Goal: Task Accomplishment & Management: Complete application form

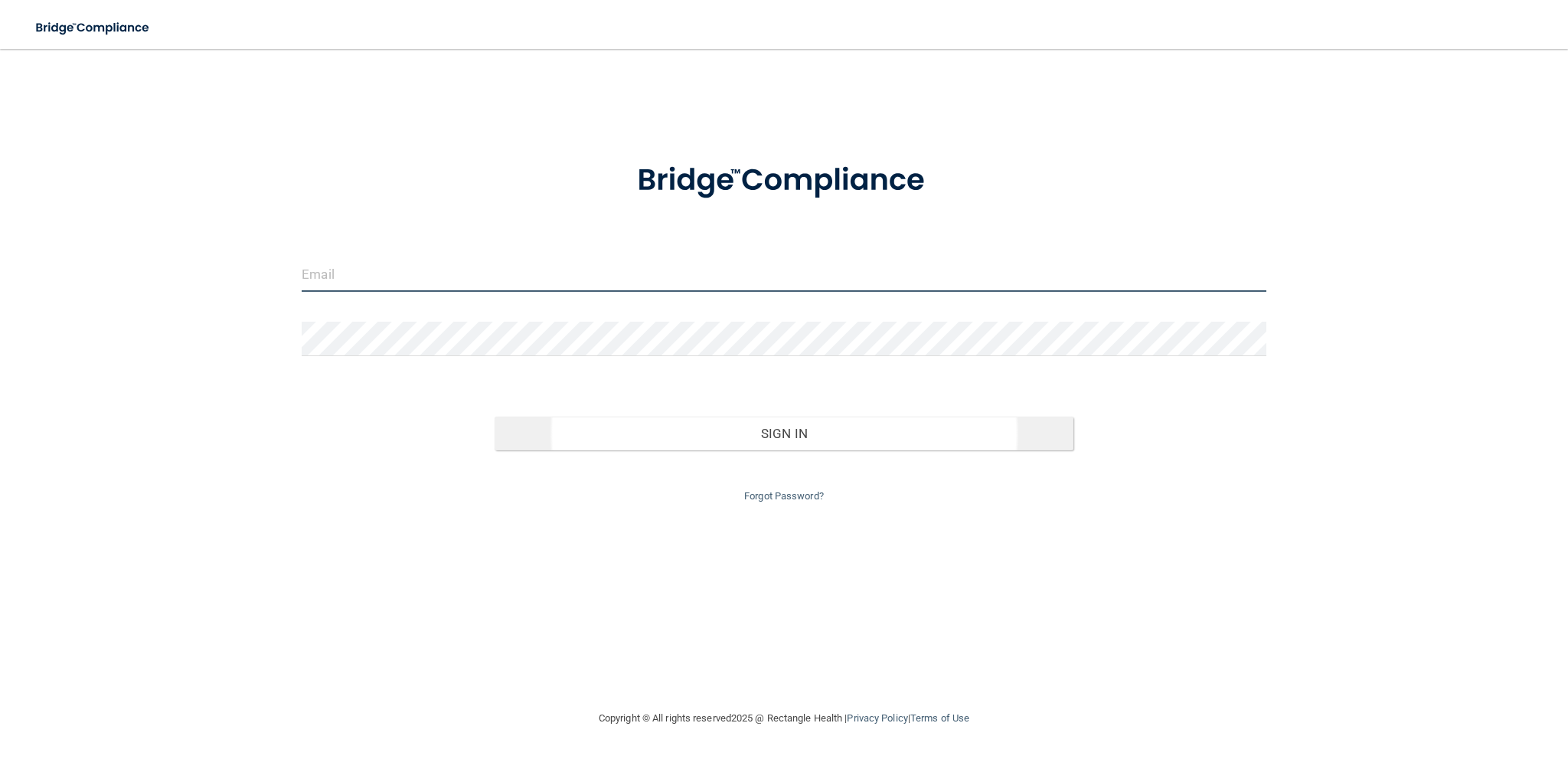
type input "[EMAIL_ADDRESS][DOMAIN_NAME]"
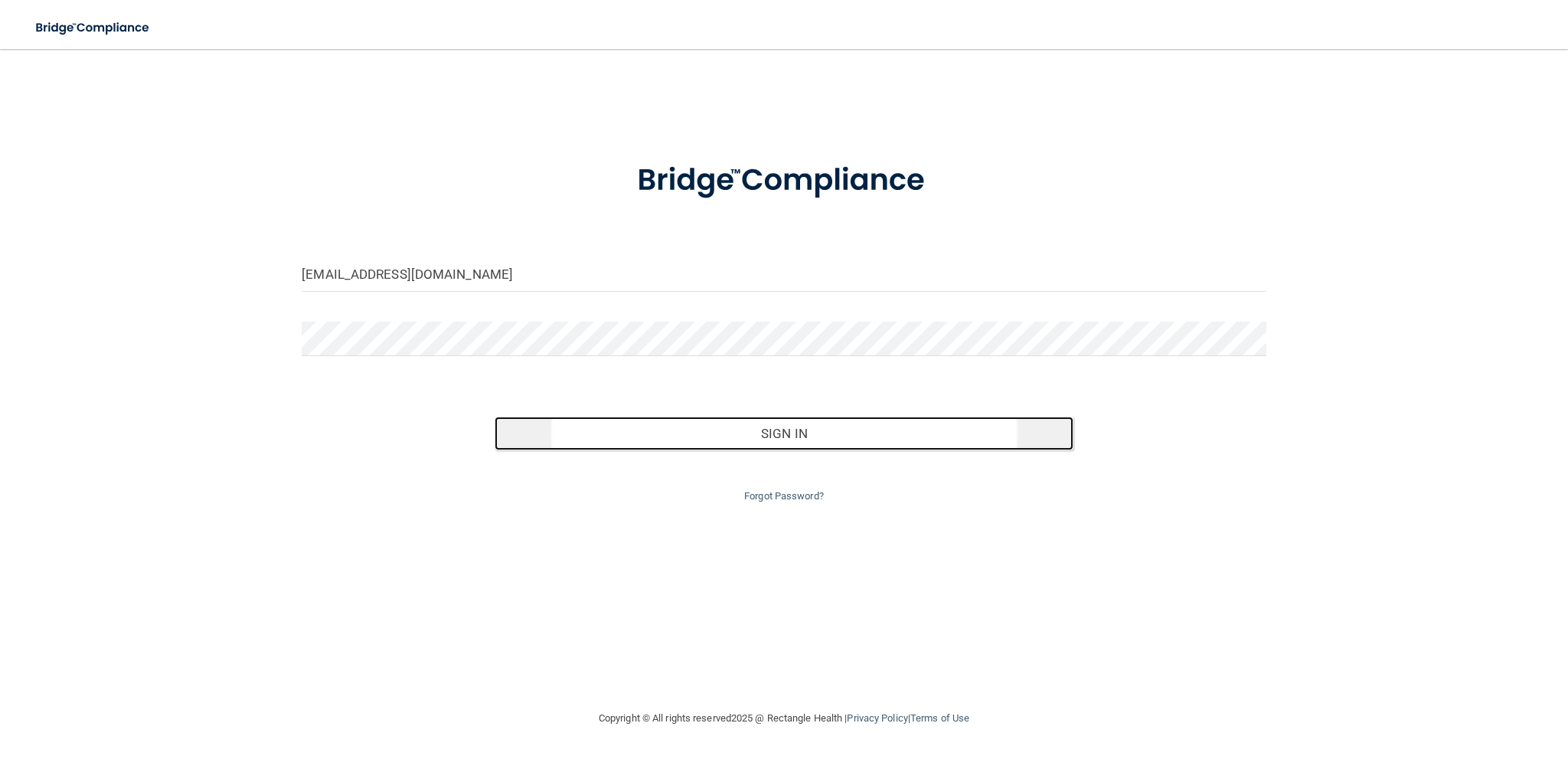
click at [792, 434] on button "Sign In" at bounding box center [784, 434] width 579 height 34
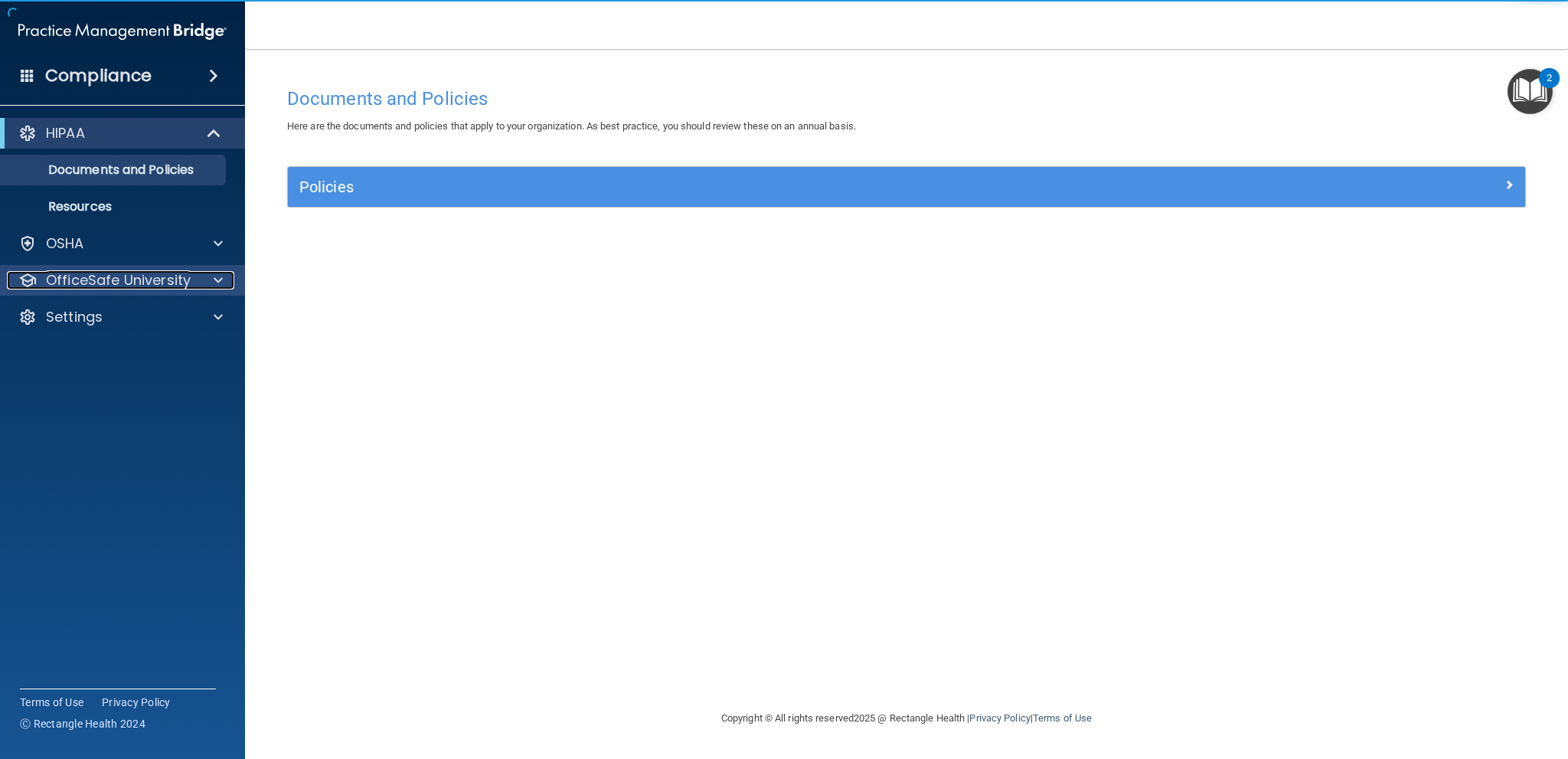
click at [216, 276] on span at bounding box center [217, 280] width 9 height 18
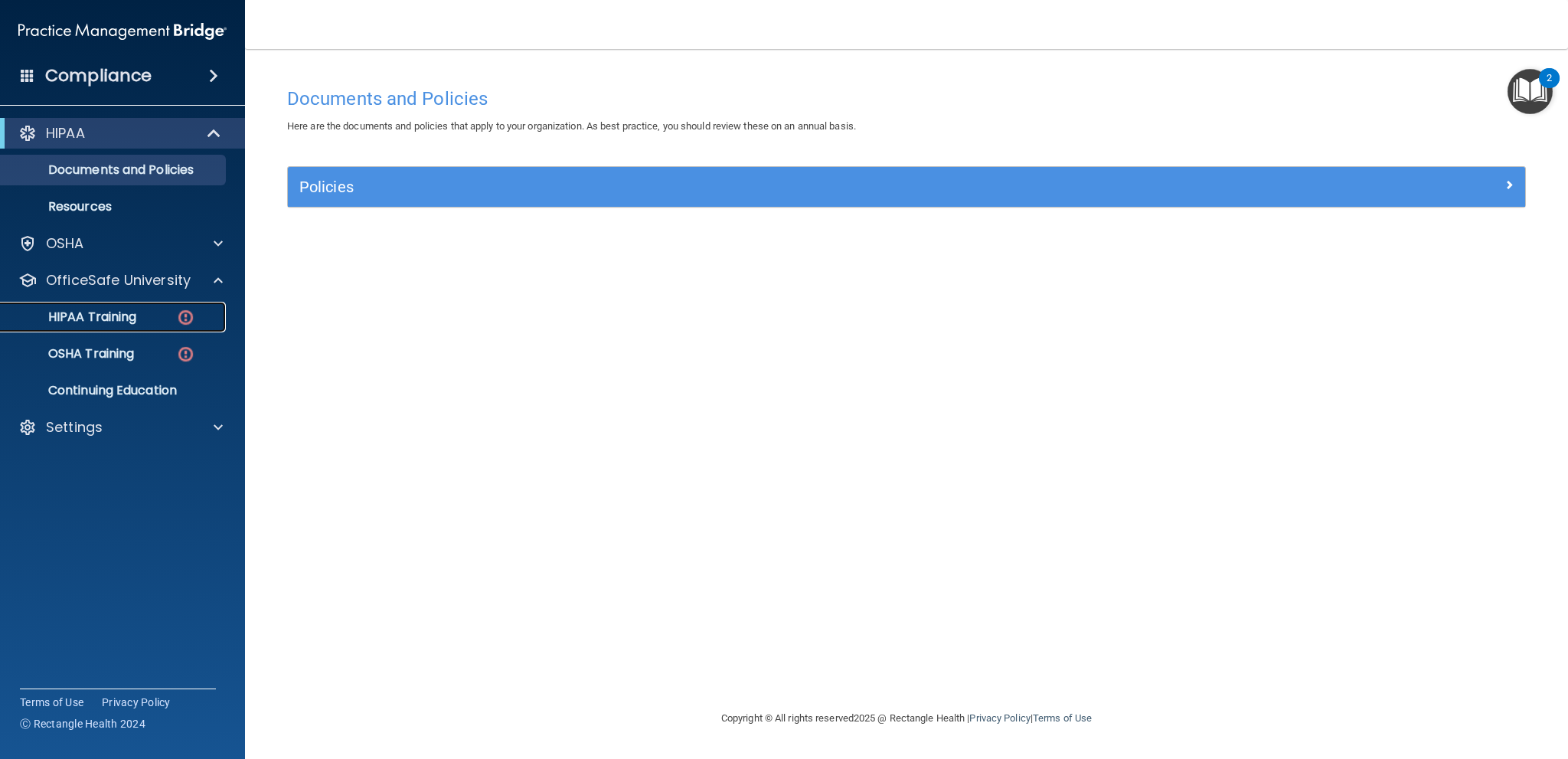
click at [188, 312] on img at bounding box center [185, 317] width 19 height 19
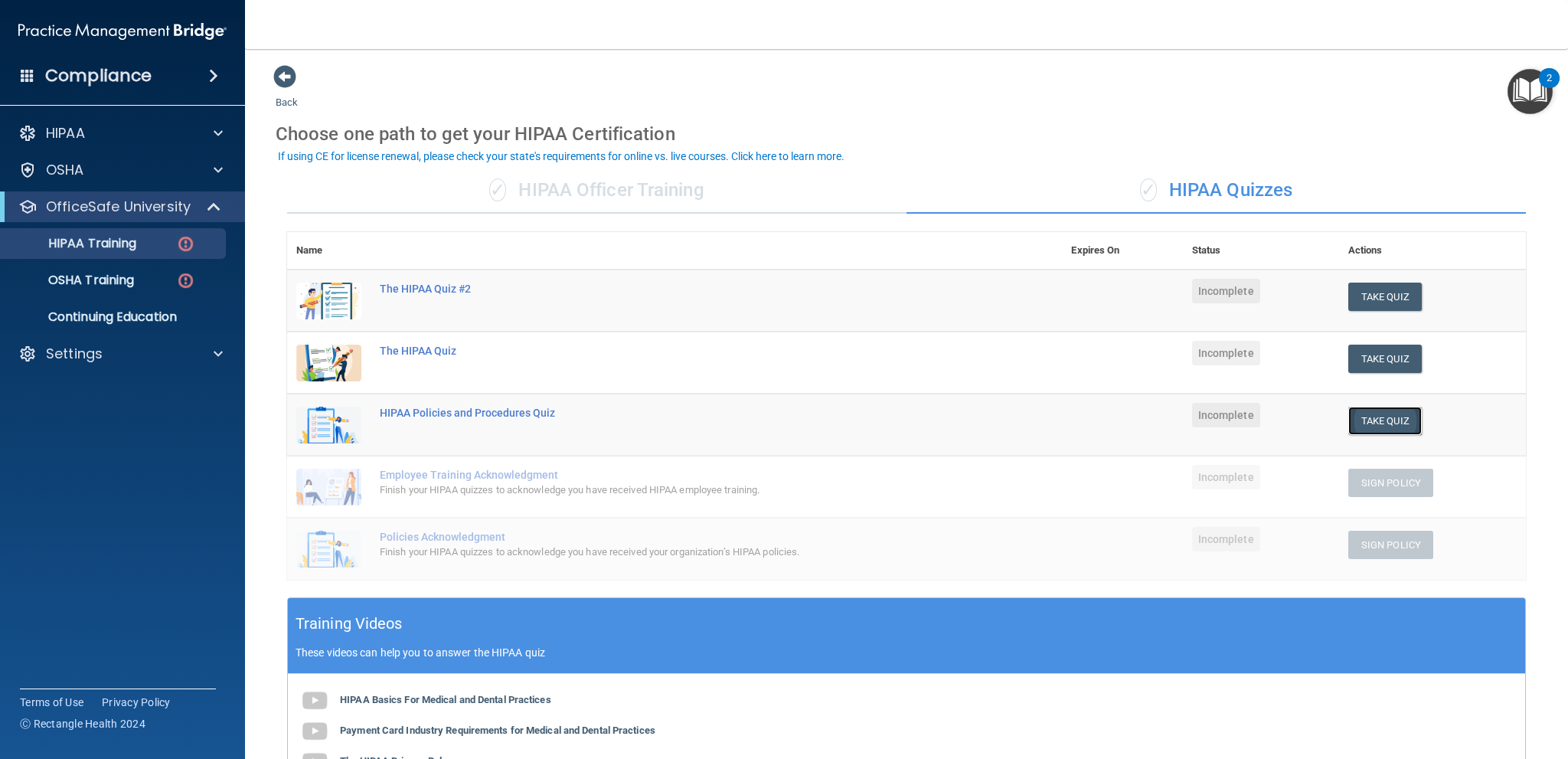
click at [1378, 421] on button "Take Quiz" at bounding box center [1386, 421] width 74 height 28
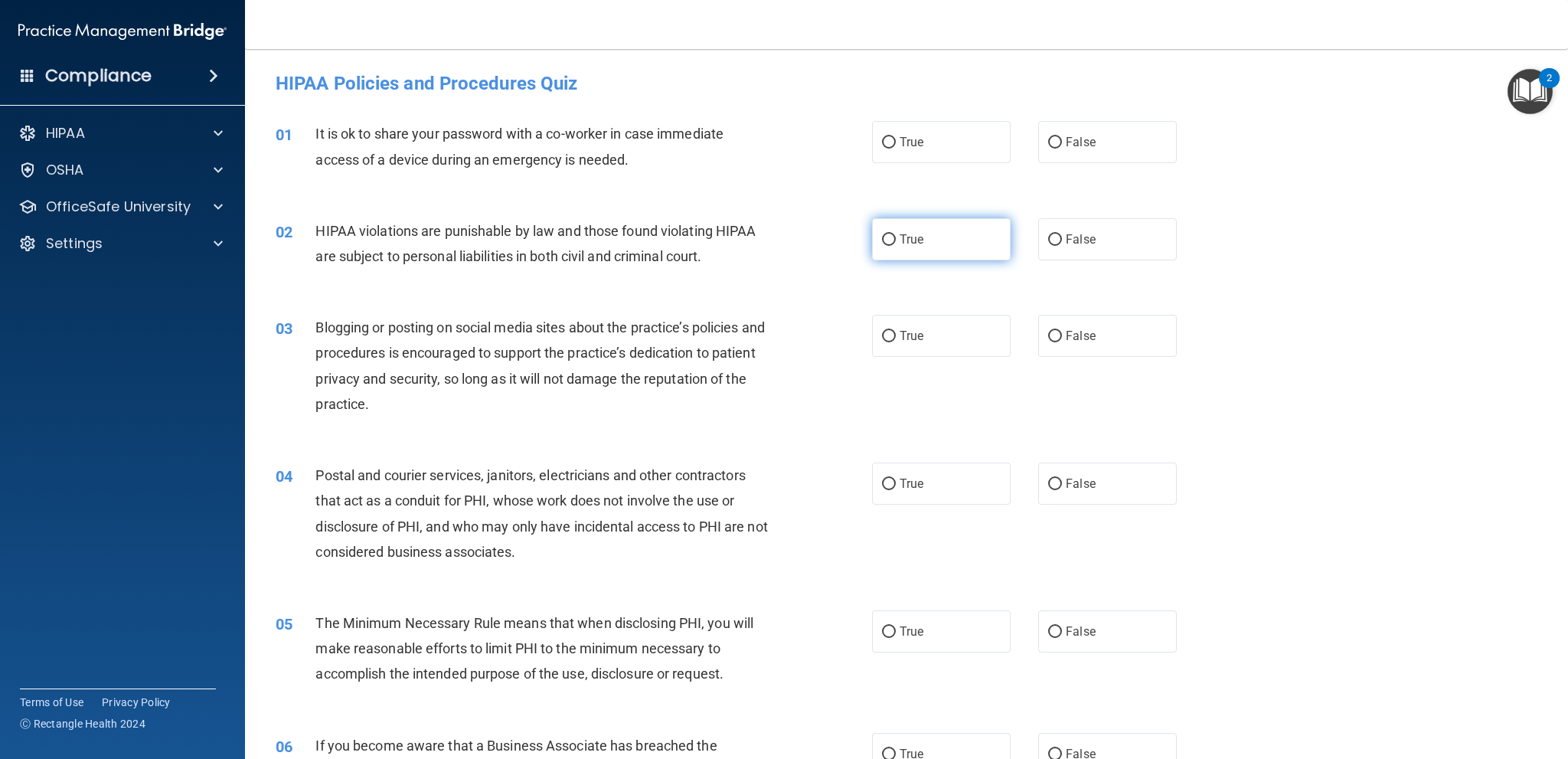
click at [882, 235] on input "True" at bounding box center [889, 240] width 14 height 12
radio input "true"
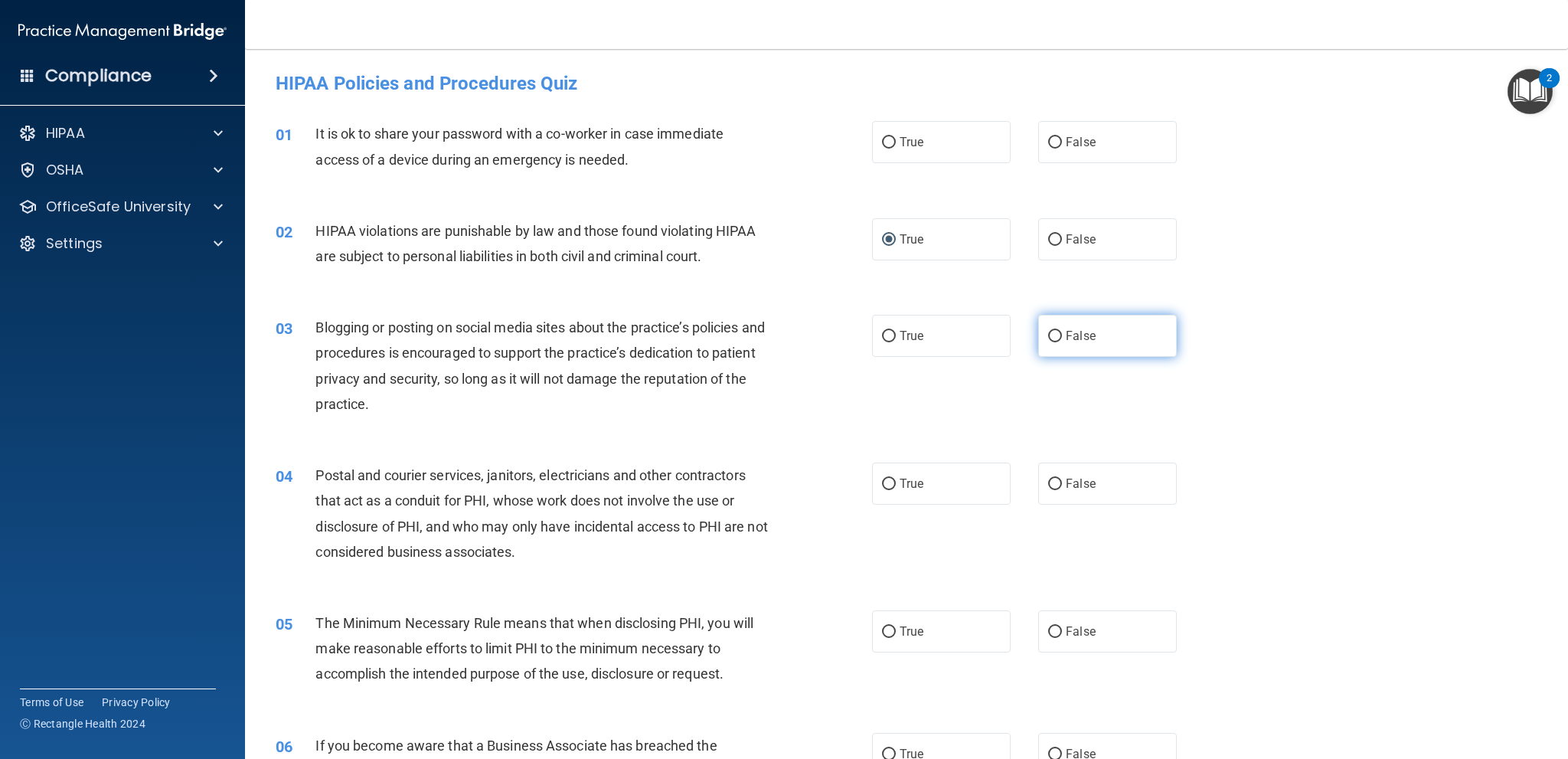
click at [1048, 335] on input "False" at bounding box center [1055, 337] width 14 height 12
radio input "true"
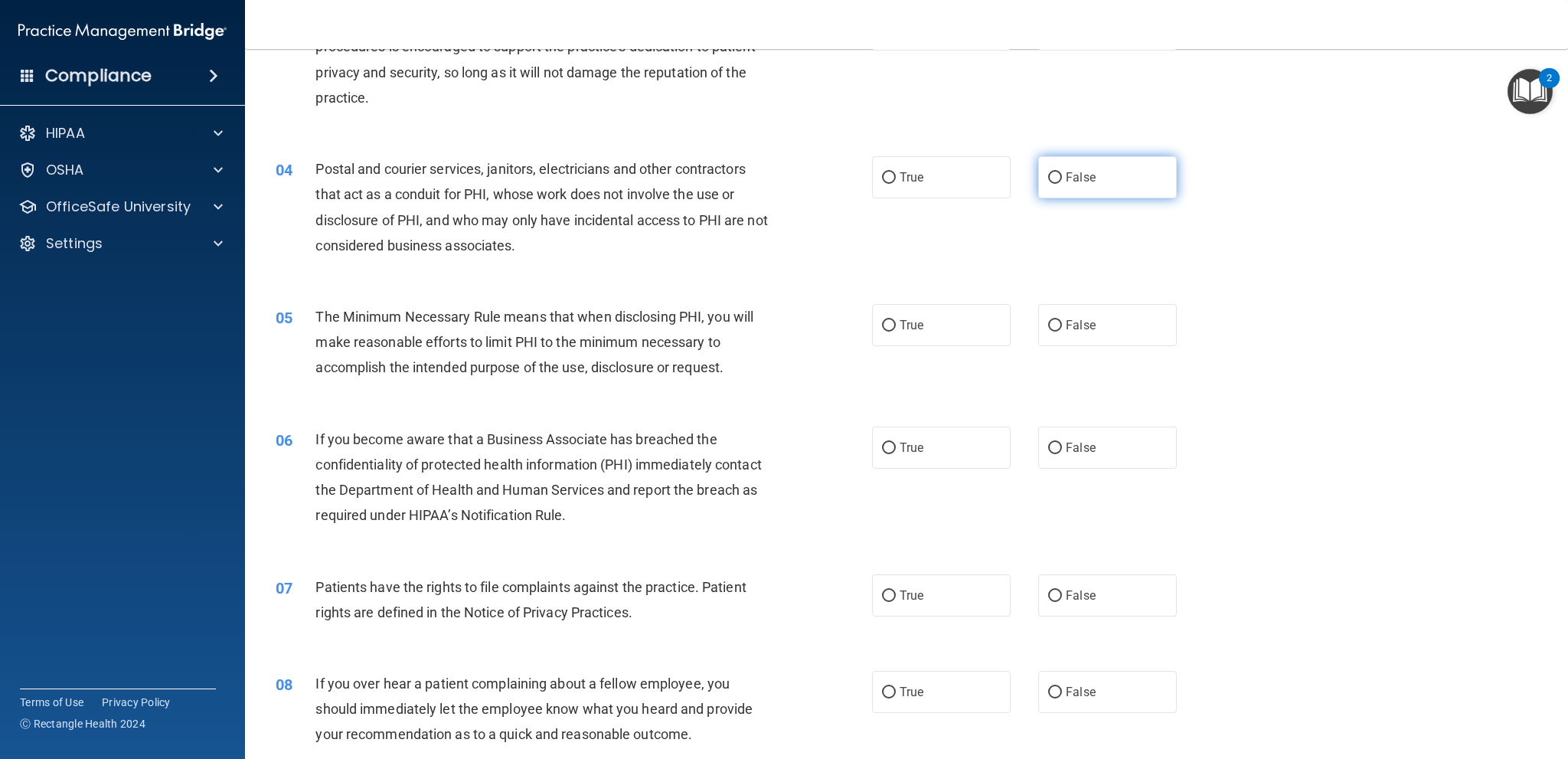
click at [1050, 173] on input "False" at bounding box center [1055, 179] width 14 height 12
radio input "true"
click at [886, 322] on input "True" at bounding box center [889, 326] width 14 height 12
radio input "true"
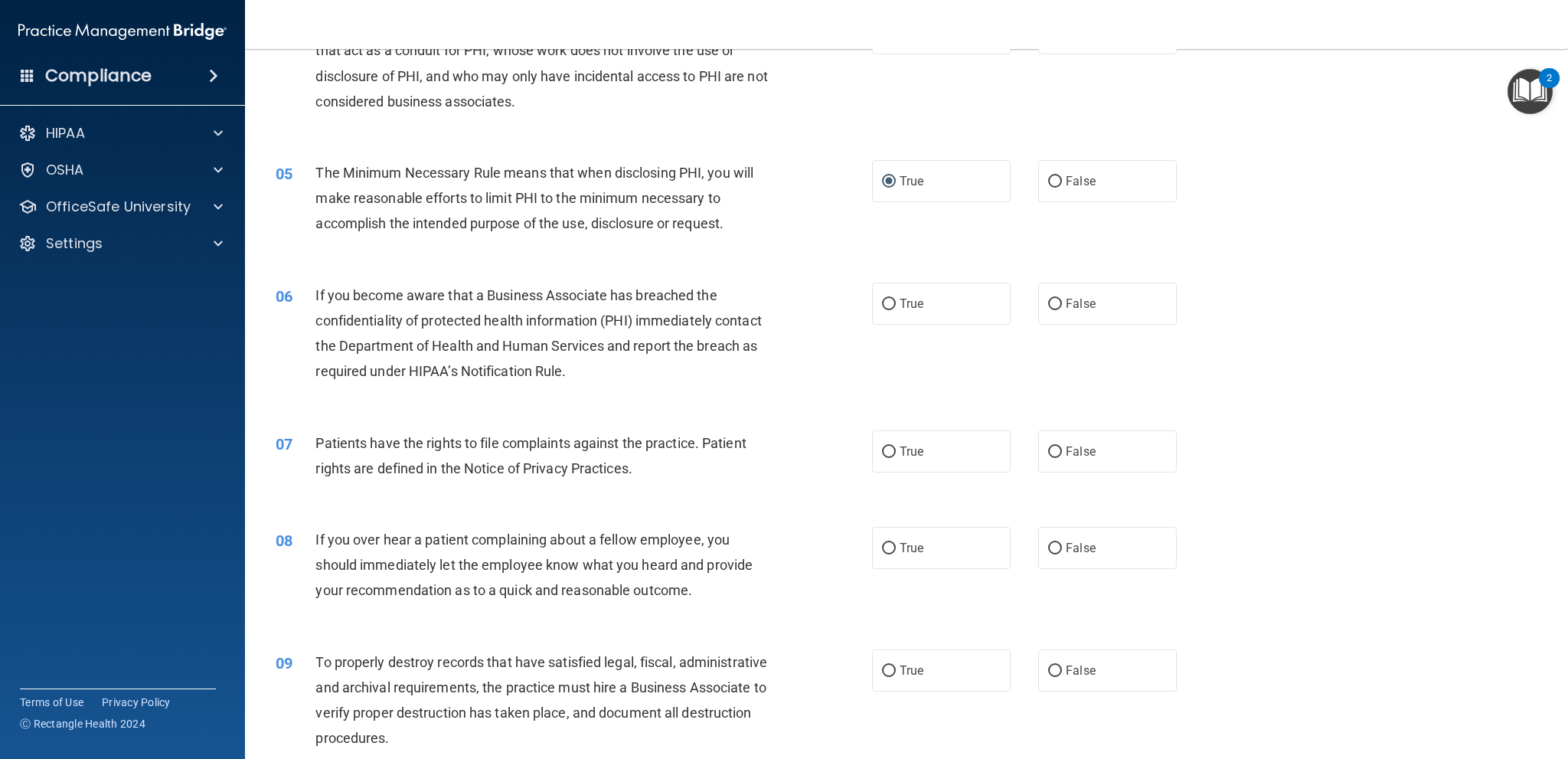
scroll to position [460, 0]
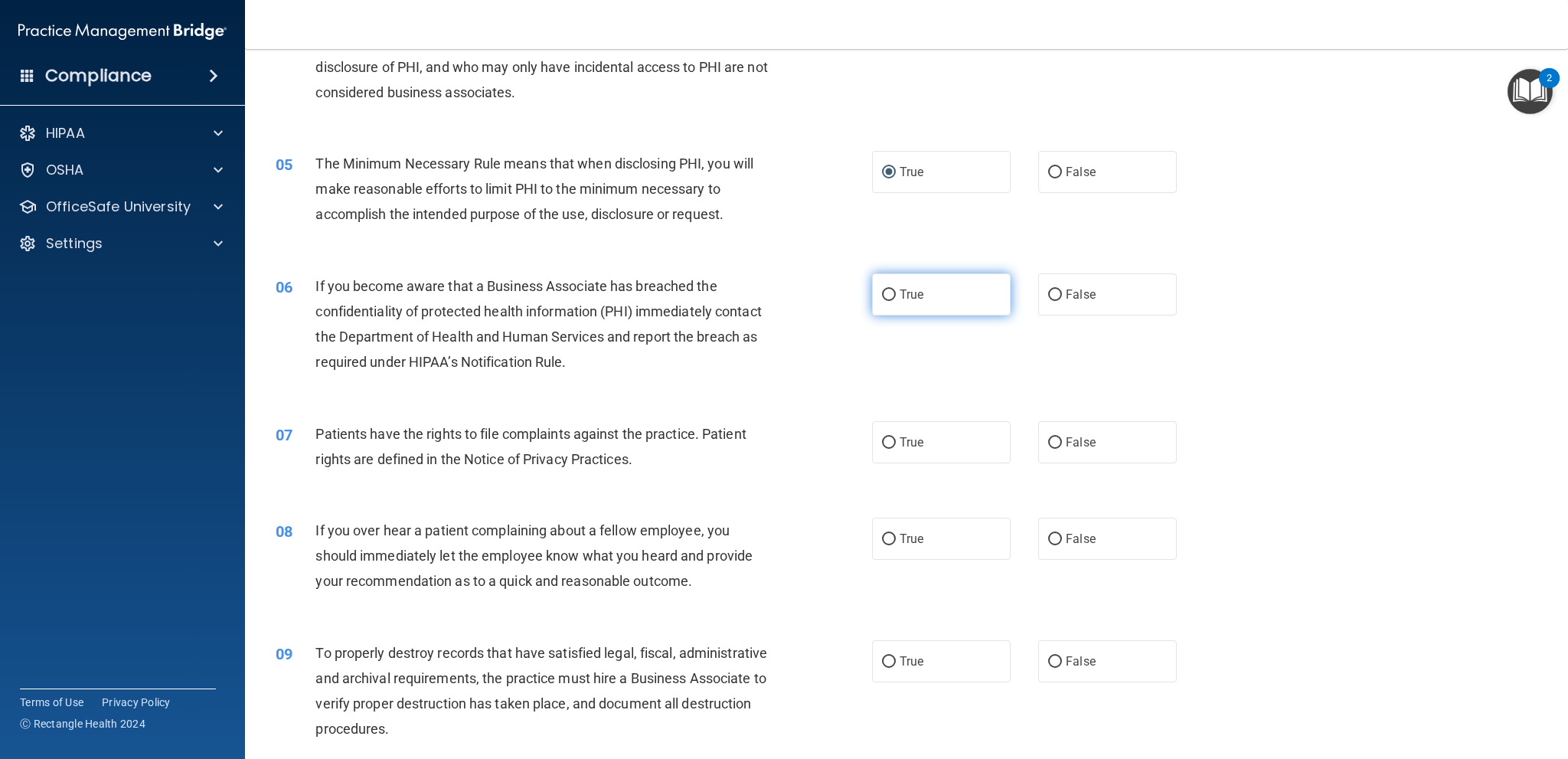
click at [890, 295] on label "True" at bounding box center [941, 294] width 139 height 42
click at [890, 295] on input "True" at bounding box center [889, 295] width 14 height 12
radio input "true"
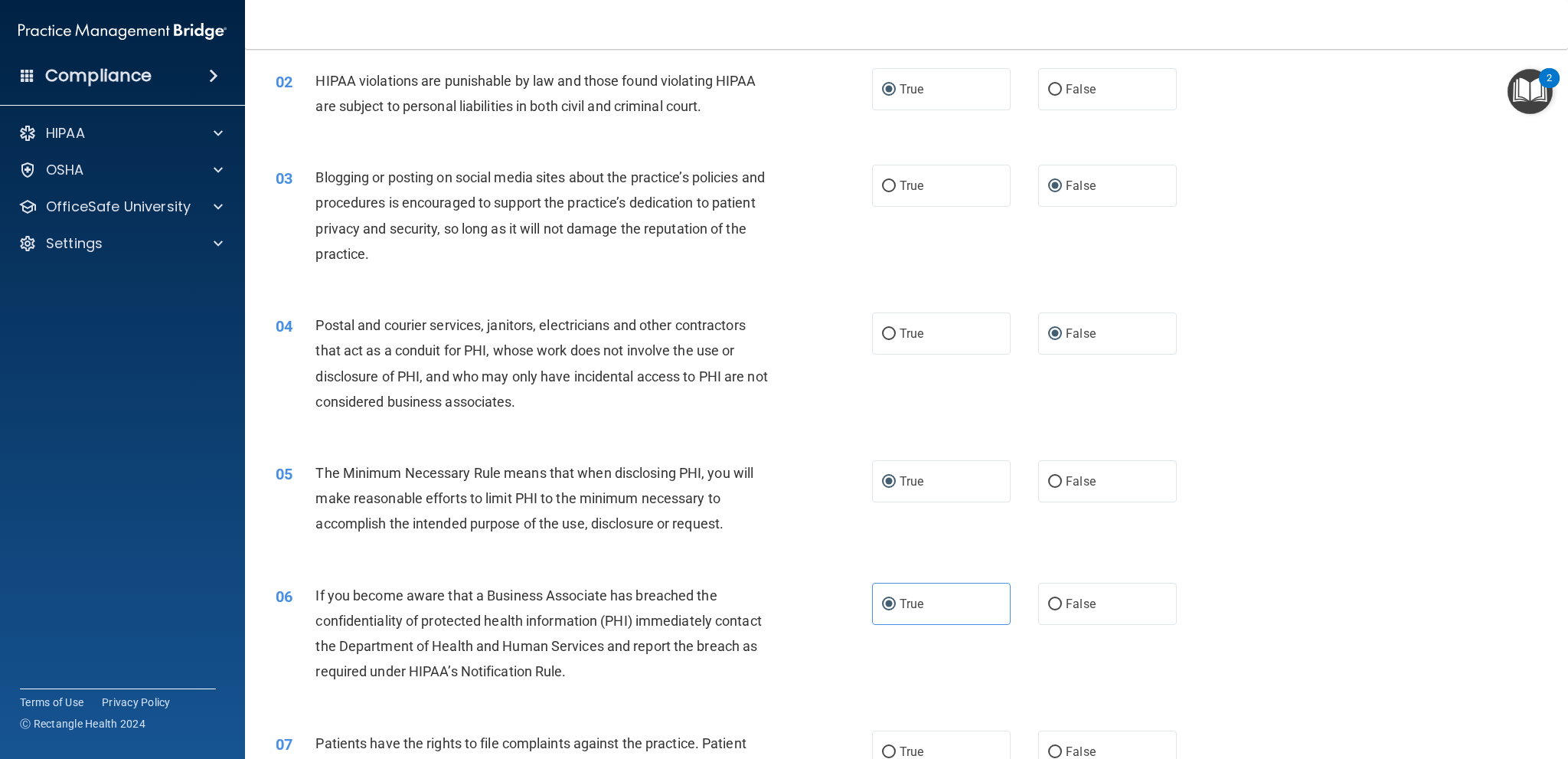
scroll to position [0, 0]
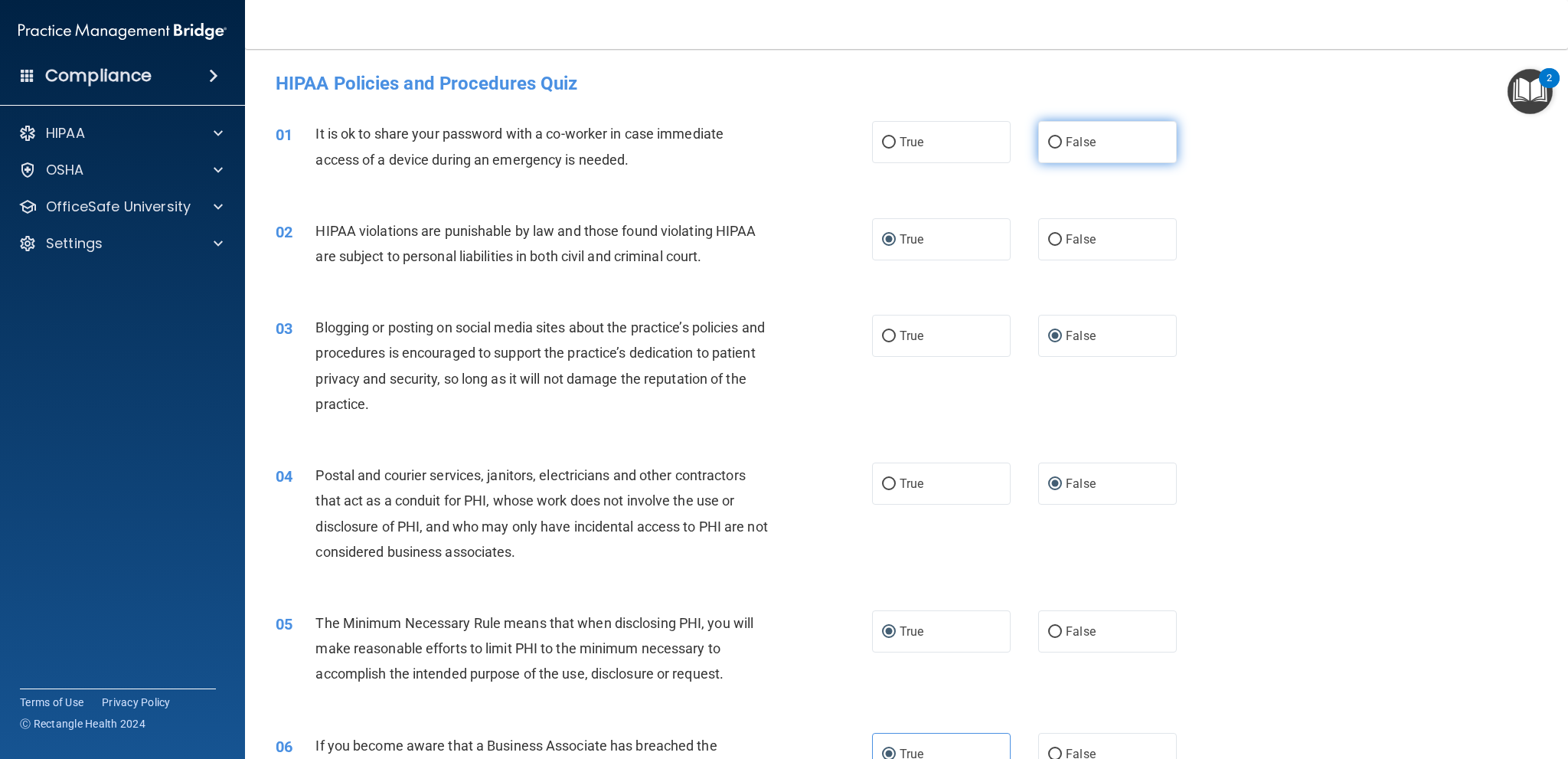
click at [1048, 141] on input "False" at bounding box center [1055, 143] width 14 height 12
radio input "true"
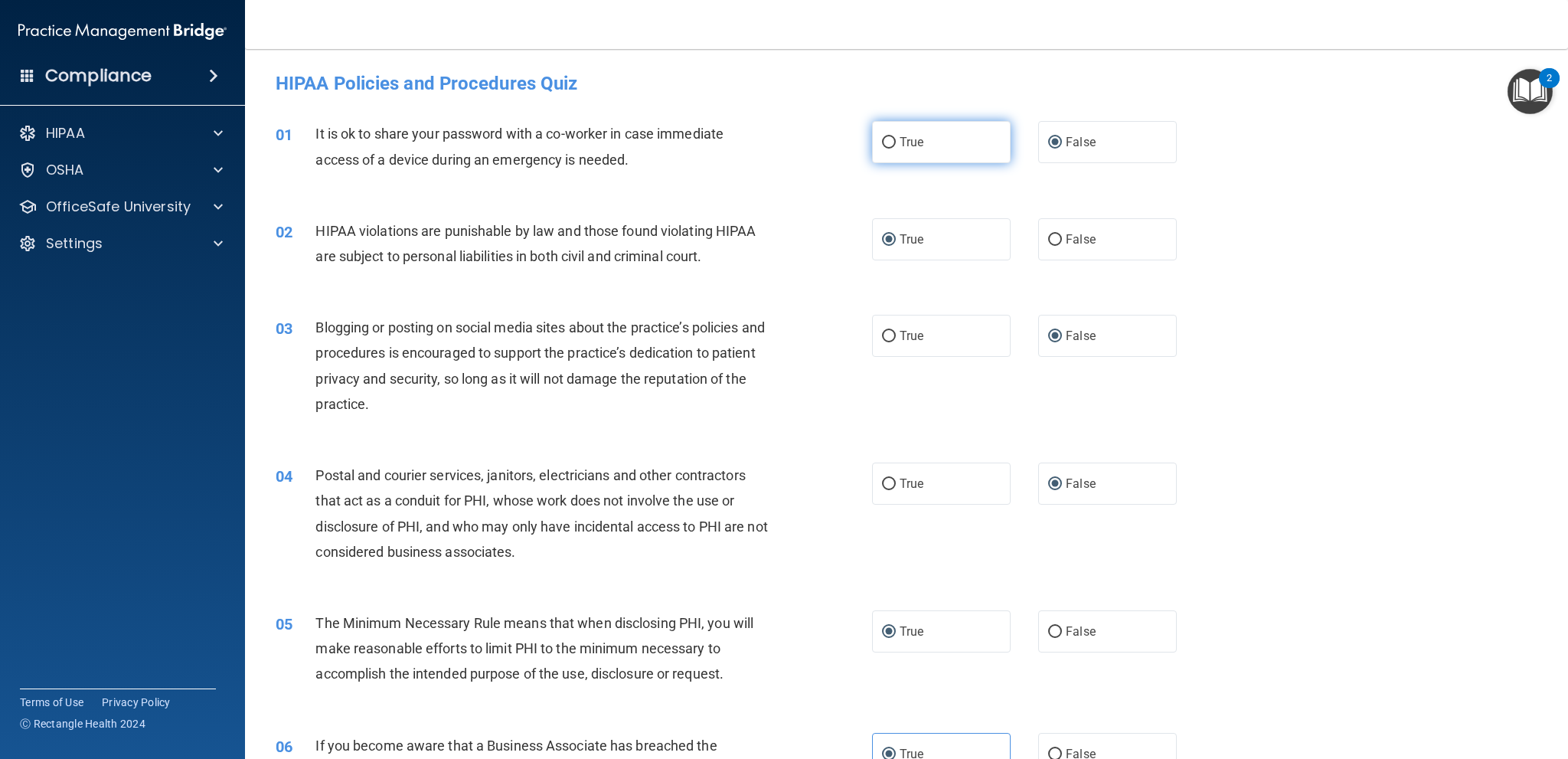
click at [899, 140] on span "True" at bounding box center [911, 142] width 24 height 15
click at [894, 140] on input "True" at bounding box center [889, 143] width 14 height 12
radio input "true"
radio input "false"
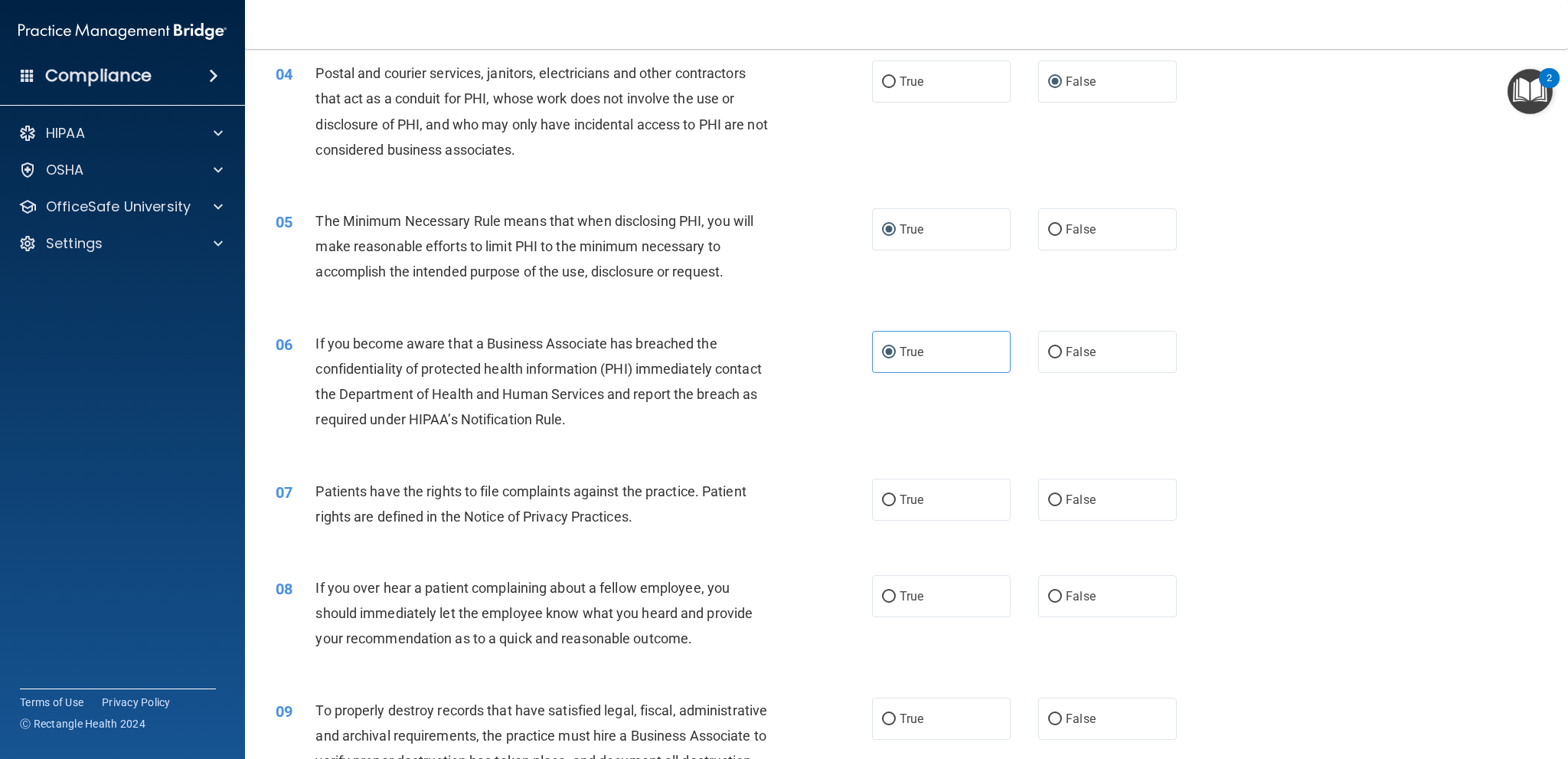
scroll to position [460, 0]
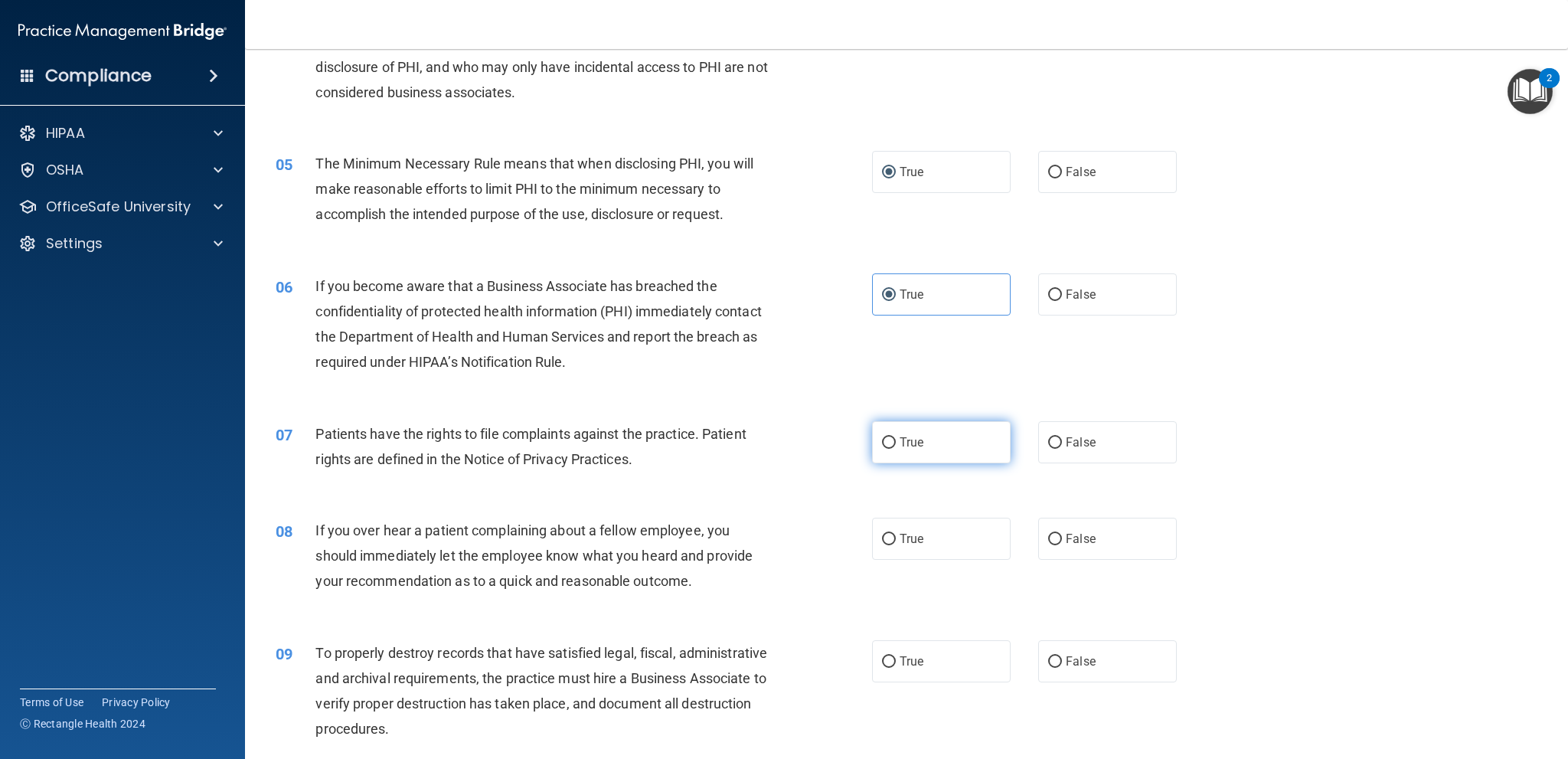
click at [887, 440] on input "True" at bounding box center [889, 444] width 14 height 12
radio input "true"
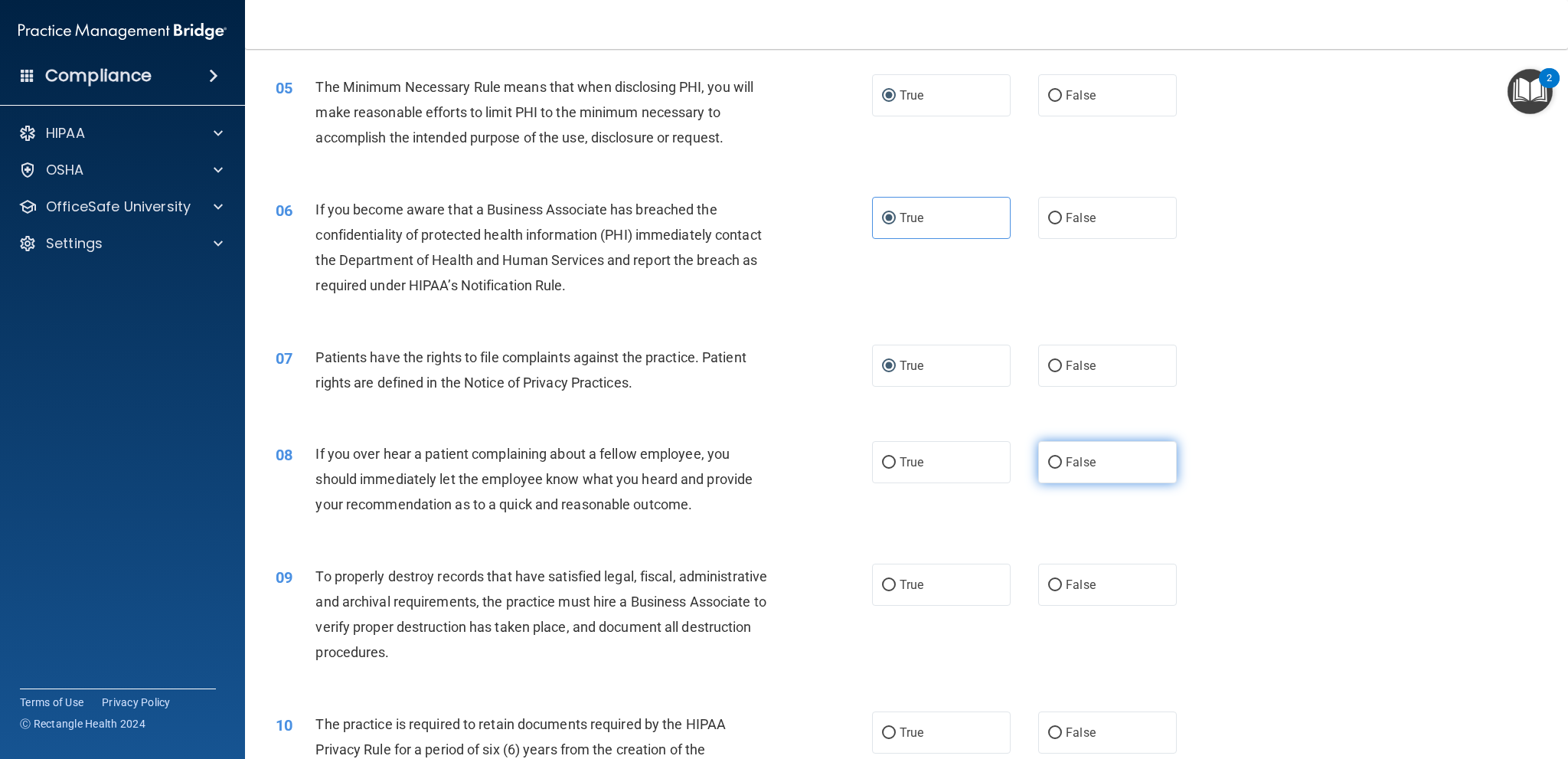
click at [1052, 462] on input "False" at bounding box center [1055, 464] width 14 height 12
radio input "true"
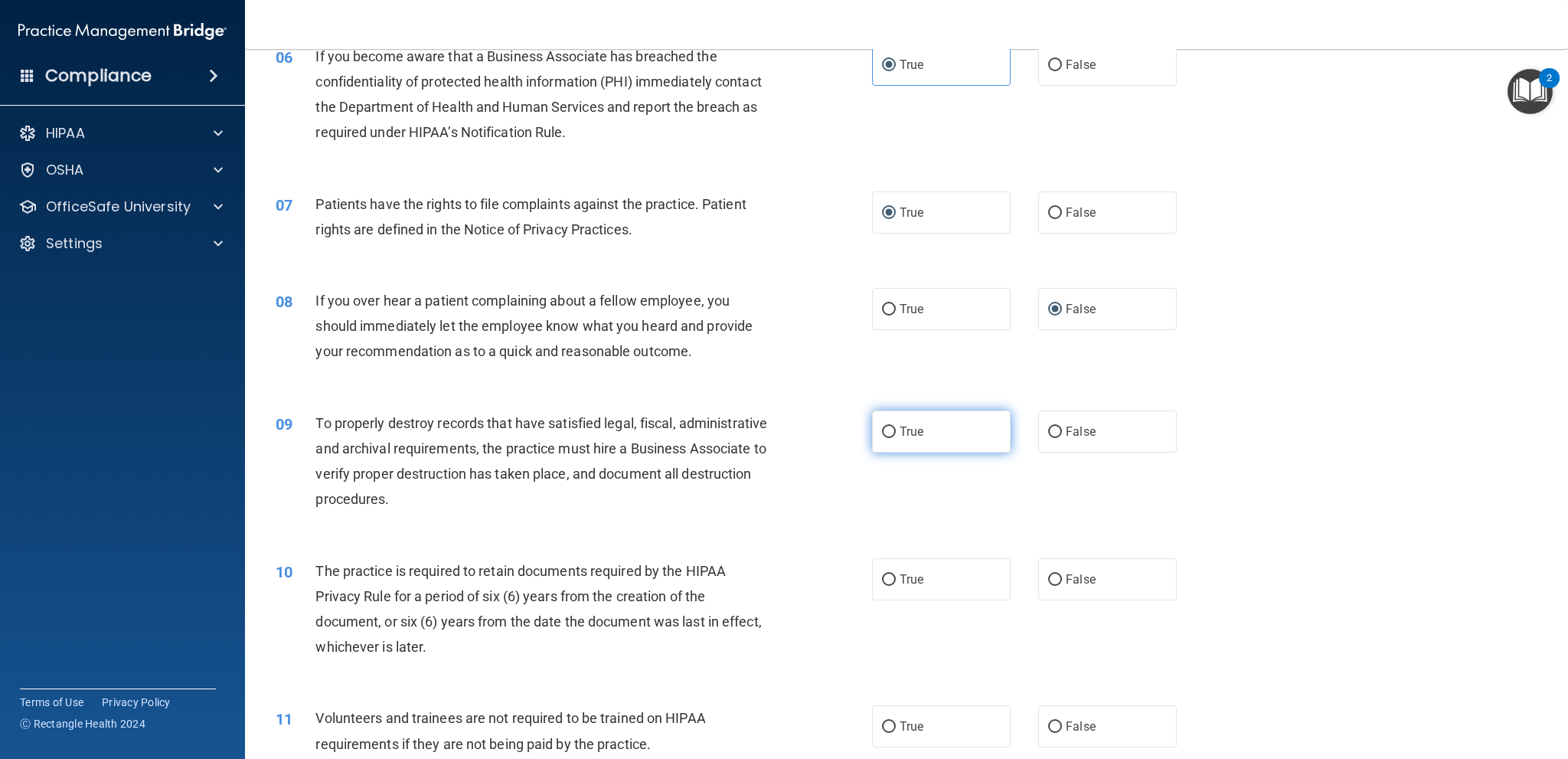
click at [887, 428] on input "True" at bounding box center [889, 433] width 14 height 12
radio input "true"
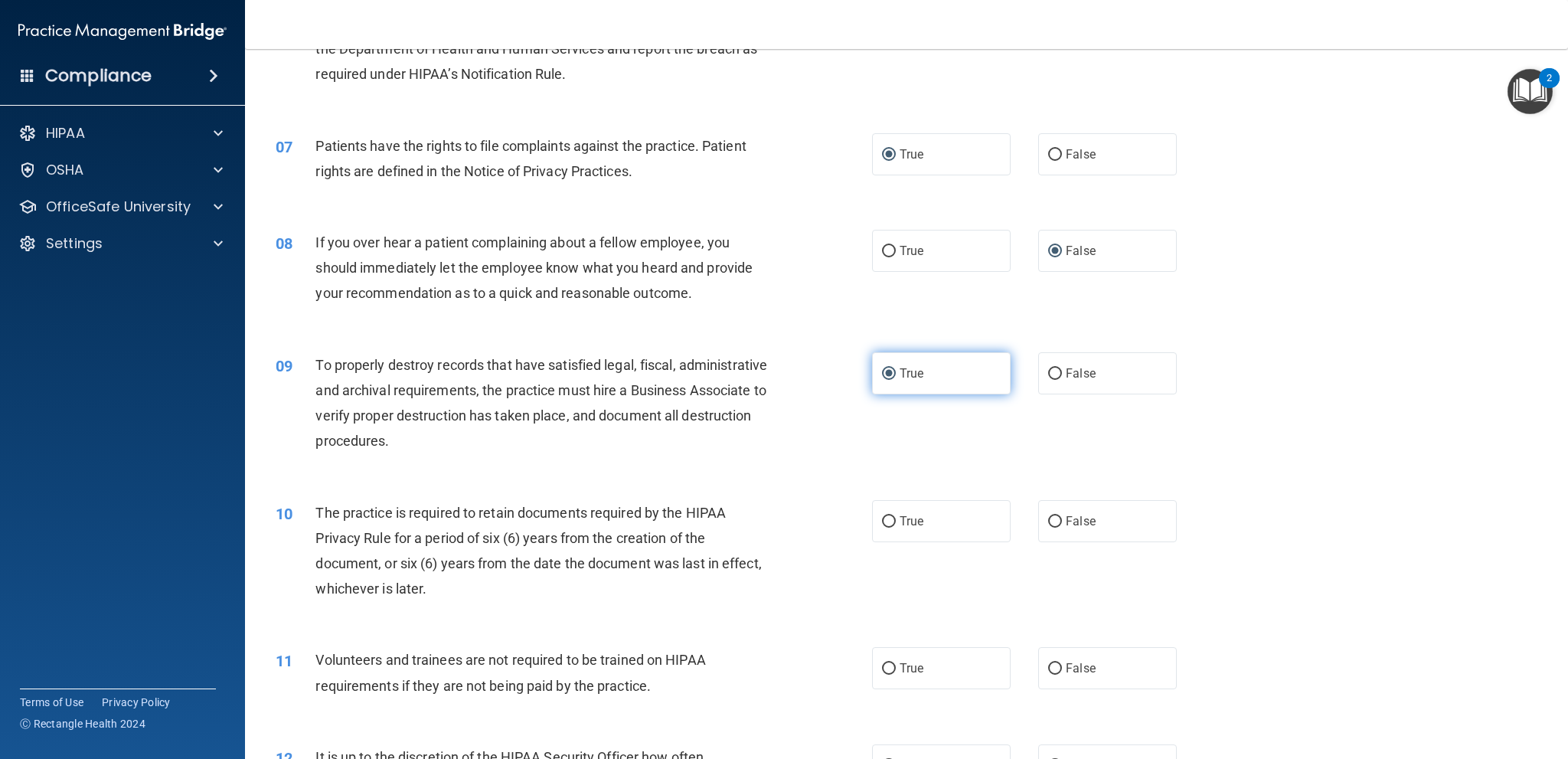
scroll to position [843, 0]
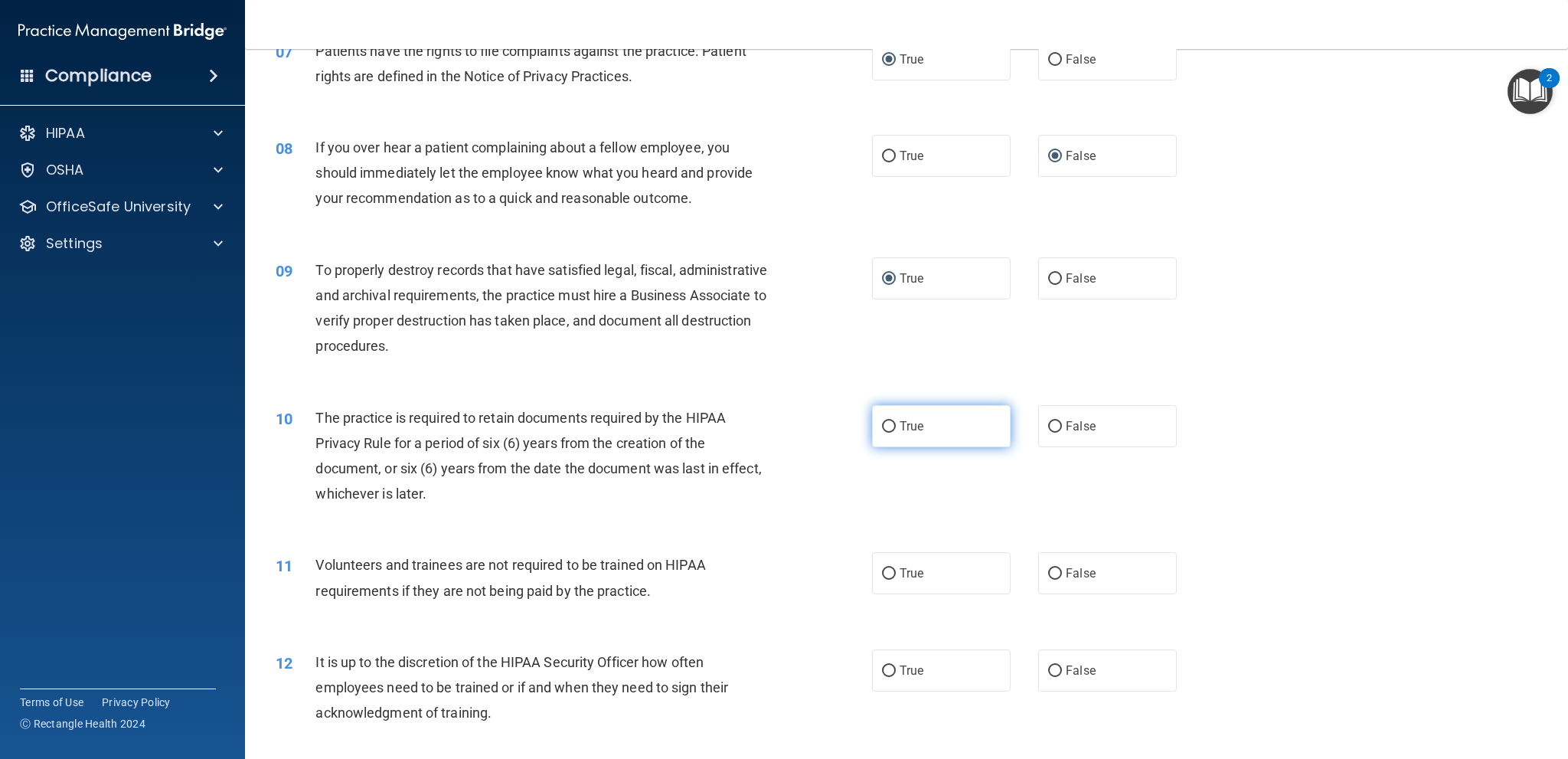
click at [883, 427] on input "True" at bounding box center [889, 427] width 14 height 12
radio input "true"
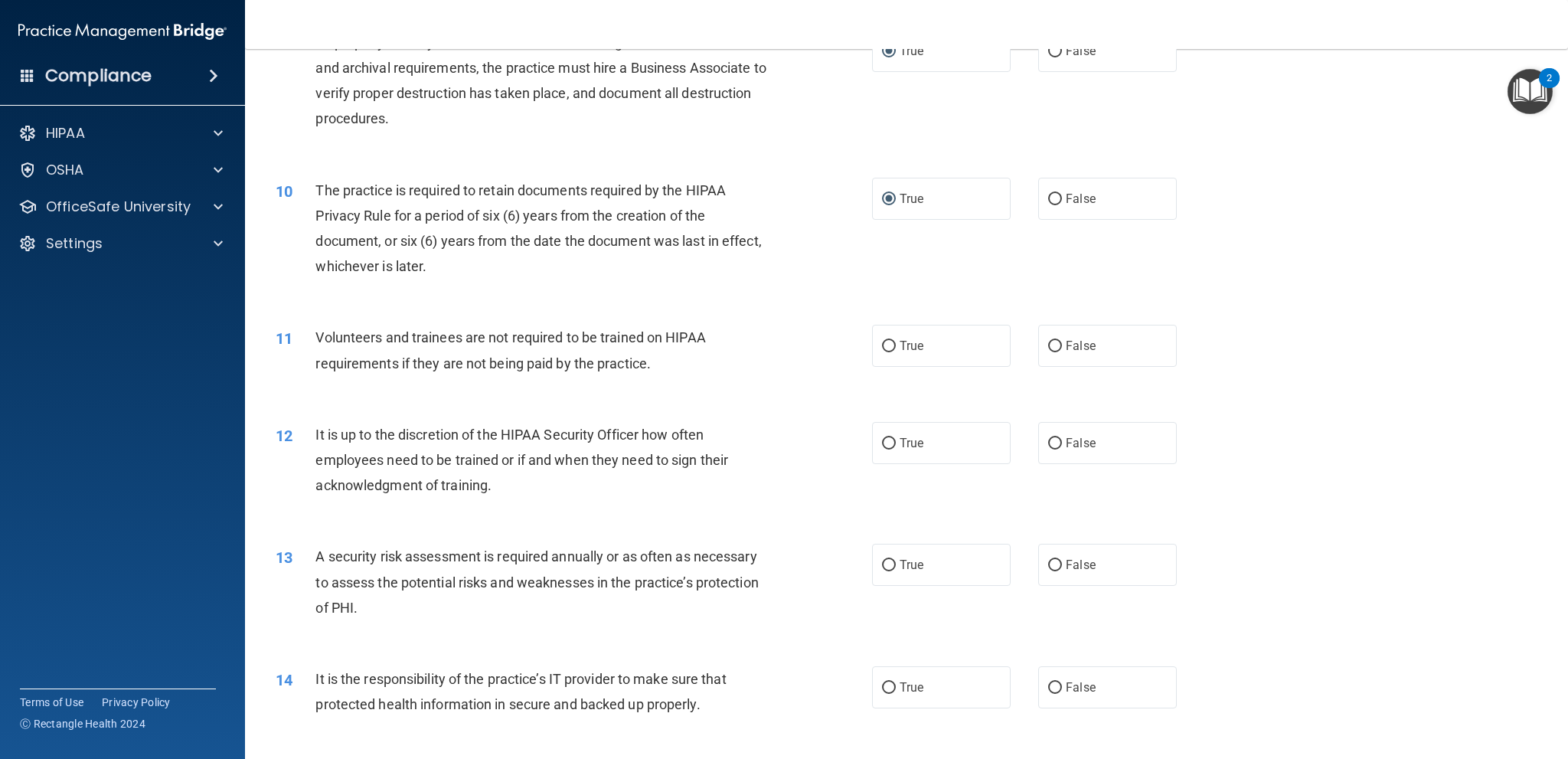
scroll to position [1072, 0]
click at [1052, 438] on input "False" at bounding box center [1055, 442] width 14 height 12
radio input "true"
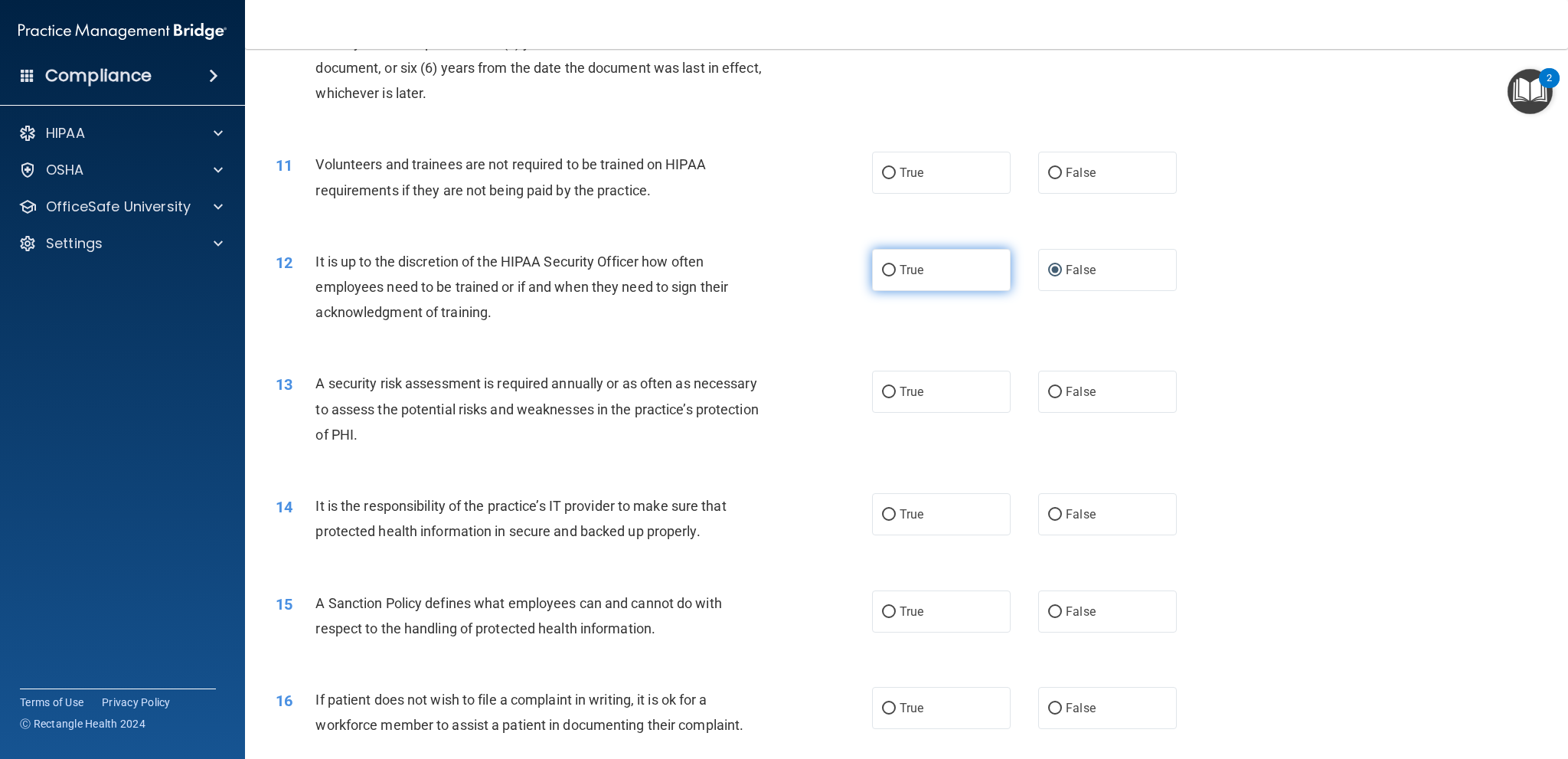
scroll to position [1303, 0]
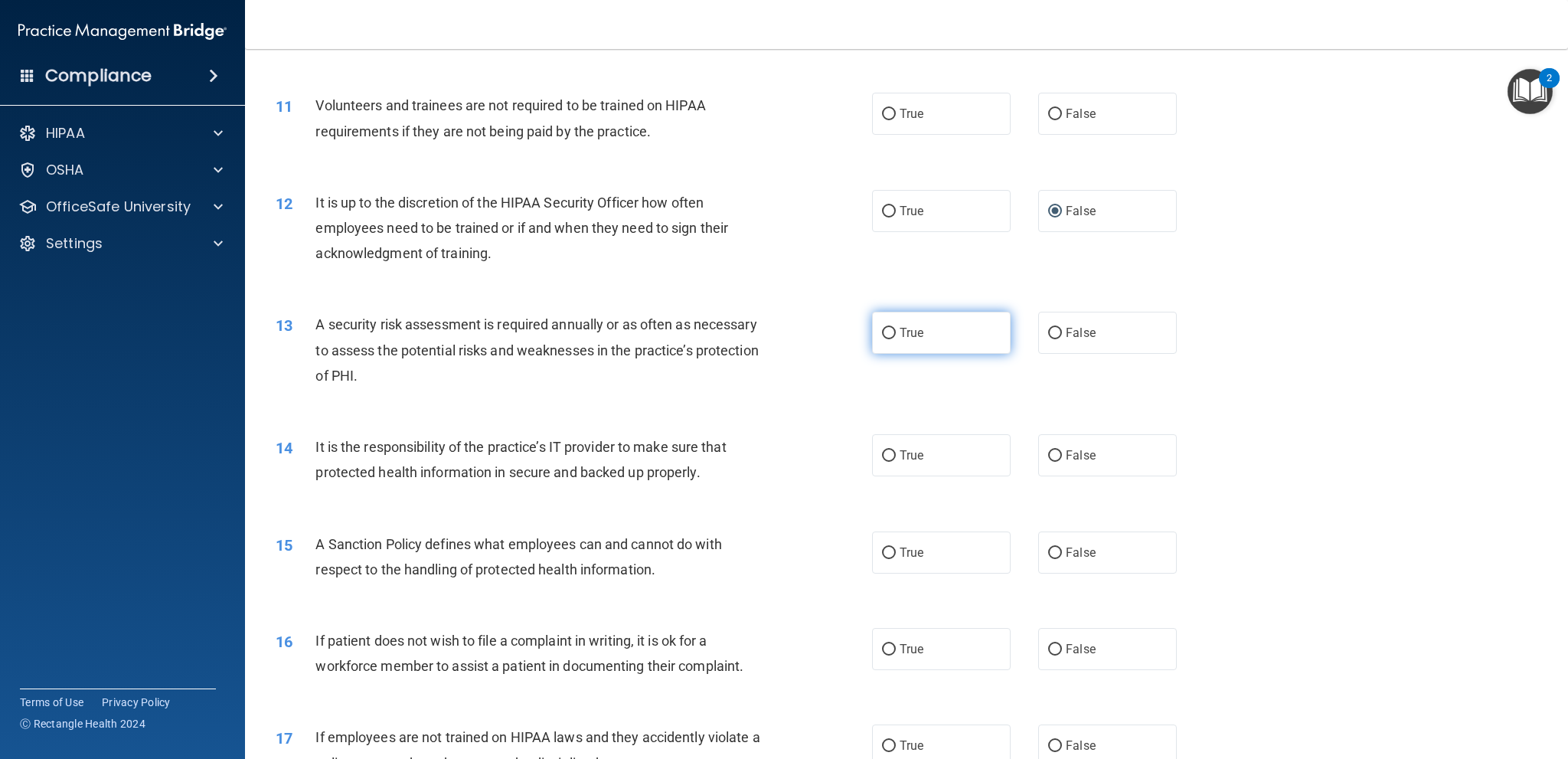
click at [882, 332] on input "True" at bounding box center [889, 334] width 14 height 12
radio input "true"
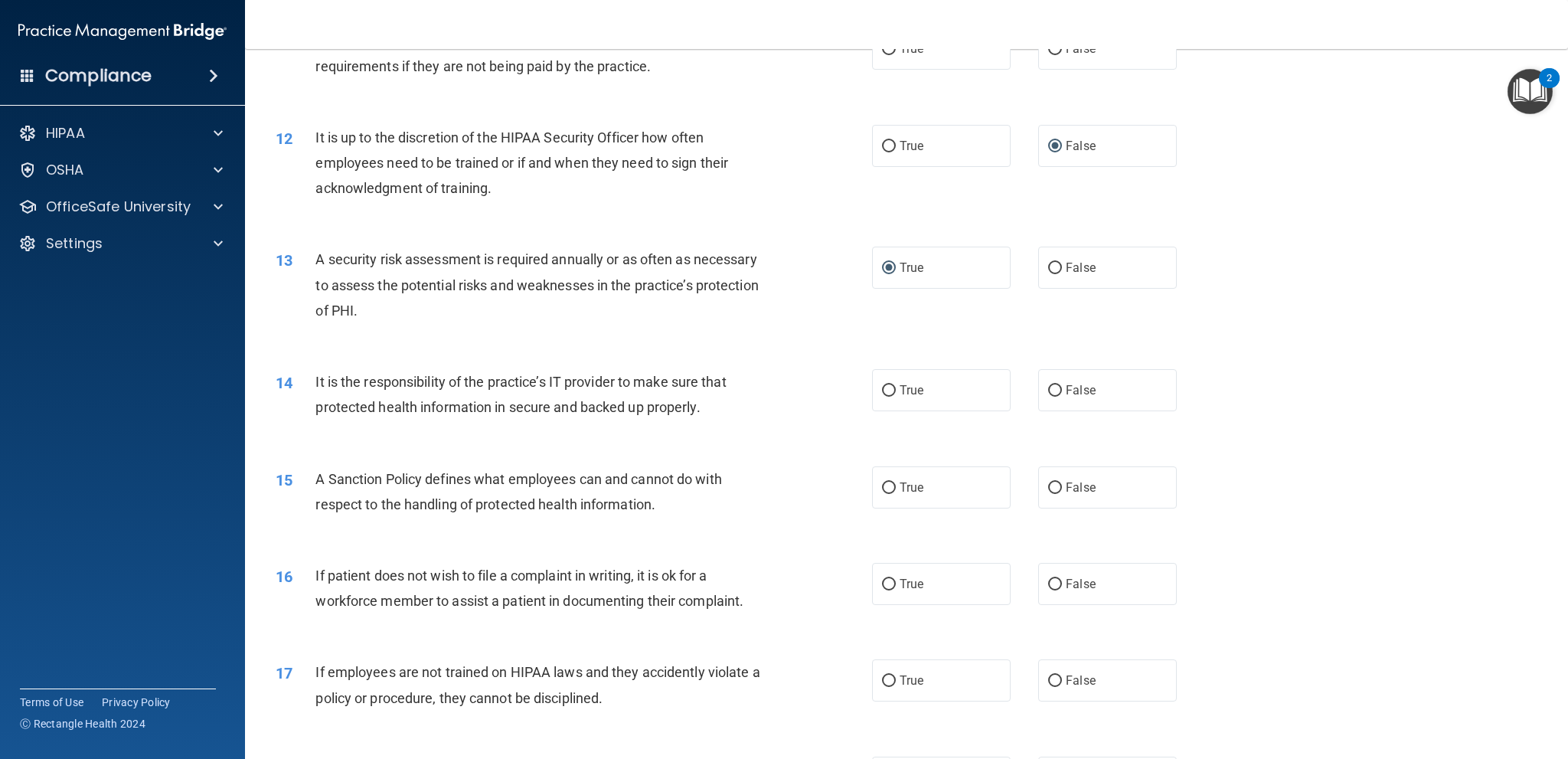
scroll to position [1455, 0]
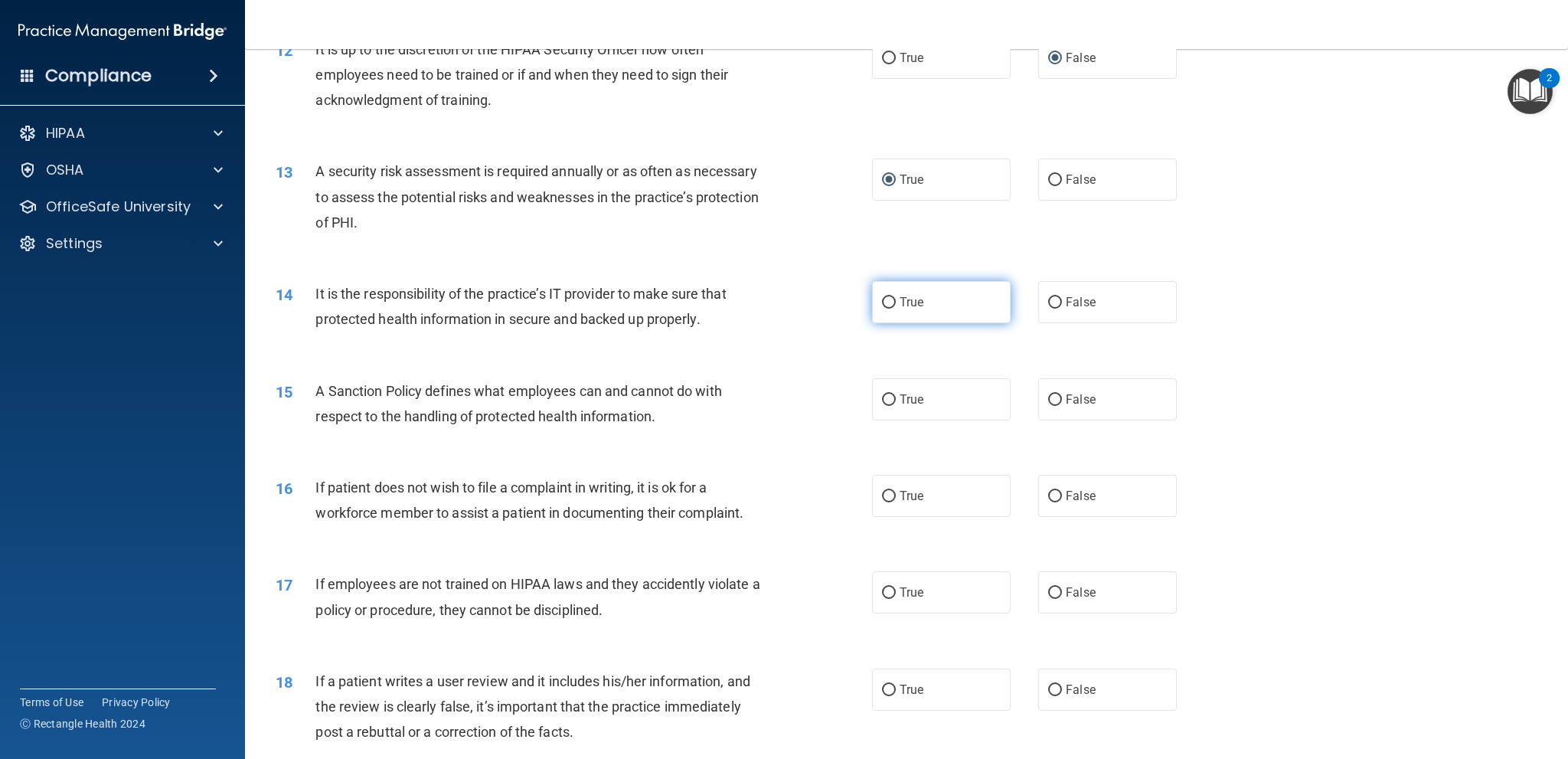
click at [899, 302] on span "True" at bounding box center [911, 302] width 24 height 15
click at [896, 302] on input "True" at bounding box center [889, 303] width 14 height 12
radio input "true"
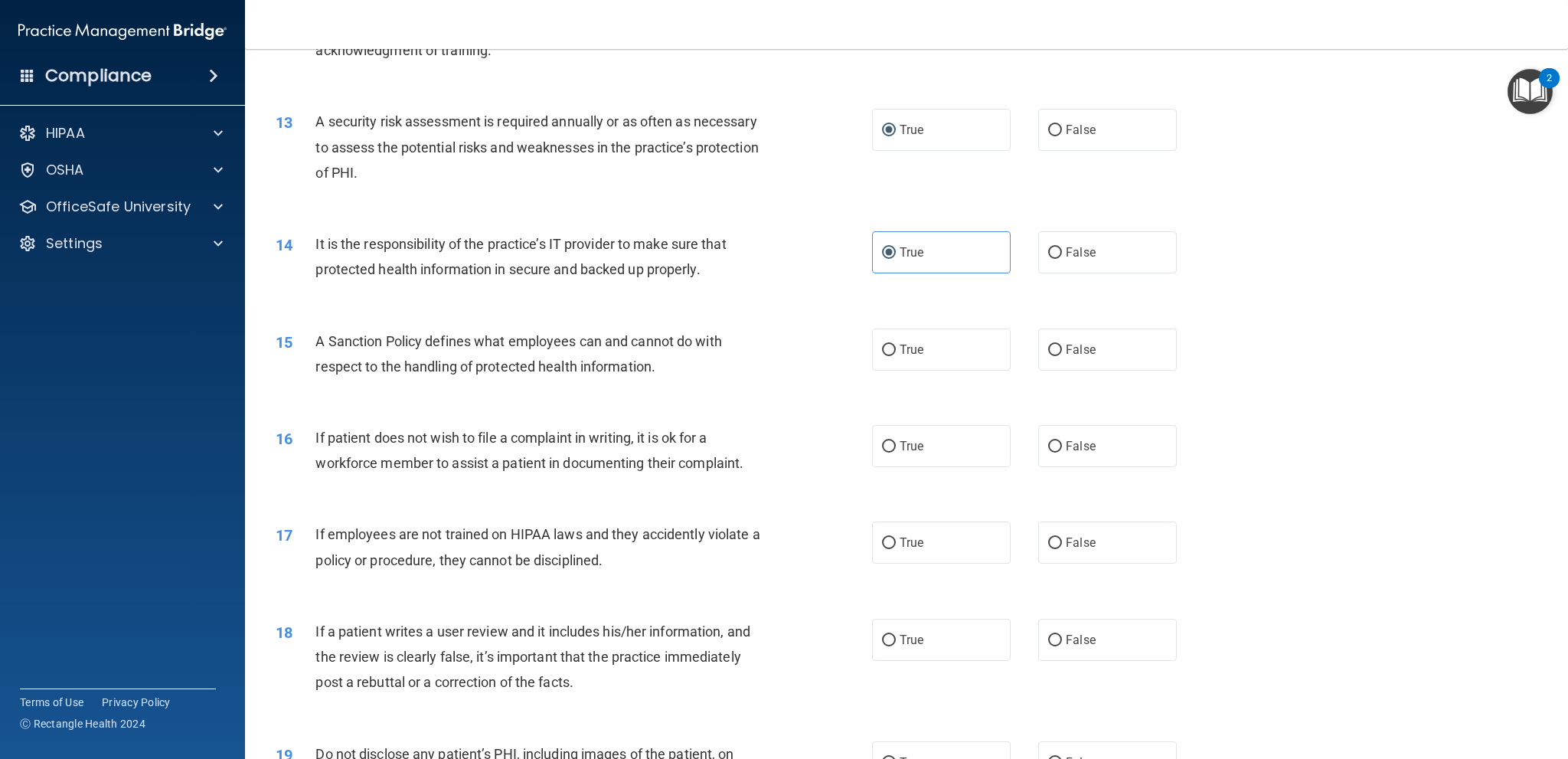
scroll to position [1532, 0]
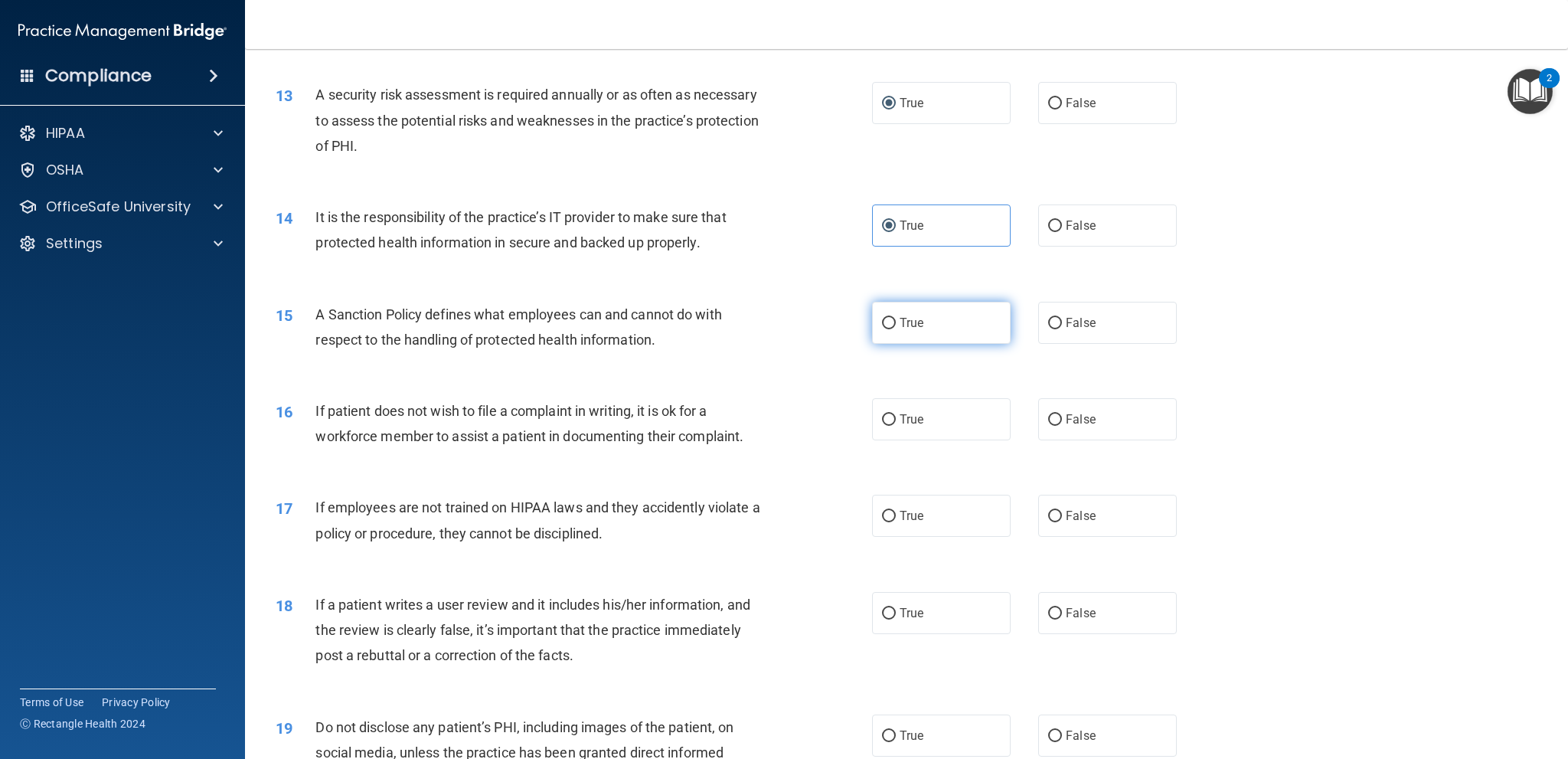
click at [891, 321] on label "True" at bounding box center [941, 323] width 139 height 42
click at [891, 321] on input "True" at bounding box center [889, 324] width 14 height 12
radio input "true"
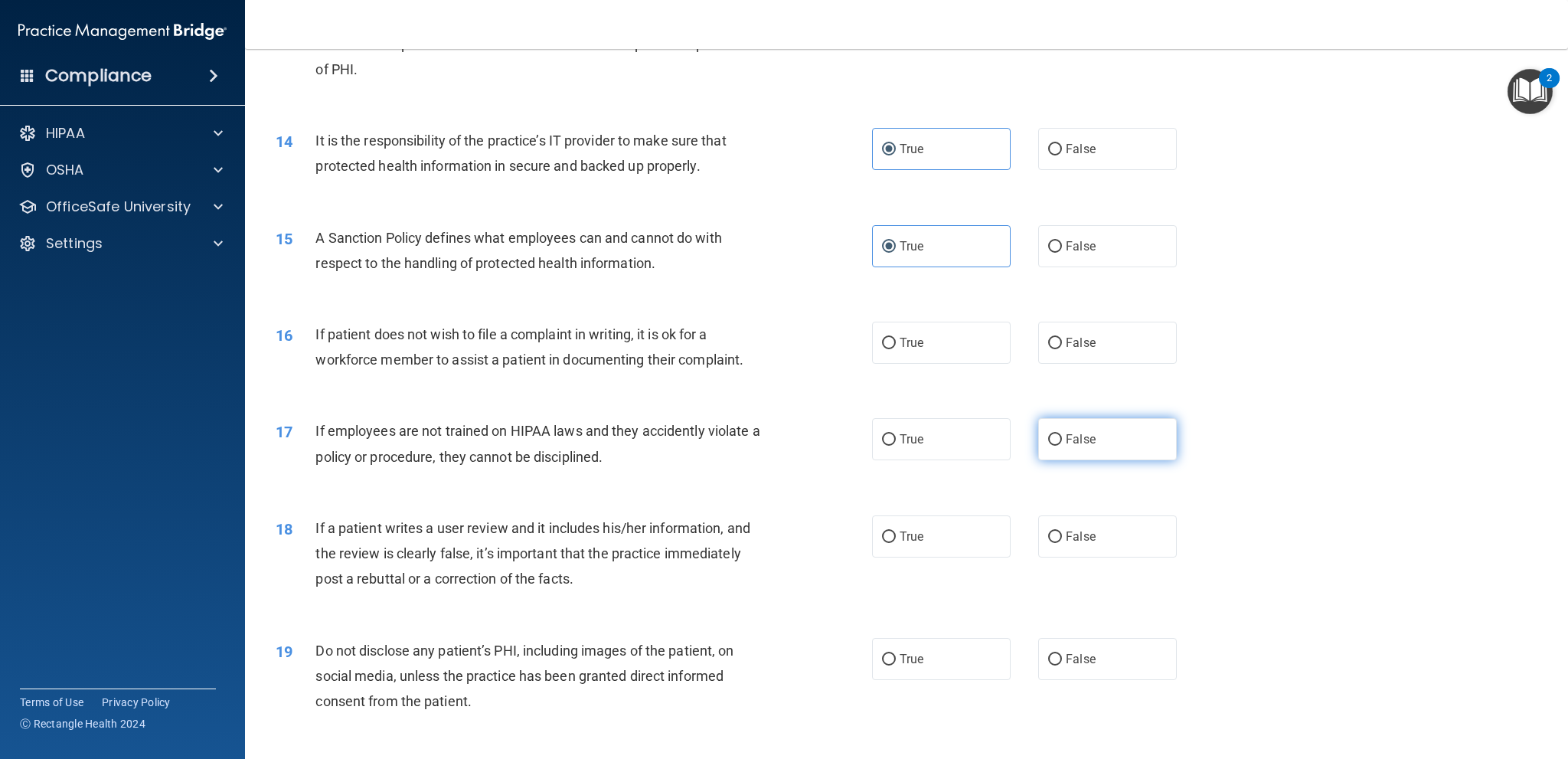
click at [1048, 438] on input "False" at bounding box center [1055, 440] width 14 height 12
radio input "true"
click at [886, 343] on input "True" at bounding box center [889, 344] width 14 height 12
radio input "true"
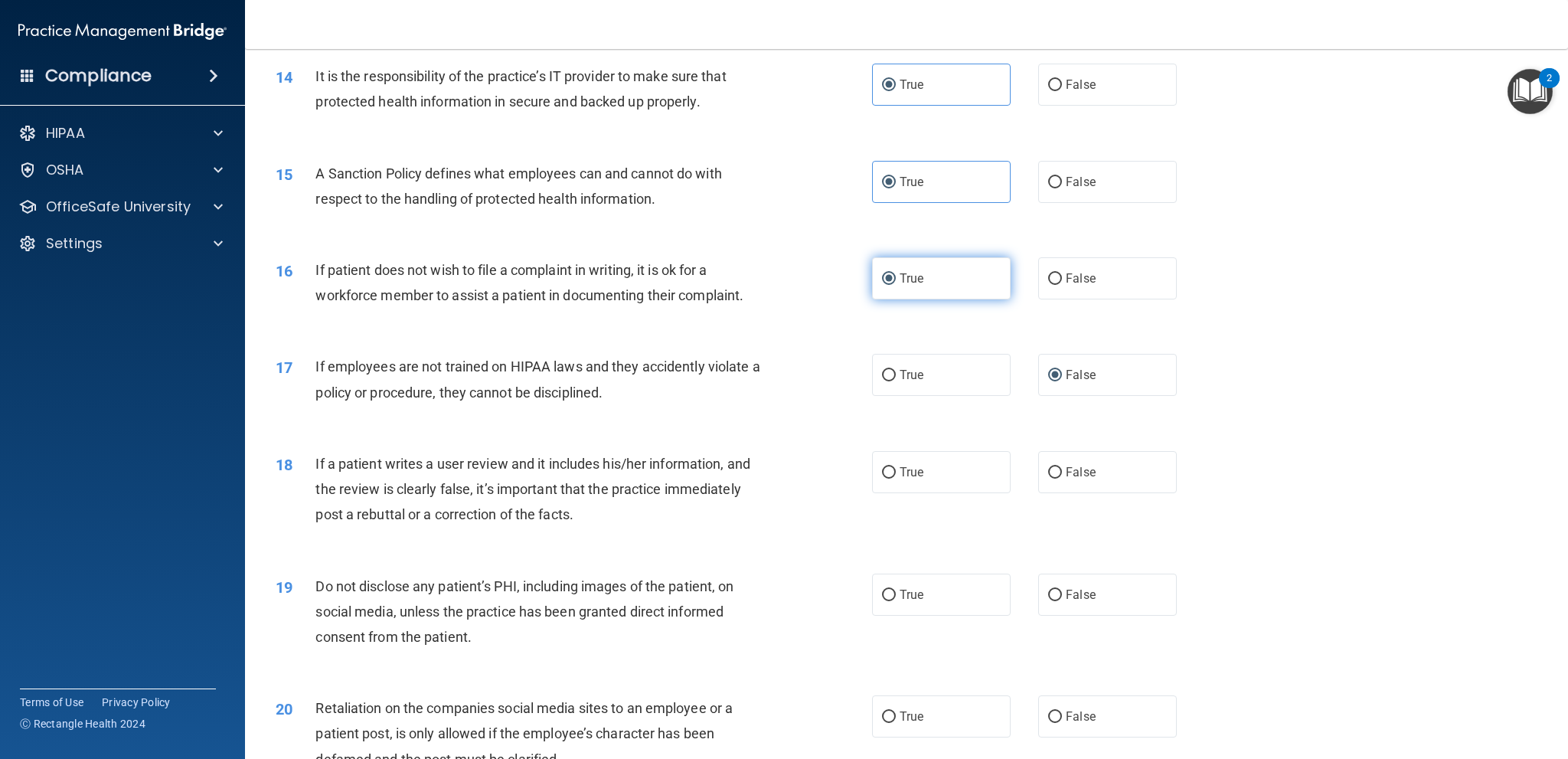
scroll to position [1762, 0]
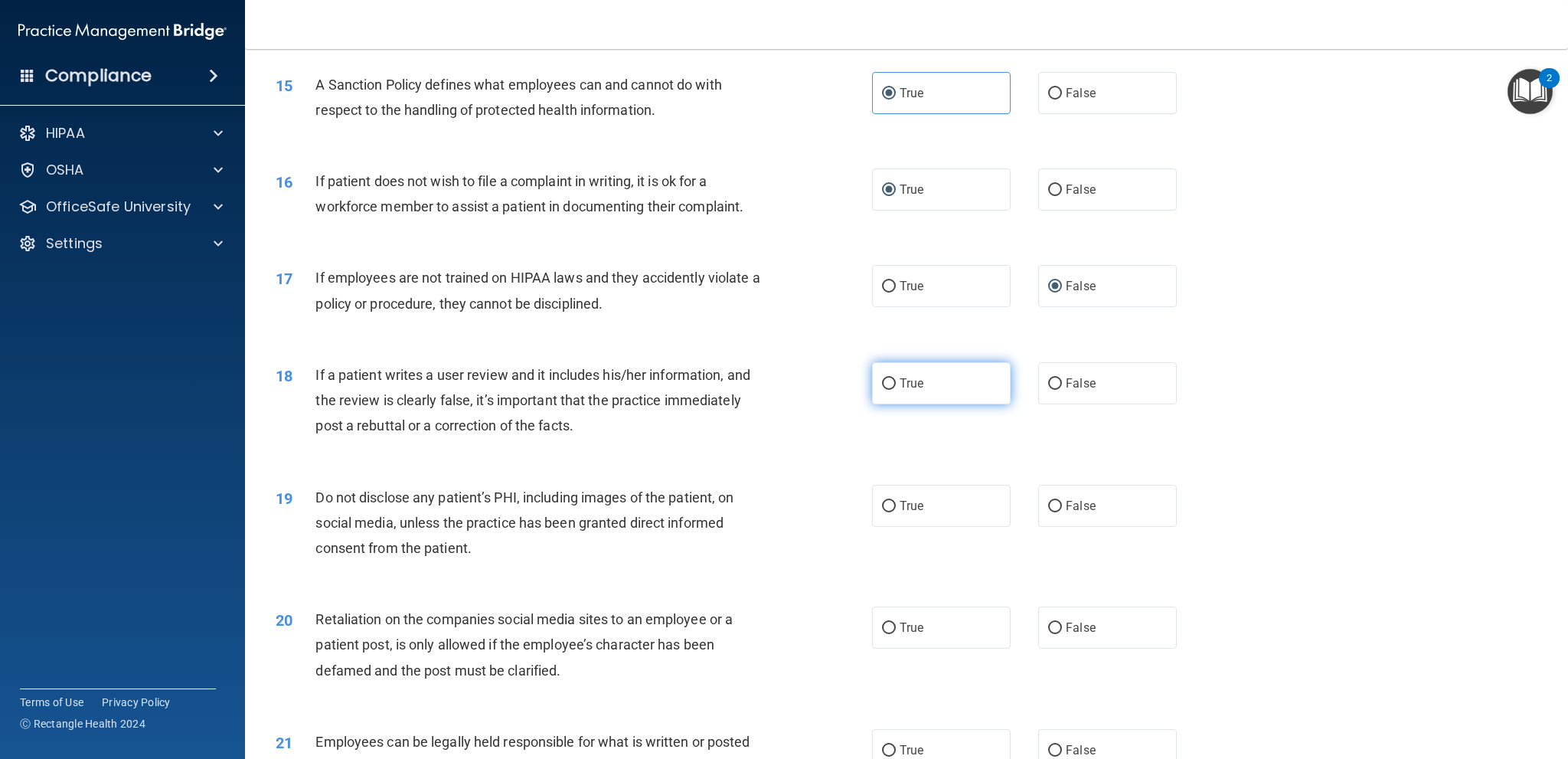
click at [888, 384] on input "True" at bounding box center [889, 384] width 14 height 12
radio input "true"
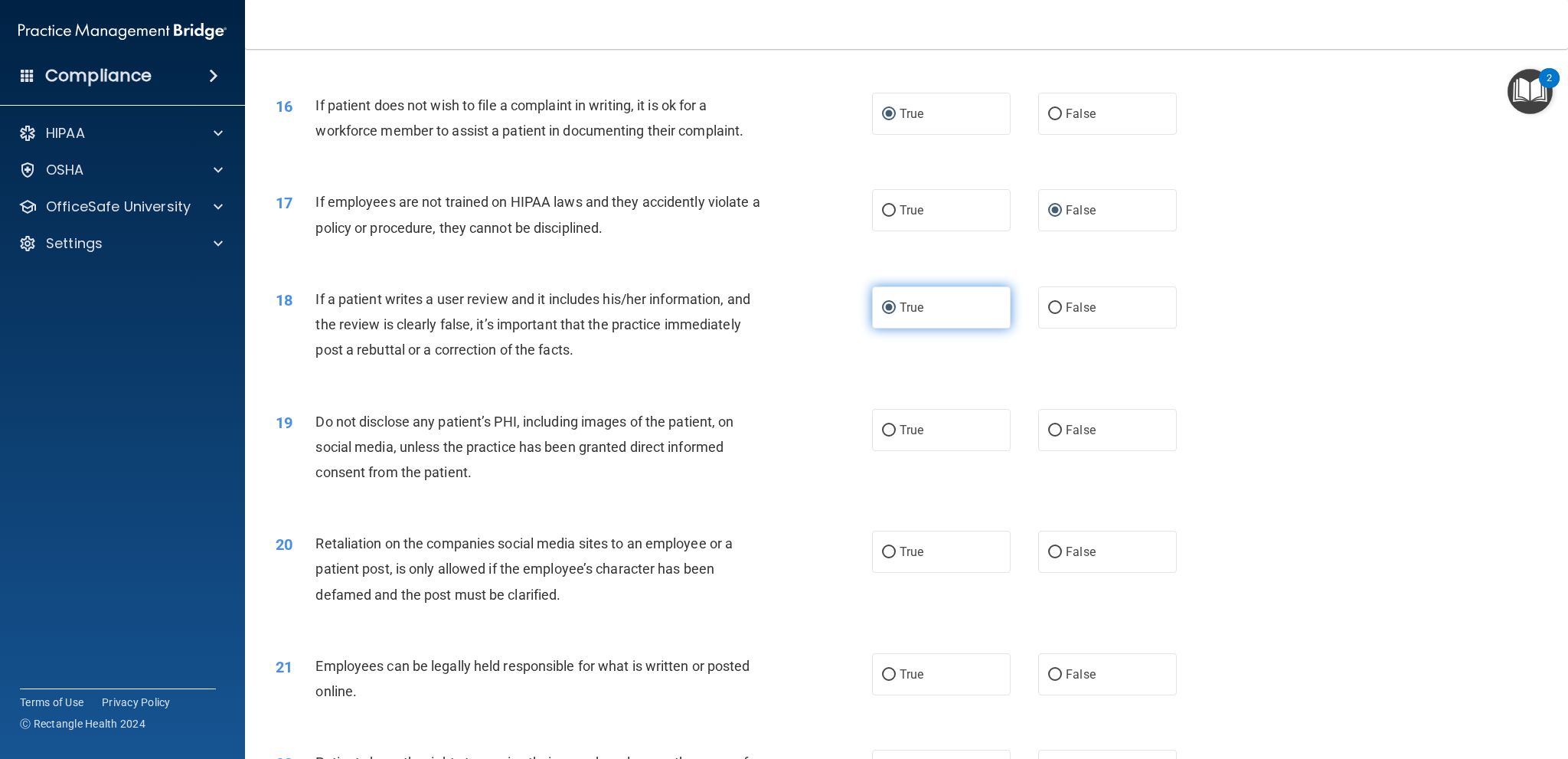
scroll to position [1838, 0]
click at [906, 428] on span "True" at bounding box center [911, 429] width 24 height 15
click at [896, 428] on input "True" at bounding box center [889, 431] width 14 height 12
radio input "true"
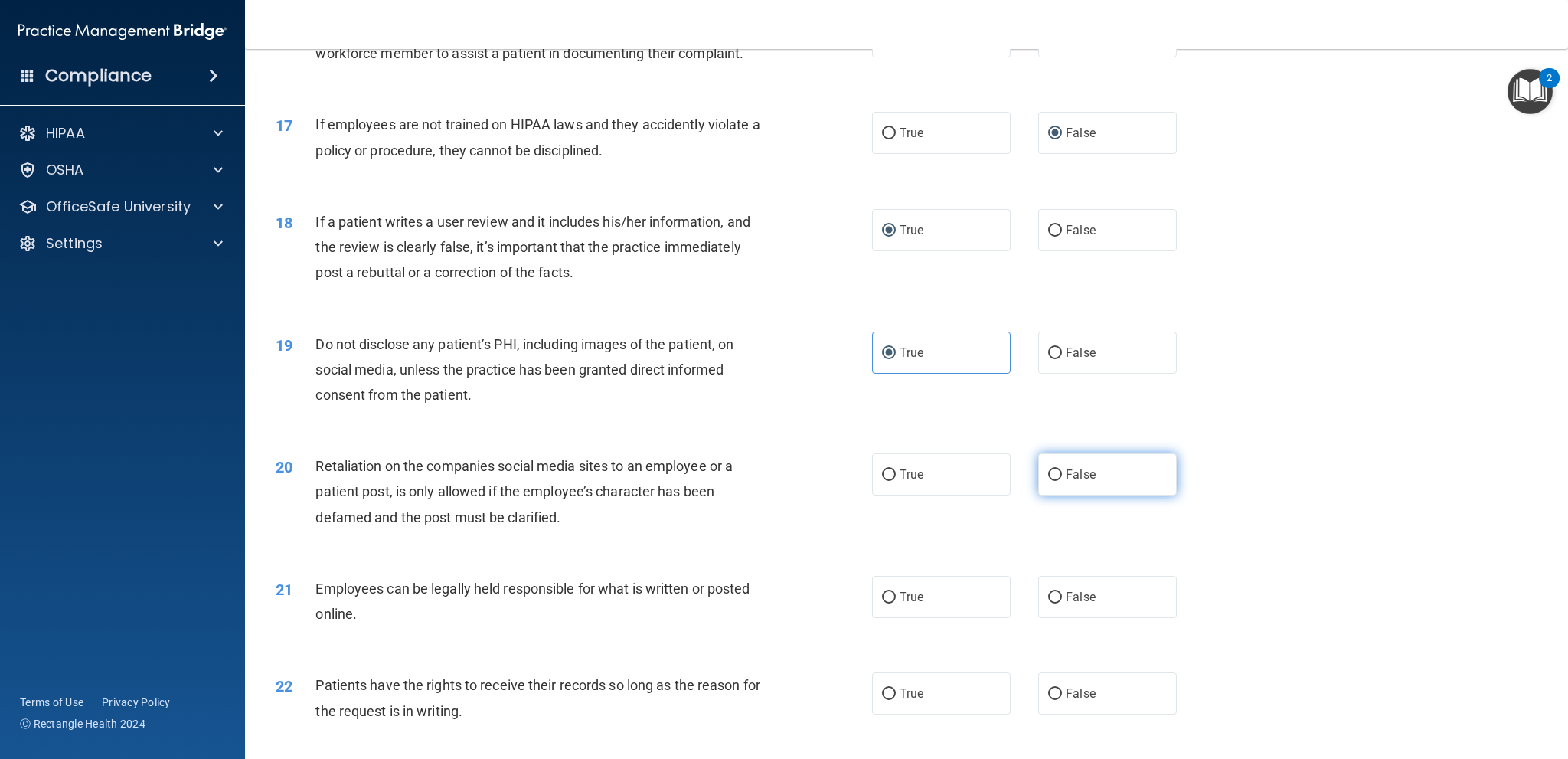
click at [1048, 470] on input "False" at bounding box center [1055, 476] width 14 height 12
radio input "true"
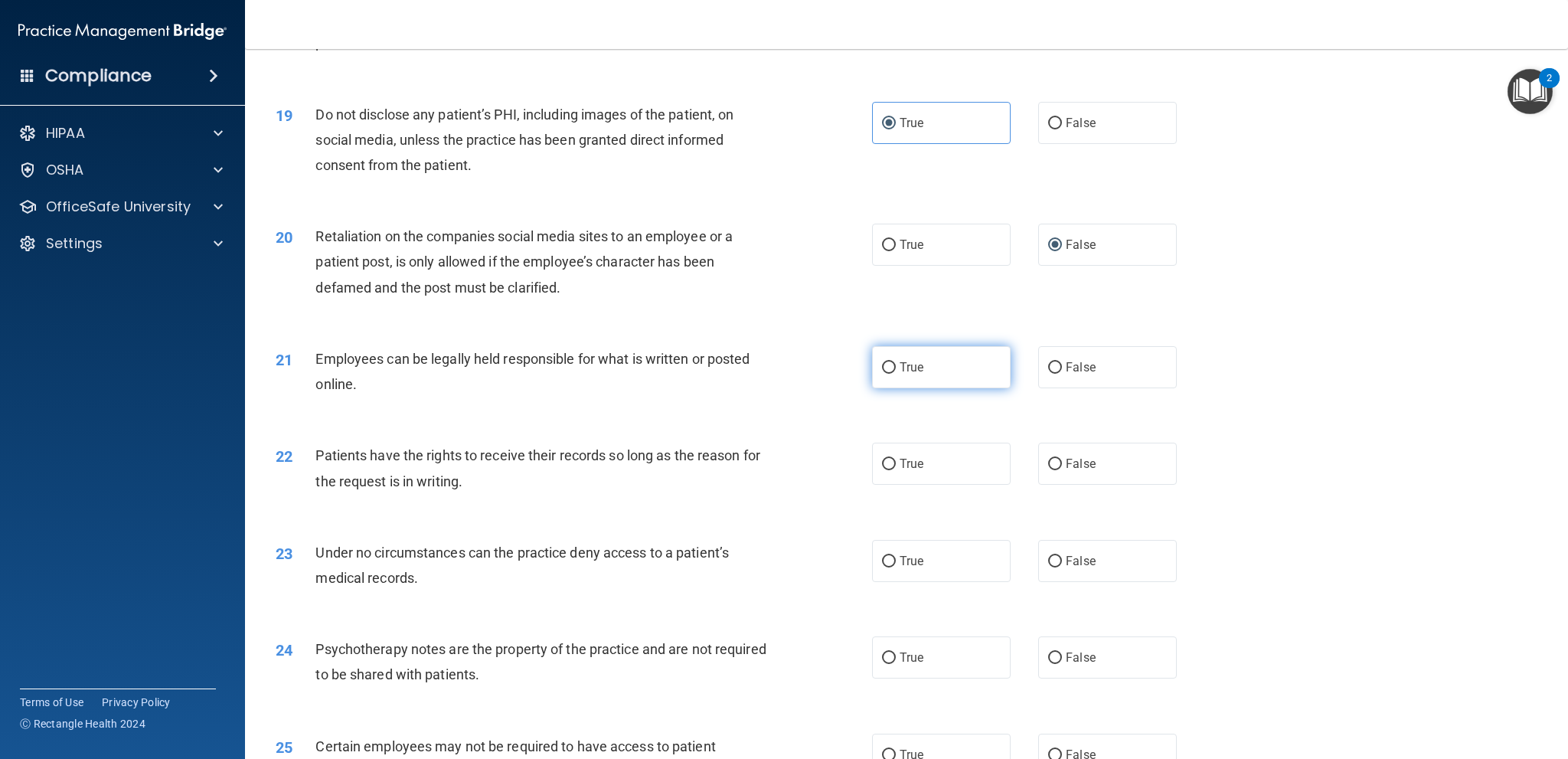
click at [883, 362] on input "True" at bounding box center [889, 368] width 14 height 12
radio input "true"
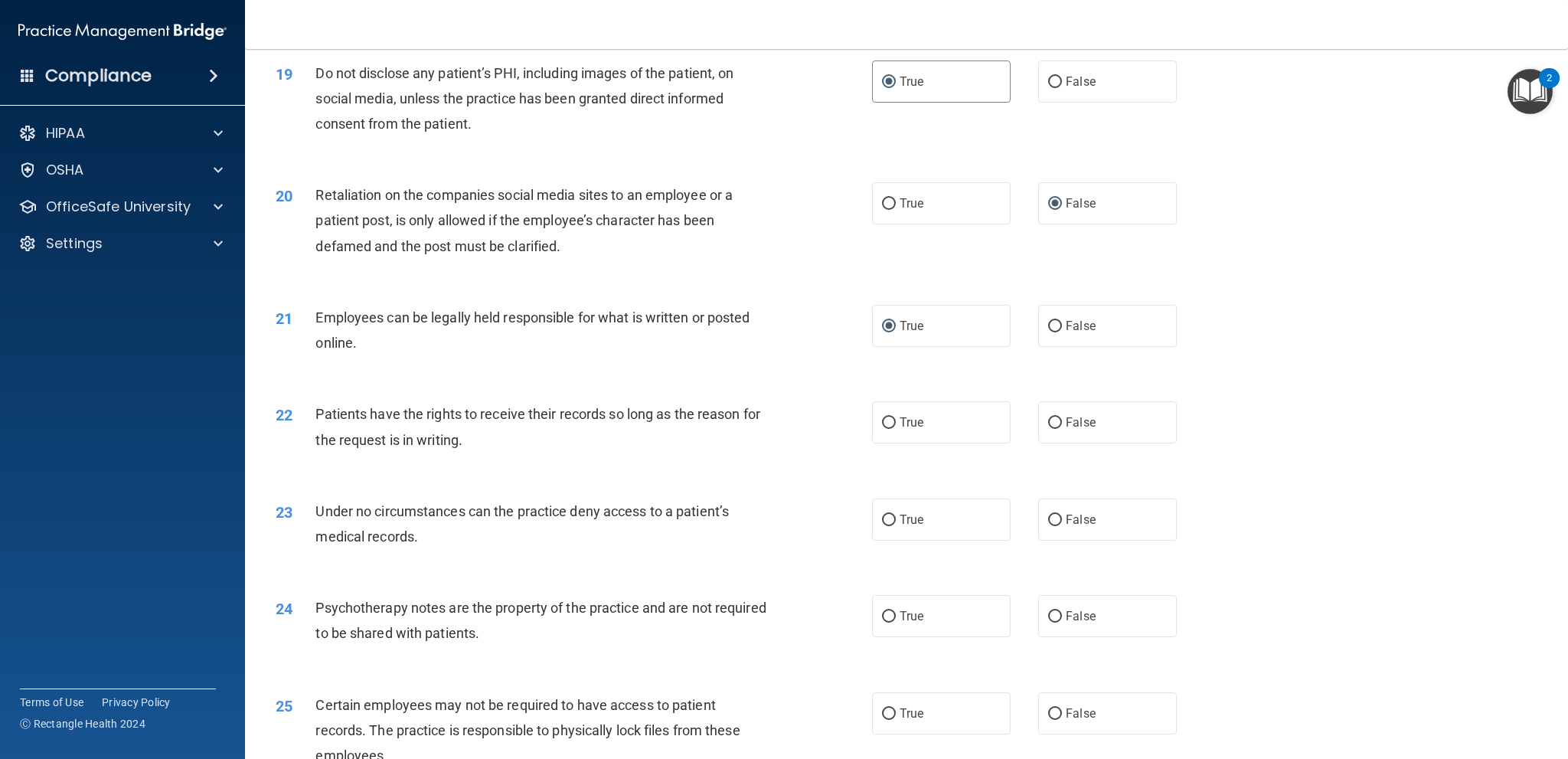
scroll to position [2221, 0]
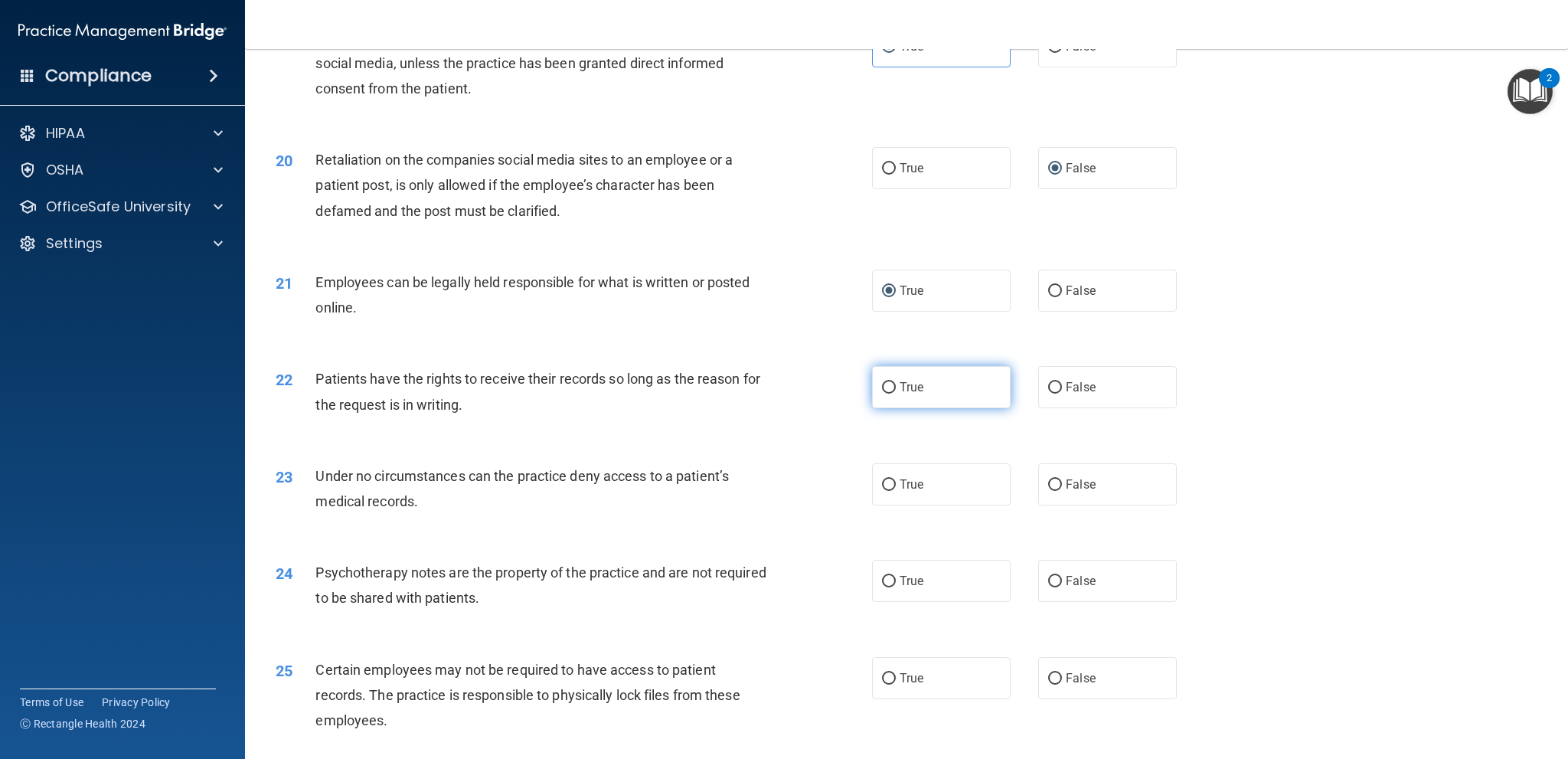
click at [890, 384] on label "True" at bounding box center [941, 387] width 139 height 42
click at [890, 384] on input "True" at bounding box center [889, 388] width 14 height 12
radio input "true"
drag, startPoint x: 882, startPoint y: 481, endPoint x: 831, endPoint y: 470, distance: 52.2
click at [882, 481] on input "True" at bounding box center [889, 486] width 14 height 12
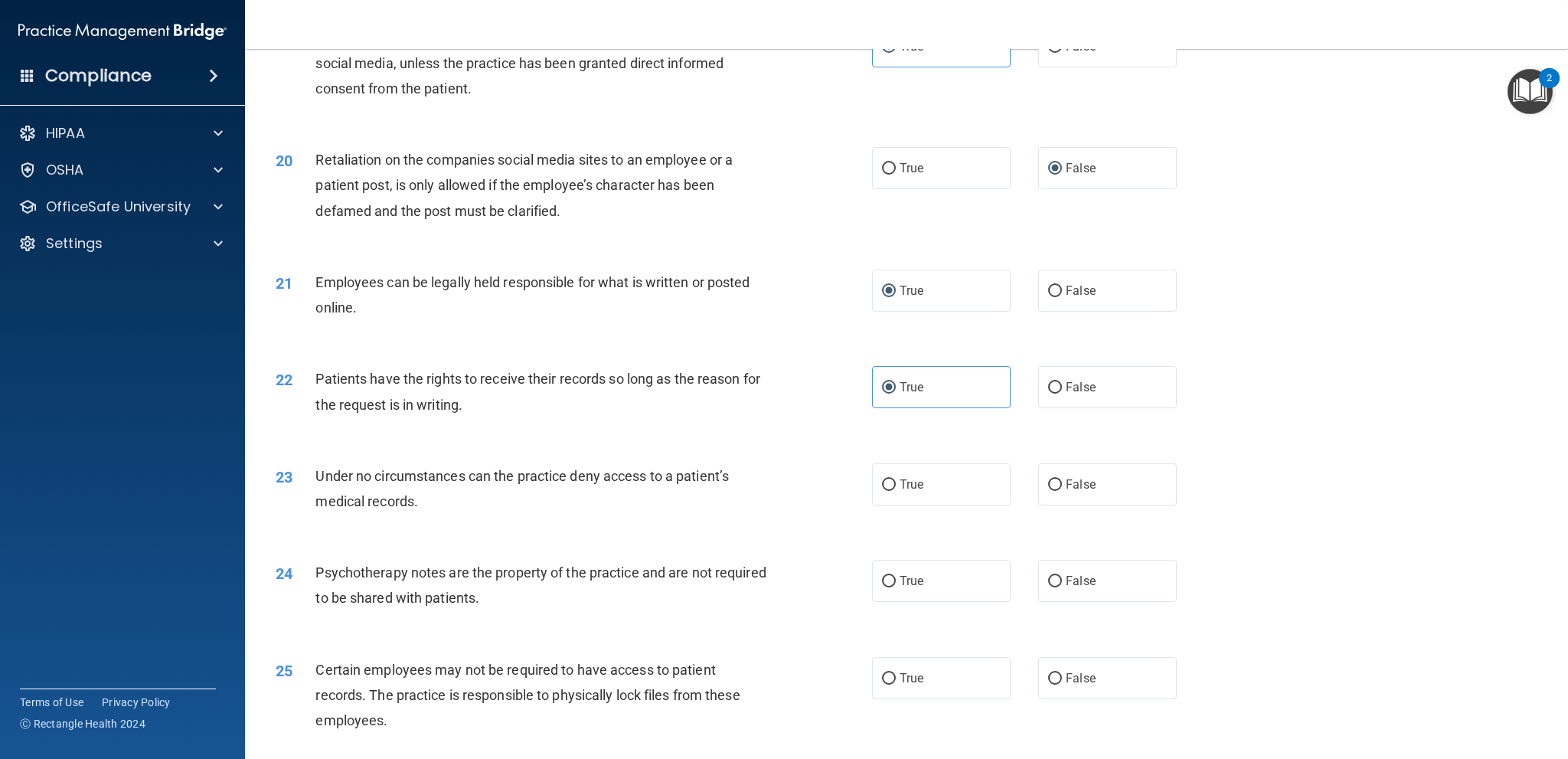
radio input "true"
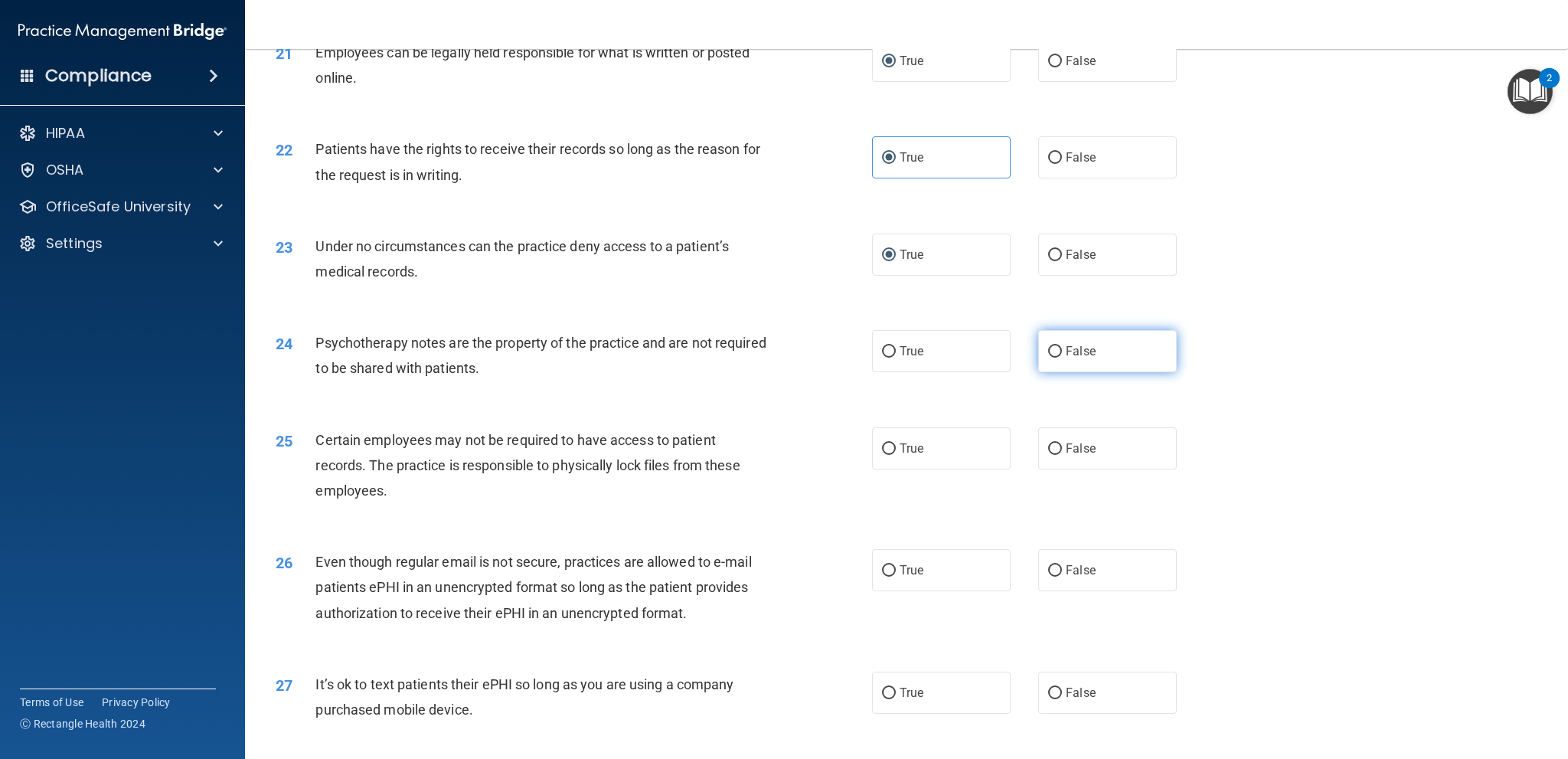
click at [1048, 346] on input "False" at bounding box center [1055, 352] width 14 height 12
radio input "true"
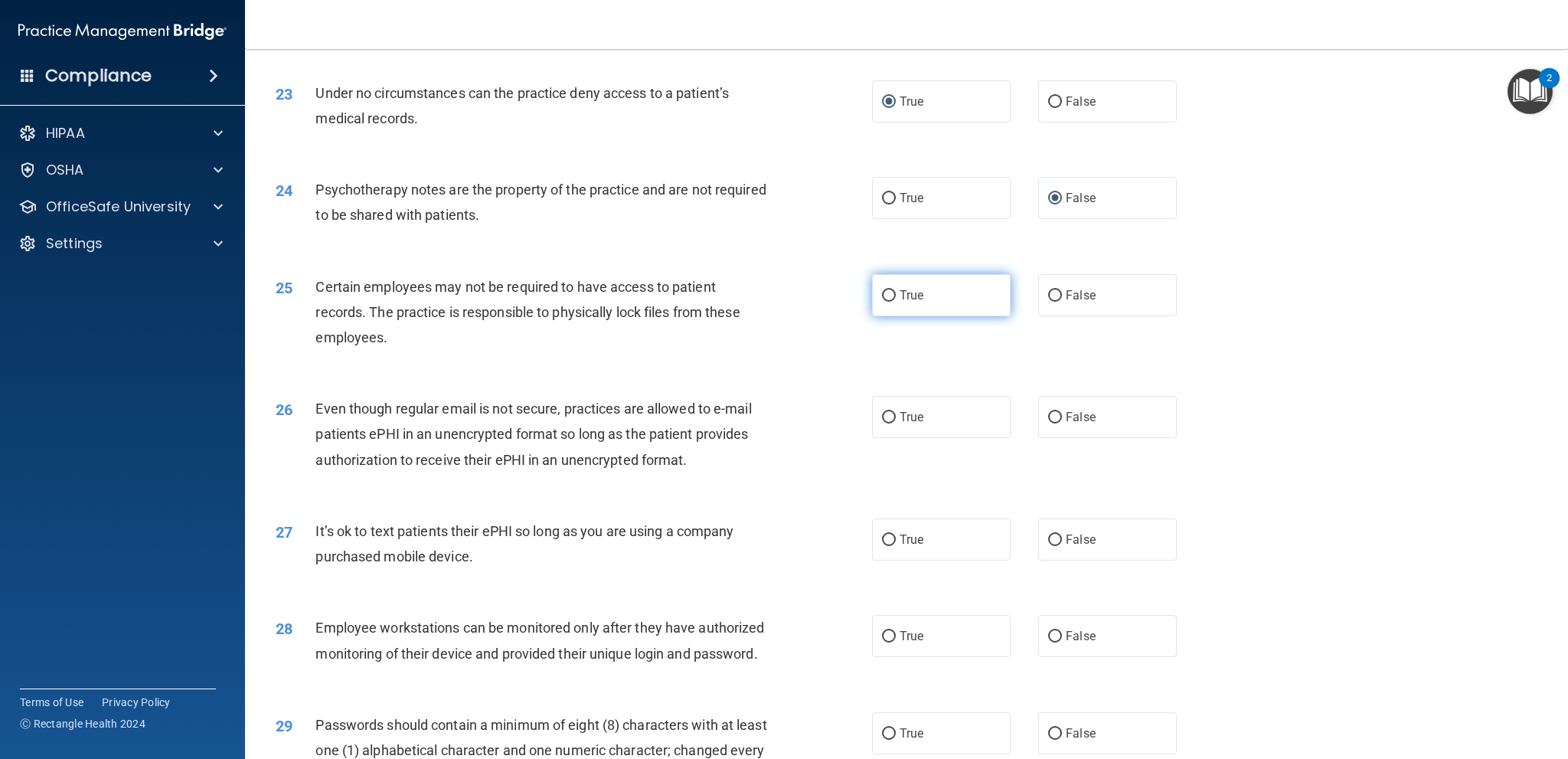
click at [899, 292] on span "True" at bounding box center [911, 295] width 24 height 15
click at [896, 292] on input "True" at bounding box center [889, 296] width 14 height 12
radio input "true"
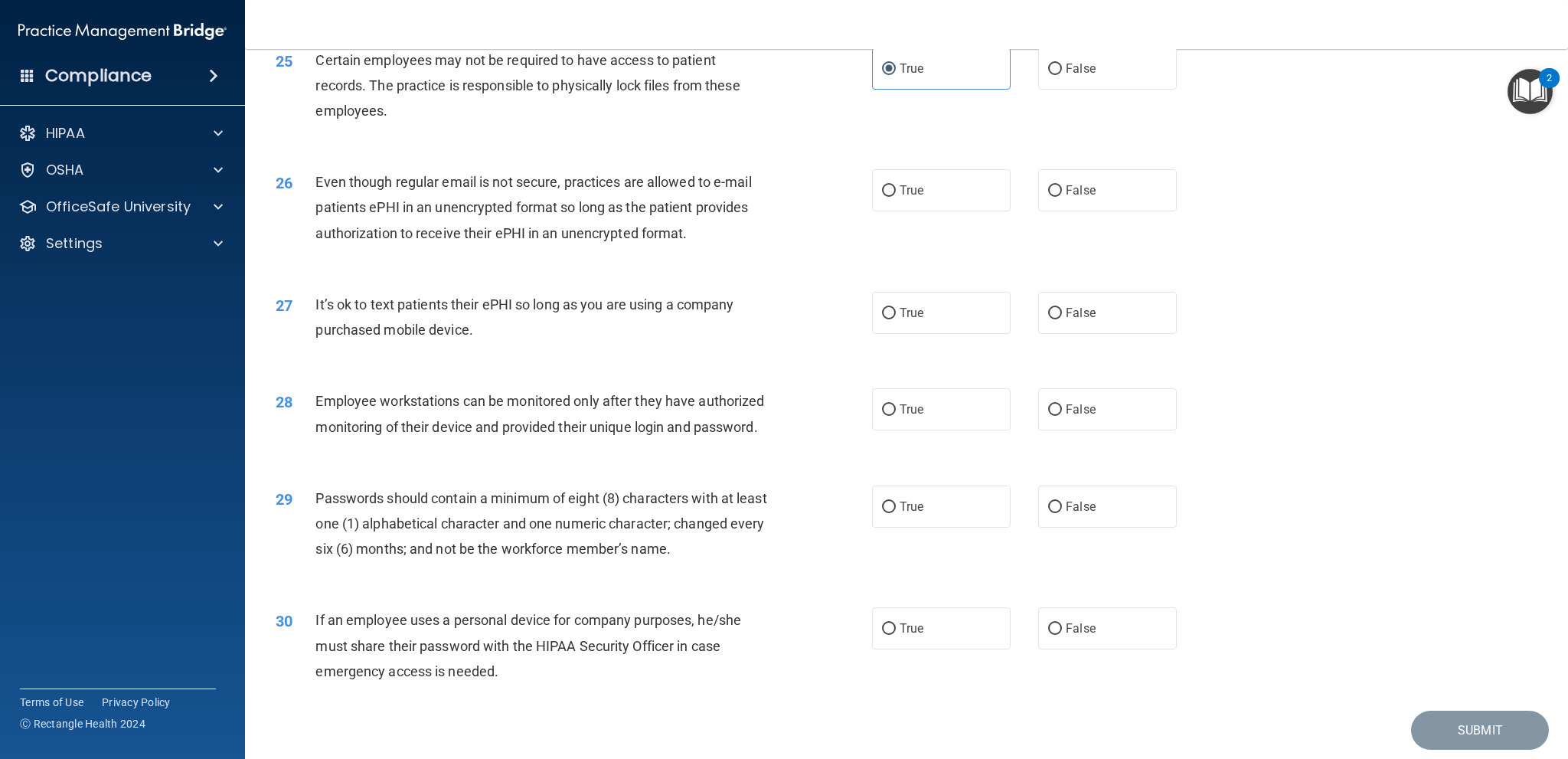
scroll to position [2835, 0]
click at [887, 184] on input "True" at bounding box center [889, 189] width 14 height 12
radio input "true"
click at [1048, 305] on input "False" at bounding box center [1055, 311] width 14 height 12
radio input "true"
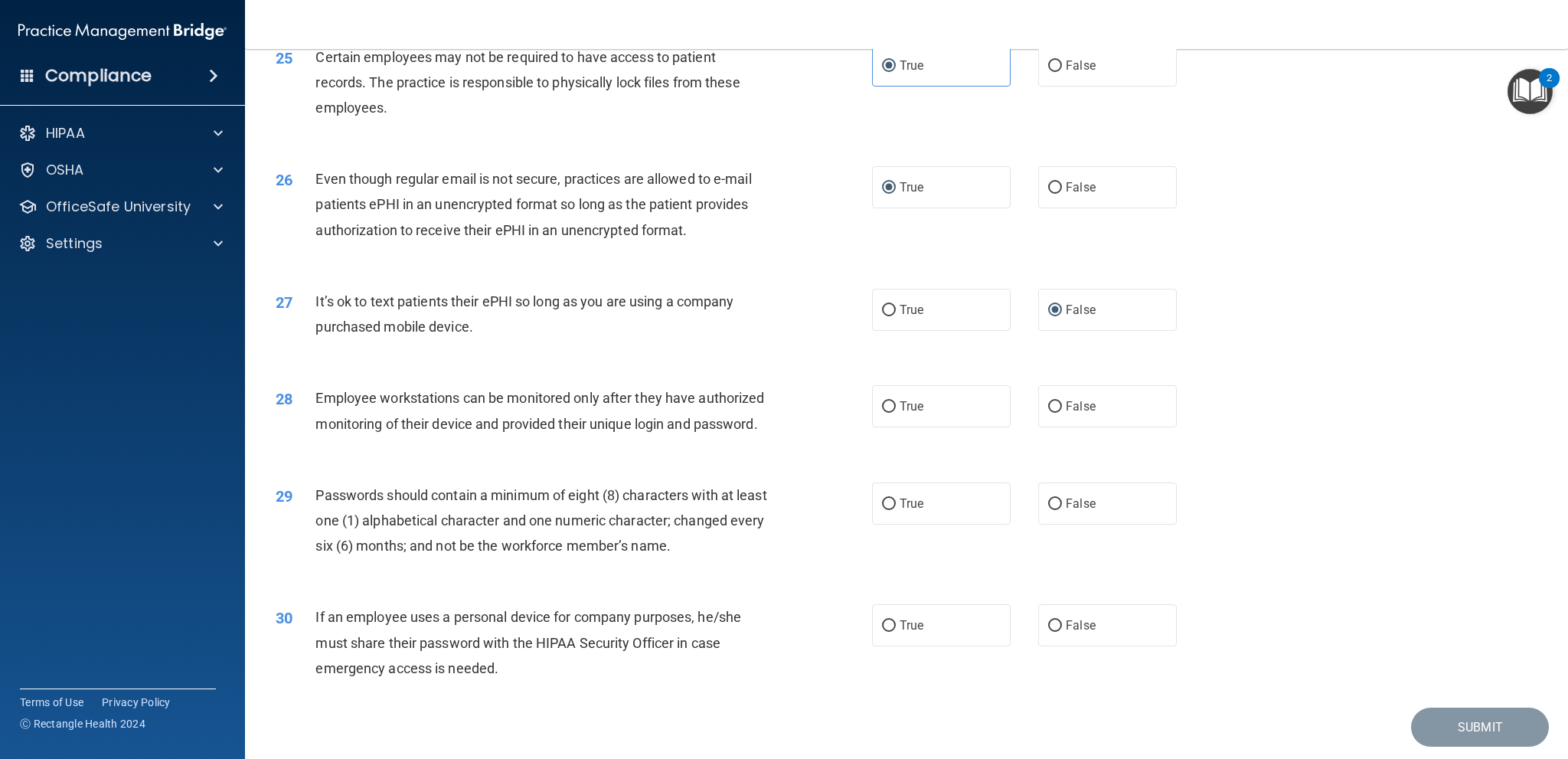
scroll to position [2908, 0]
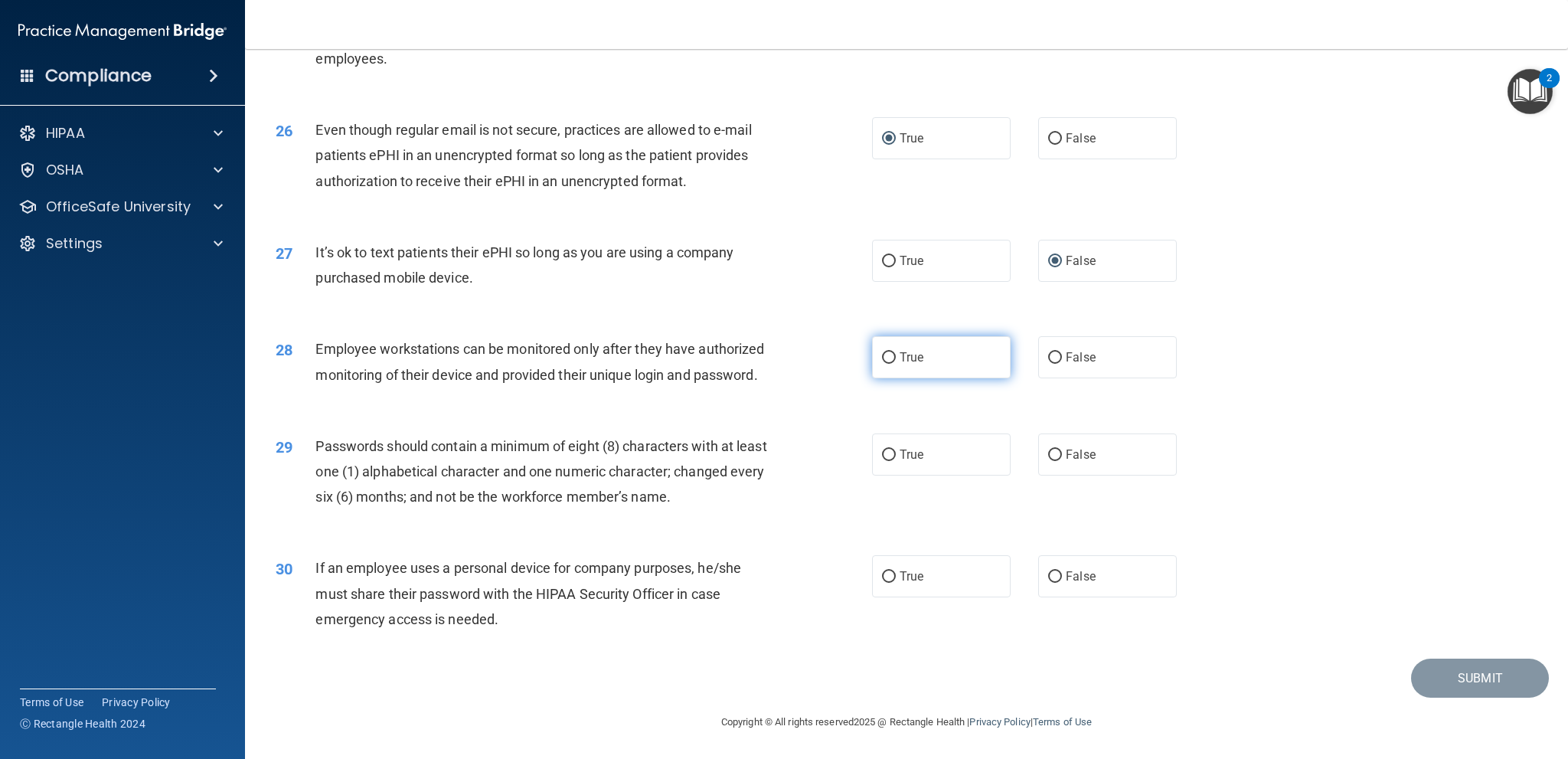
click at [889, 352] on input "True" at bounding box center [889, 358] width 14 height 12
radio input "true"
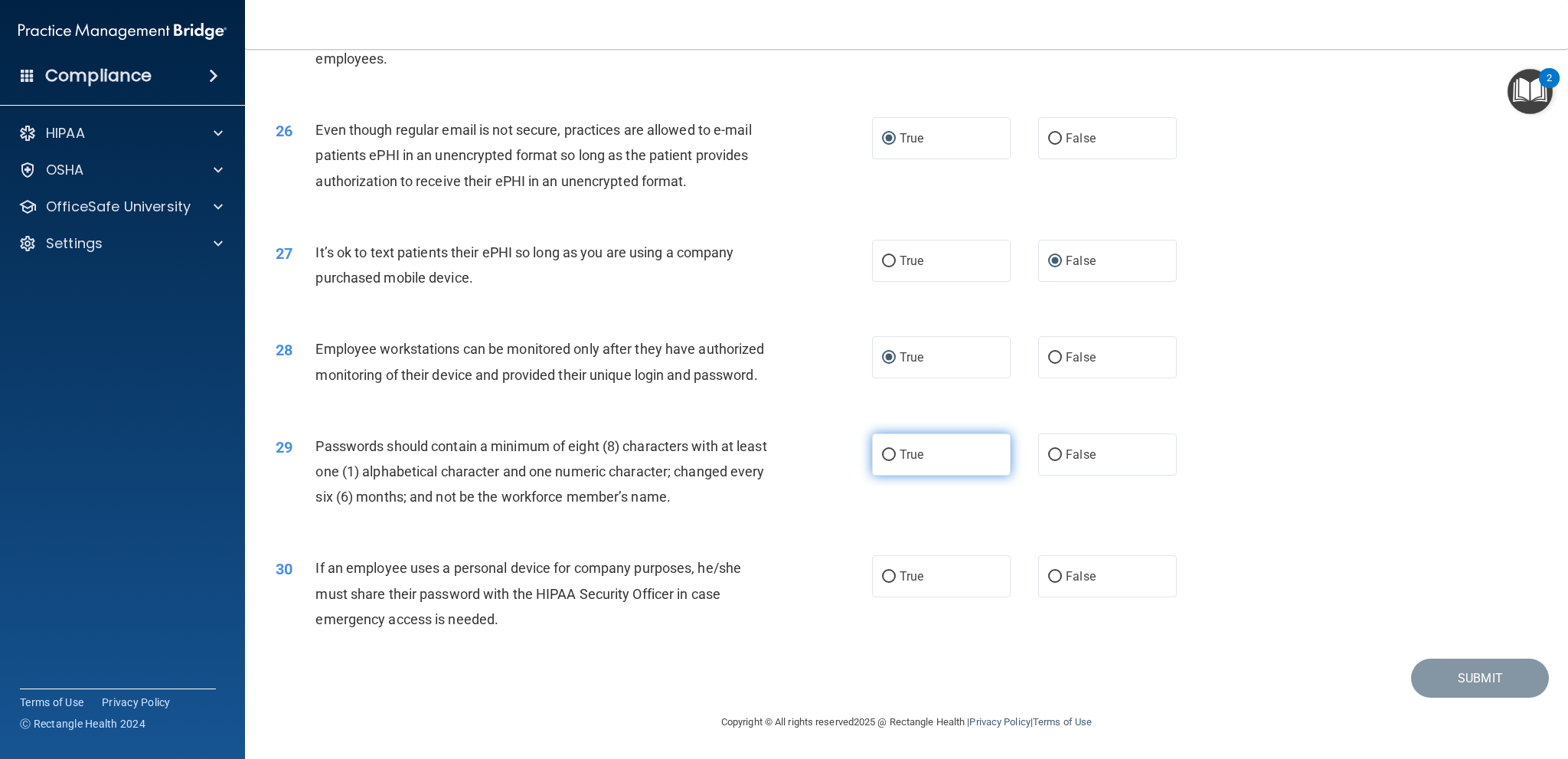
click at [883, 454] on input "True" at bounding box center [889, 456] width 14 height 12
radio input "true"
click at [885, 574] on input "True" at bounding box center [889, 577] width 14 height 12
radio input "true"
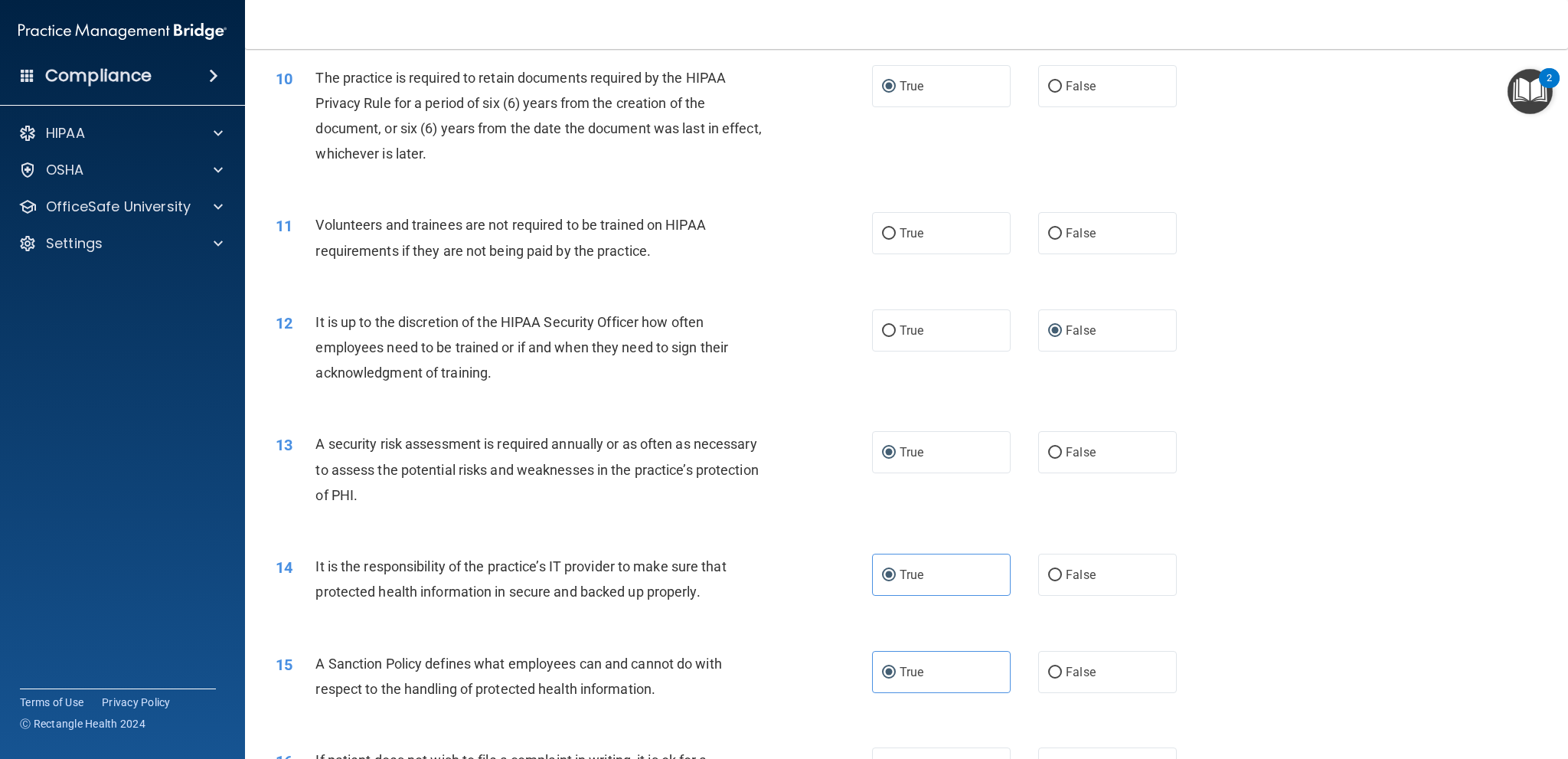
scroll to position [1146, 0]
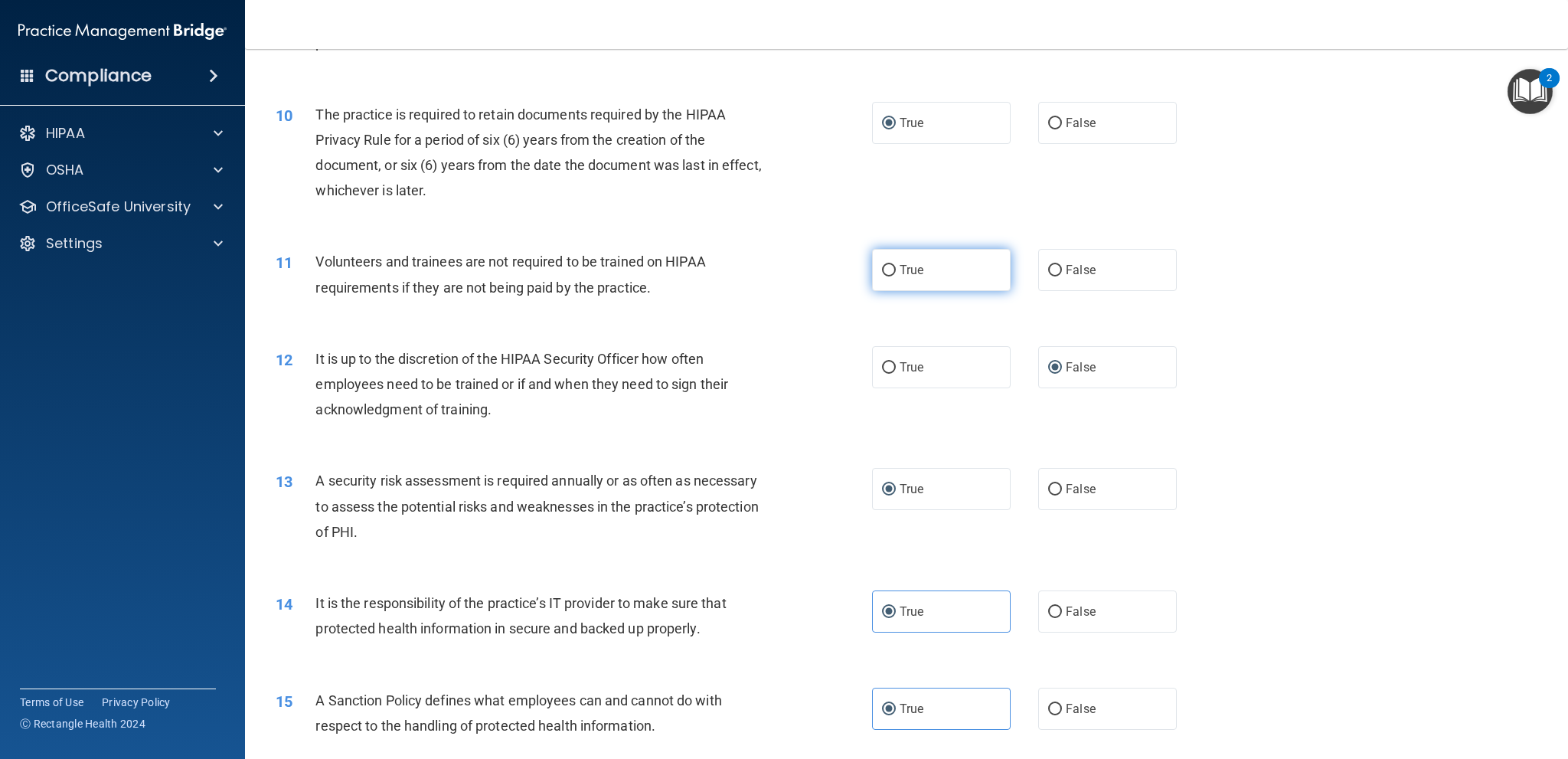
click at [891, 267] on label "True" at bounding box center [941, 270] width 139 height 42
click at [891, 267] on input "True" at bounding box center [889, 271] width 14 height 12
radio input "true"
click at [882, 269] on input "True" at bounding box center [889, 271] width 14 height 12
click at [1049, 266] on input "False" at bounding box center [1055, 271] width 14 height 12
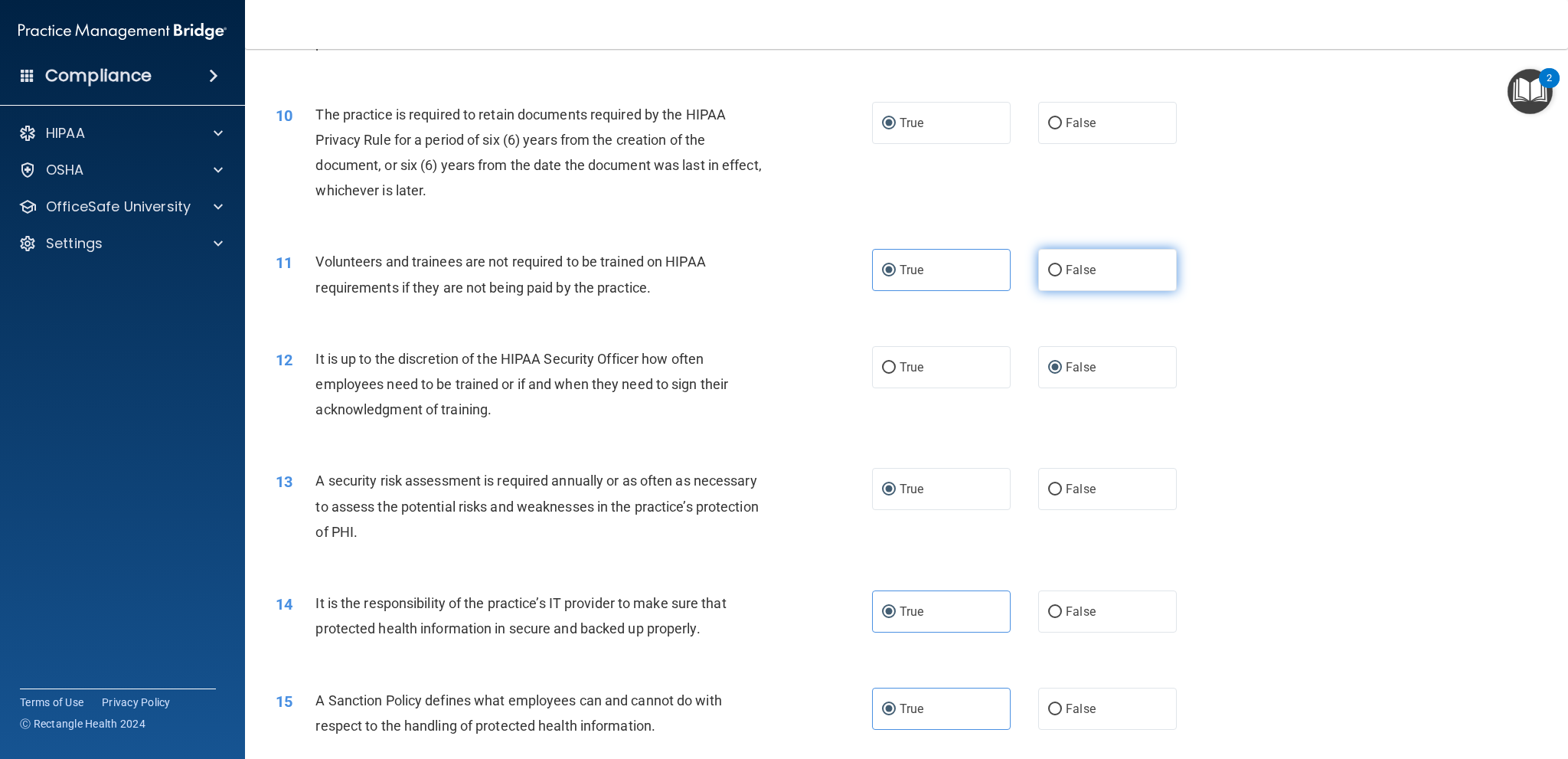
radio input "true"
radio input "false"
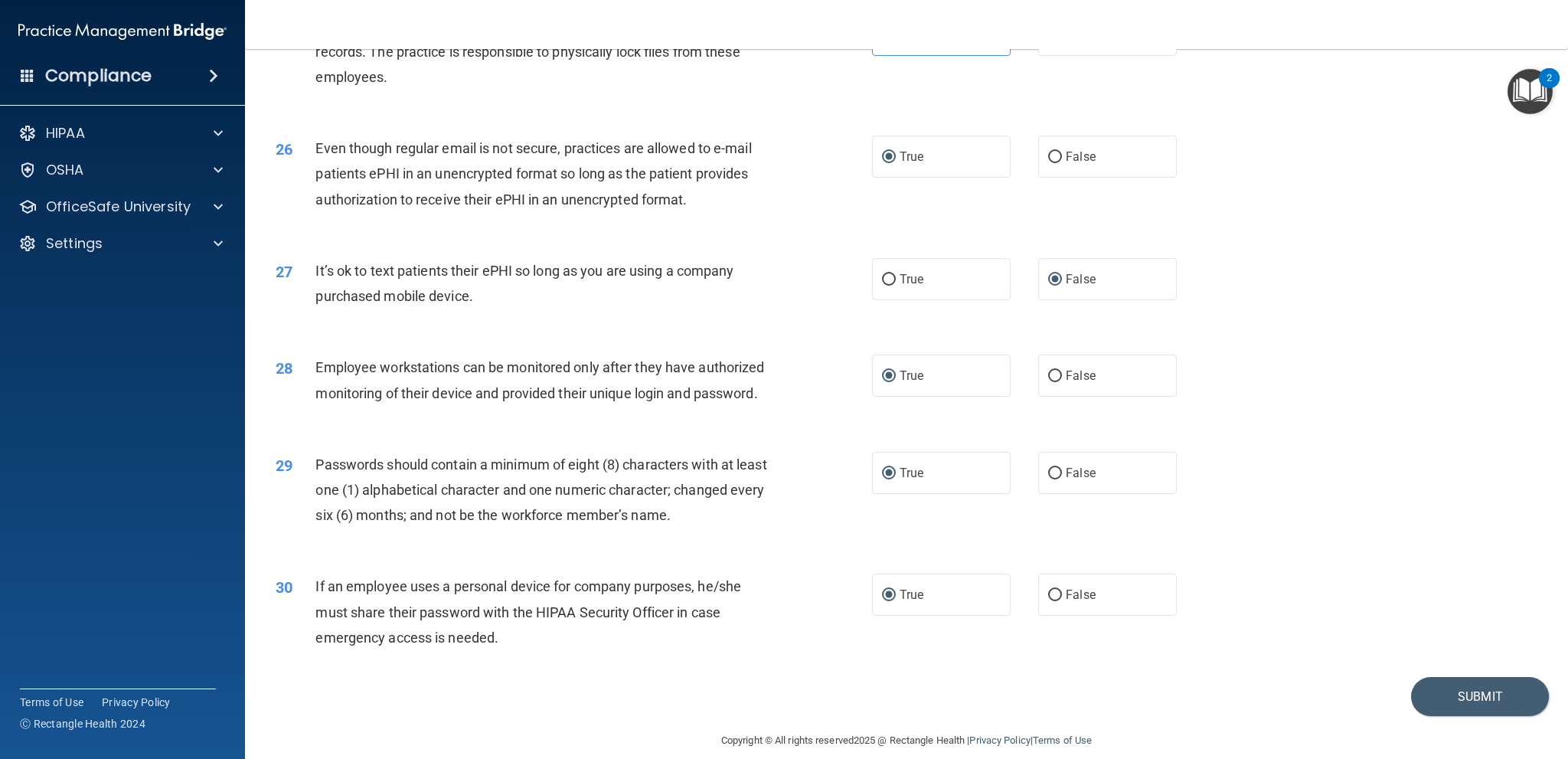
scroll to position [2908, 0]
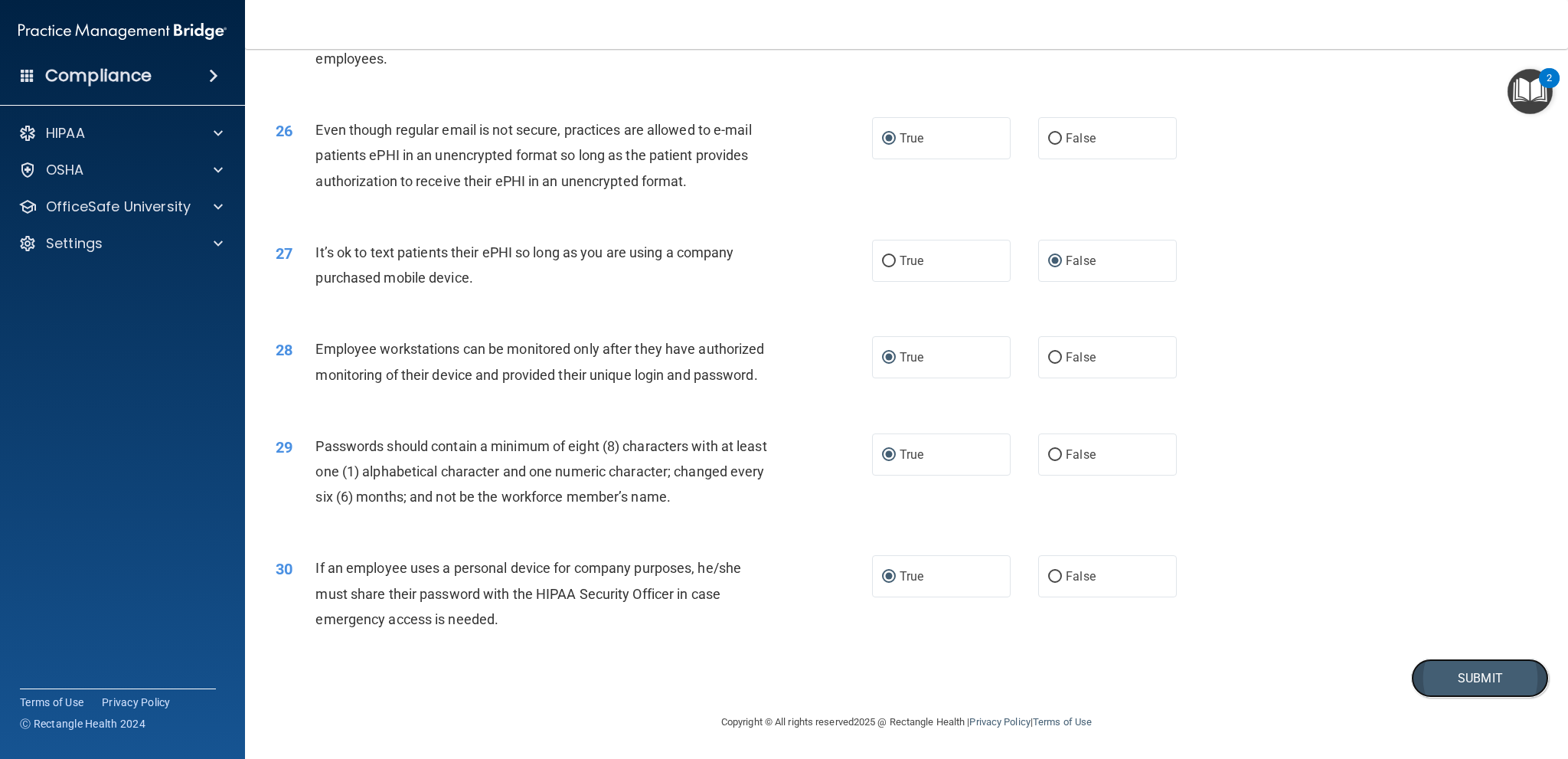
click at [1460, 673] on button "Submit" at bounding box center [1480, 678] width 138 height 39
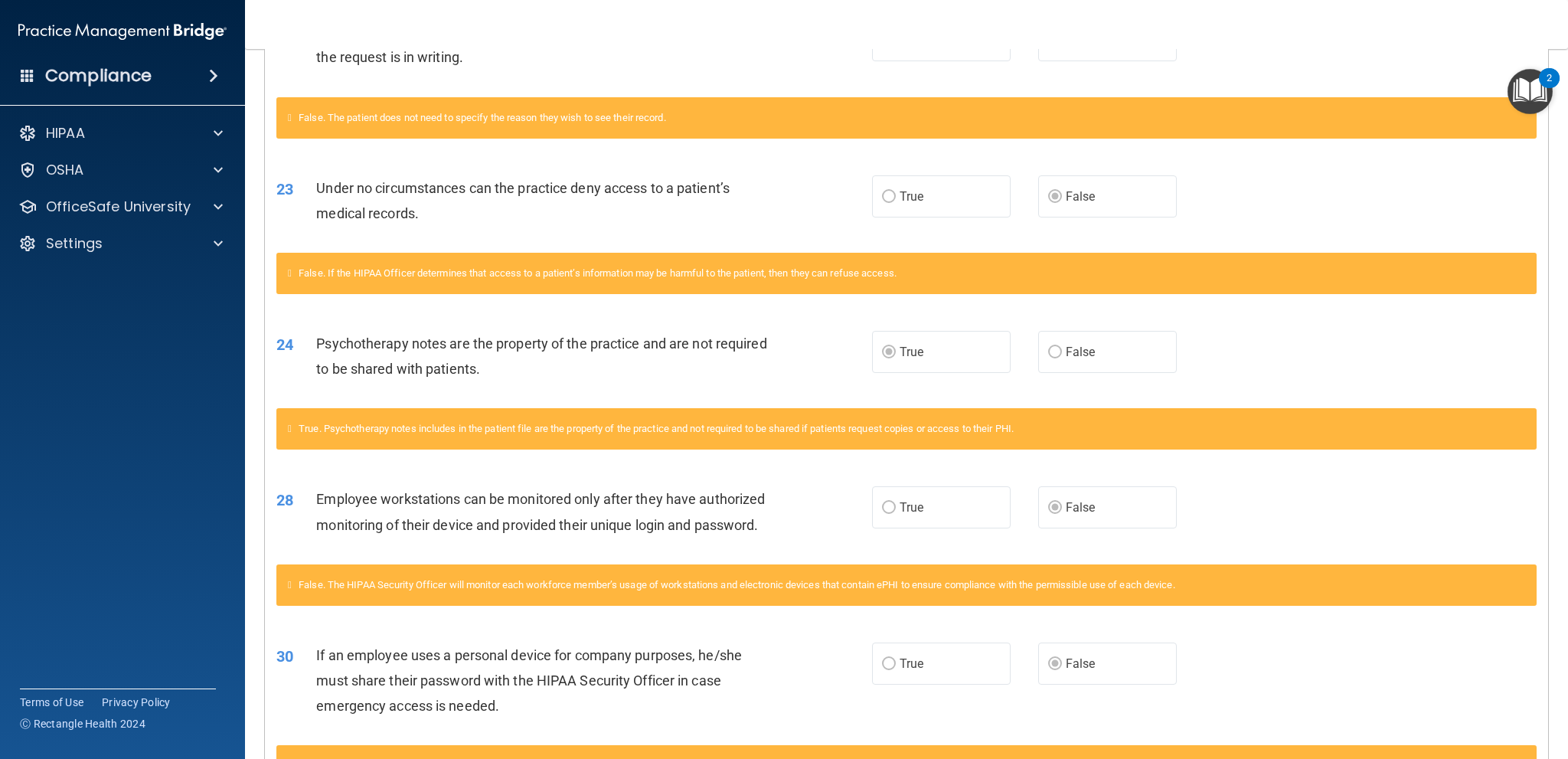
scroll to position [1762, 0]
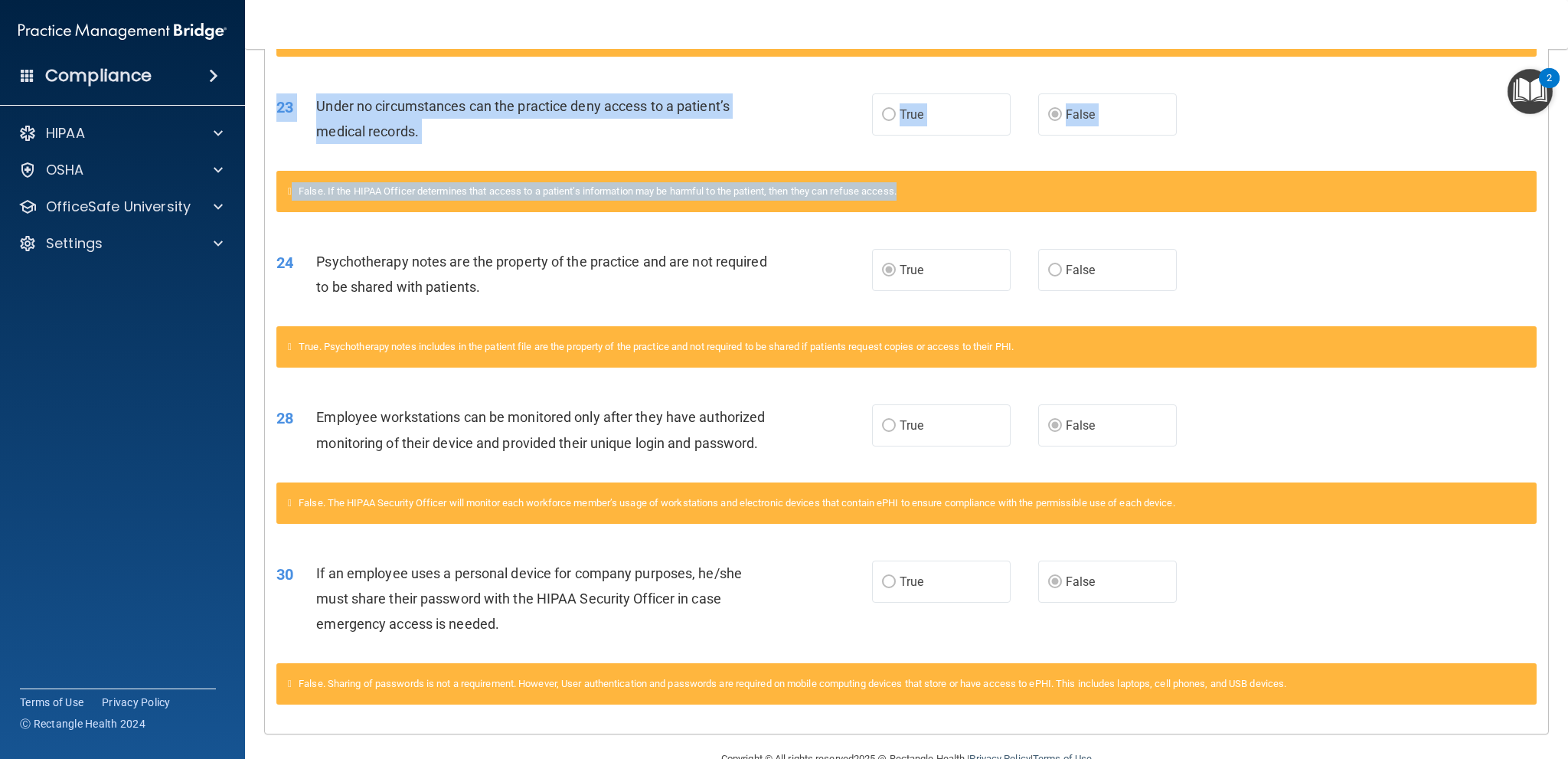
drag, startPoint x: 1550, startPoint y: 201, endPoint x: 1561, endPoint y: 143, distance: 59.0
click at [1561, 143] on main "Calculating your score.... You did not pass the " HIPAA Policies and Procedures…" at bounding box center [906, 404] width 1323 height 710
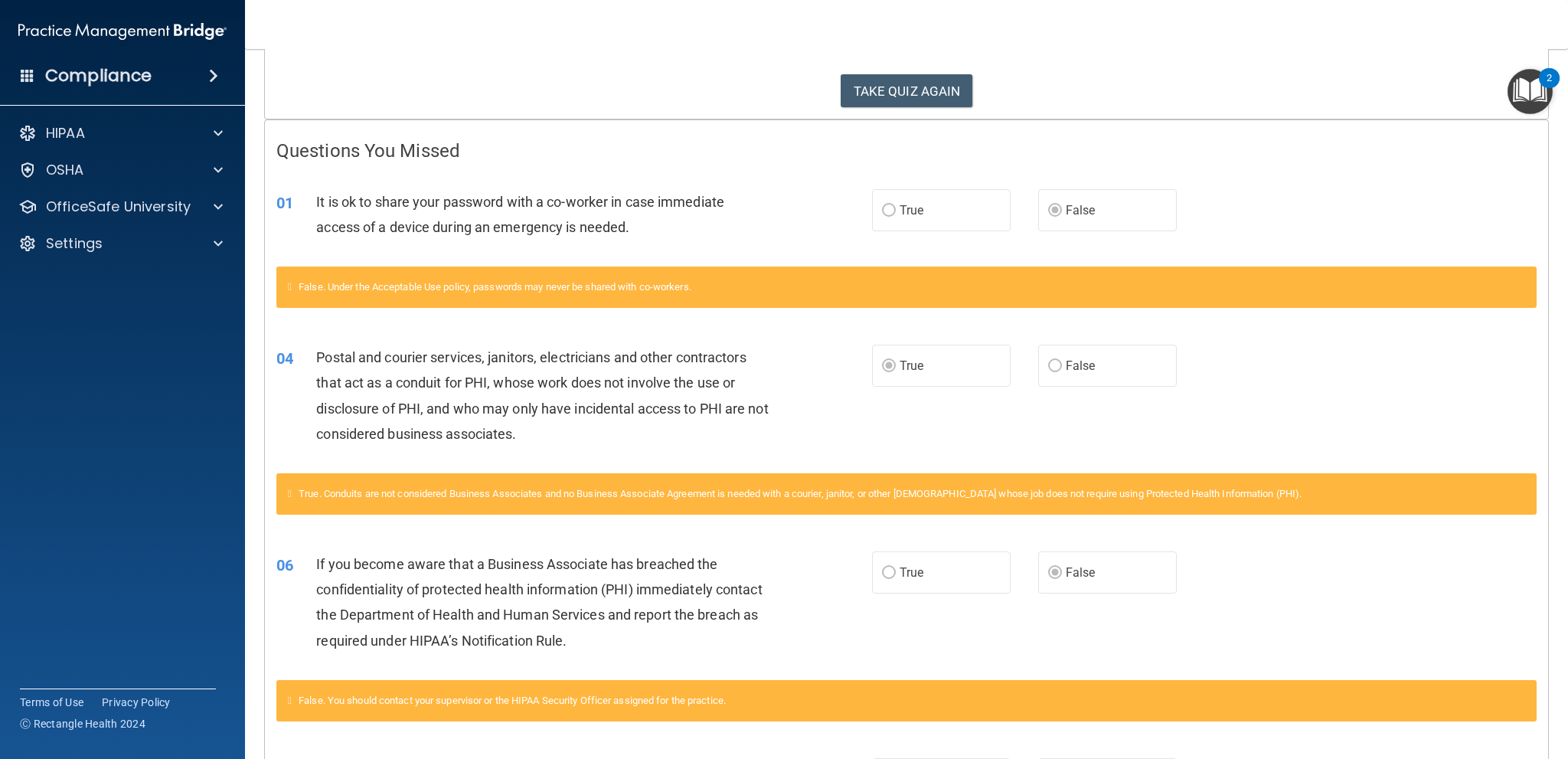
scroll to position [209, 0]
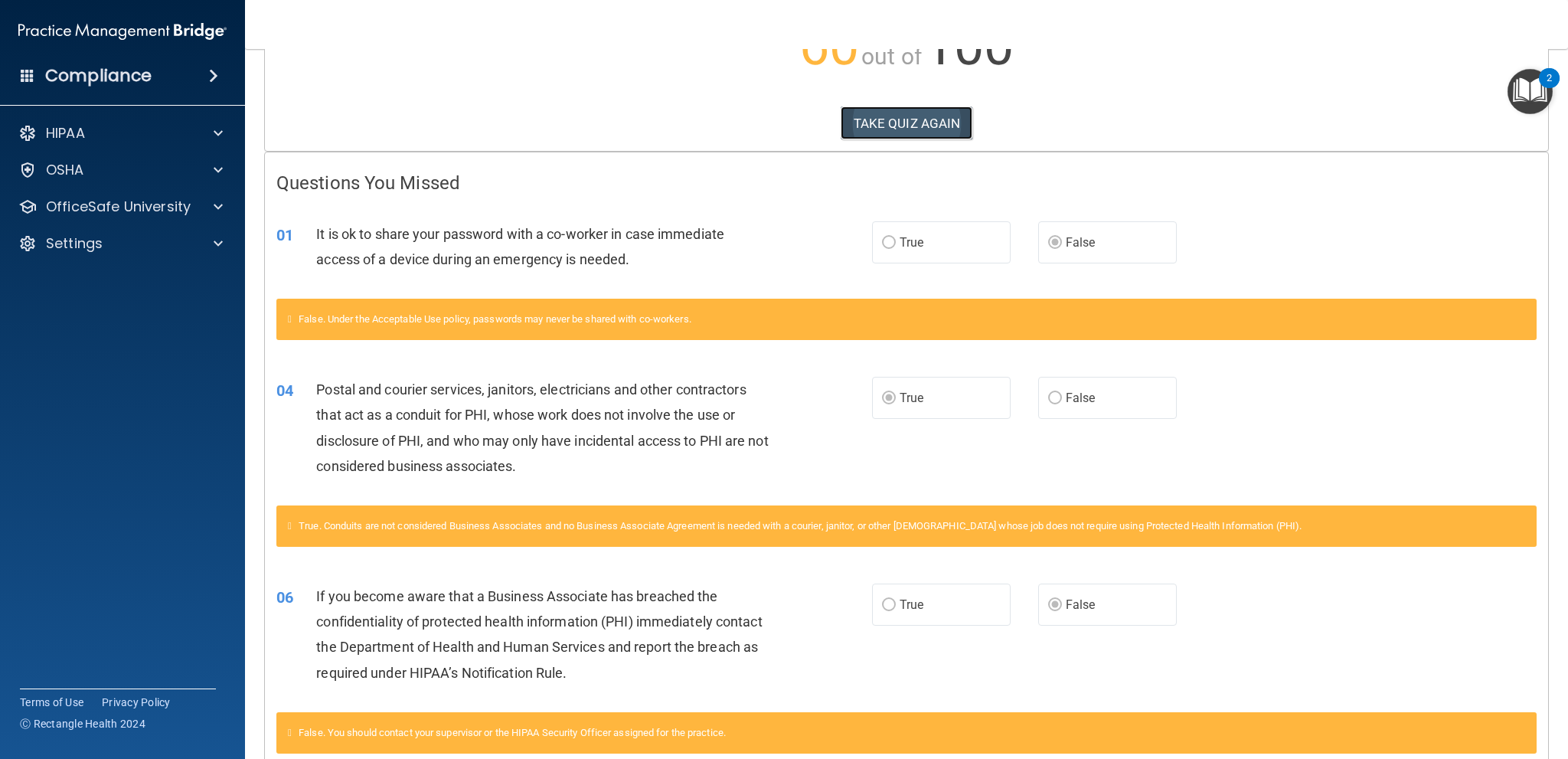
click at [890, 117] on button "TAKE QUIZ AGAIN" at bounding box center [906, 124] width 133 height 34
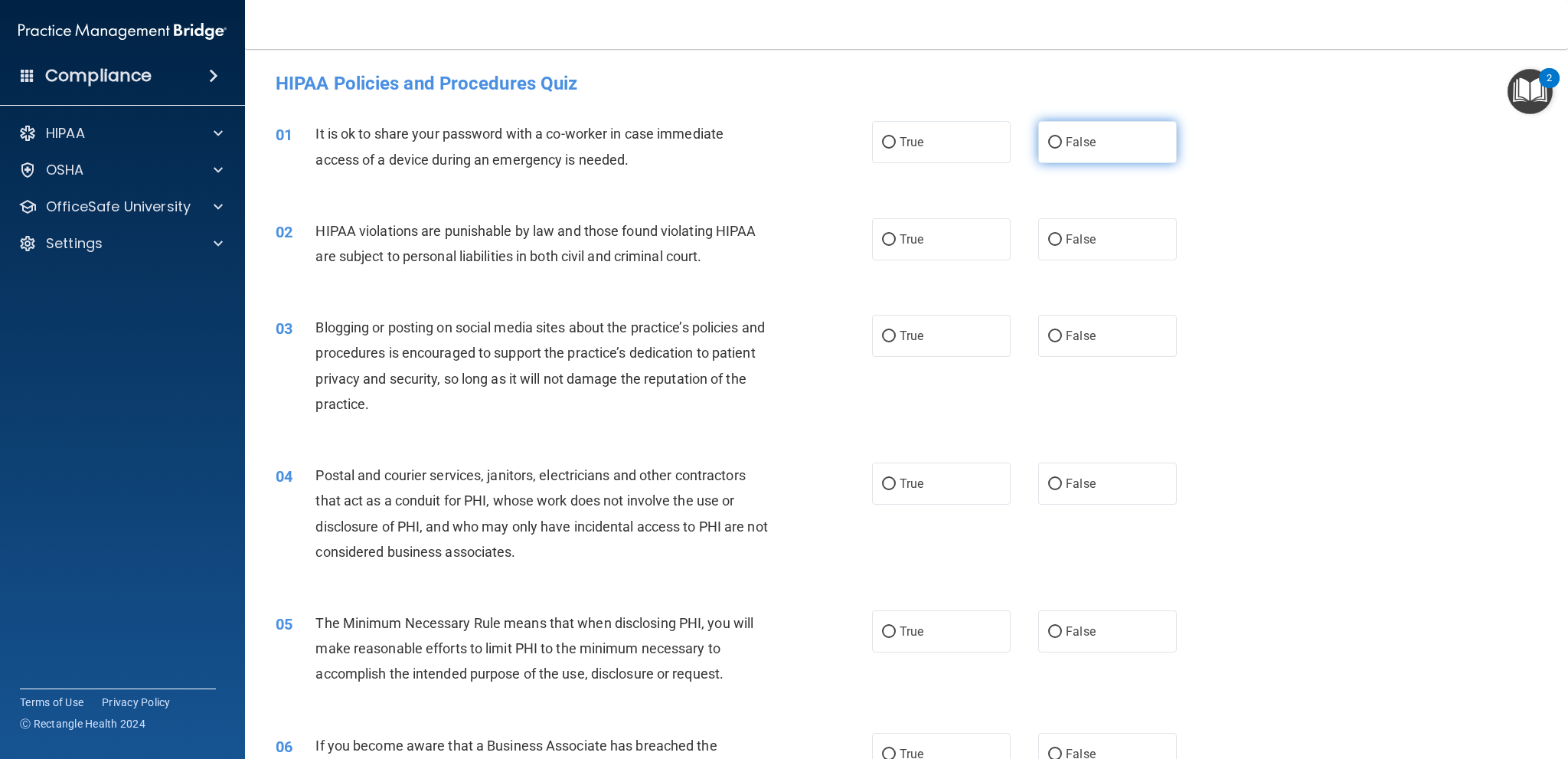
click at [1049, 140] on input "False" at bounding box center [1055, 143] width 14 height 12
radio input "true"
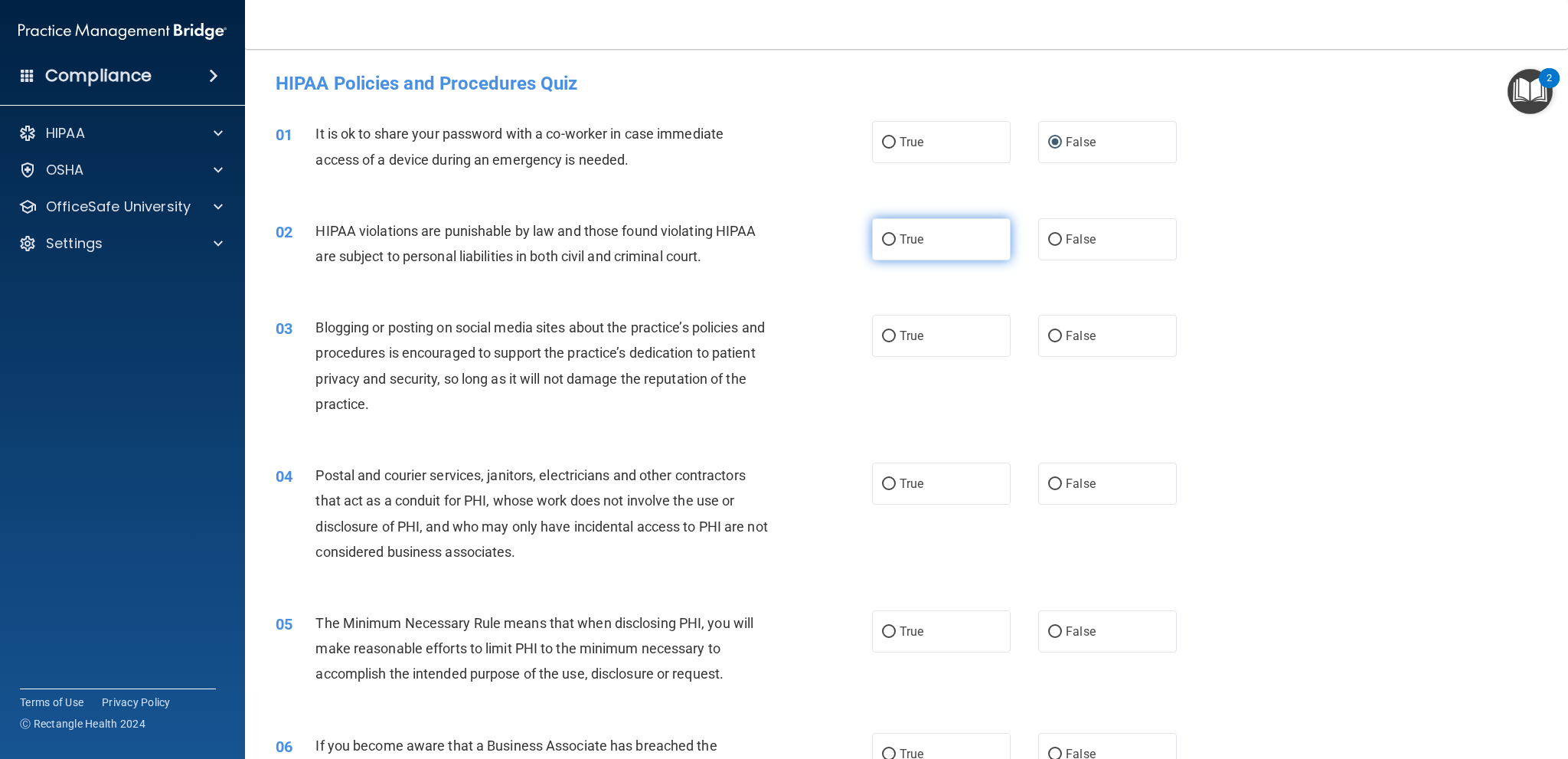
click at [887, 239] on input "True" at bounding box center [889, 240] width 14 height 12
radio input "true"
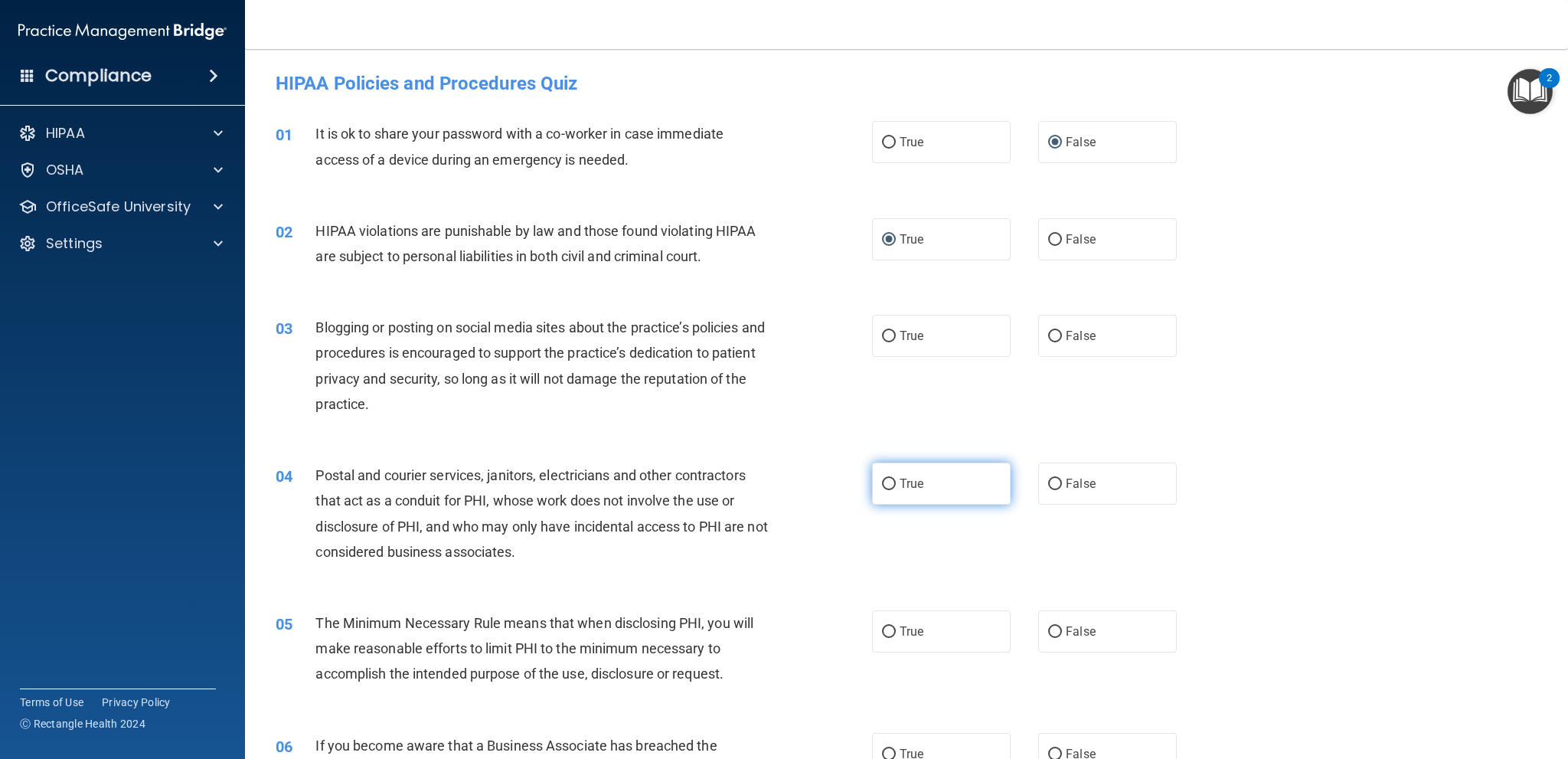
click at [882, 481] on input "True" at bounding box center [889, 485] width 14 height 12
radio input "true"
click at [1052, 331] on input "False" at bounding box center [1055, 337] width 14 height 12
radio input "true"
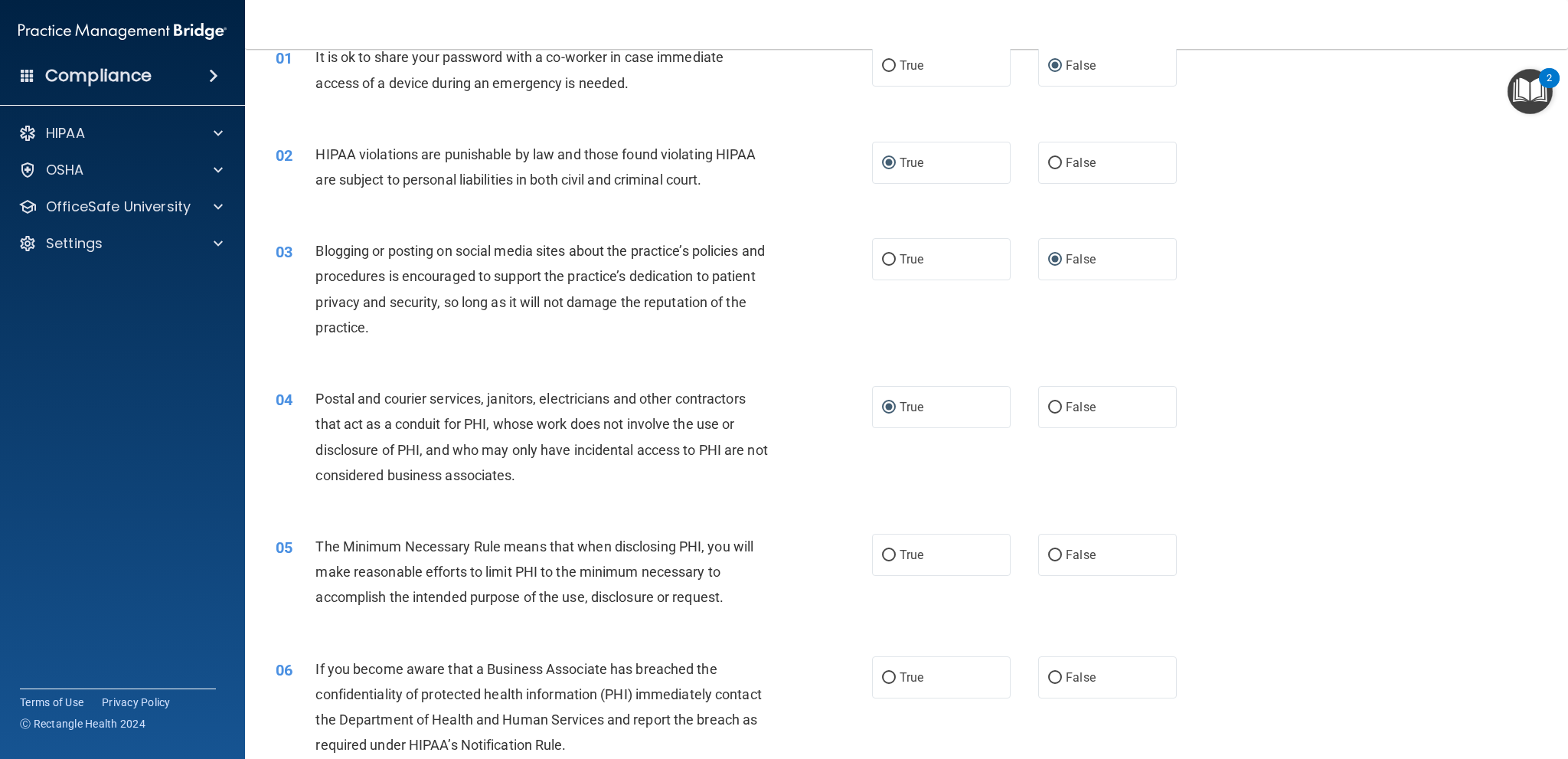
scroll to position [229, 0]
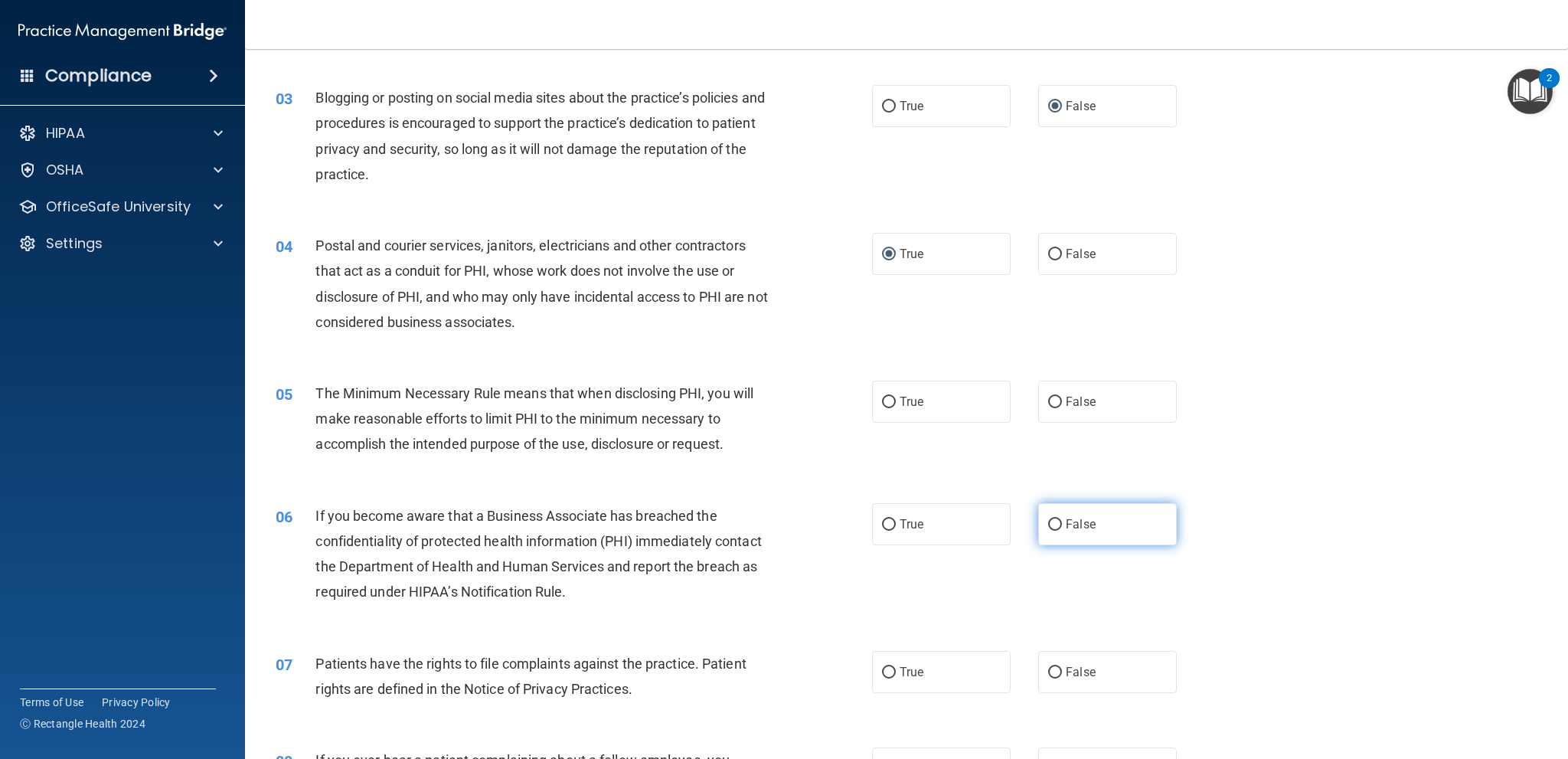
click at [1049, 520] on input "False" at bounding box center [1055, 526] width 14 height 12
radio input "true"
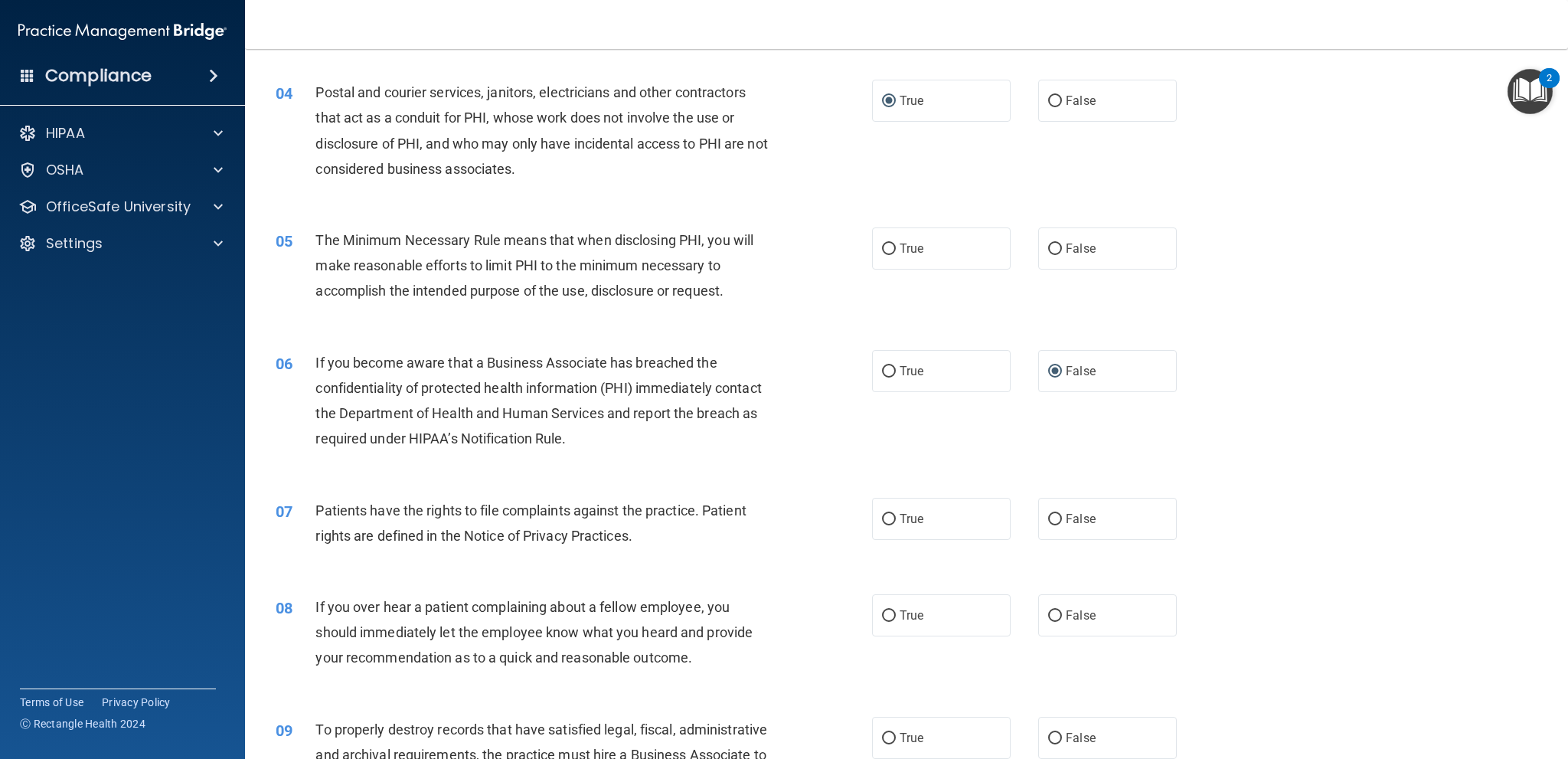
scroll to position [612, 0]
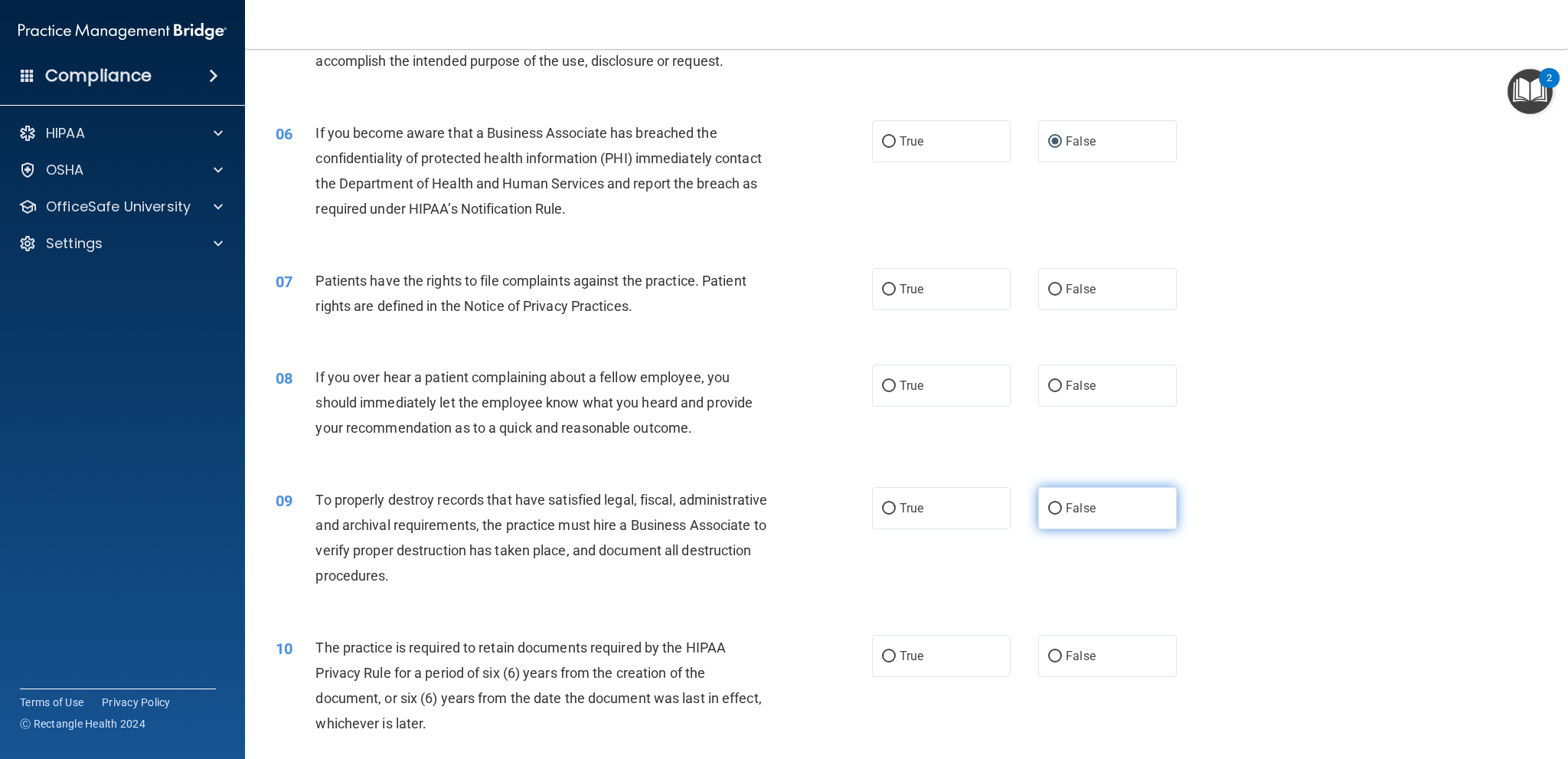
click at [1052, 507] on input "False" at bounding box center [1055, 510] width 14 height 12
radio input "true"
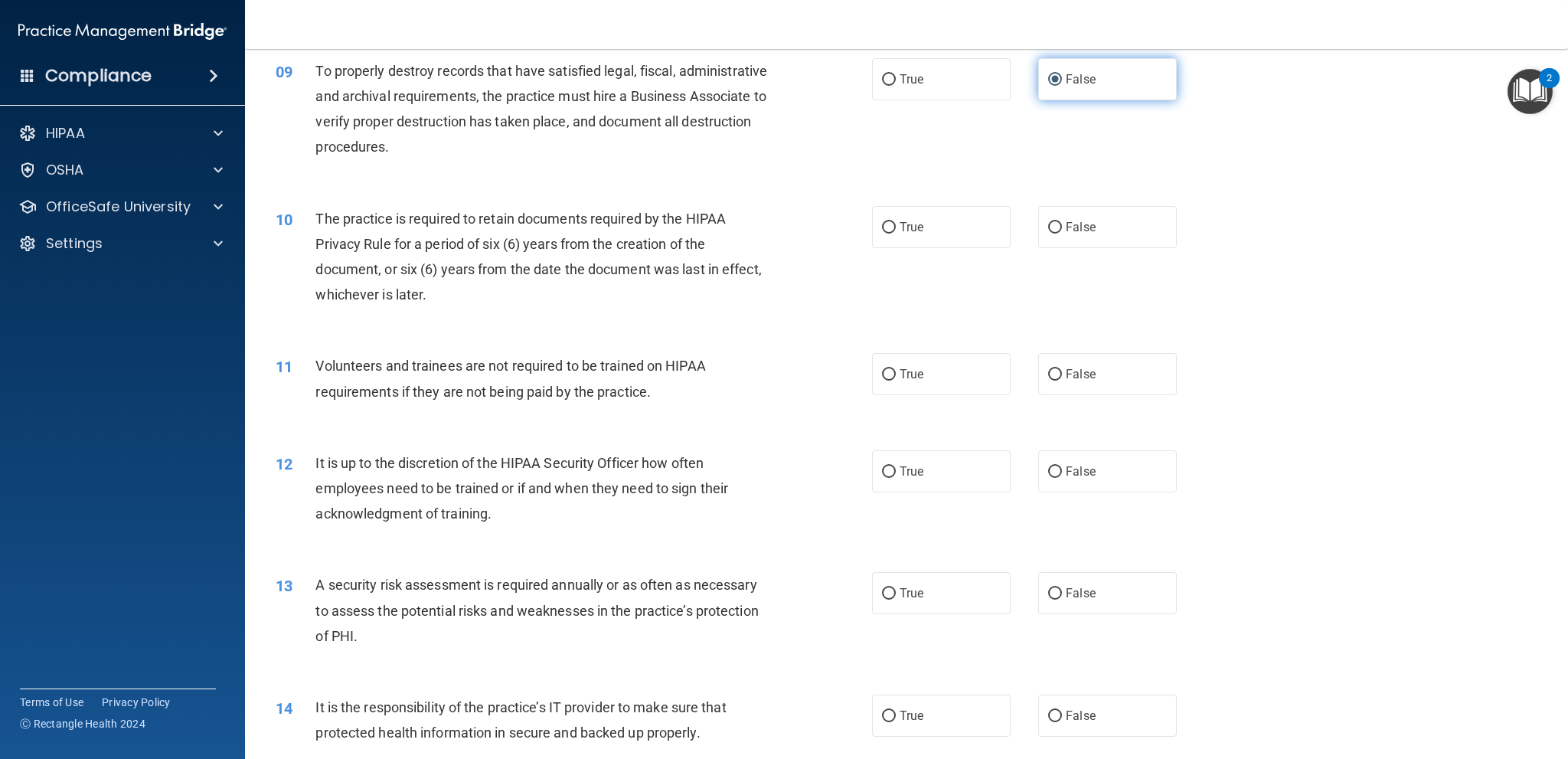
scroll to position [1149, 0]
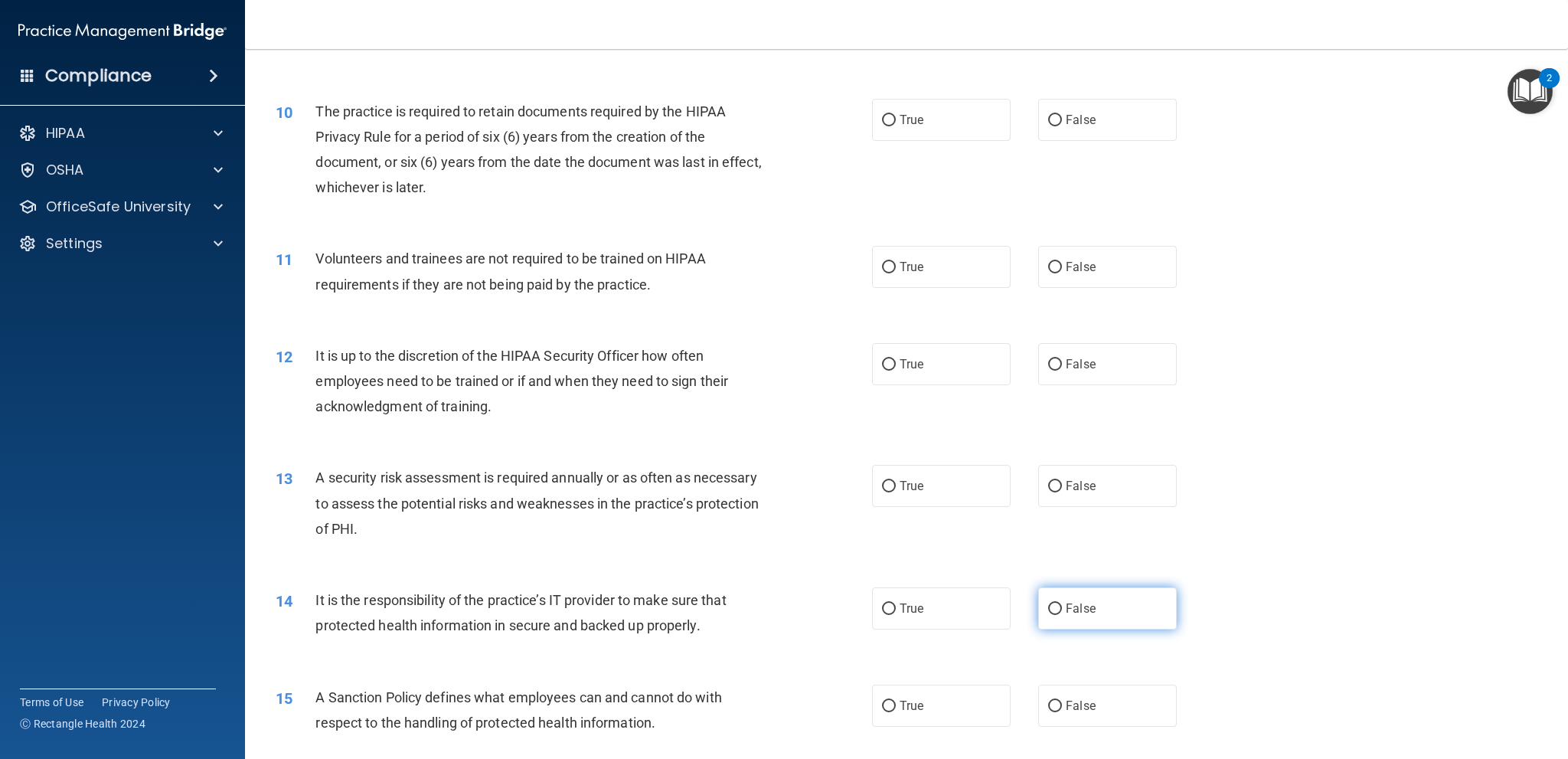
click at [1052, 605] on input "False" at bounding box center [1055, 609] width 14 height 12
radio input "true"
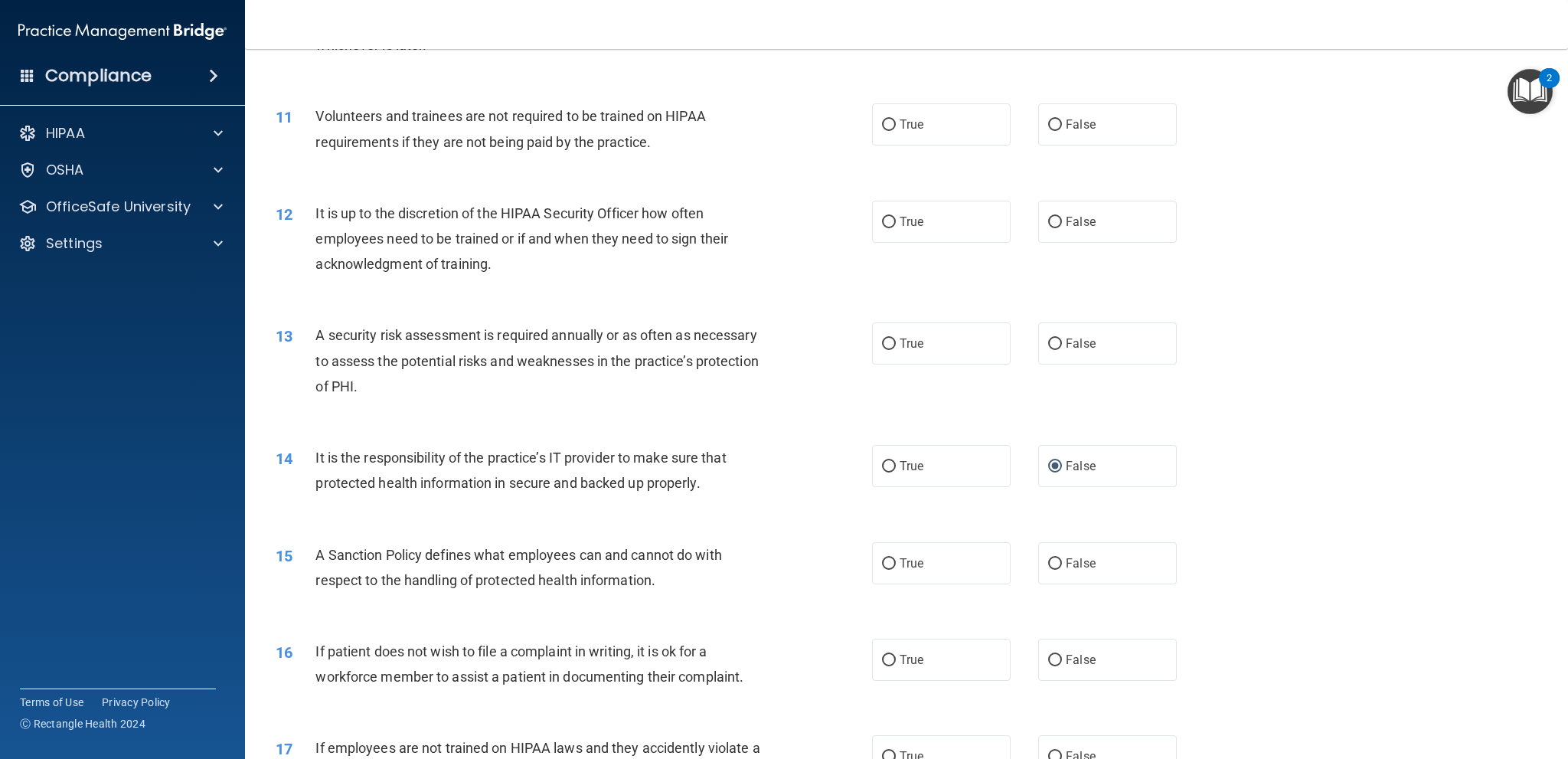
scroll to position [1303, 0]
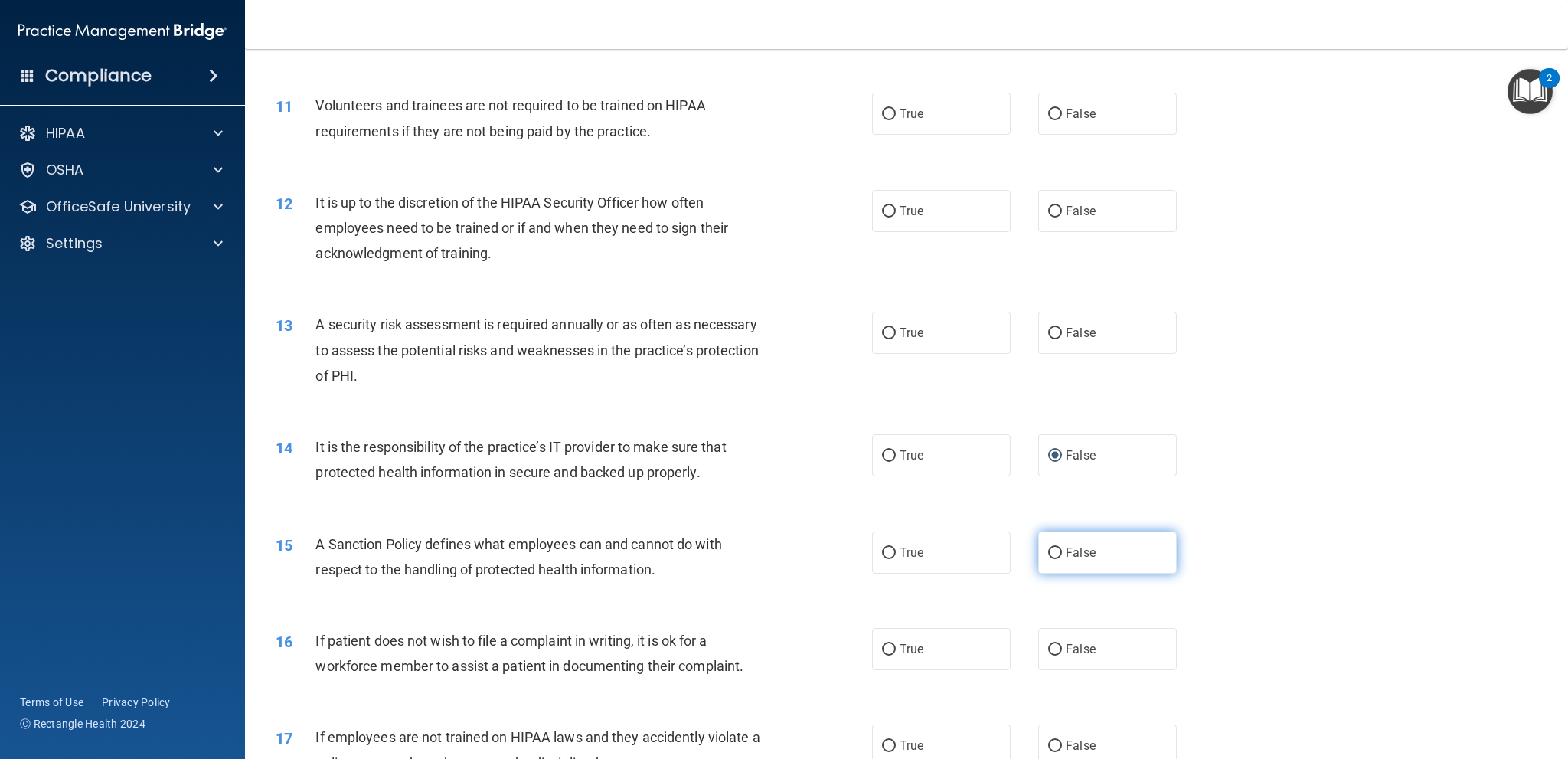
click at [1048, 554] on input "False" at bounding box center [1055, 554] width 14 height 12
radio input "true"
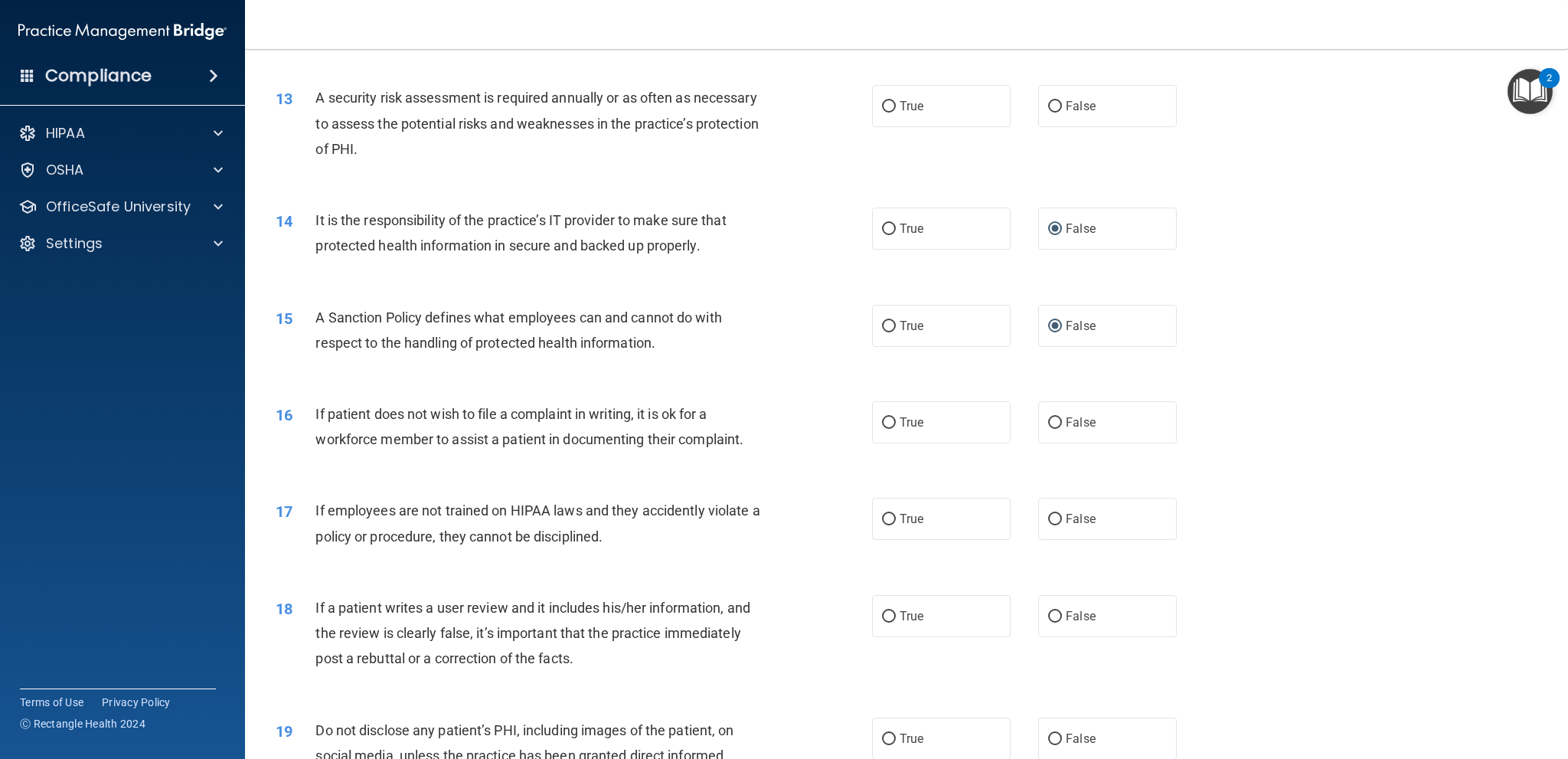
scroll to position [1532, 0]
click at [1051, 612] on input "False" at bounding box center [1055, 614] width 14 height 12
radio input "true"
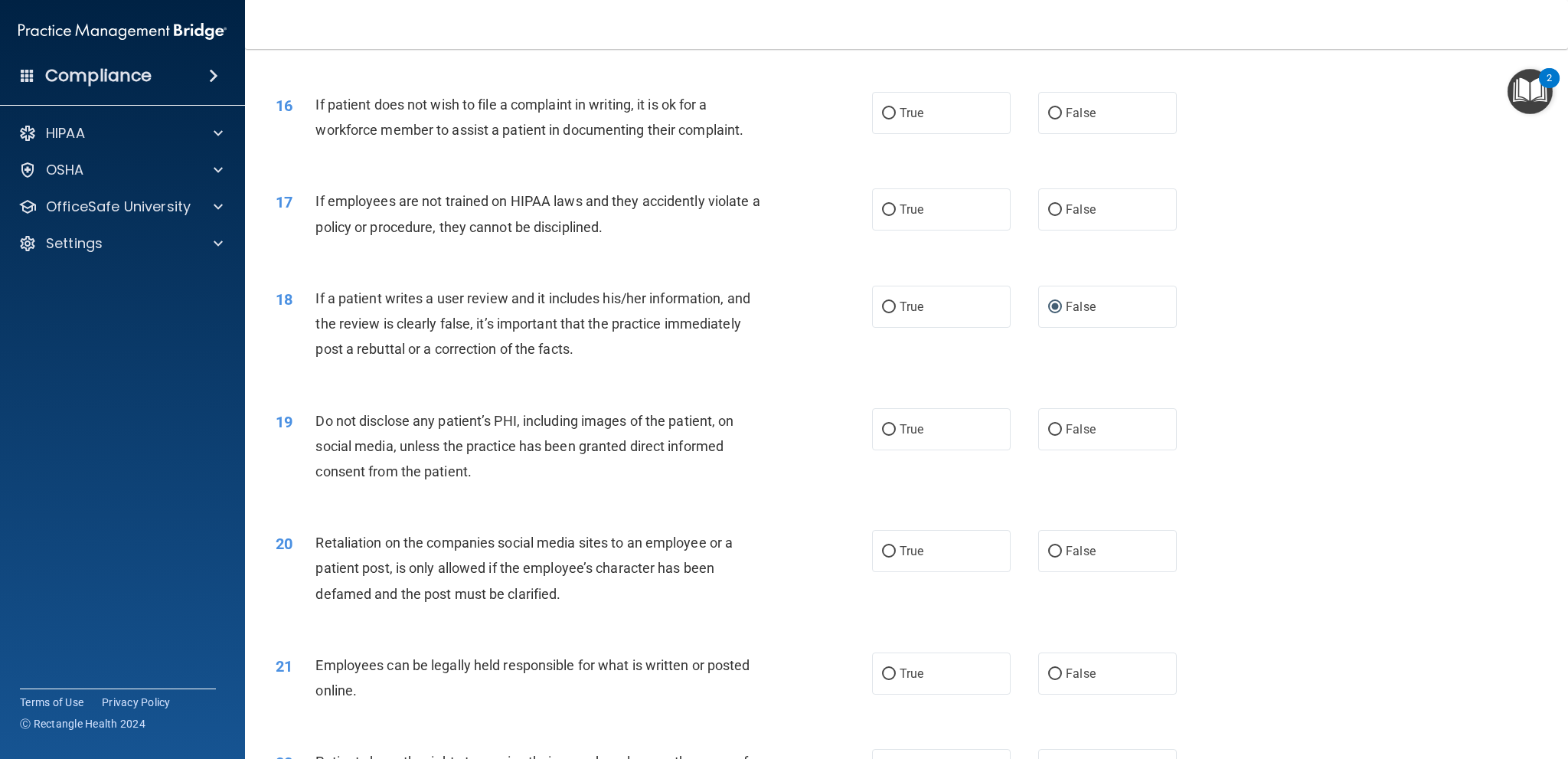
scroll to position [2069, 0]
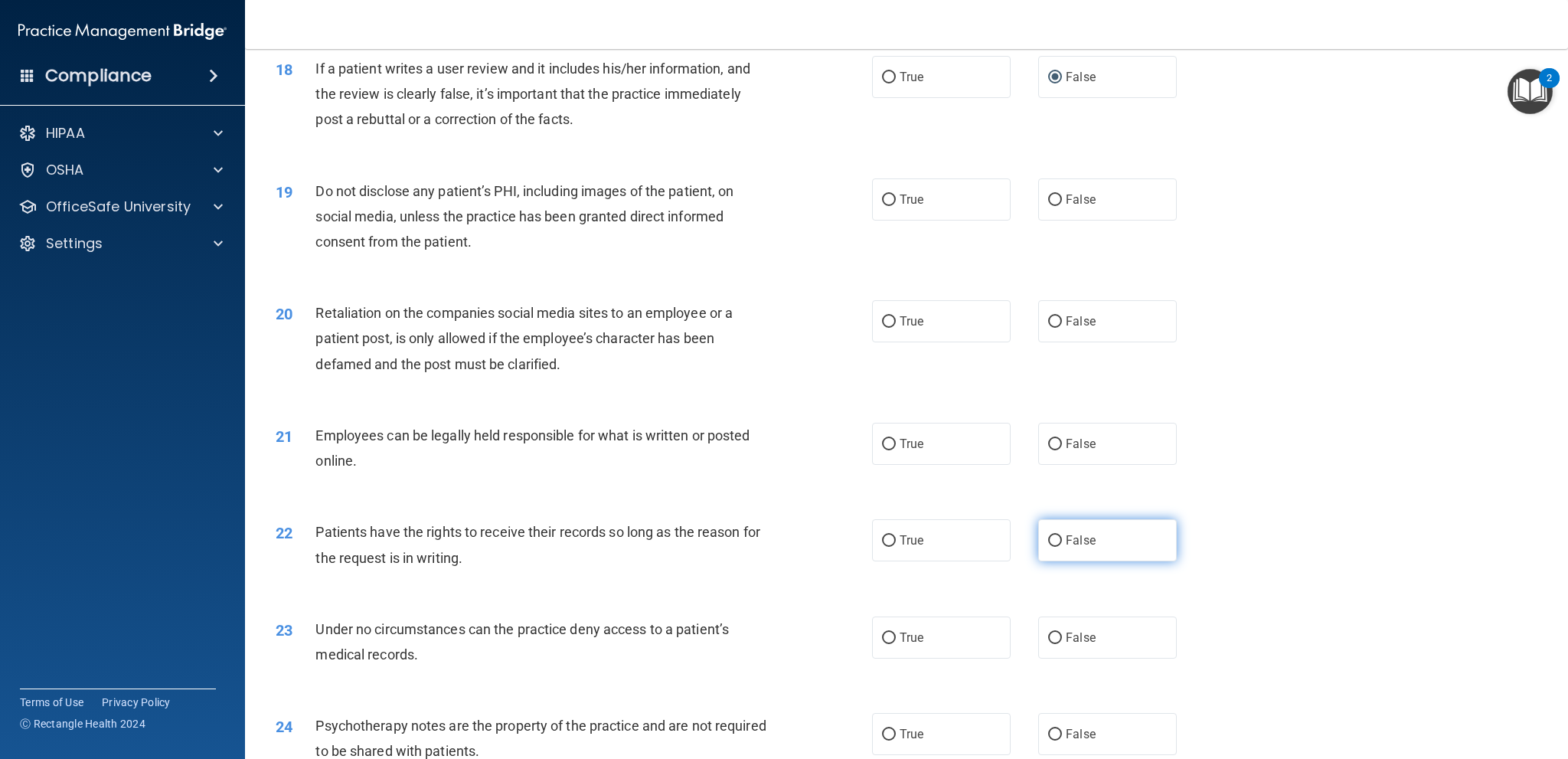
click at [1055, 539] on label "False" at bounding box center [1107, 541] width 139 height 42
click at [1055, 539] on input "False" at bounding box center [1055, 542] width 14 height 12
radio input "true"
click at [1048, 634] on input "False" at bounding box center [1055, 638] width 14 height 12
radio input "true"
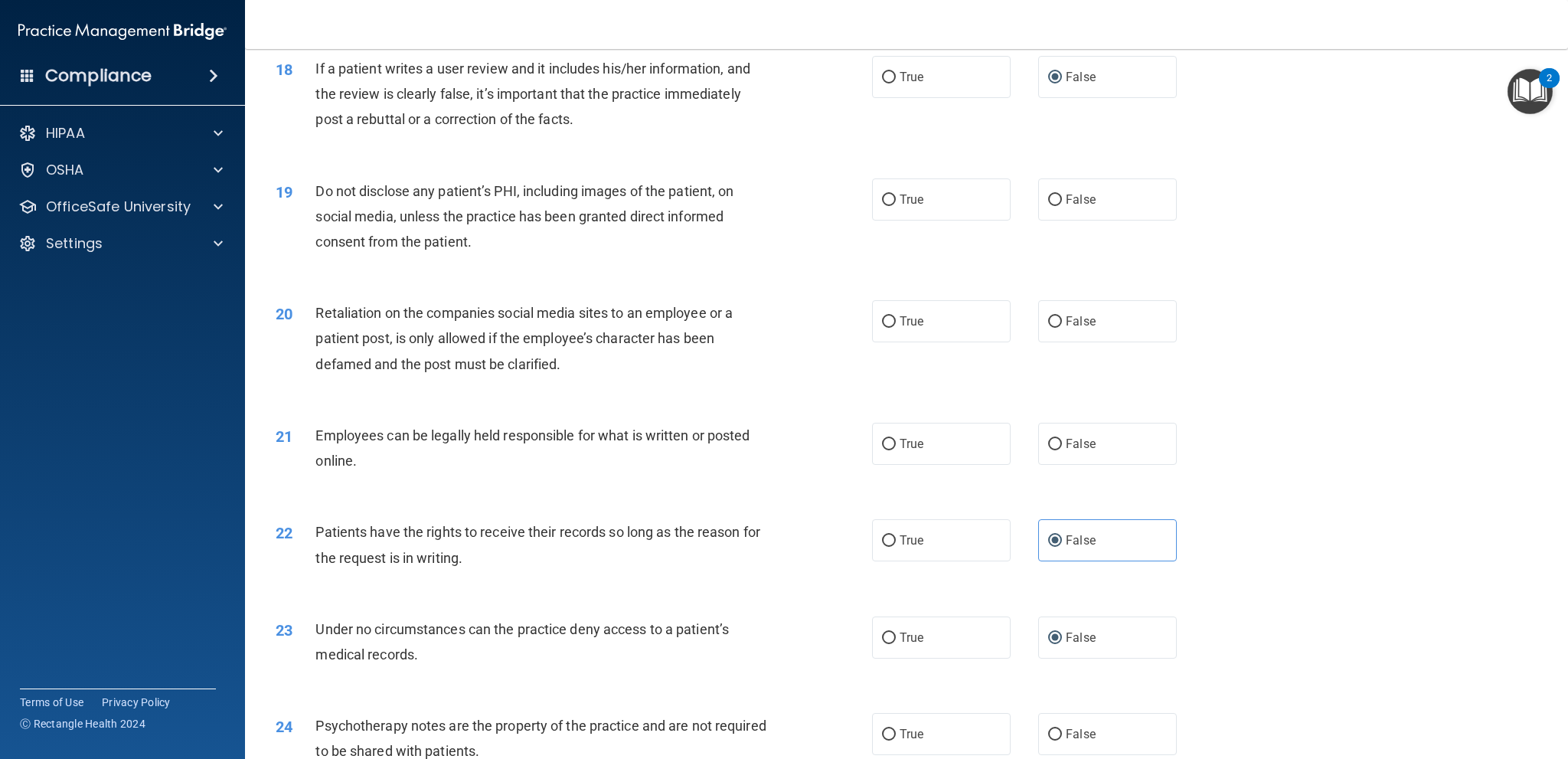
scroll to position [2221, 0]
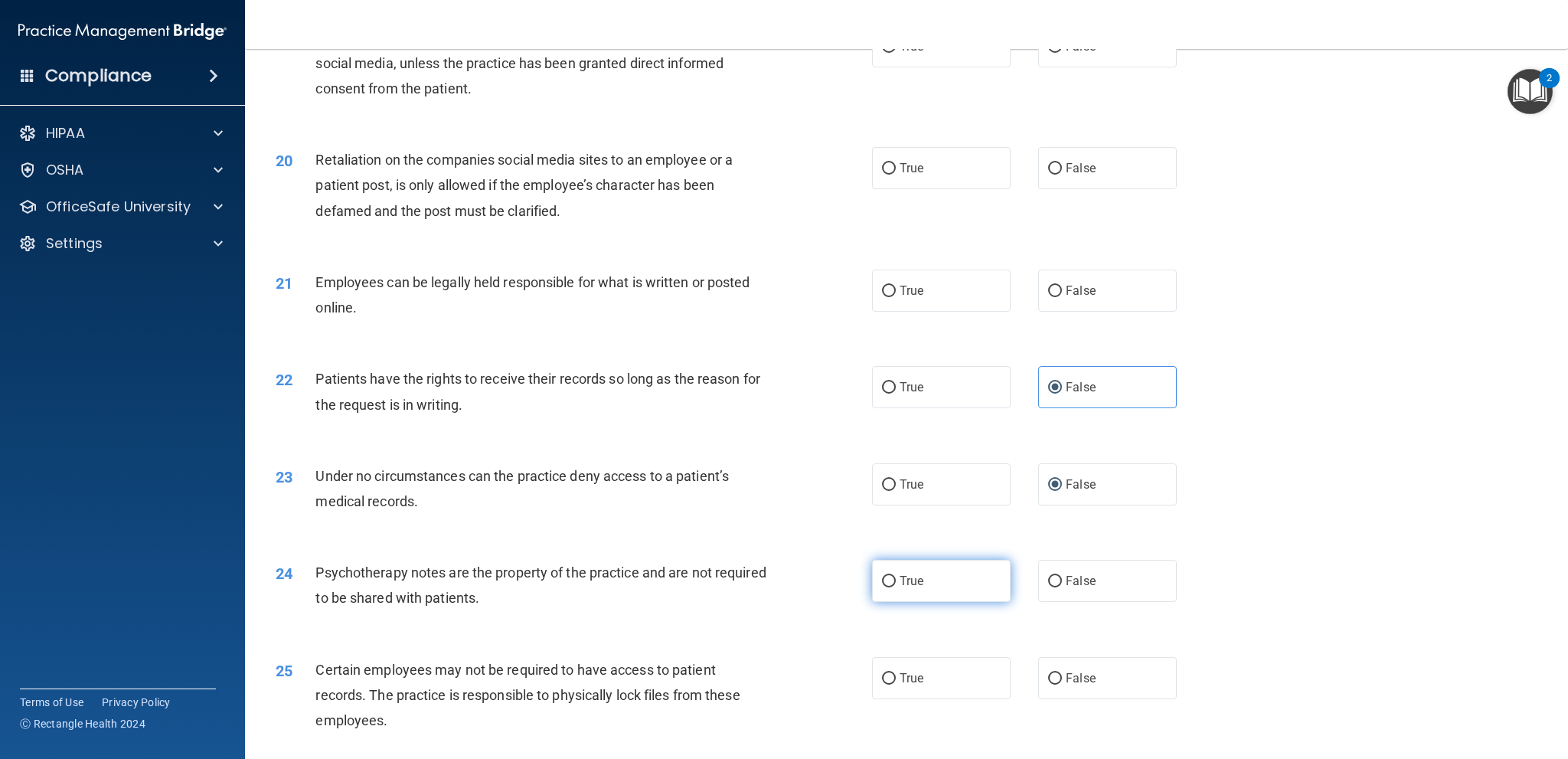
click at [891, 581] on label "True" at bounding box center [941, 580] width 139 height 42
click at [891, 581] on input "True" at bounding box center [889, 582] width 14 height 12
radio input "true"
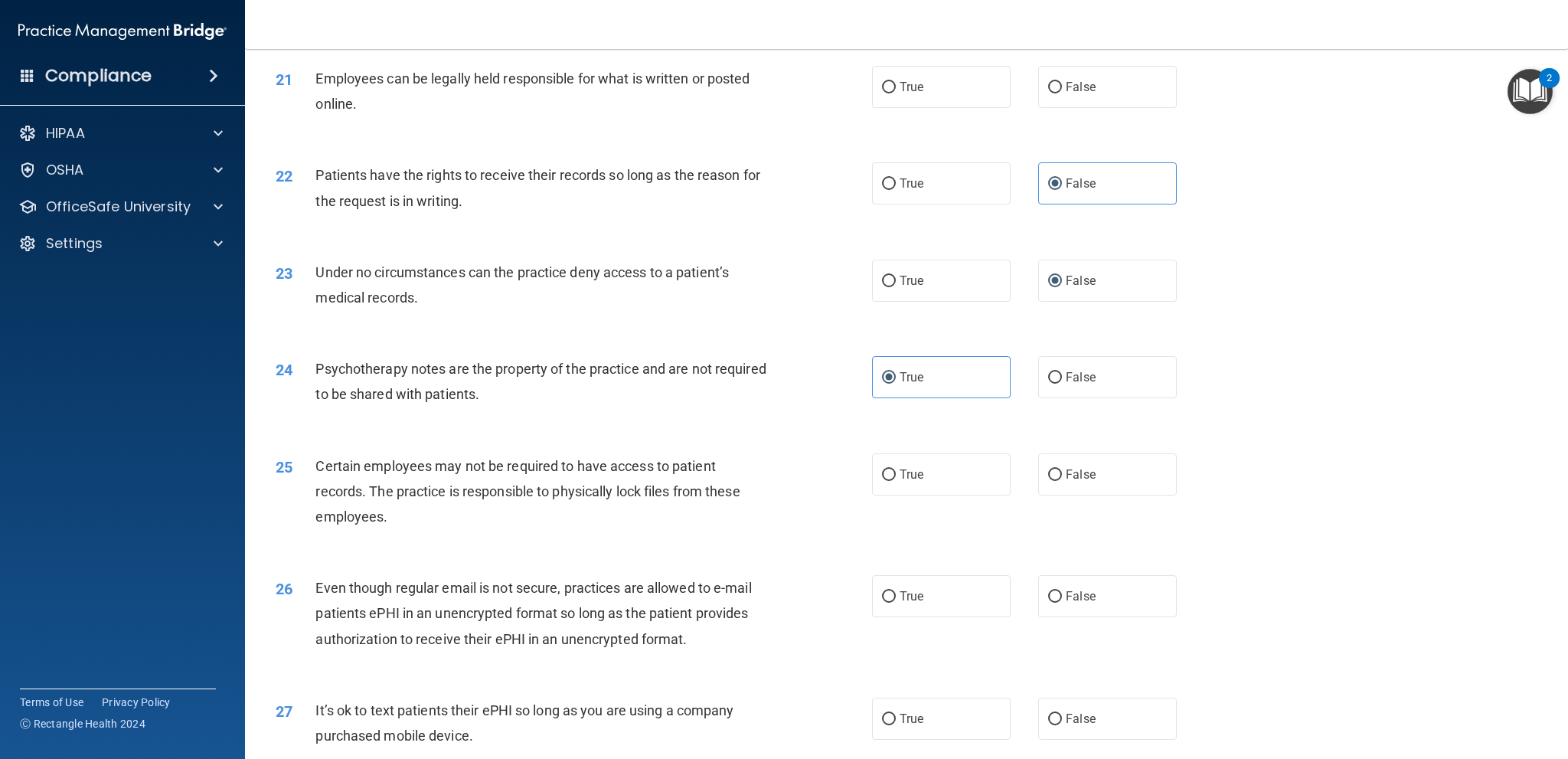
scroll to position [2604, 0]
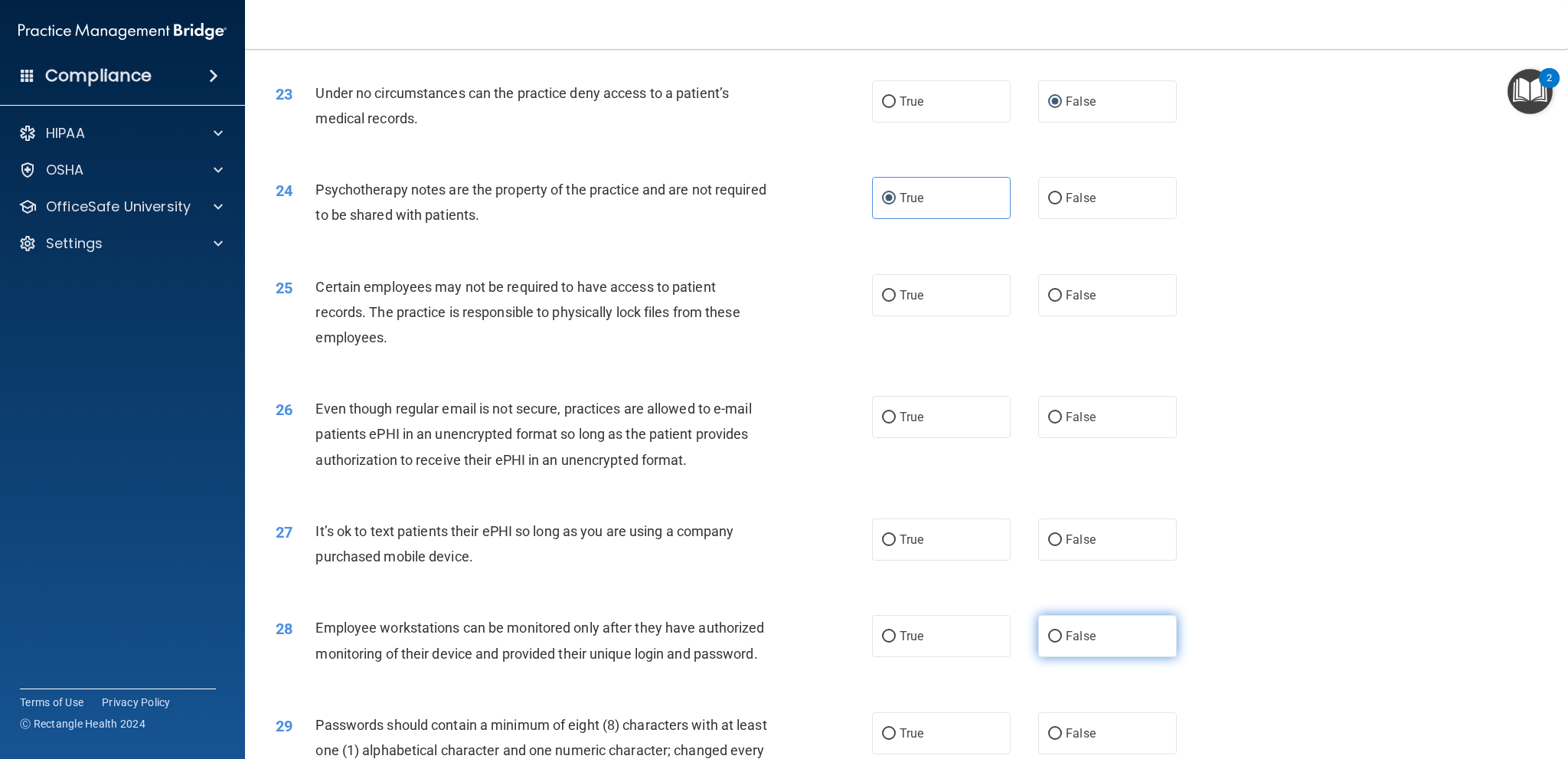
click at [1049, 635] on input "False" at bounding box center [1055, 637] width 14 height 12
radio input "true"
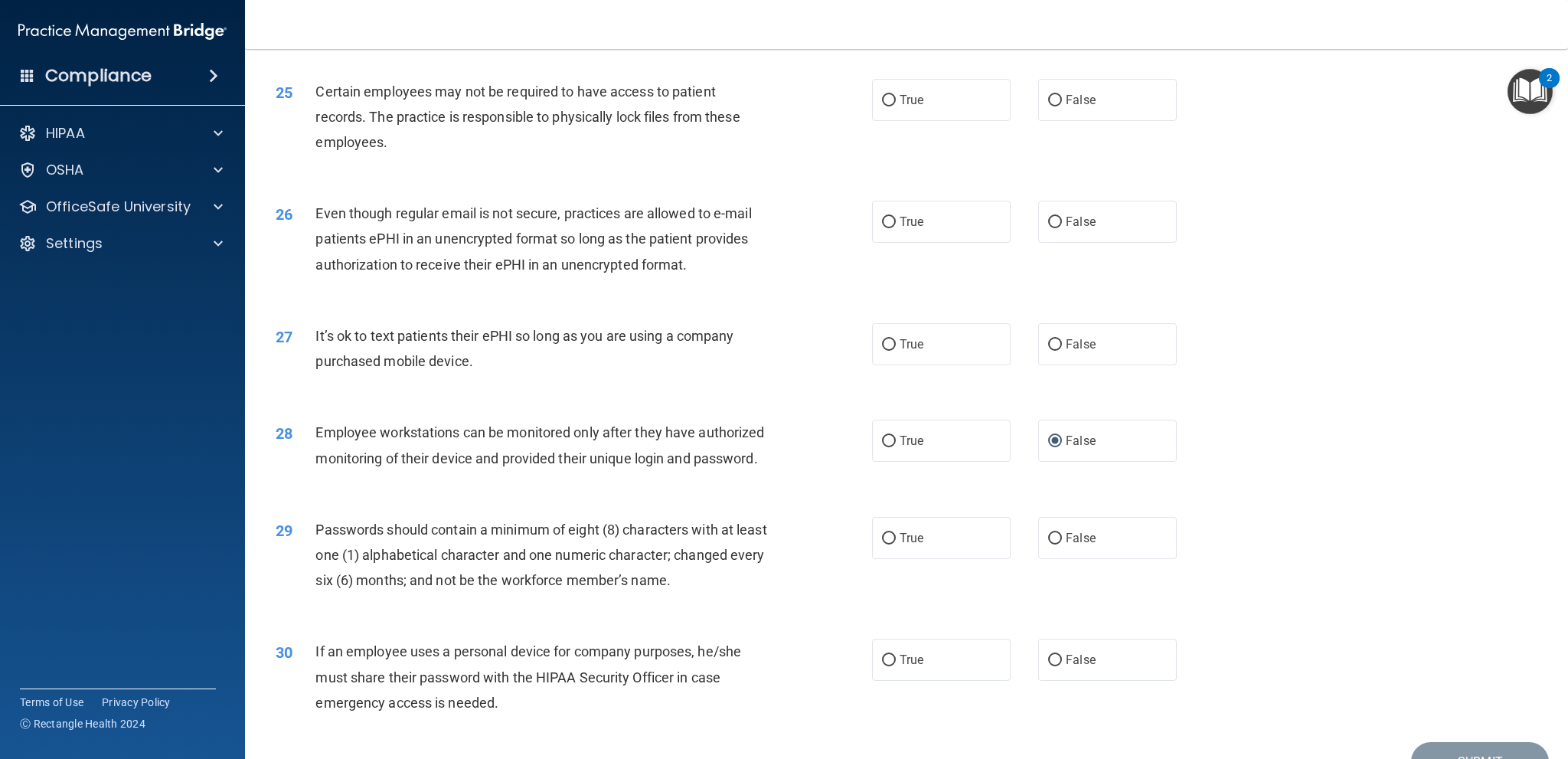
scroll to position [2835, 0]
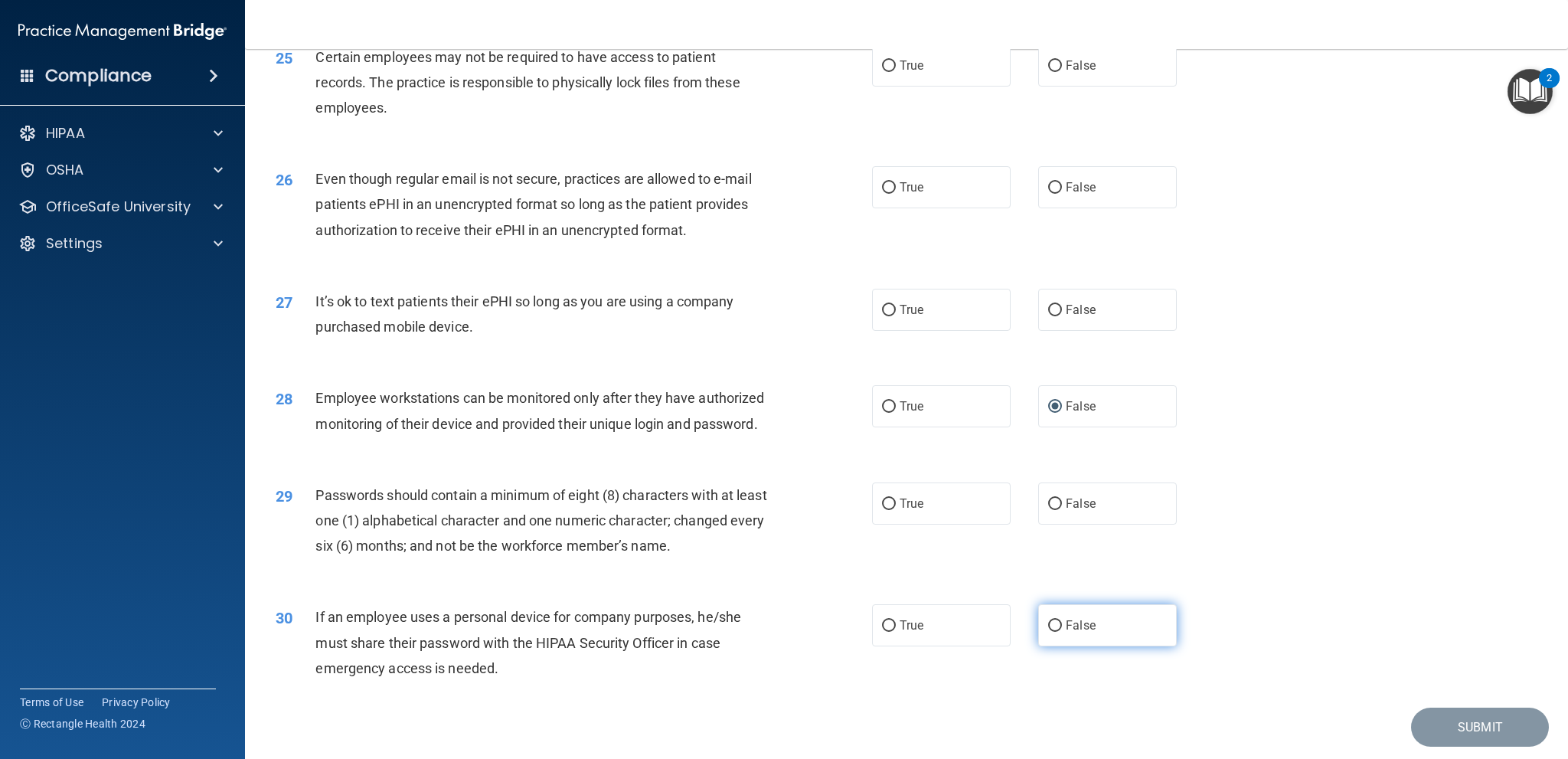
click at [1048, 632] on input "False" at bounding box center [1055, 626] width 14 height 12
radio input "true"
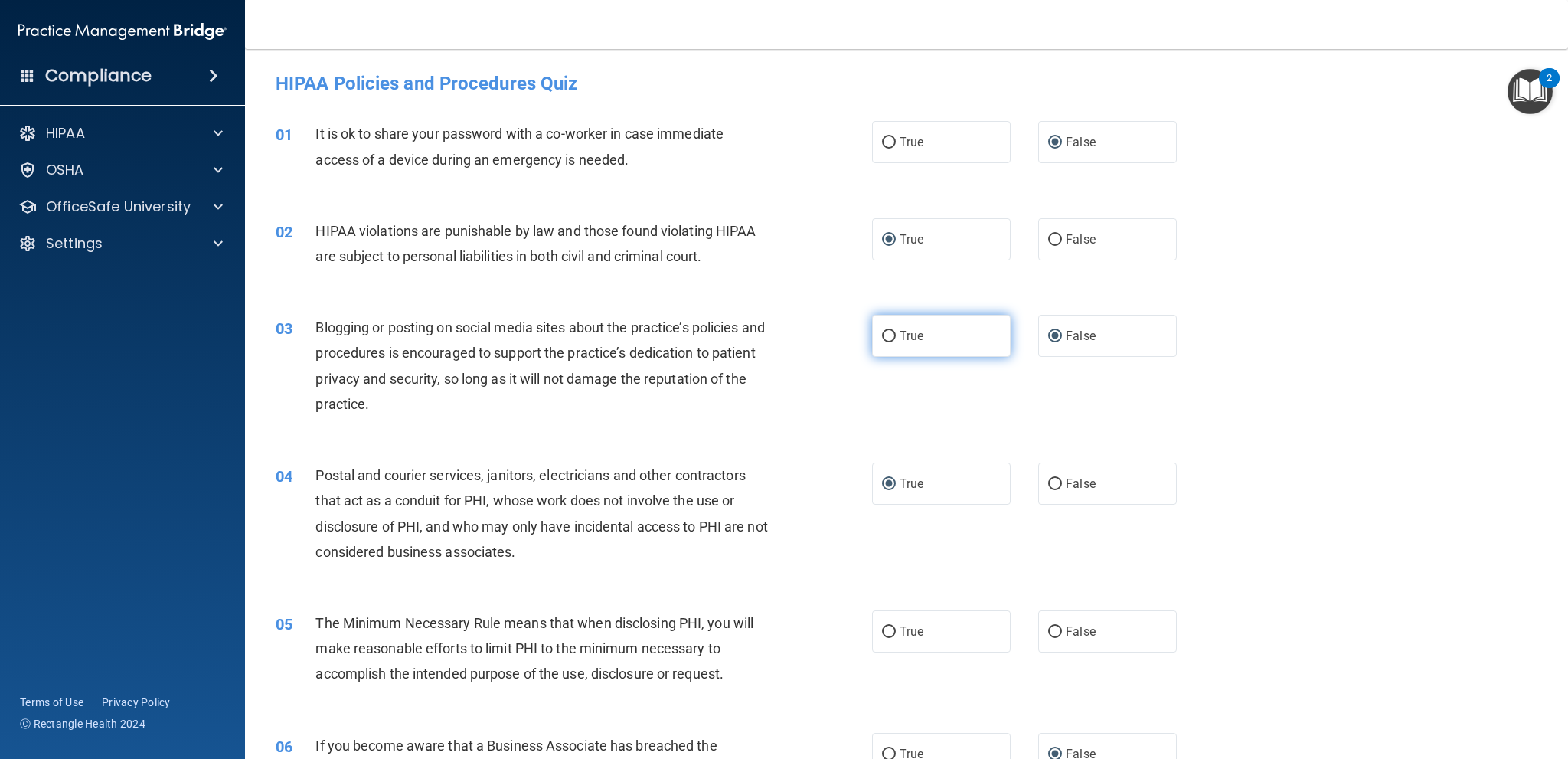
scroll to position [229, 0]
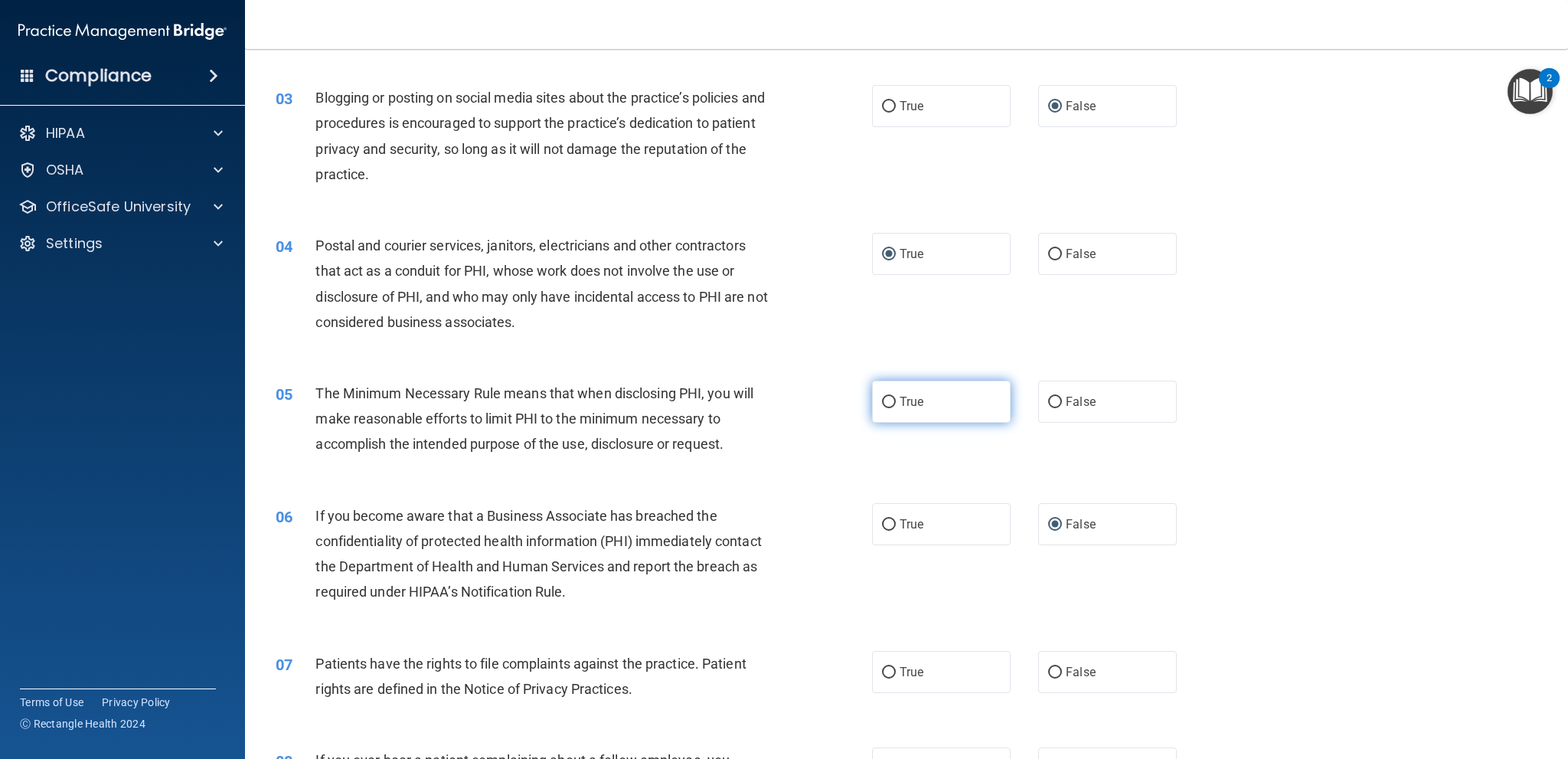
click at [890, 398] on label "True" at bounding box center [941, 402] width 139 height 42
click at [890, 398] on input "True" at bounding box center [889, 403] width 14 height 12
radio input "true"
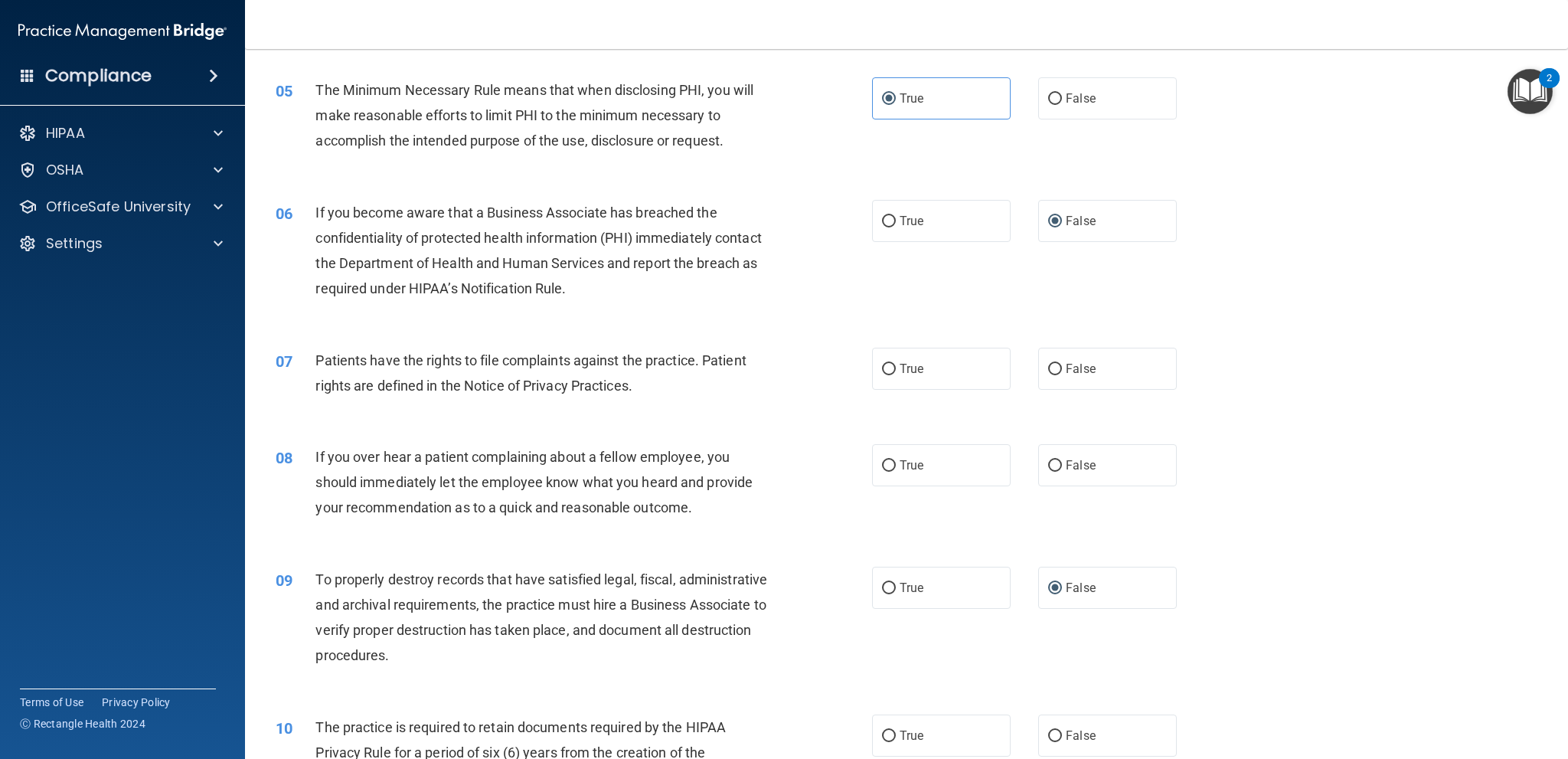
scroll to position [537, 0]
click at [885, 364] on input "True" at bounding box center [889, 367] width 14 height 12
radio input "true"
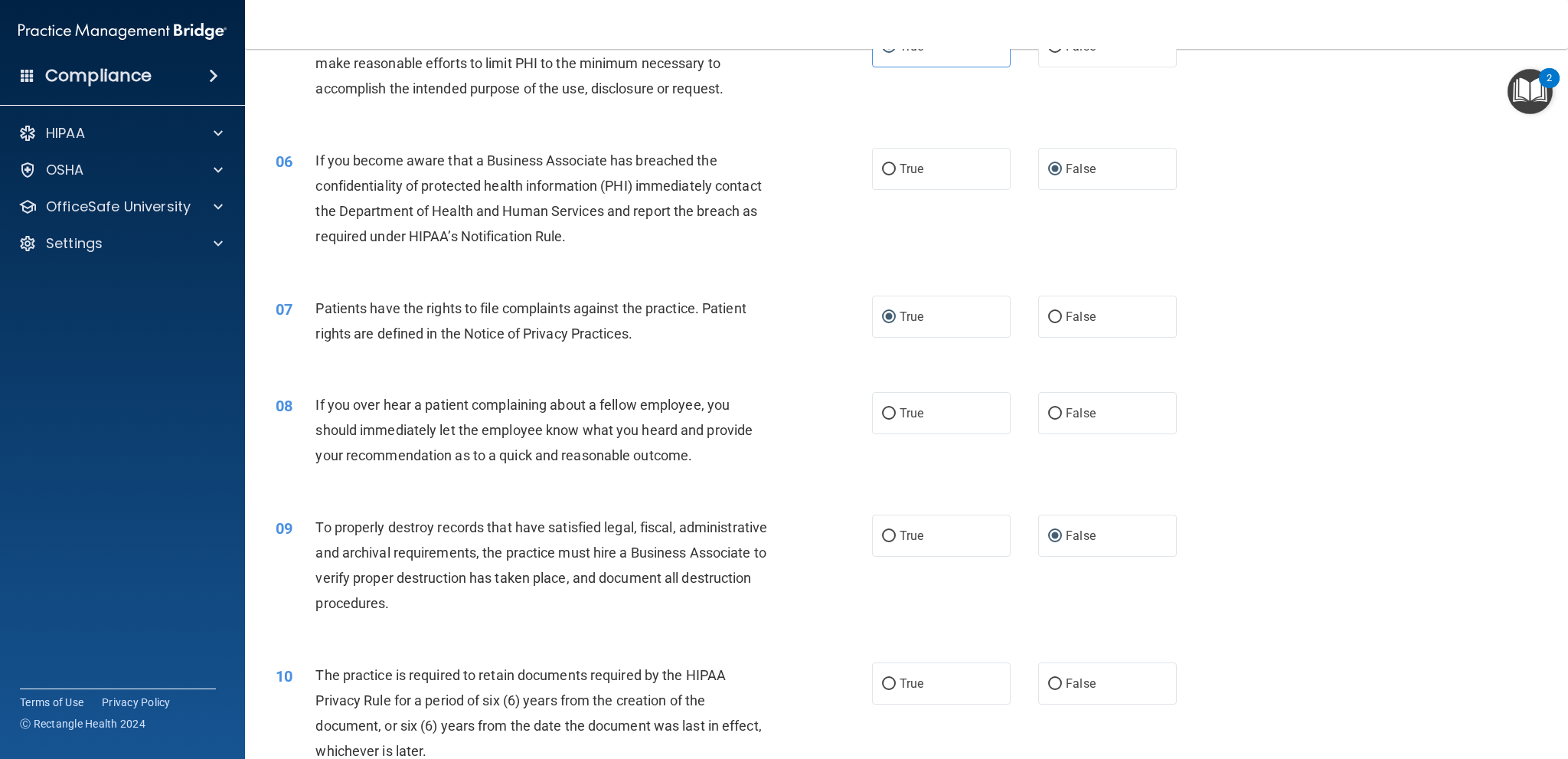
scroll to position [612, 0]
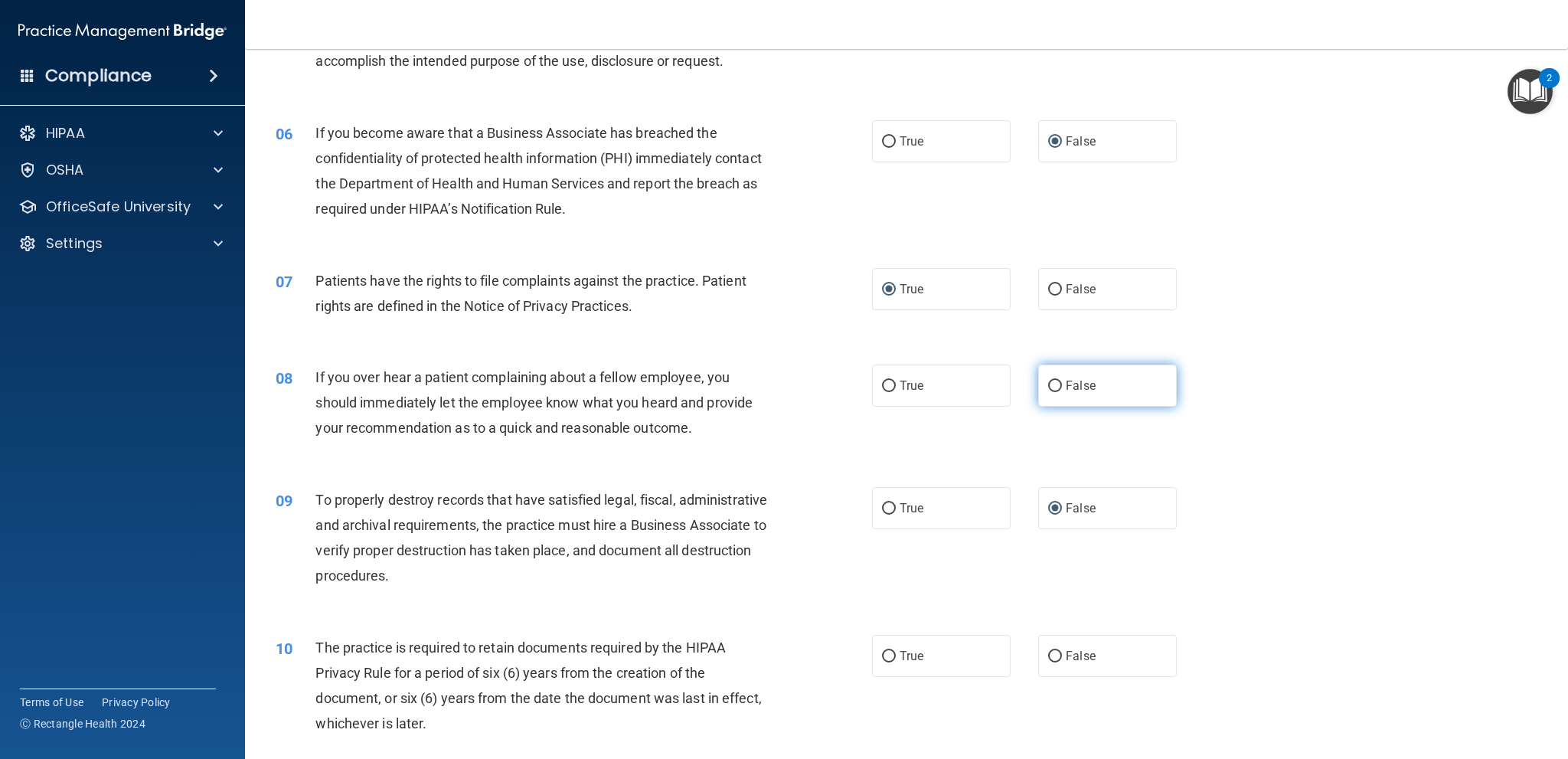
click at [1048, 382] on input "False" at bounding box center [1055, 387] width 14 height 12
radio input "true"
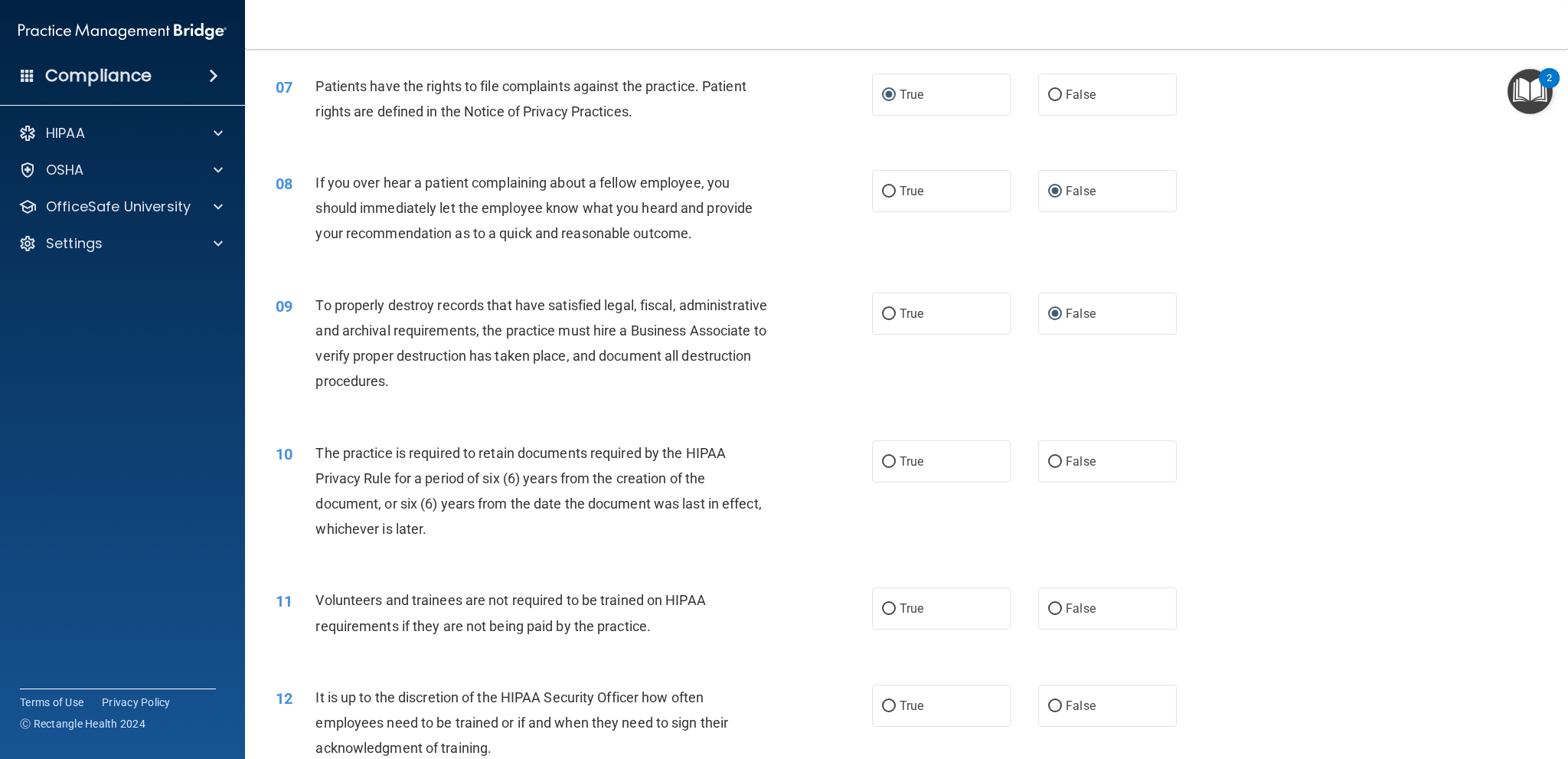
scroll to position [843, 0]
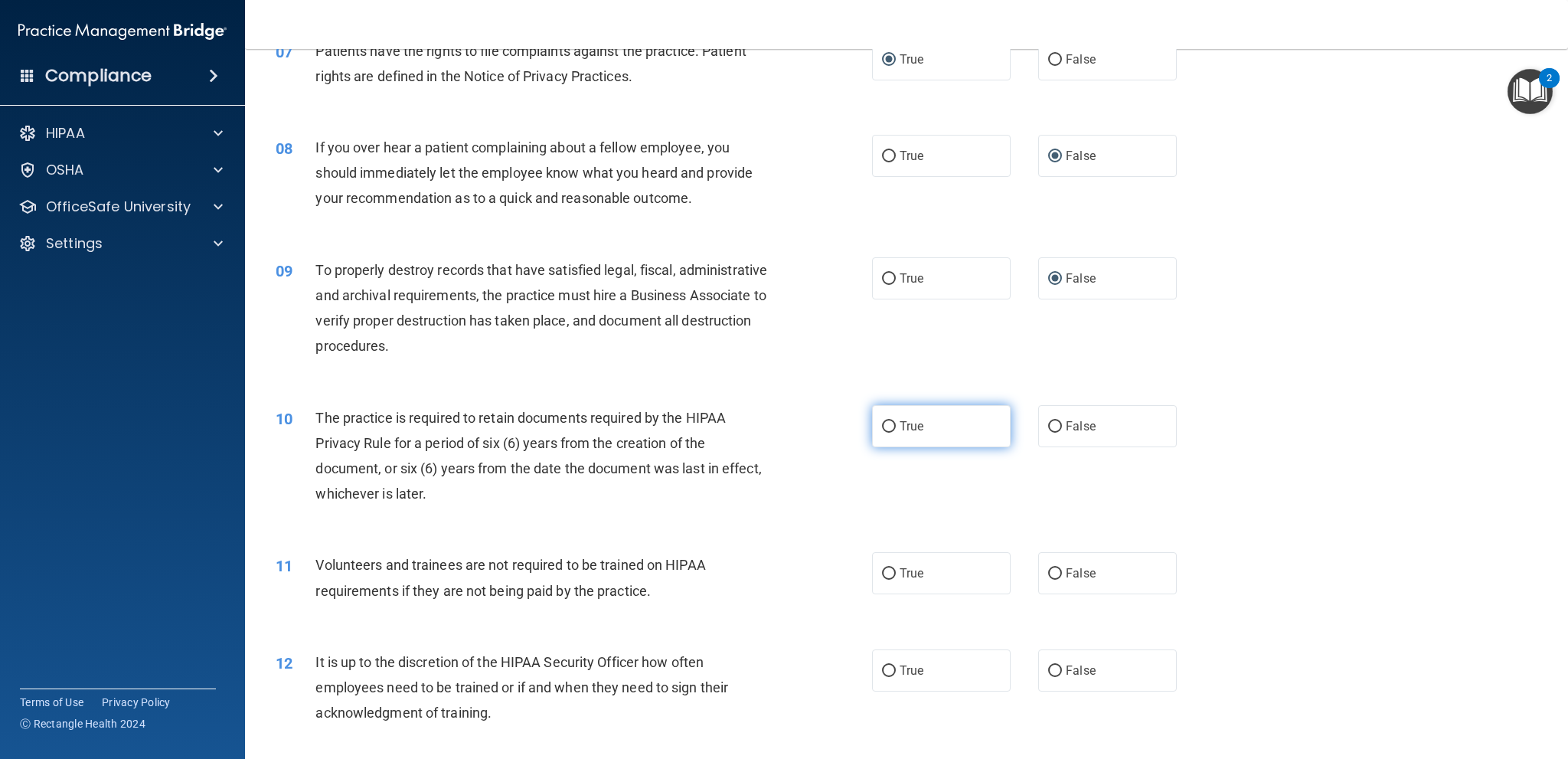
click at [883, 425] on input "True" at bounding box center [889, 427] width 14 height 12
radio input "true"
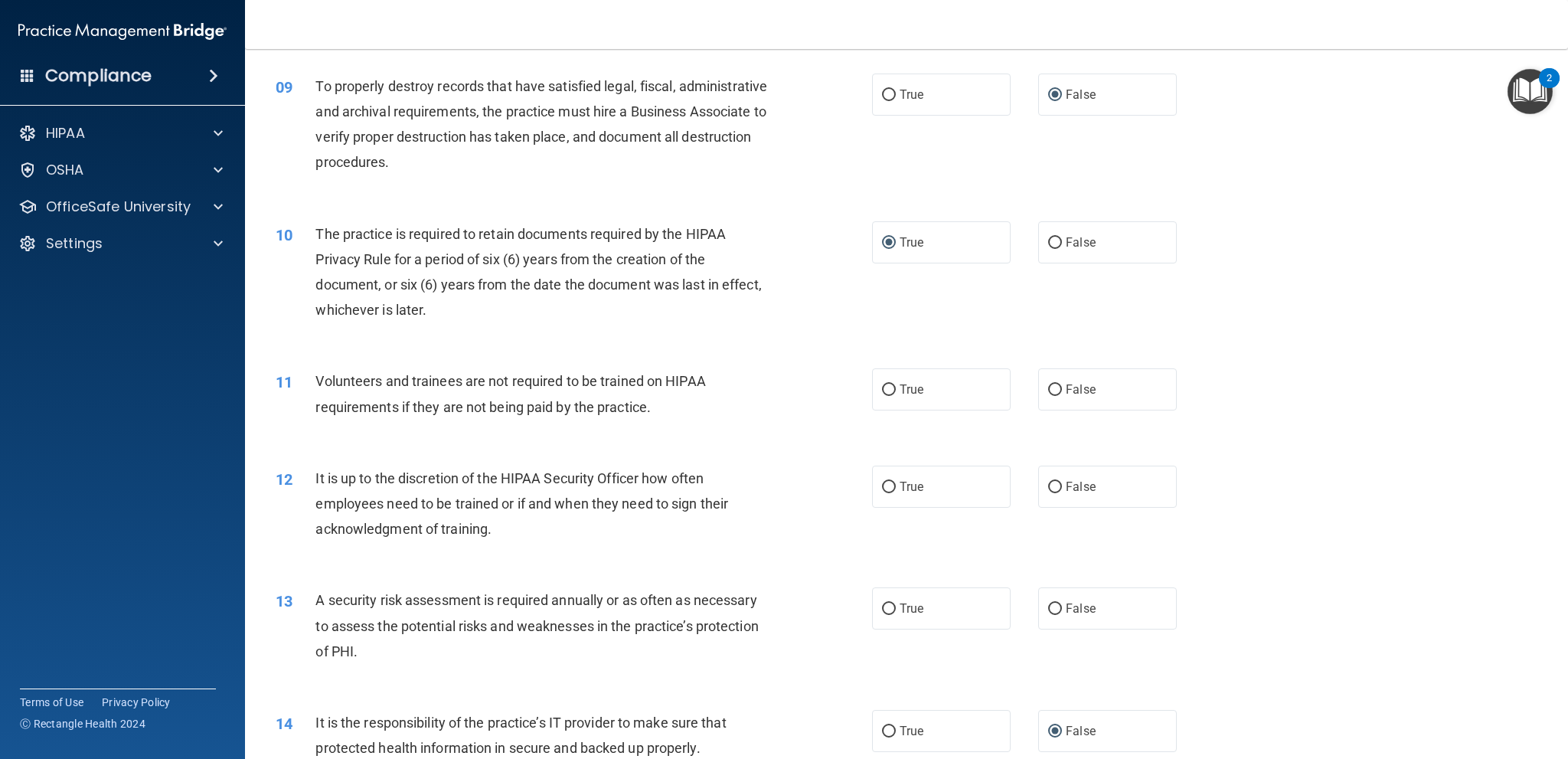
scroll to position [1149, 0]
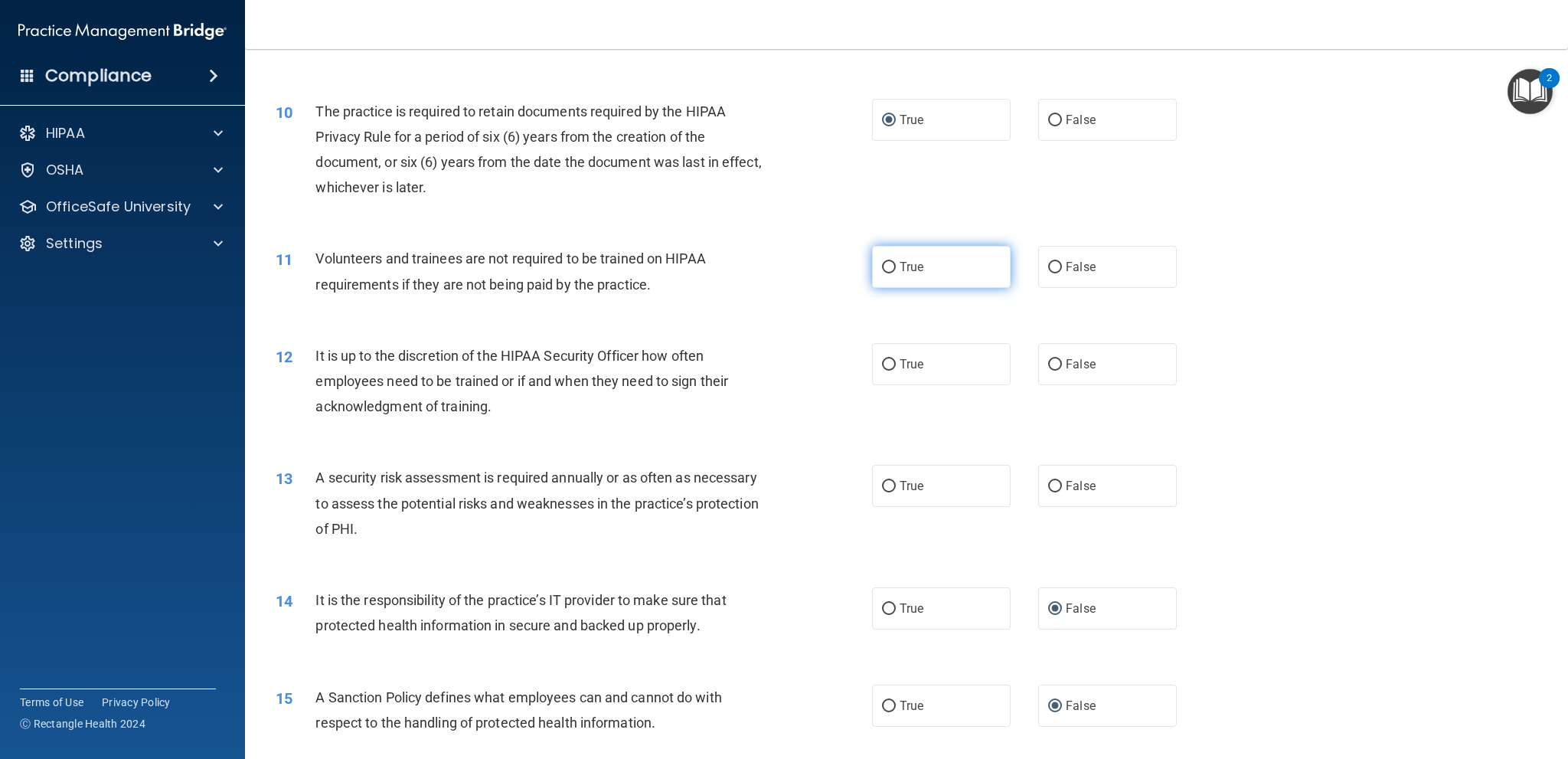
click at [882, 263] on input "True" at bounding box center [889, 268] width 14 height 12
radio input "true"
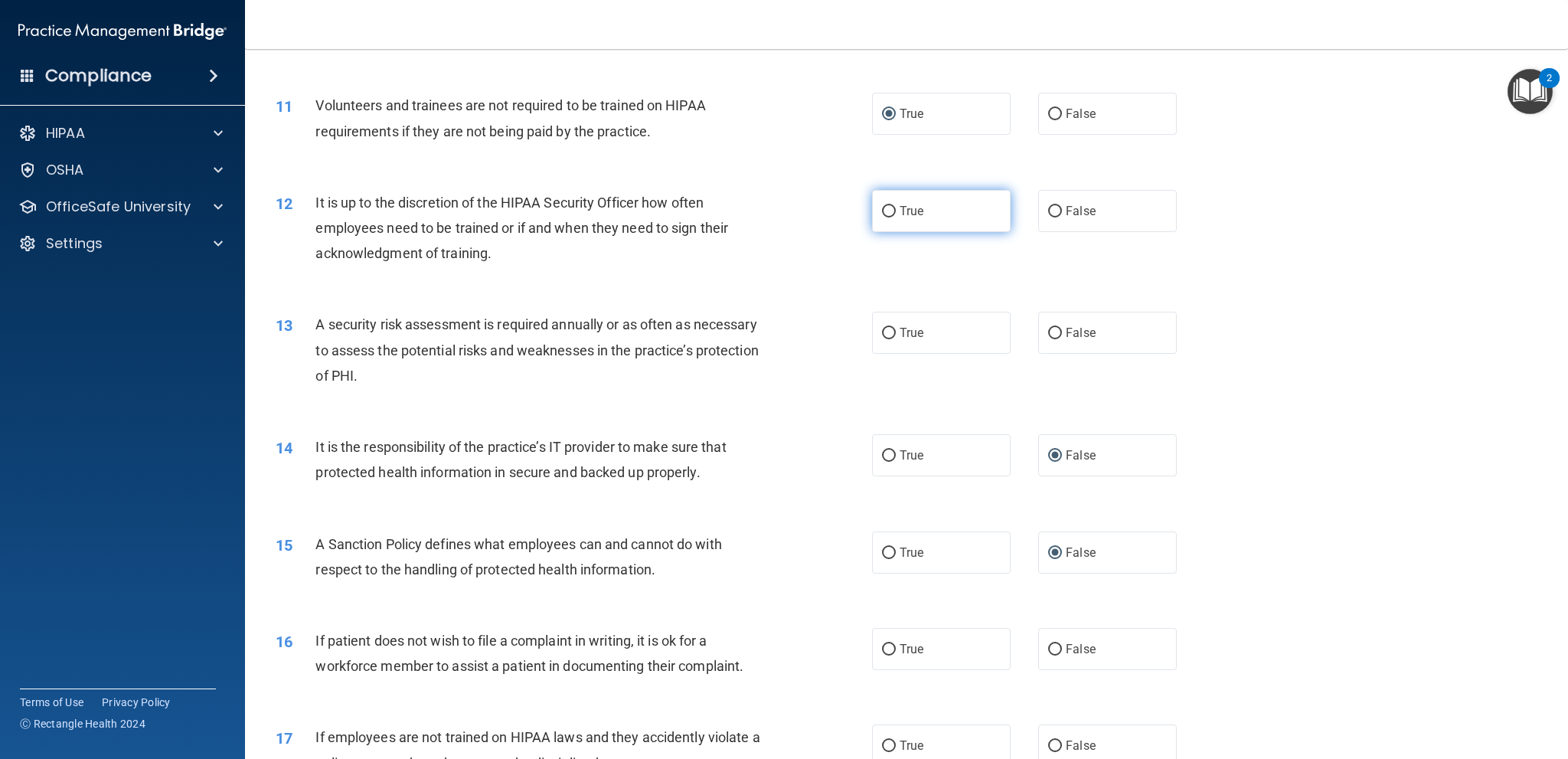
click at [882, 207] on input "True" at bounding box center [889, 212] width 14 height 12
radio input "true"
click at [883, 330] on input "True" at bounding box center [889, 334] width 14 height 12
radio input "true"
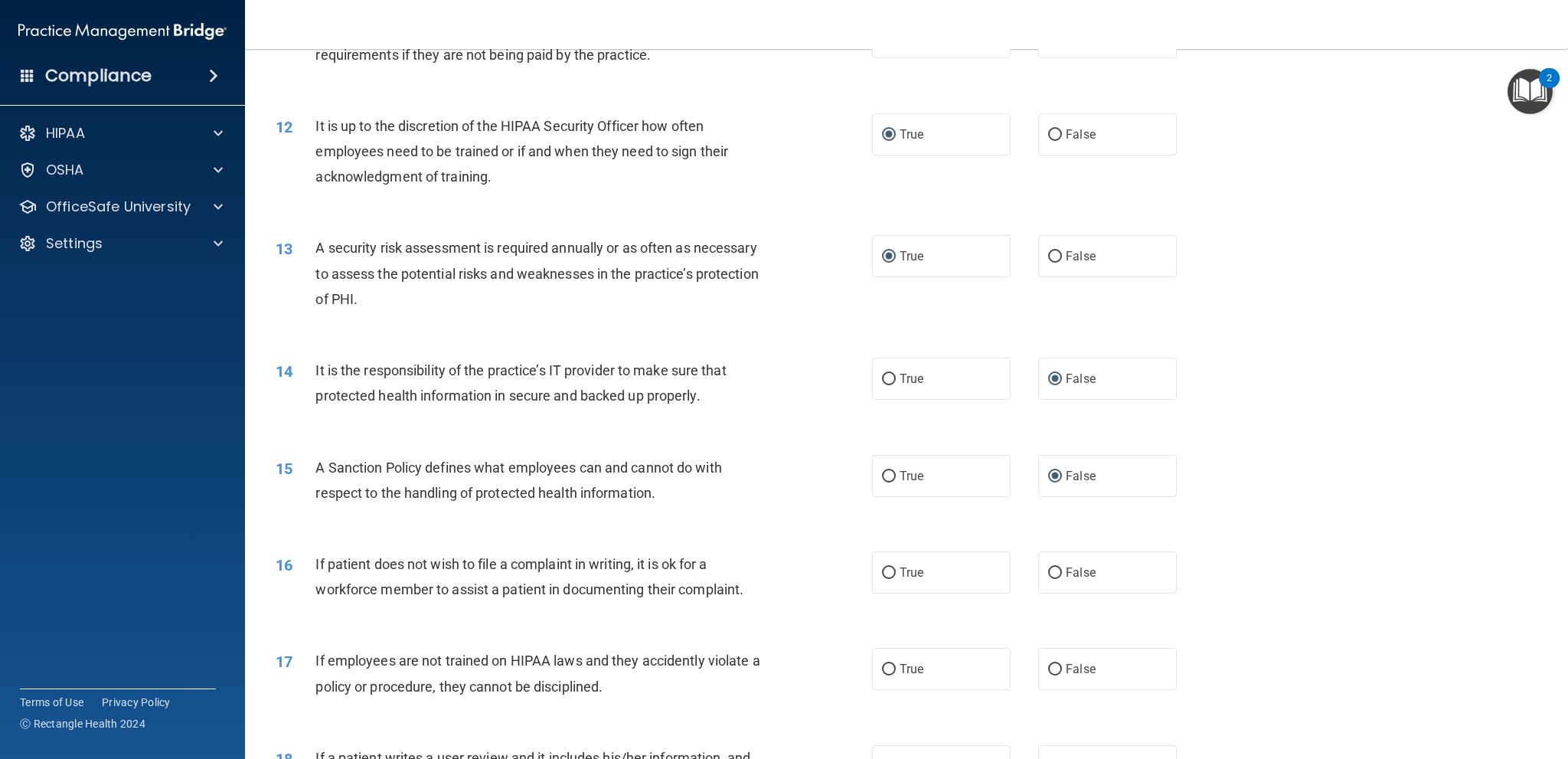
scroll to position [1455, 0]
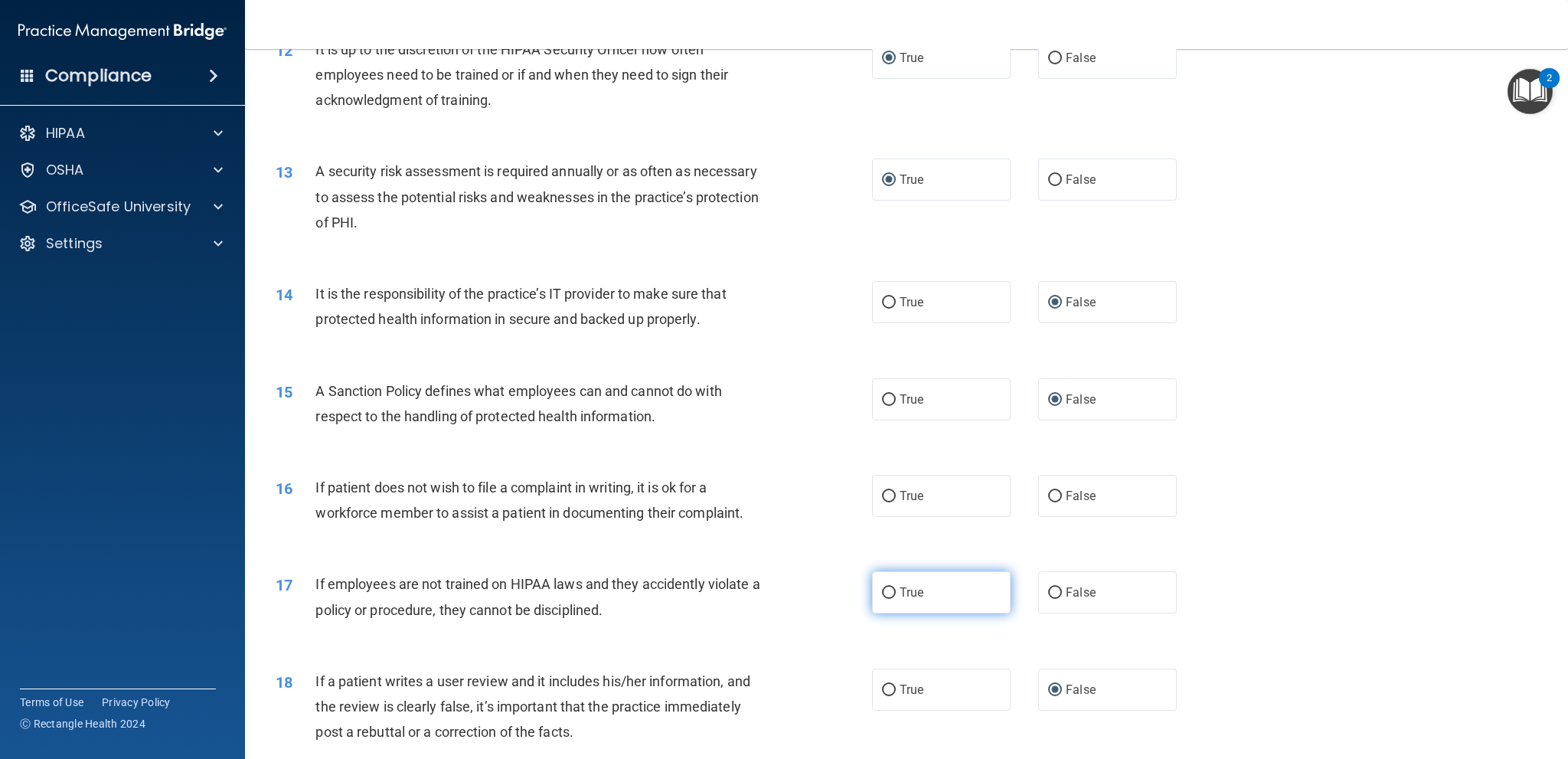
click at [890, 590] on label "True" at bounding box center [941, 592] width 139 height 42
click at [890, 590] on input "True" at bounding box center [889, 593] width 14 height 12
radio input "true"
click at [883, 501] on input "True" at bounding box center [889, 497] width 14 height 12
radio input "true"
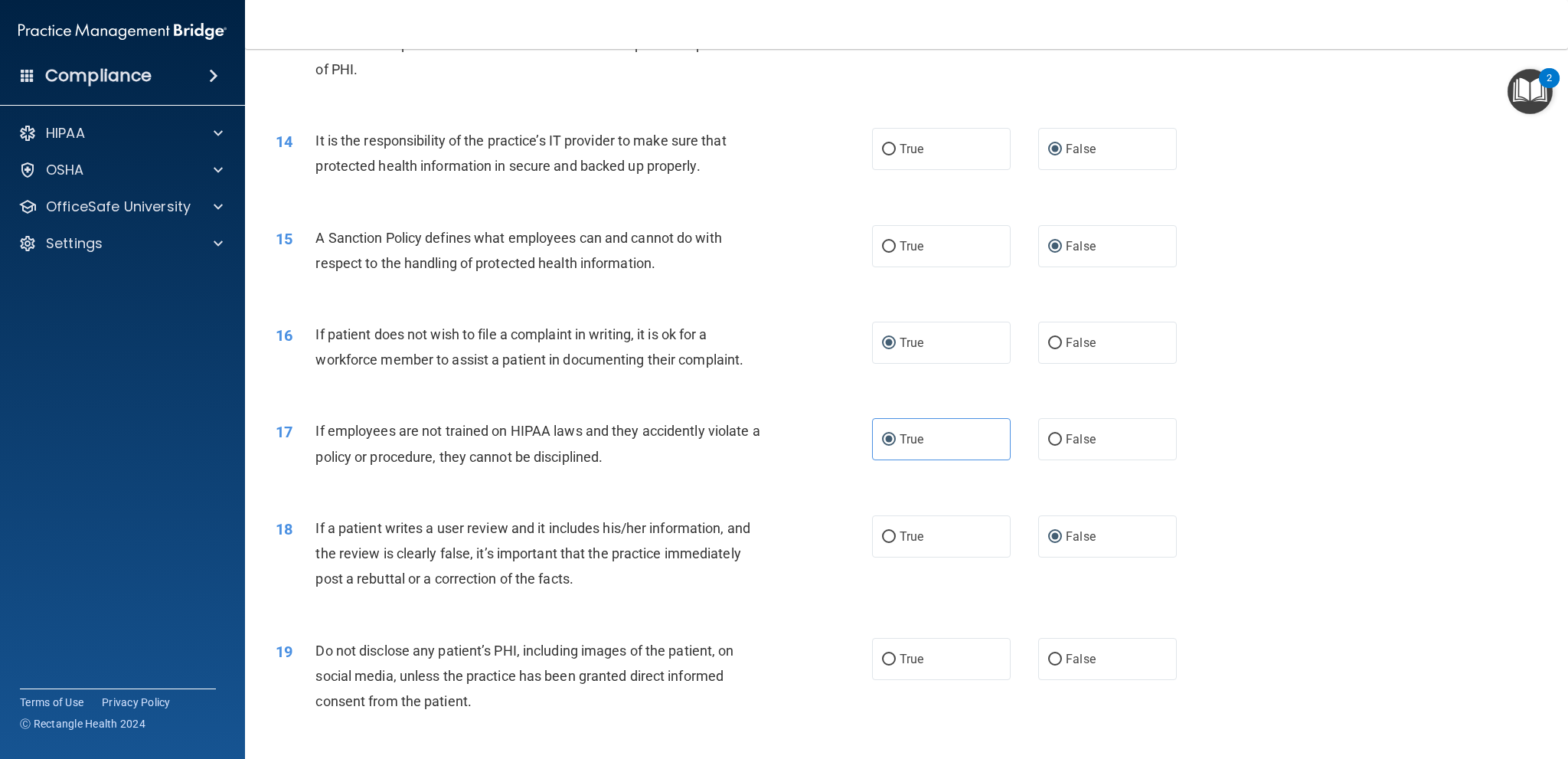
scroll to position [1686, 0]
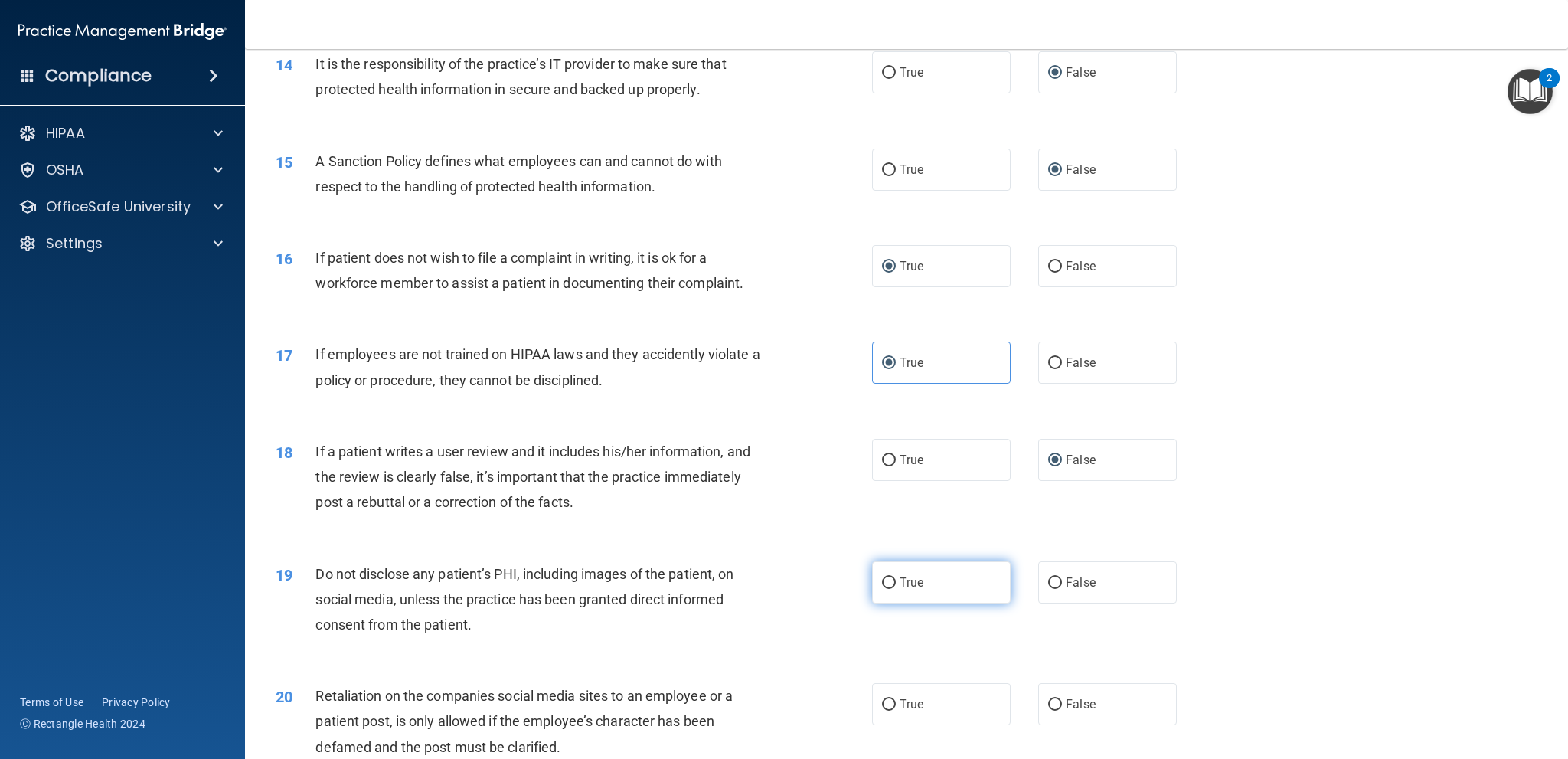
click at [886, 577] on input "True" at bounding box center [889, 583] width 14 height 12
radio input "true"
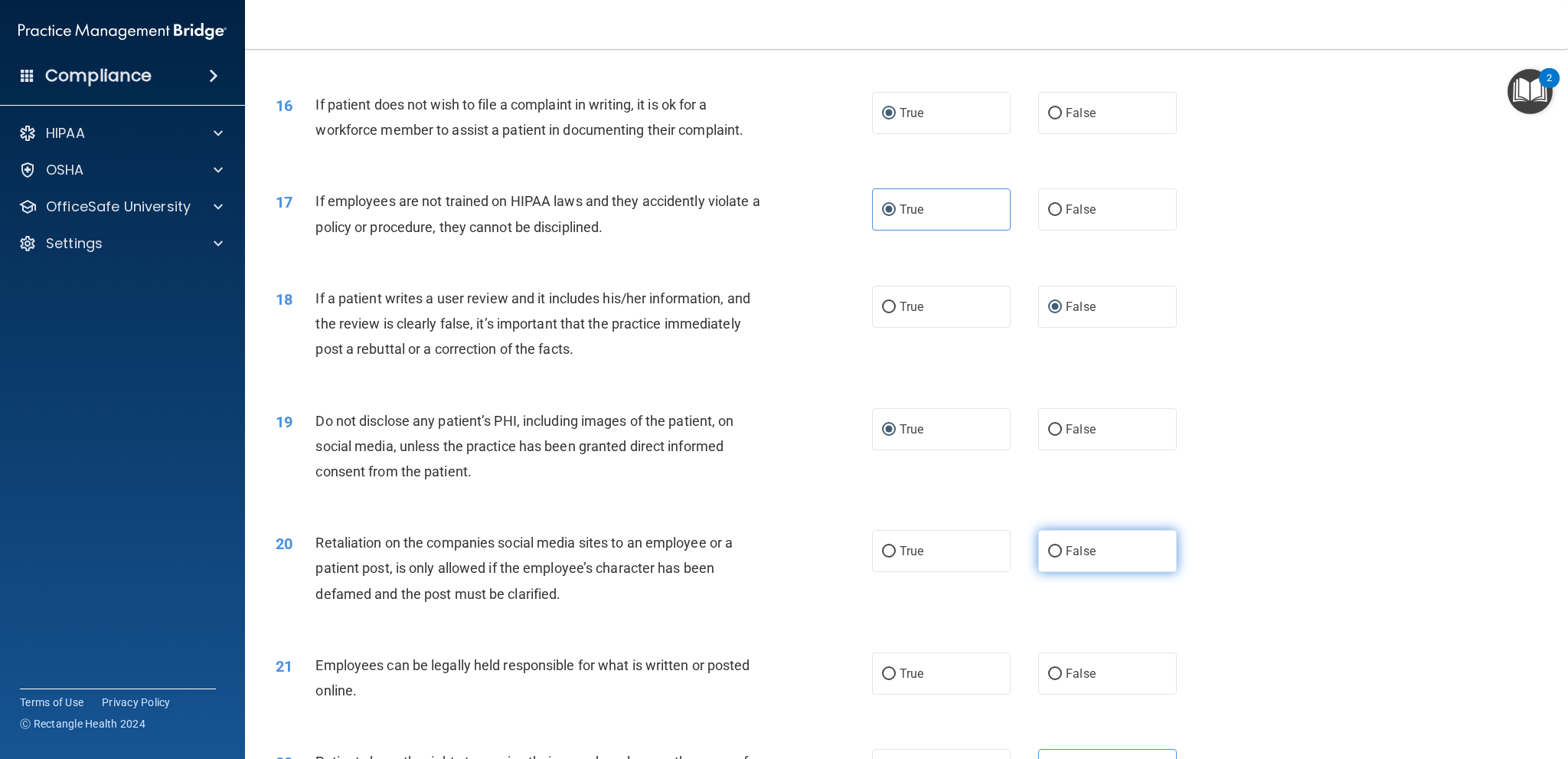
click at [1051, 550] on input "False" at bounding box center [1055, 553] width 14 height 12
radio input "true"
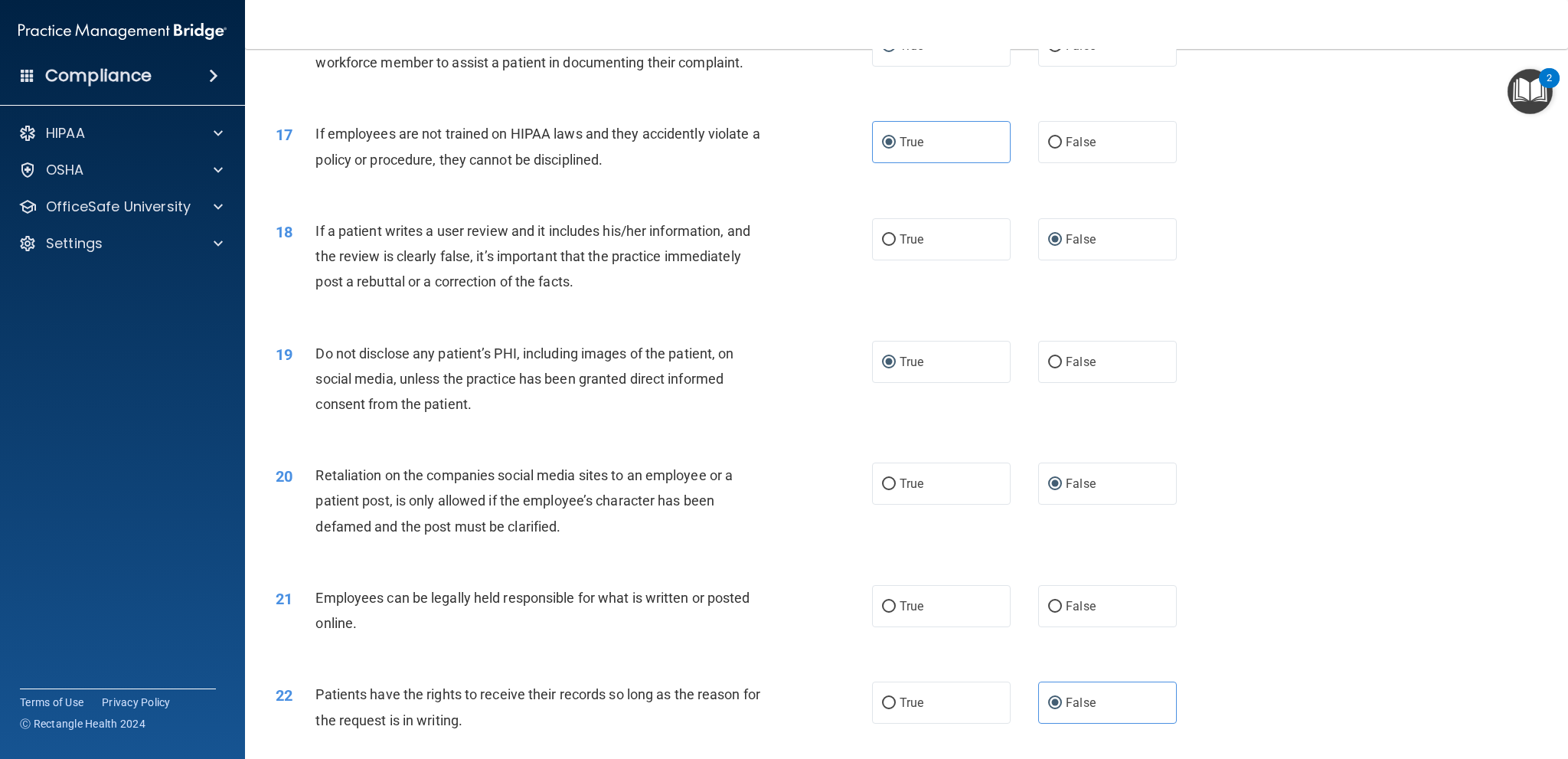
scroll to position [1992, 0]
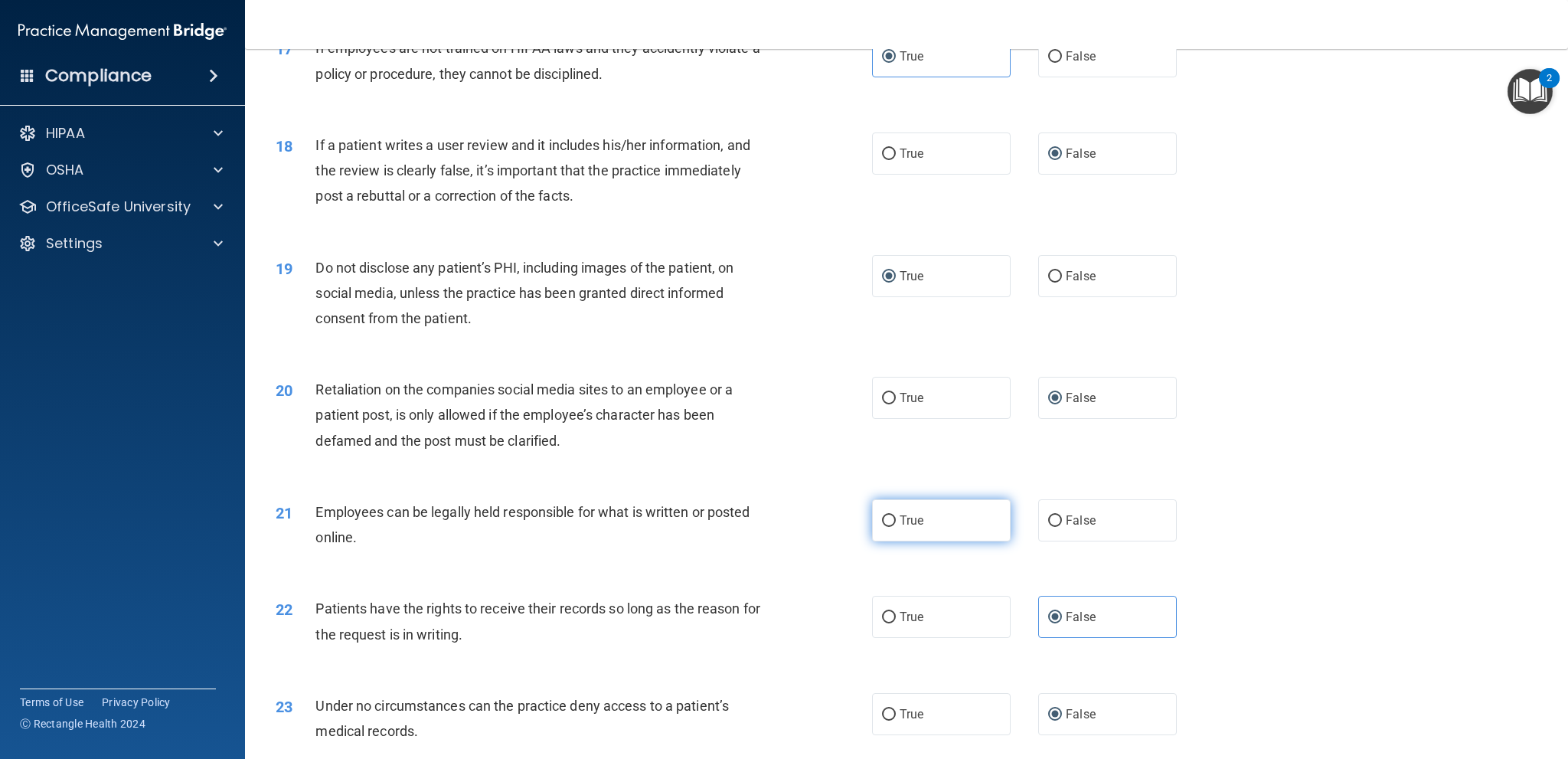
click at [885, 524] on input "True" at bounding box center [889, 522] width 14 height 12
radio input "true"
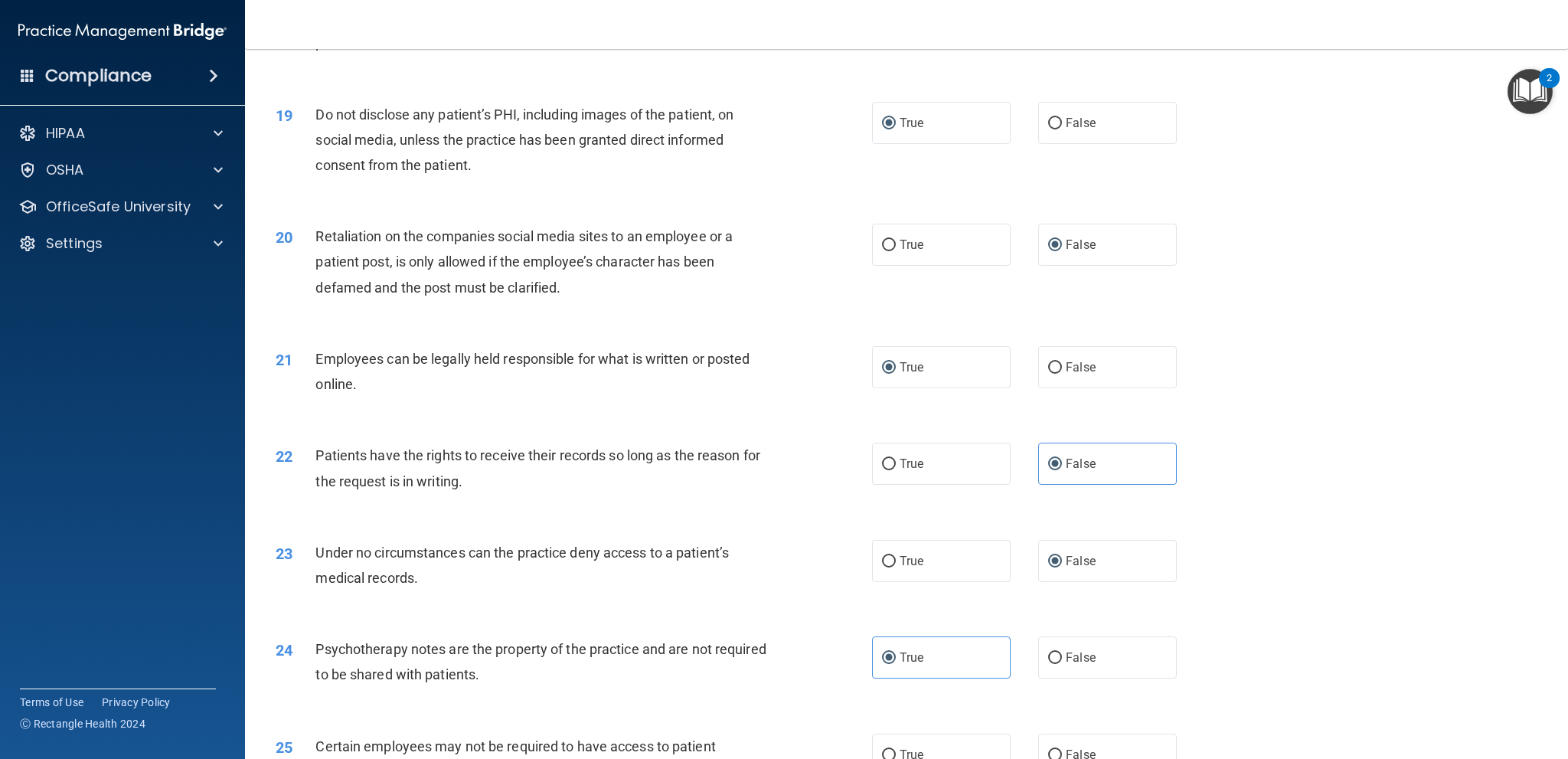
scroll to position [2375, 0]
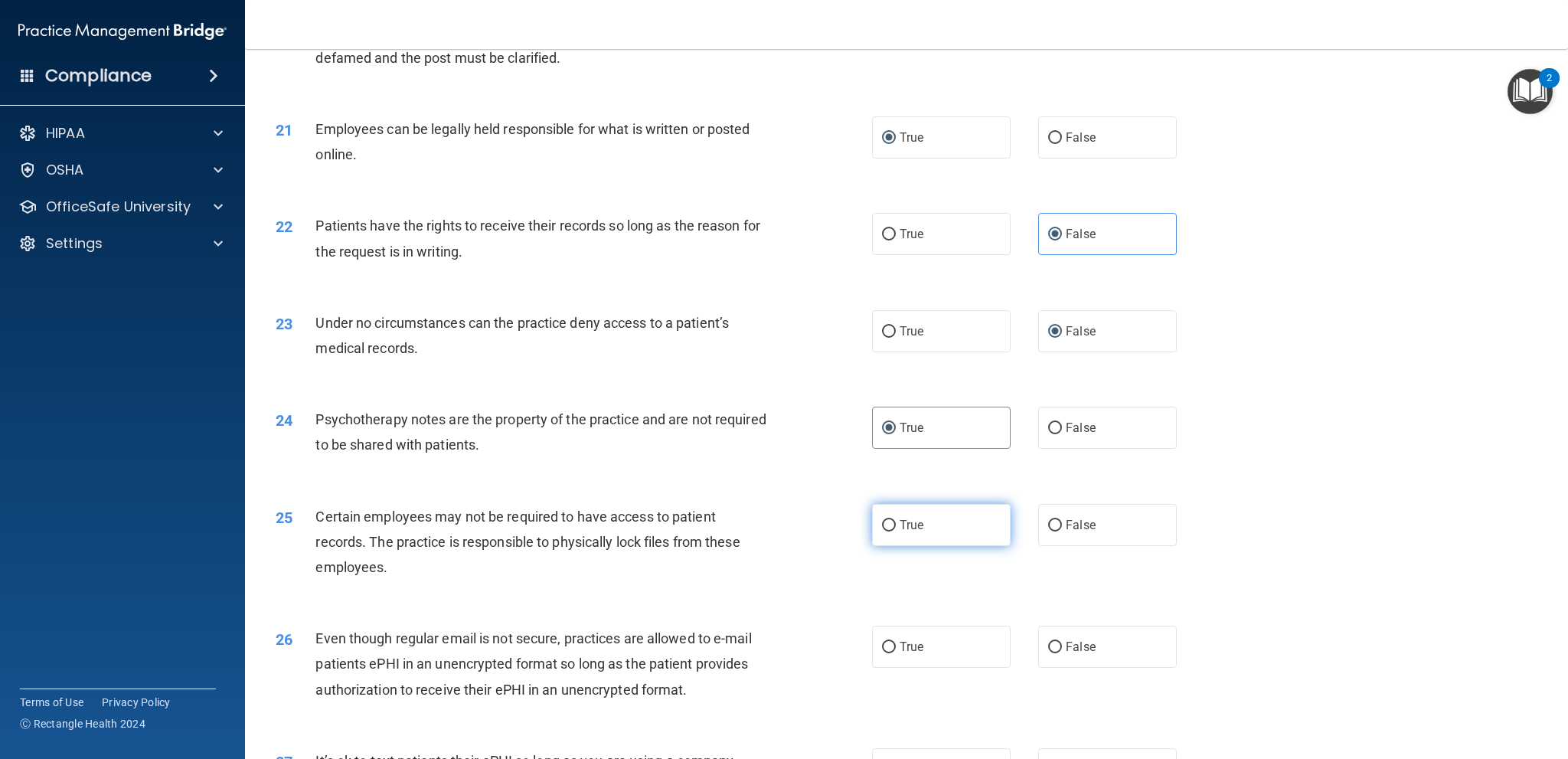
click at [884, 527] on input "True" at bounding box center [889, 527] width 14 height 12
radio input "true"
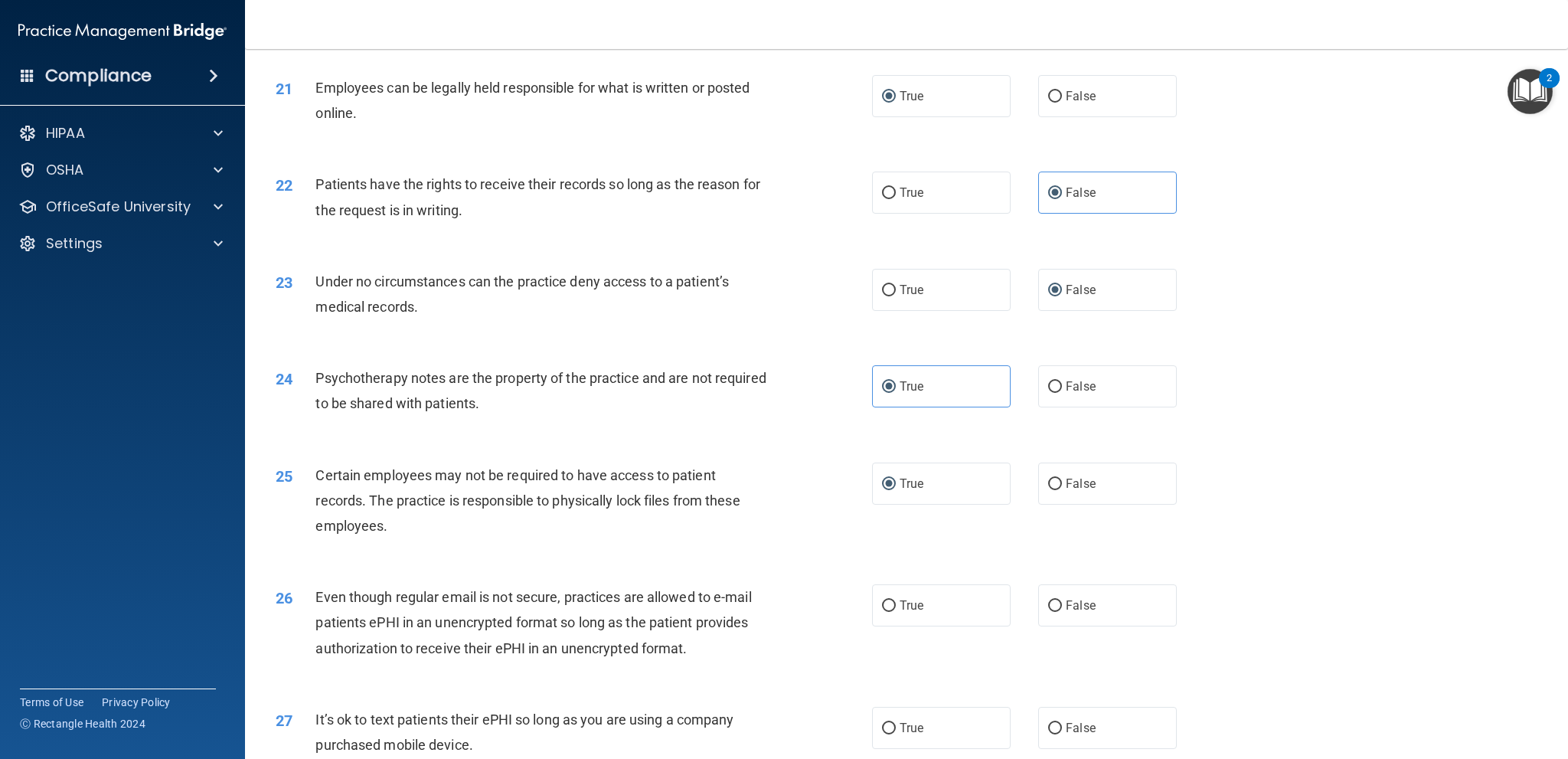
scroll to position [2452, 0]
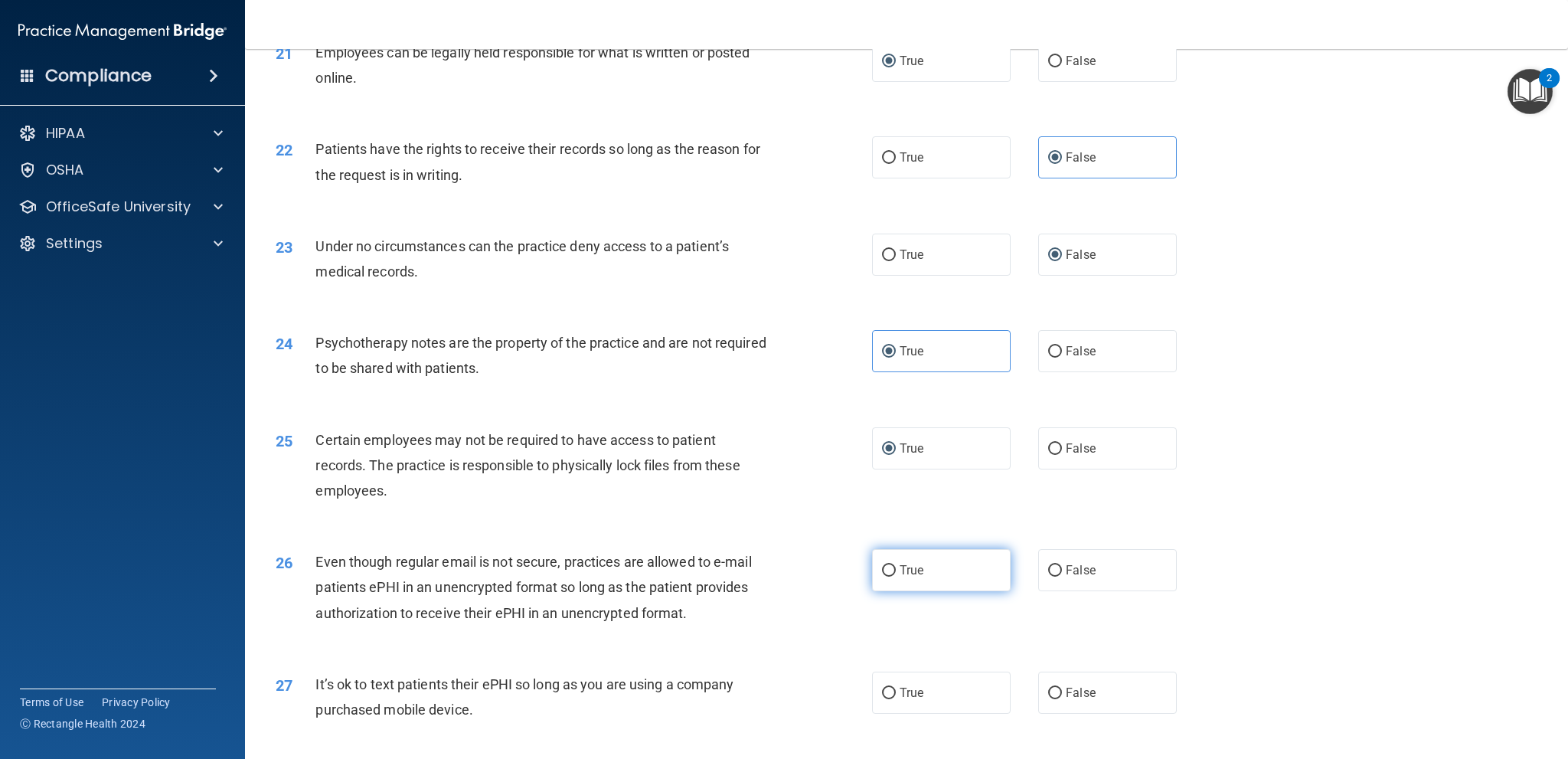
click at [882, 569] on input "True" at bounding box center [889, 571] width 14 height 12
radio input "true"
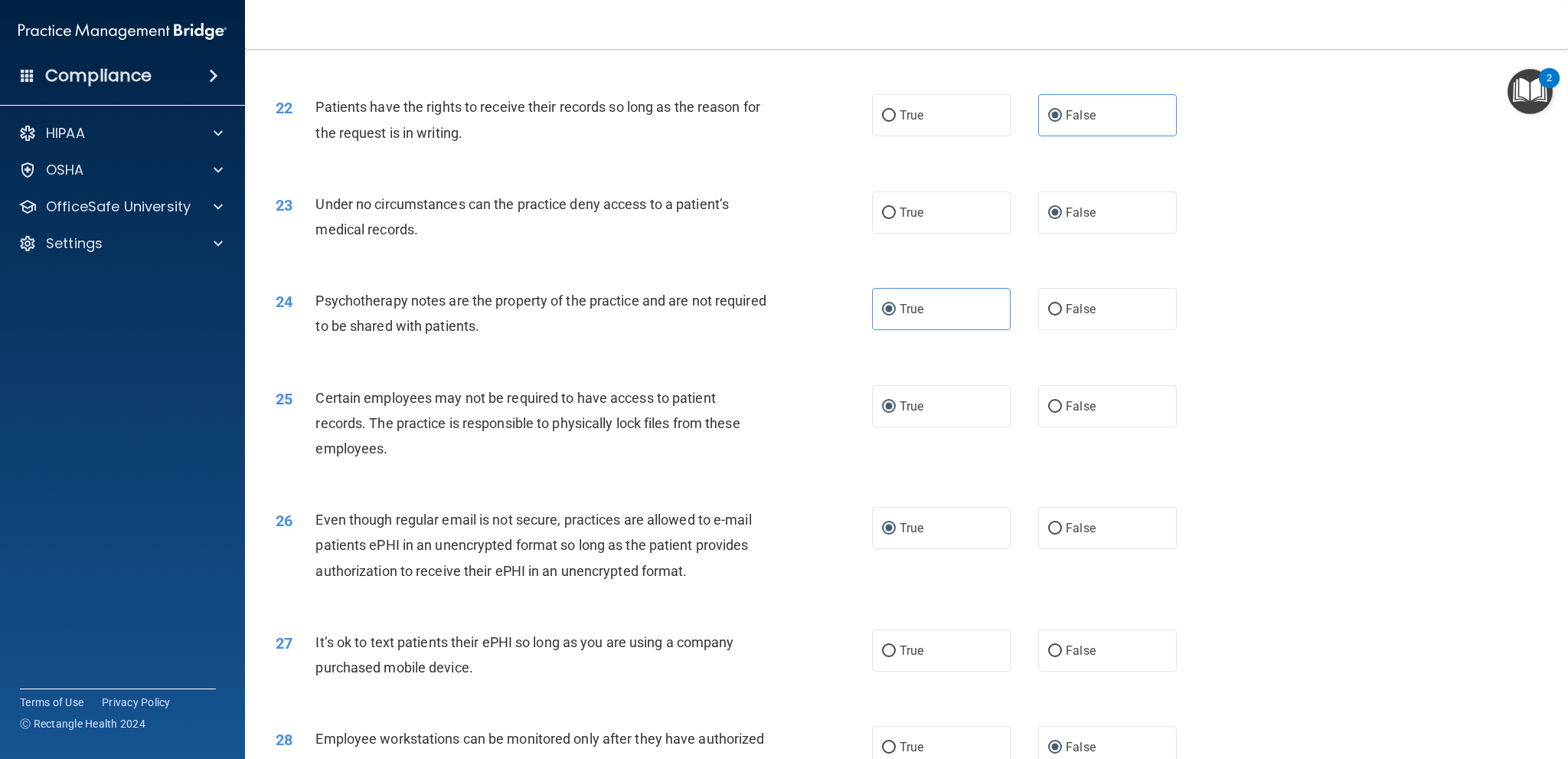
scroll to position [2604, 0]
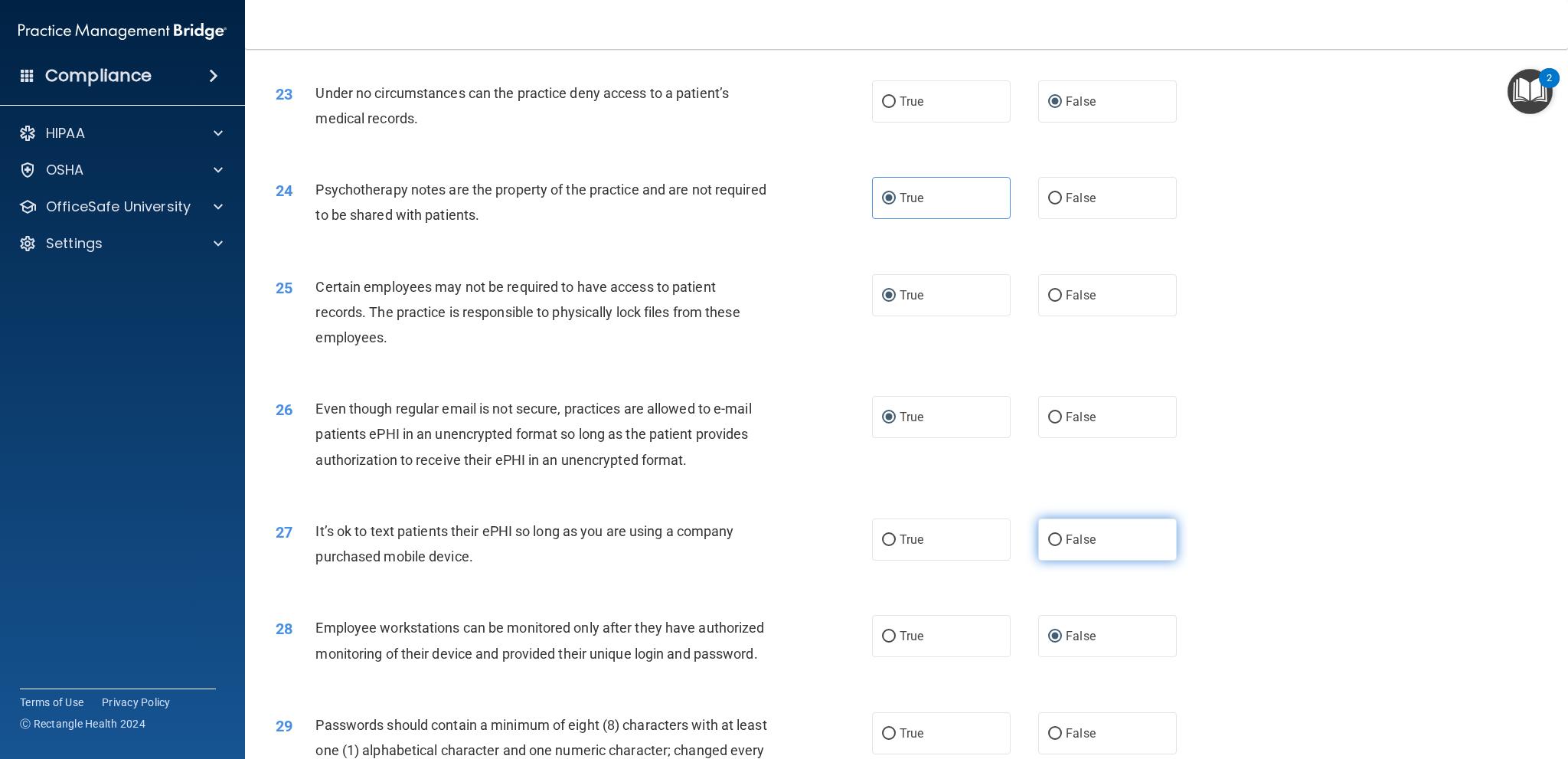
click at [1052, 542] on input "False" at bounding box center [1055, 541] width 14 height 12
radio input "true"
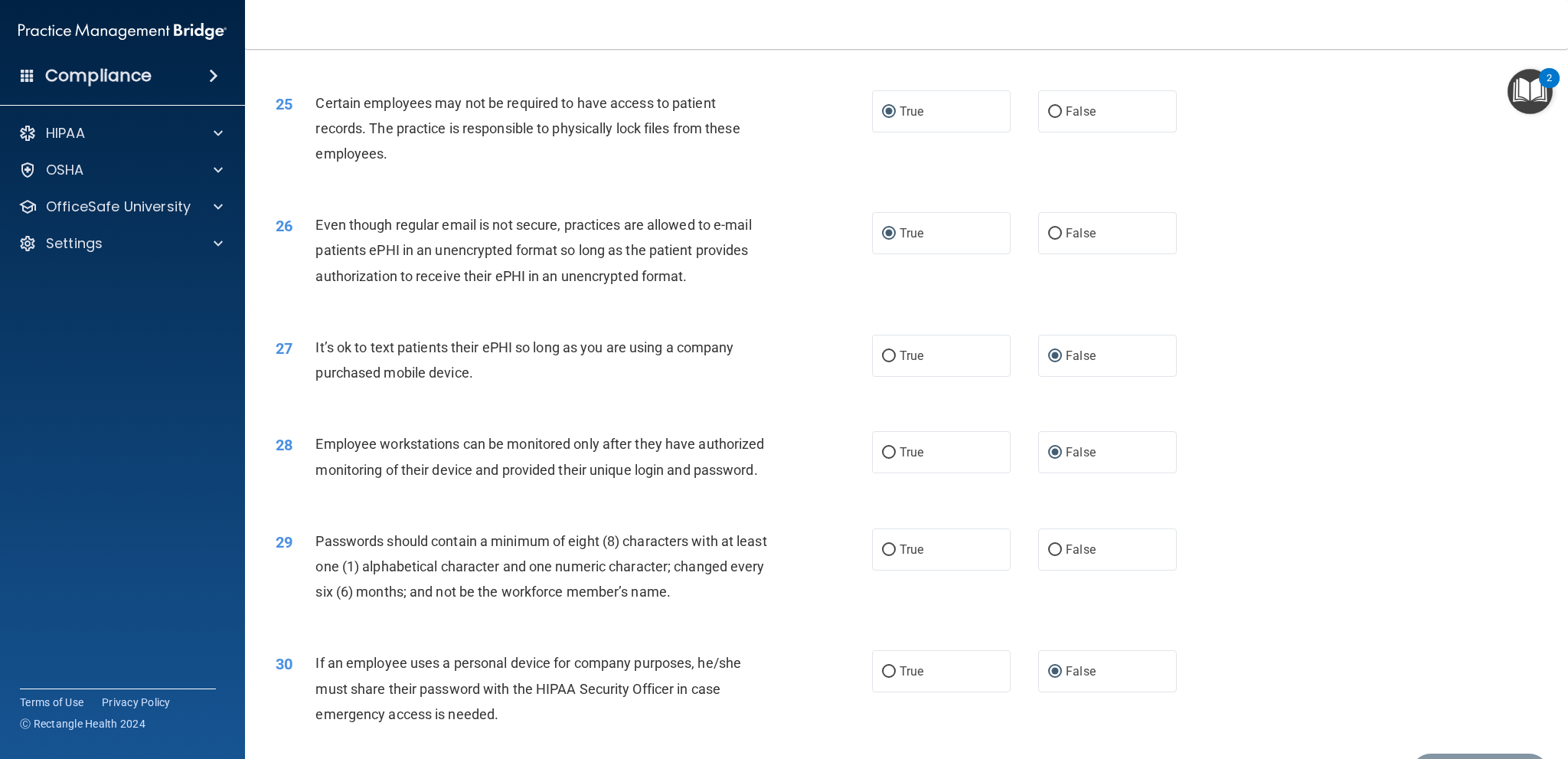
scroll to position [2908, 0]
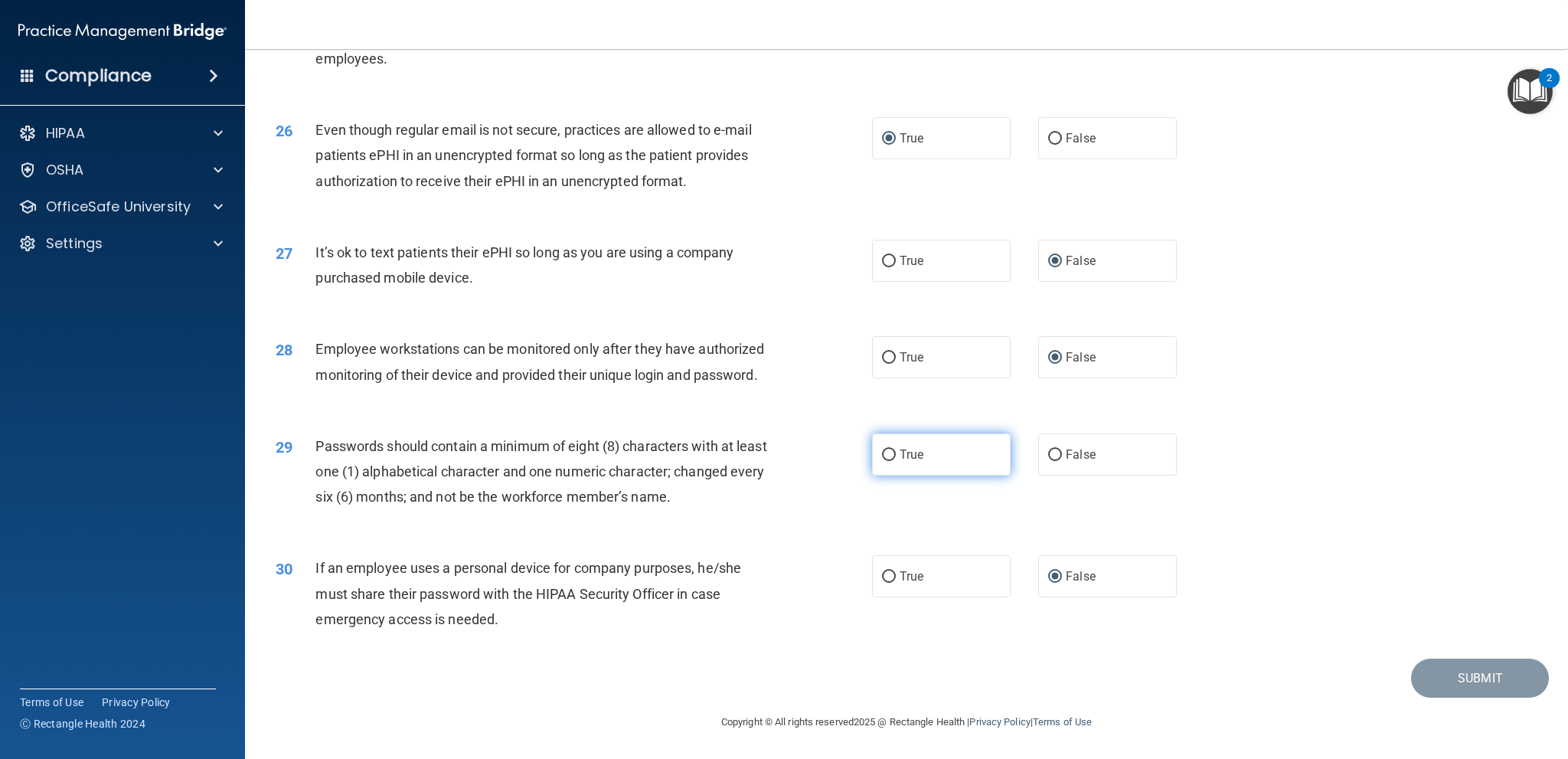
click at [882, 453] on input "True" at bounding box center [889, 456] width 14 height 12
radio input "true"
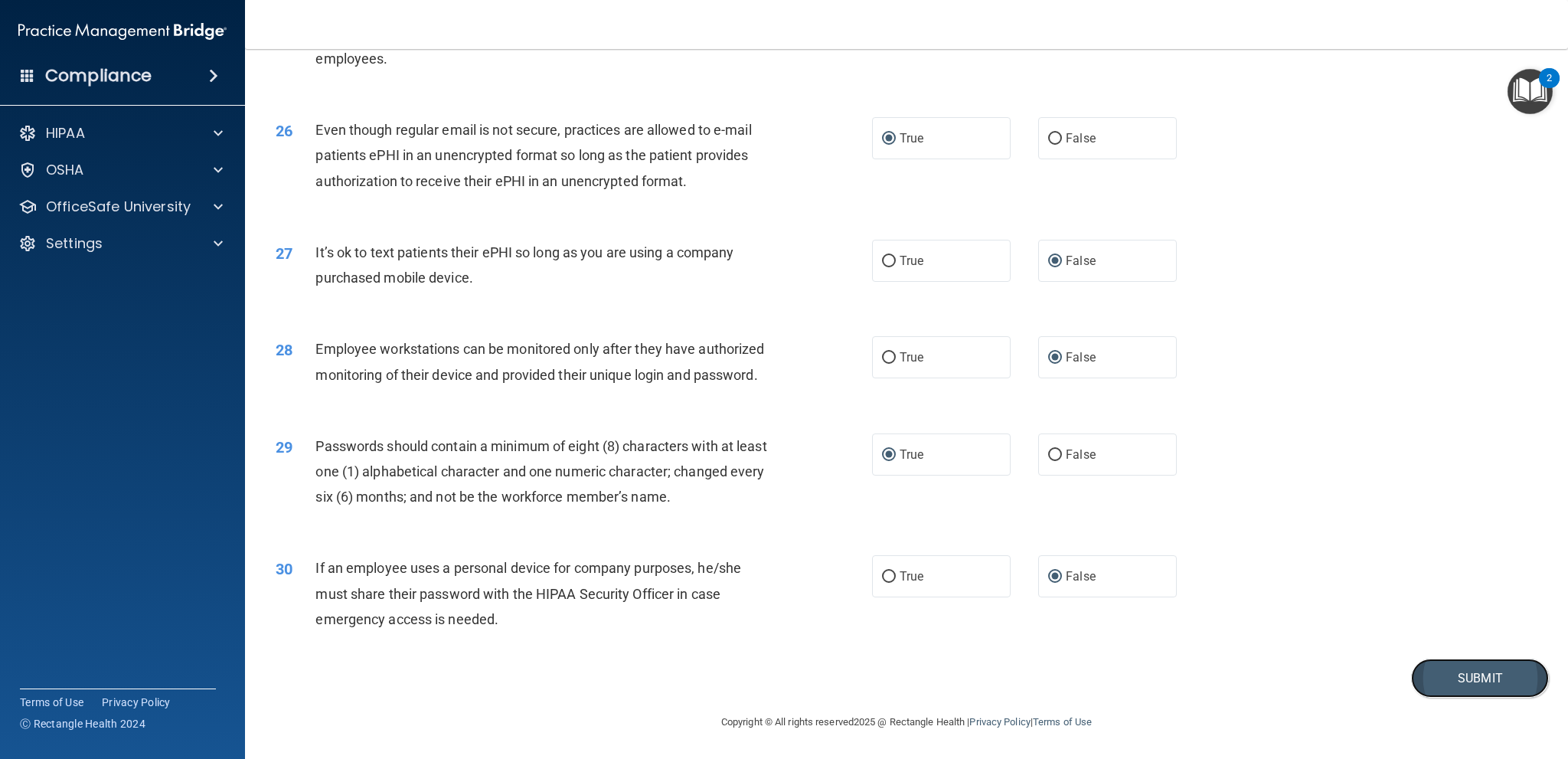
click at [1455, 673] on button "Submit" at bounding box center [1480, 678] width 138 height 39
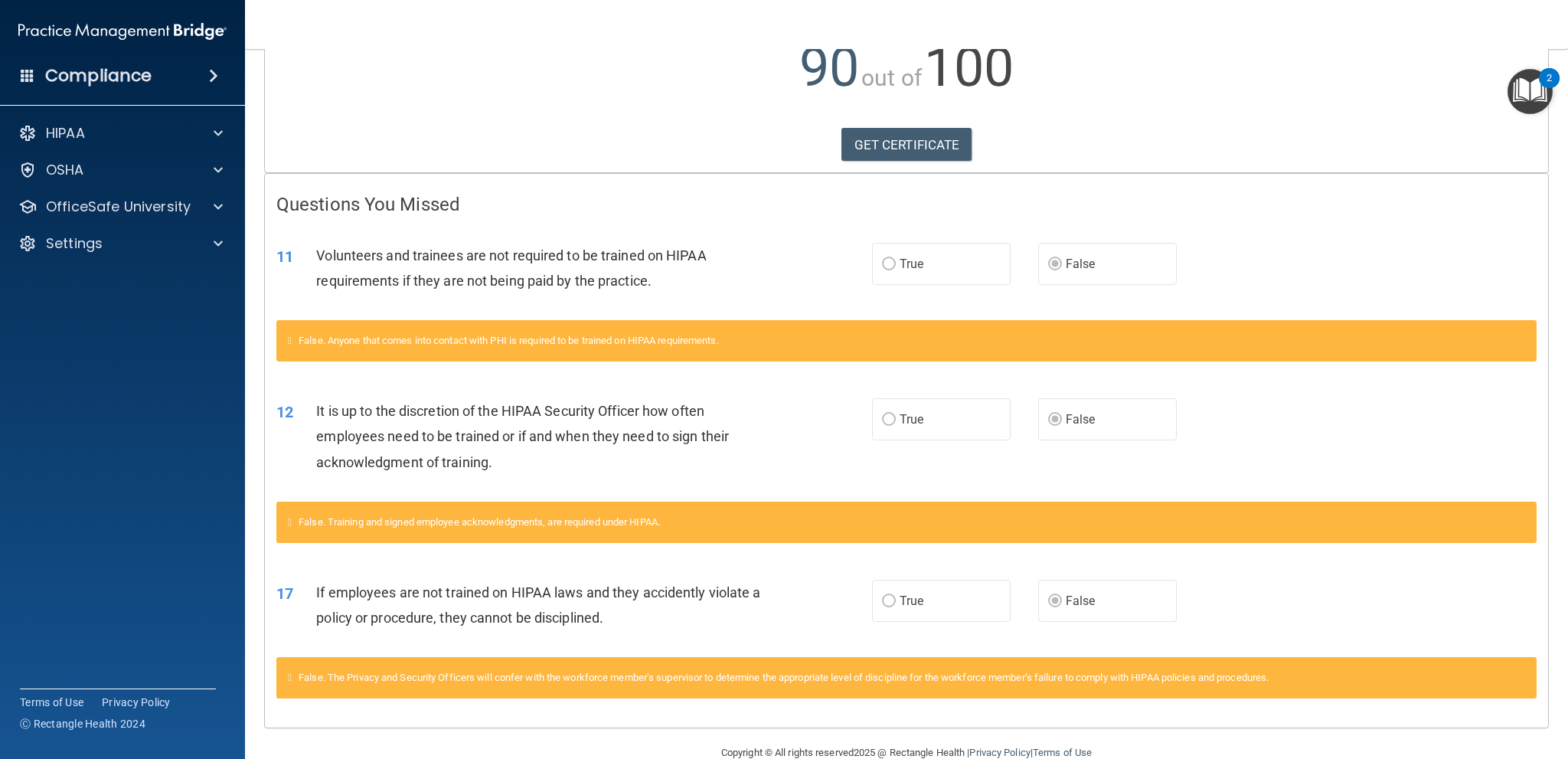
scroll to position [217, 0]
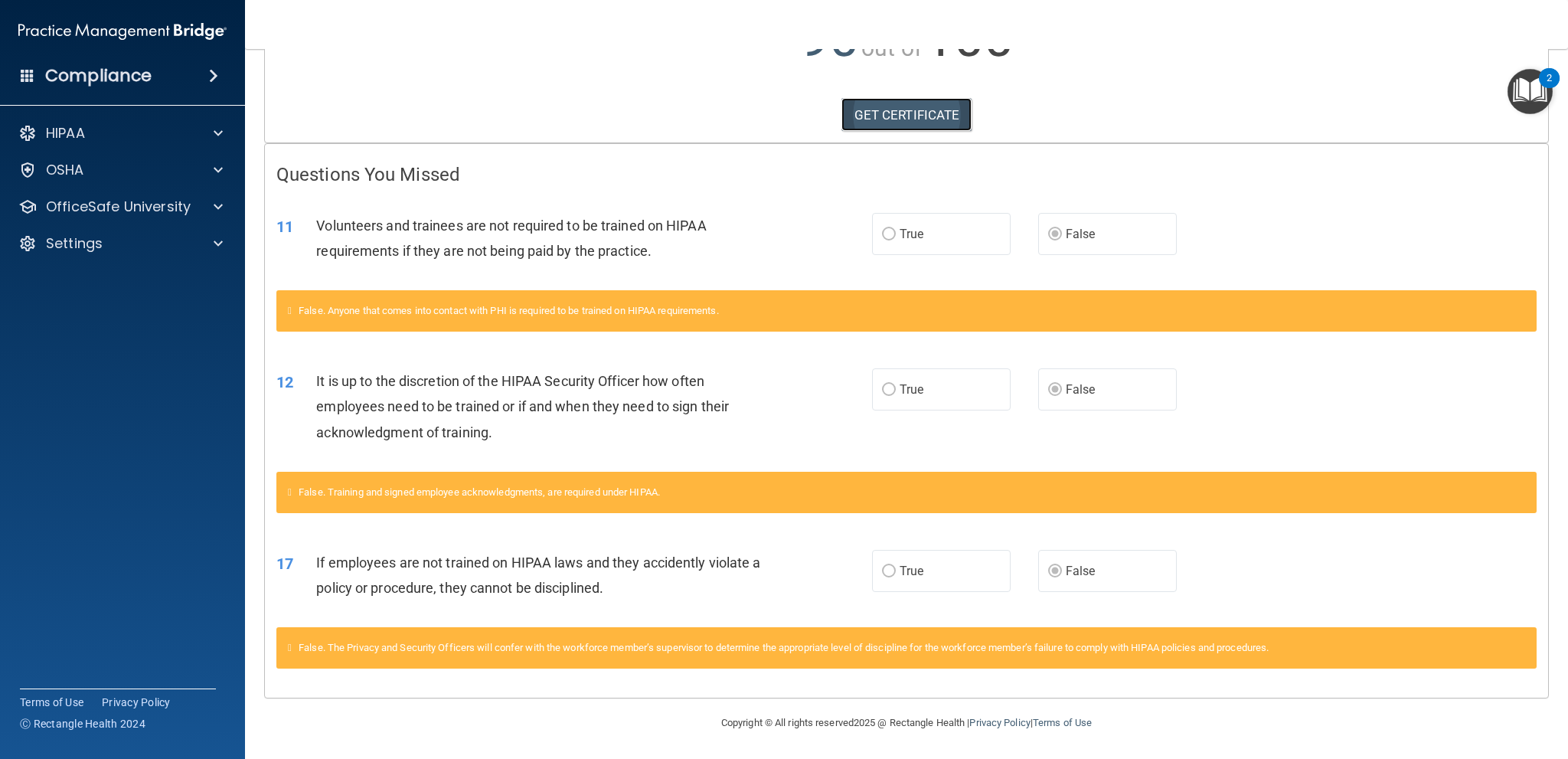
click at [922, 112] on link "GET CERTIFICATE" at bounding box center [906, 115] width 131 height 34
click at [219, 204] on span at bounding box center [217, 206] width 9 height 18
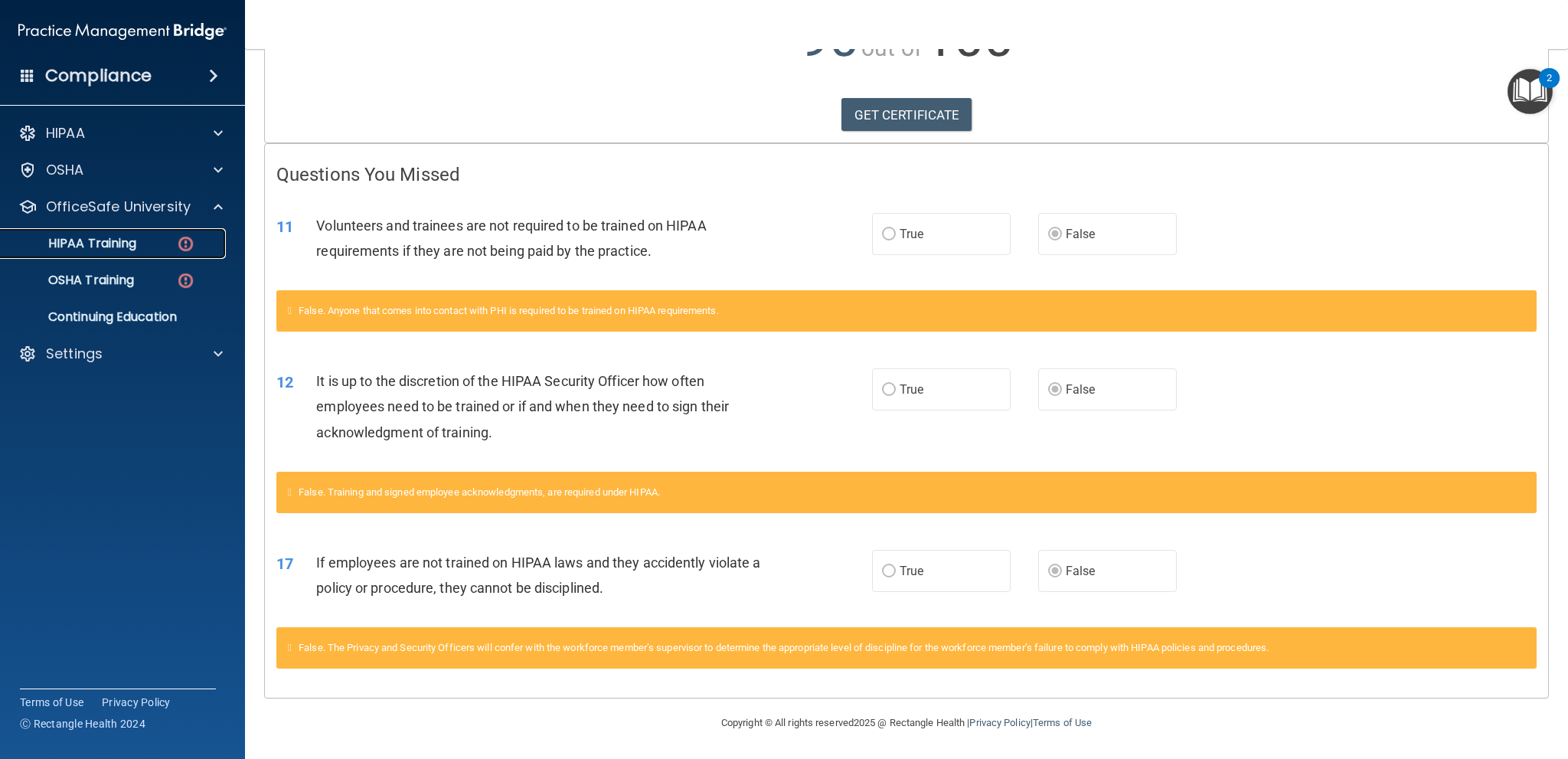
click at [138, 247] on div "HIPAA Training" at bounding box center [115, 243] width 209 height 15
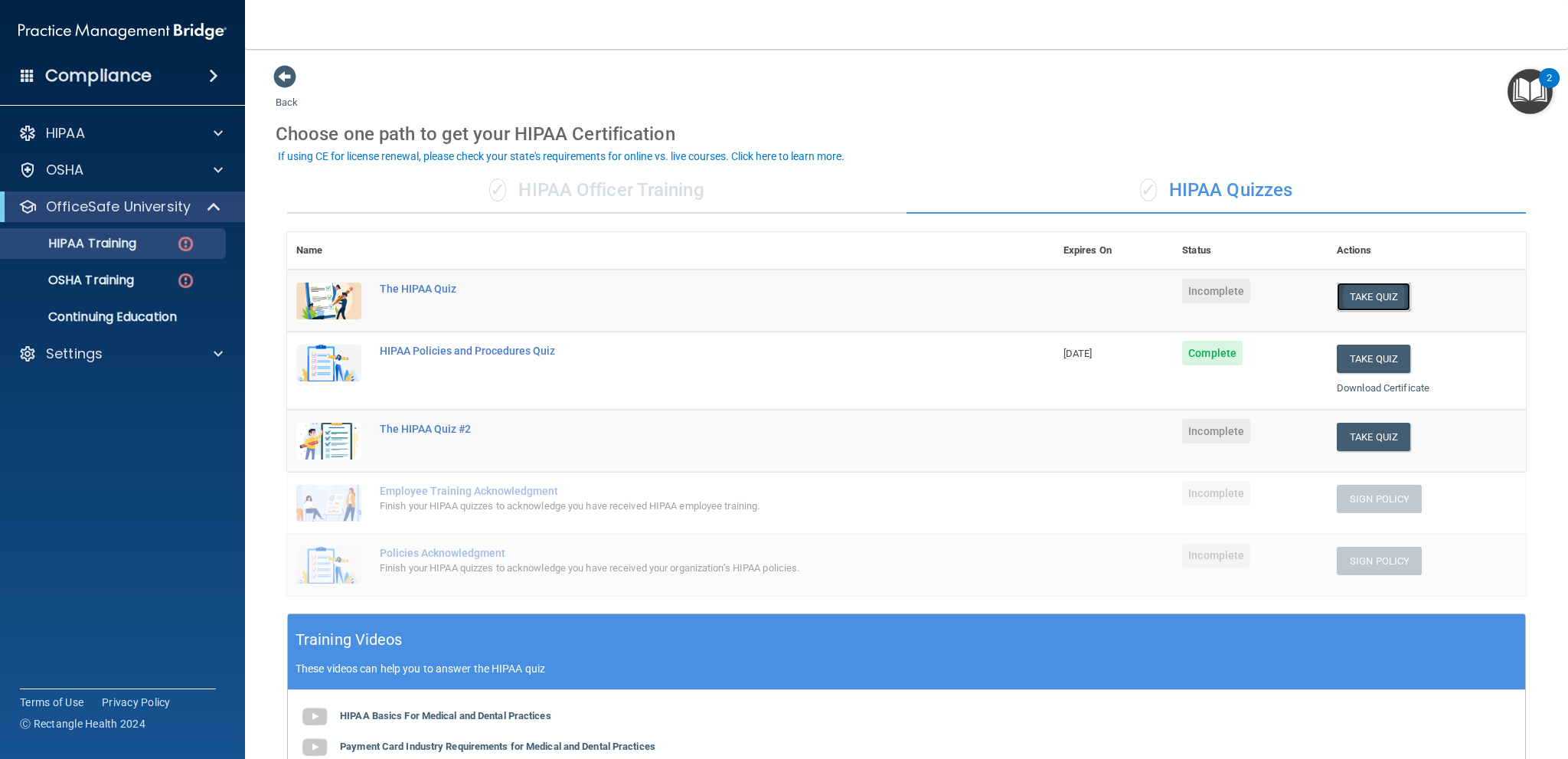
click at [1369, 292] on button "Take Quiz" at bounding box center [1374, 296] width 74 height 28
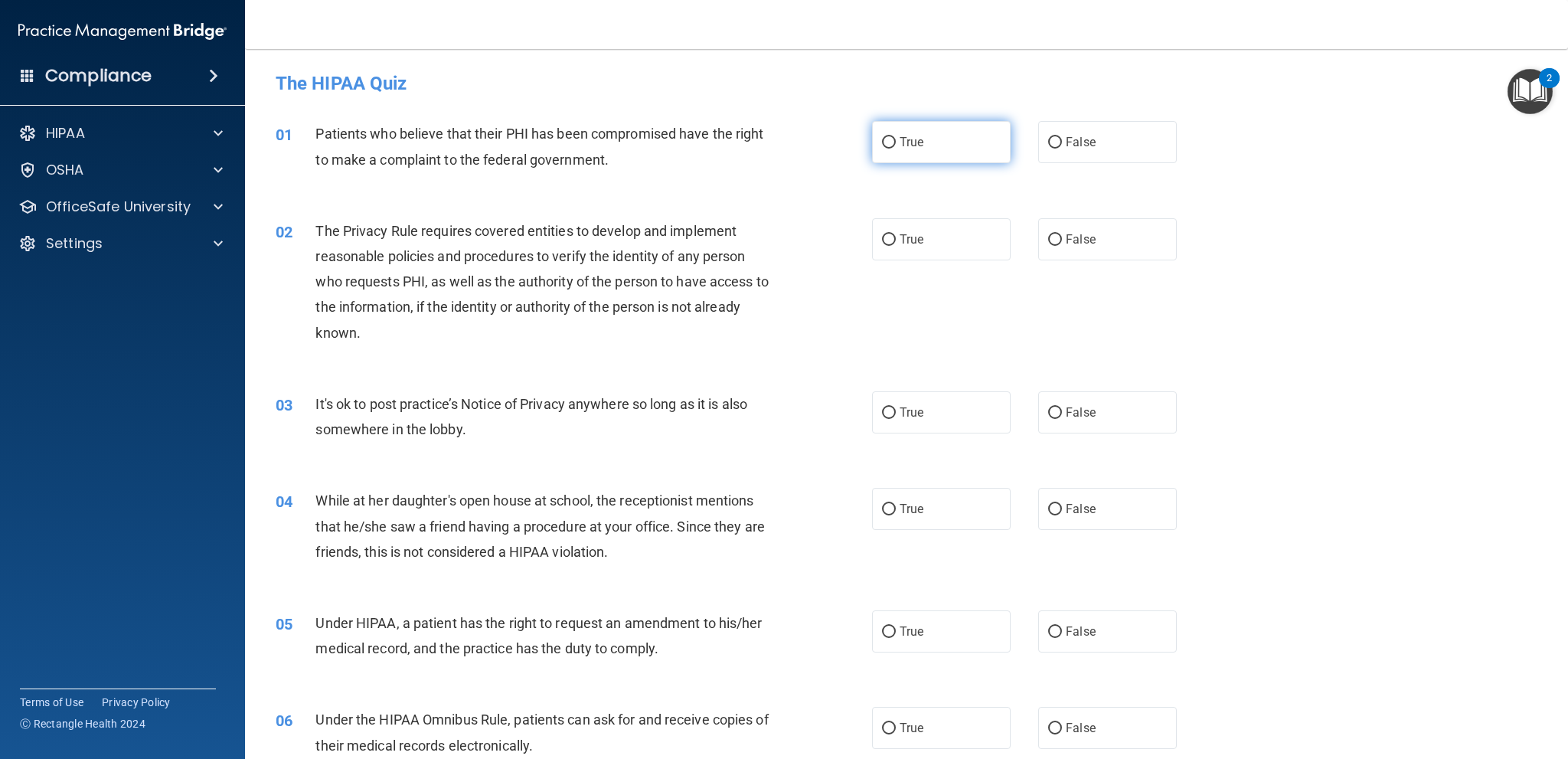
click at [885, 141] on input "True" at bounding box center [889, 143] width 14 height 12
radio input "true"
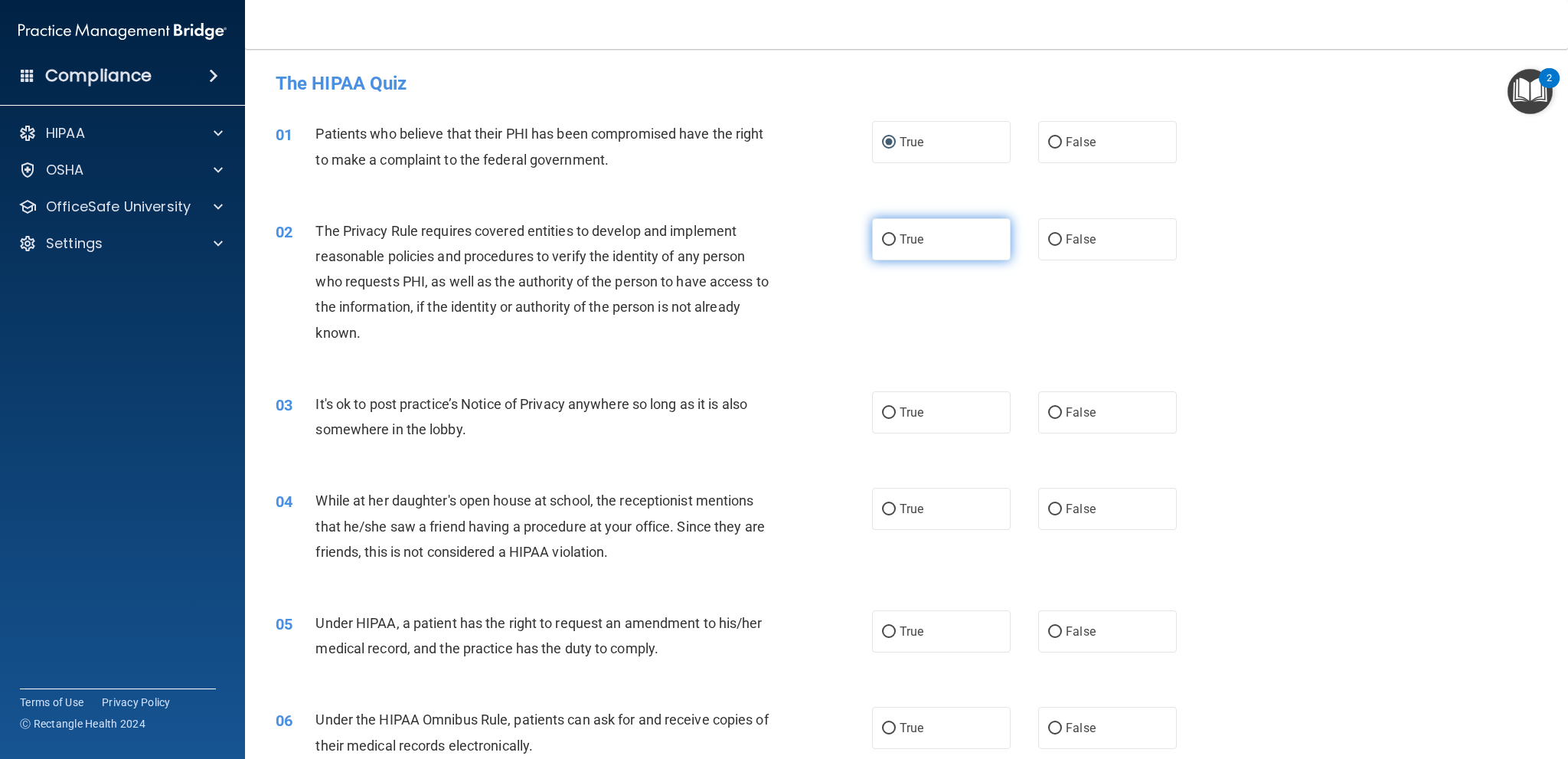
click at [890, 238] on label "True" at bounding box center [941, 239] width 139 height 42
click at [890, 238] on input "True" at bounding box center [889, 240] width 14 height 12
radio input "true"
click at [1048, 409] on input "False" at bounding box center [1055, 414] width 14 height 12
radio input "true"
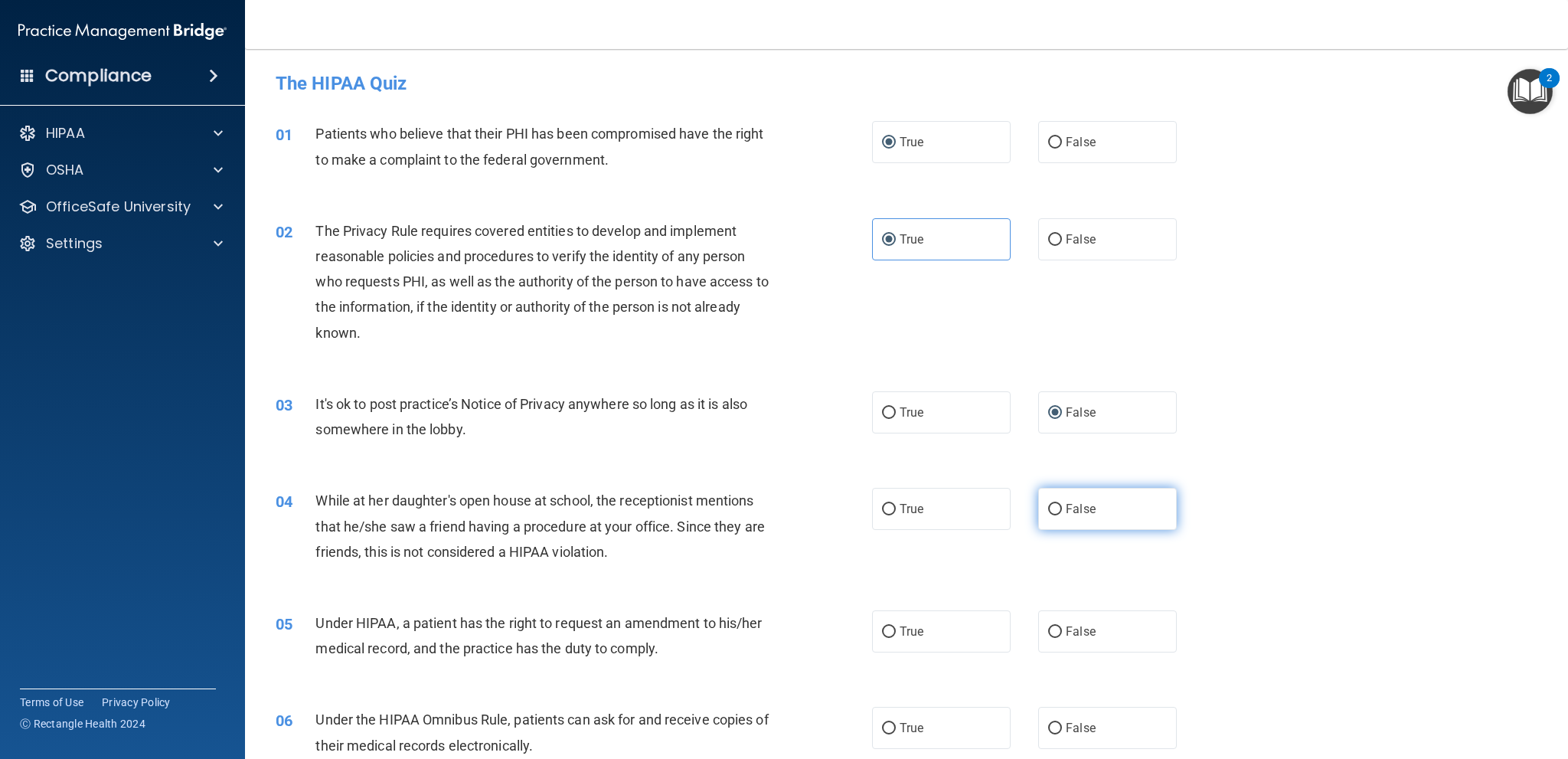
click at [1049, 505] on input "False" at bounding box center [1055, 510] width 14 height 12
radio input "true"
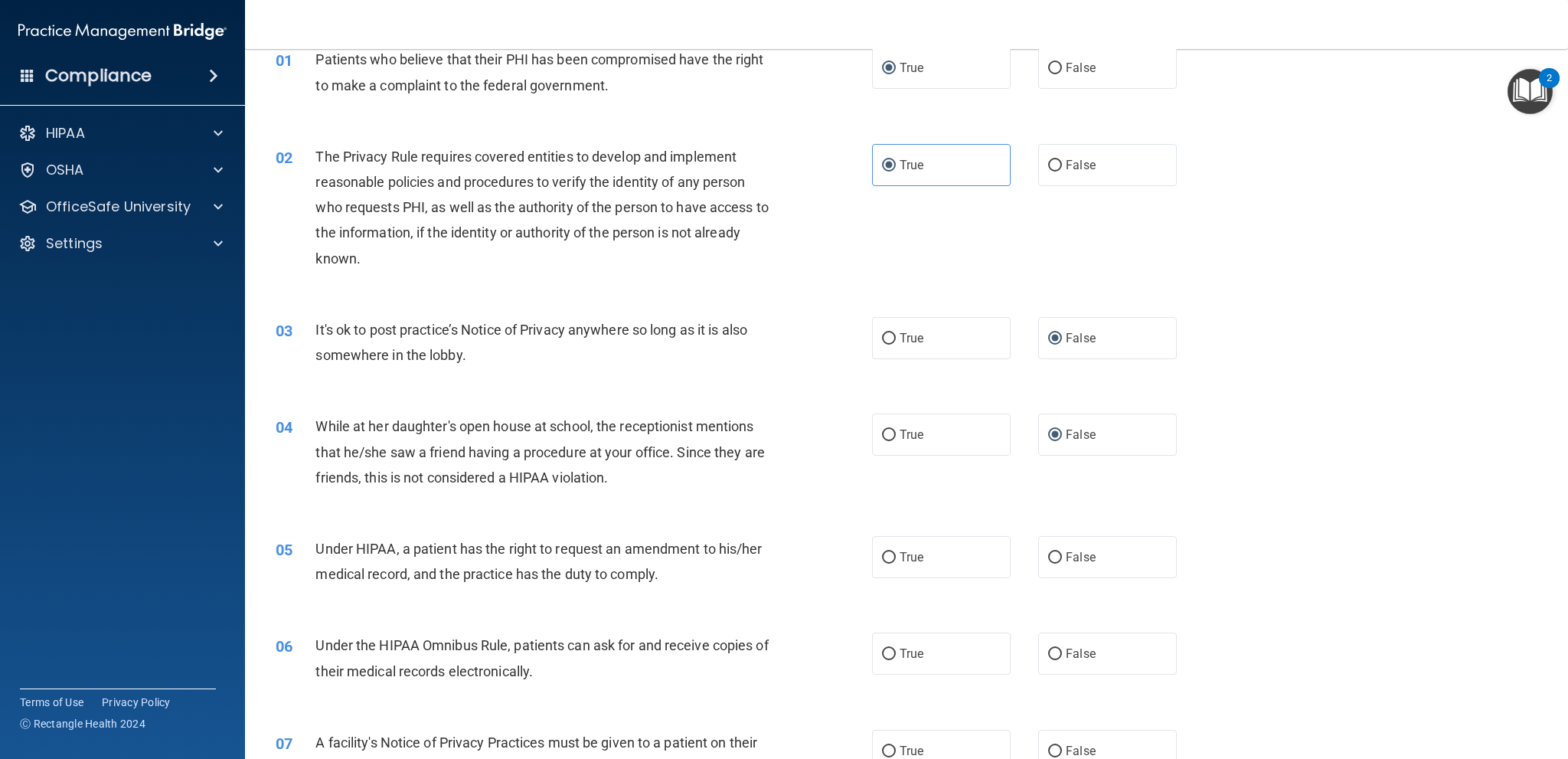
scroll to position [154, 0]
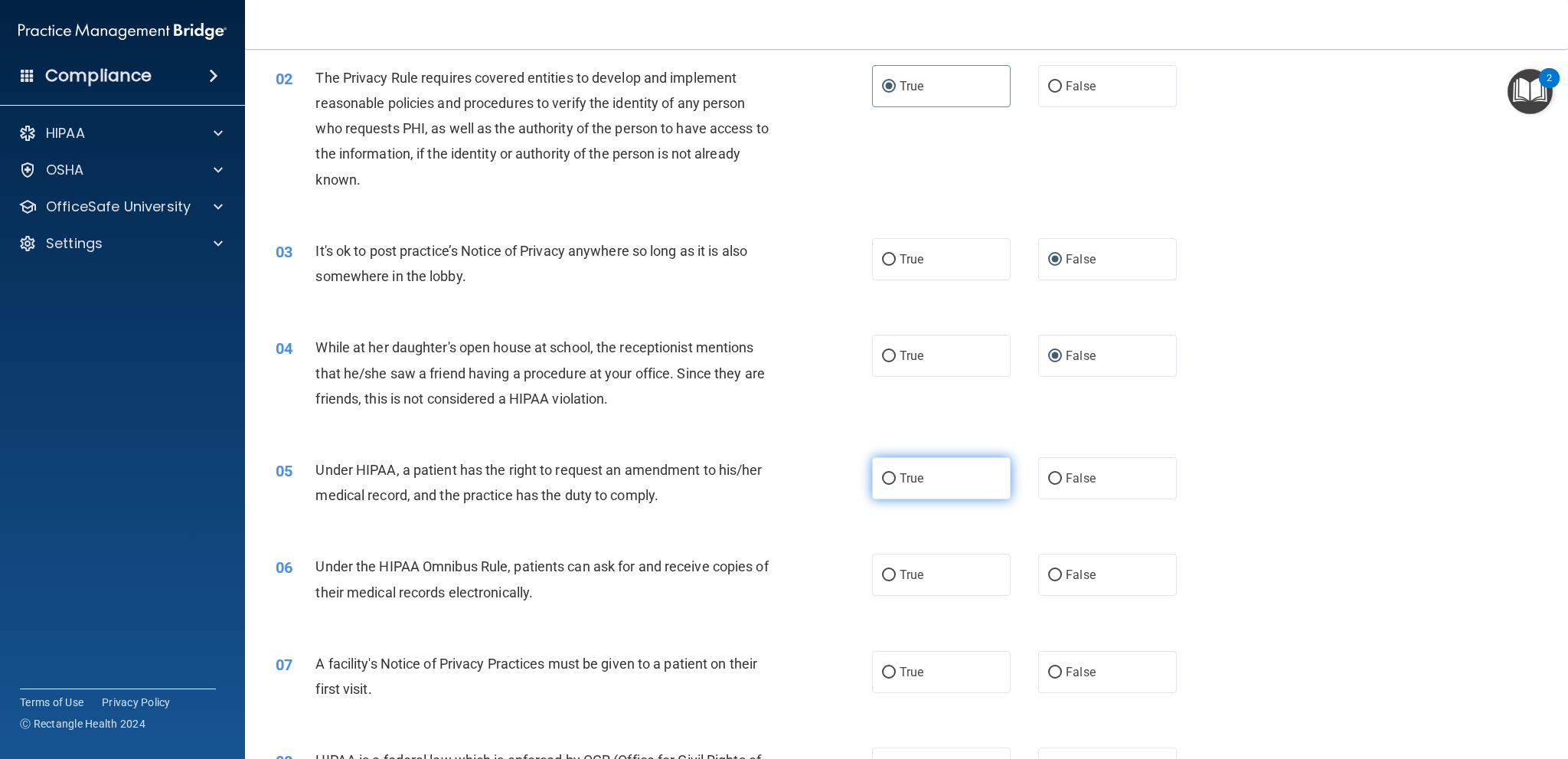
click at [889, 482] on input "True" at bounding box center [889, 480] width 14 height 12
radio input "true"
click at [884, 574] on input "True" at bounding box center [889, 575] width 14 height 12
radio input "true"
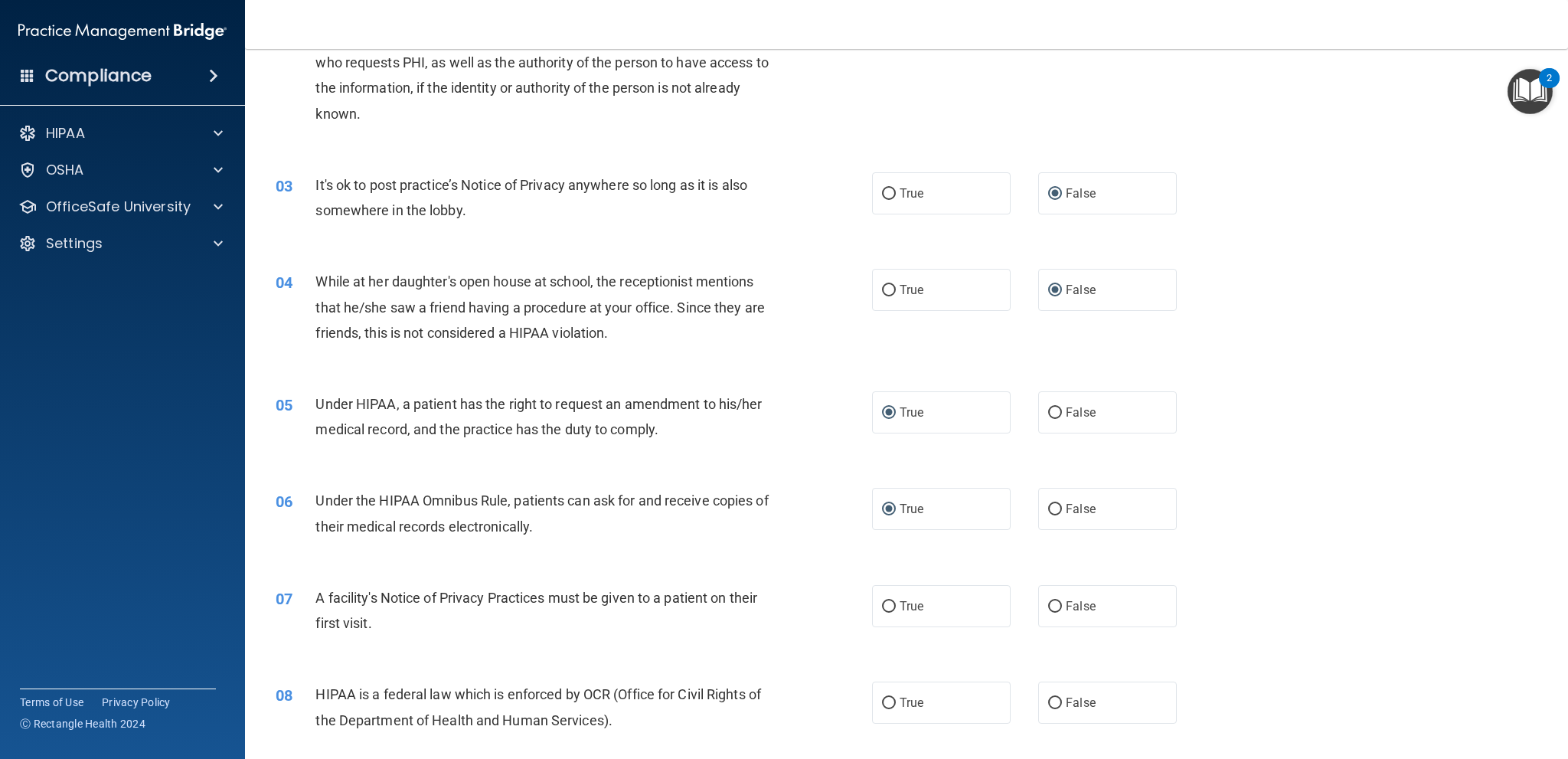
scroll to position [306, 0]
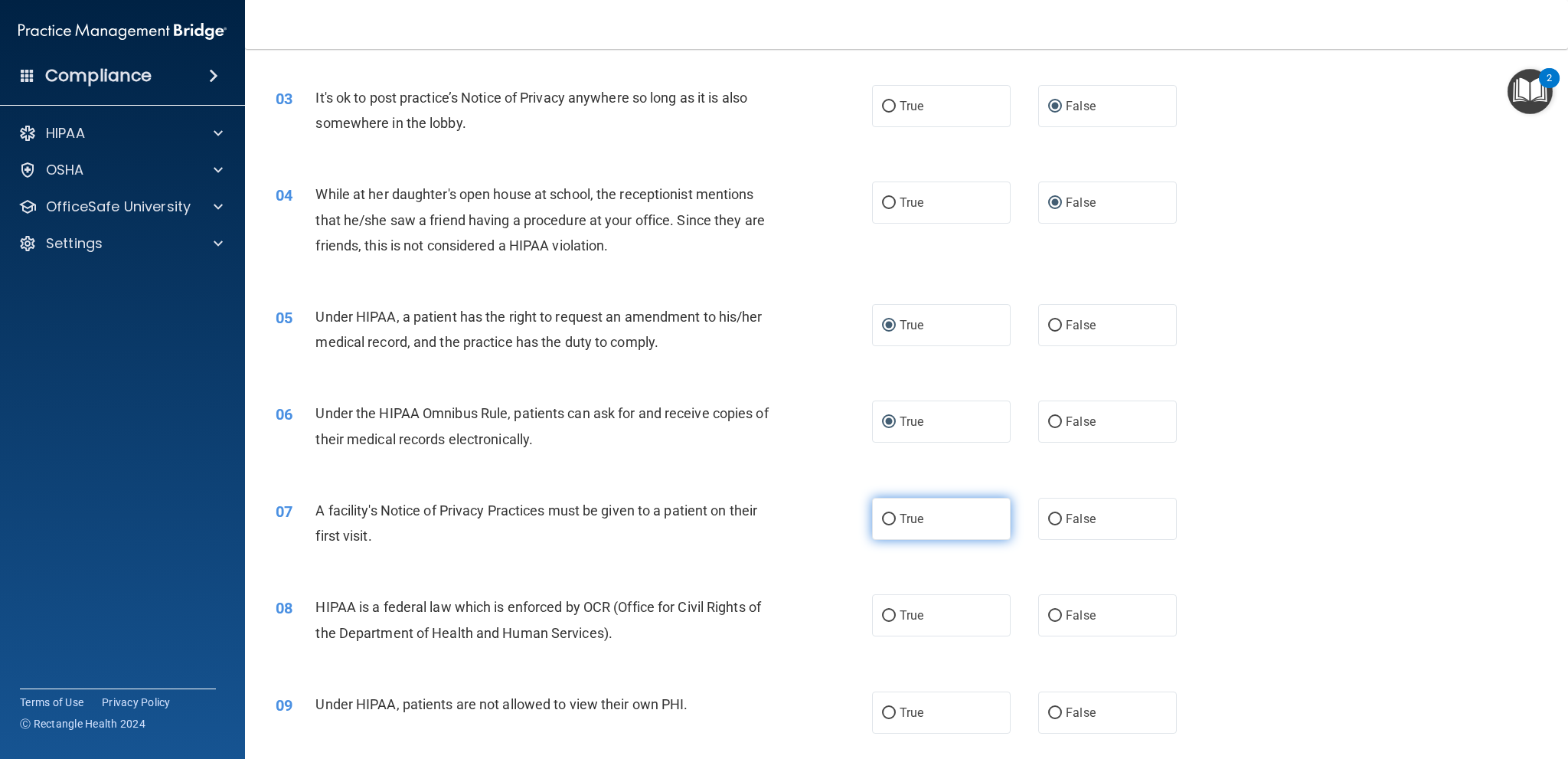
click at [882, 521] on input "True" at bounding box center [889, 520] width 14 height 12
radio input "true"
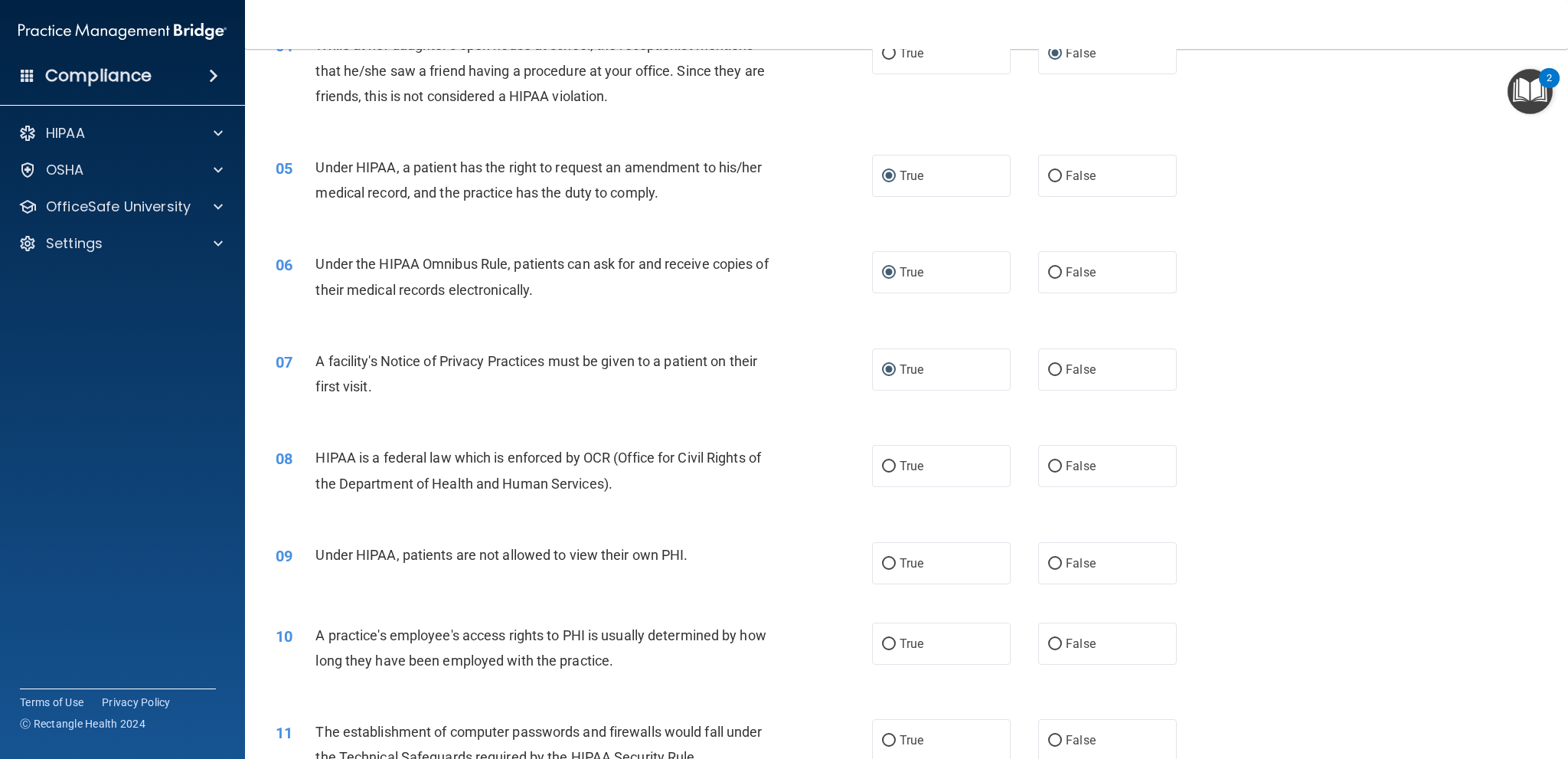
scroll to position [460, 0]
click at [888, 462] on input "True" at bounding box center [889, 464] width 14 height 12
radio input "true"
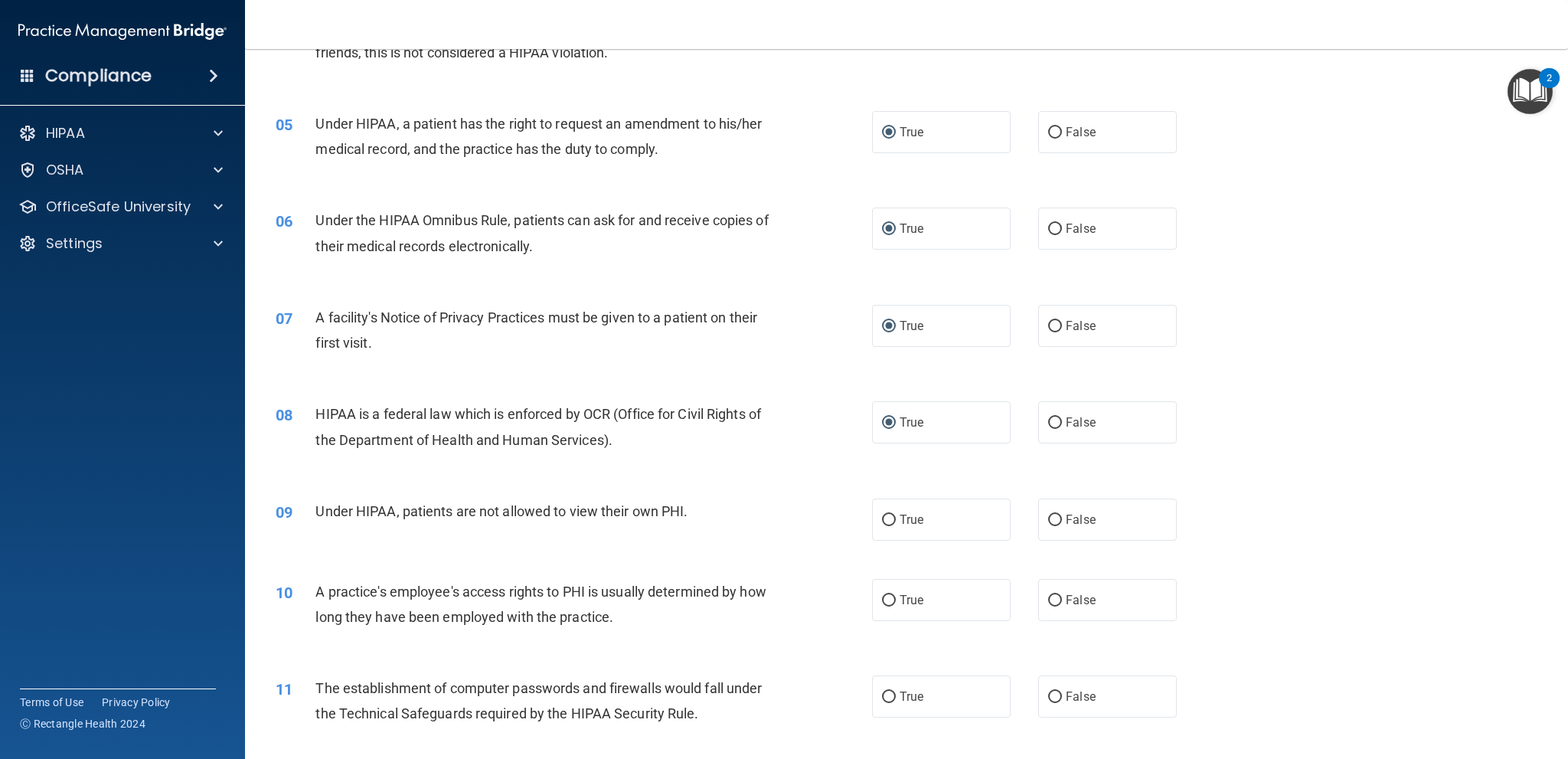
scroll to position [537, 0]
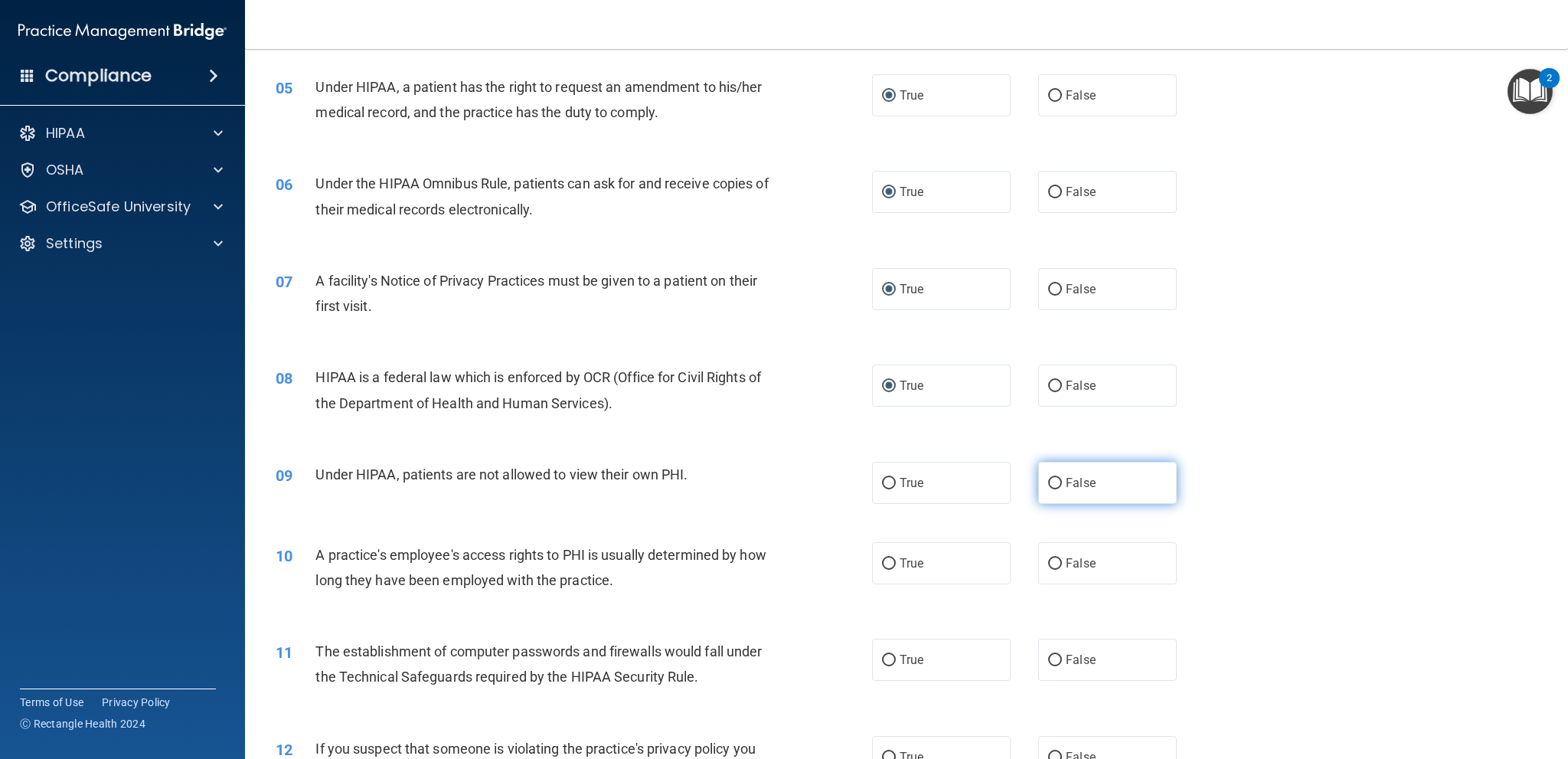
click at [1050, 481] on input "False" at bounding box center [1055, 484] width 14 height 12
radio input "true"
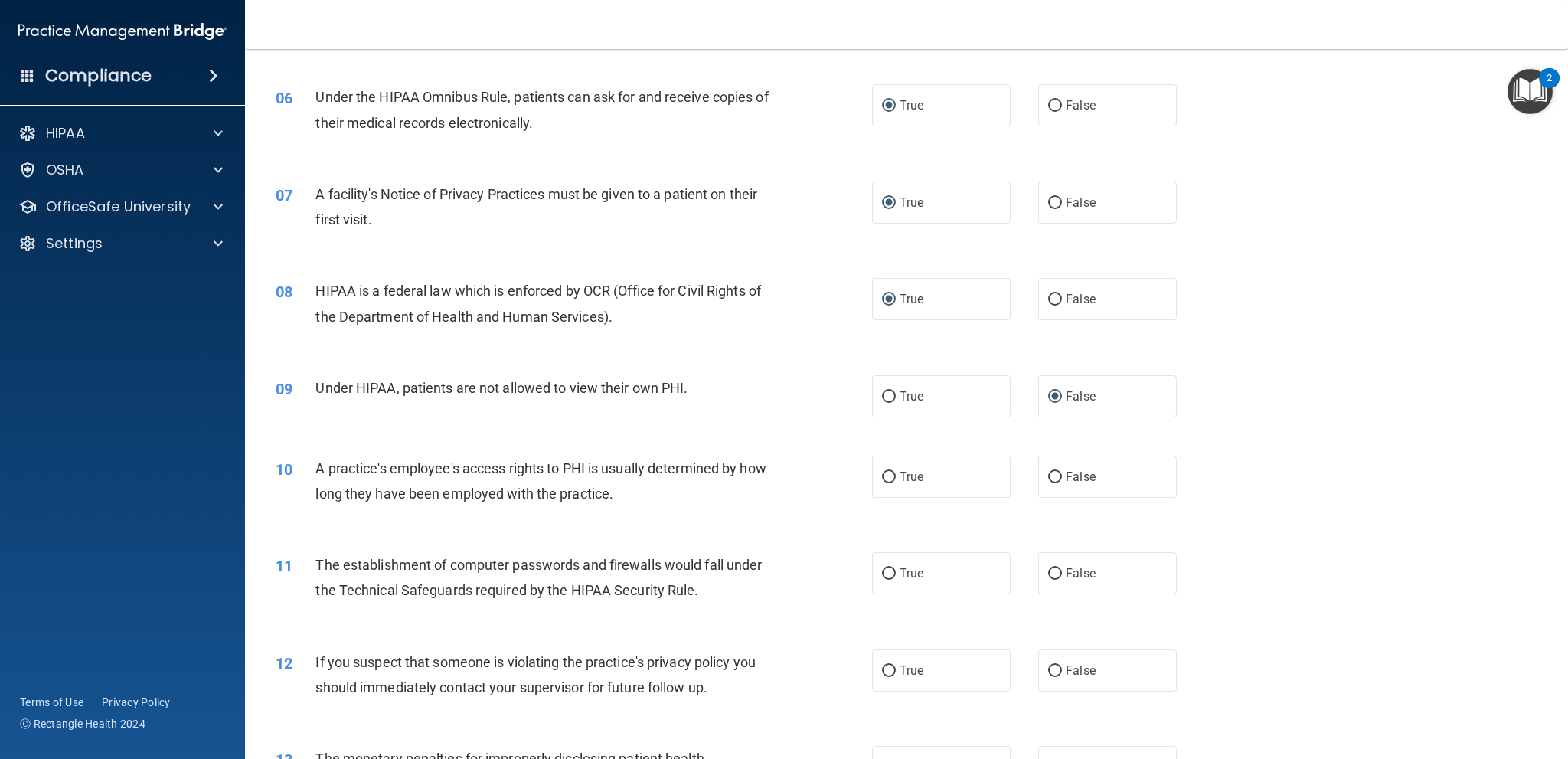
scroll to position [689, 0]
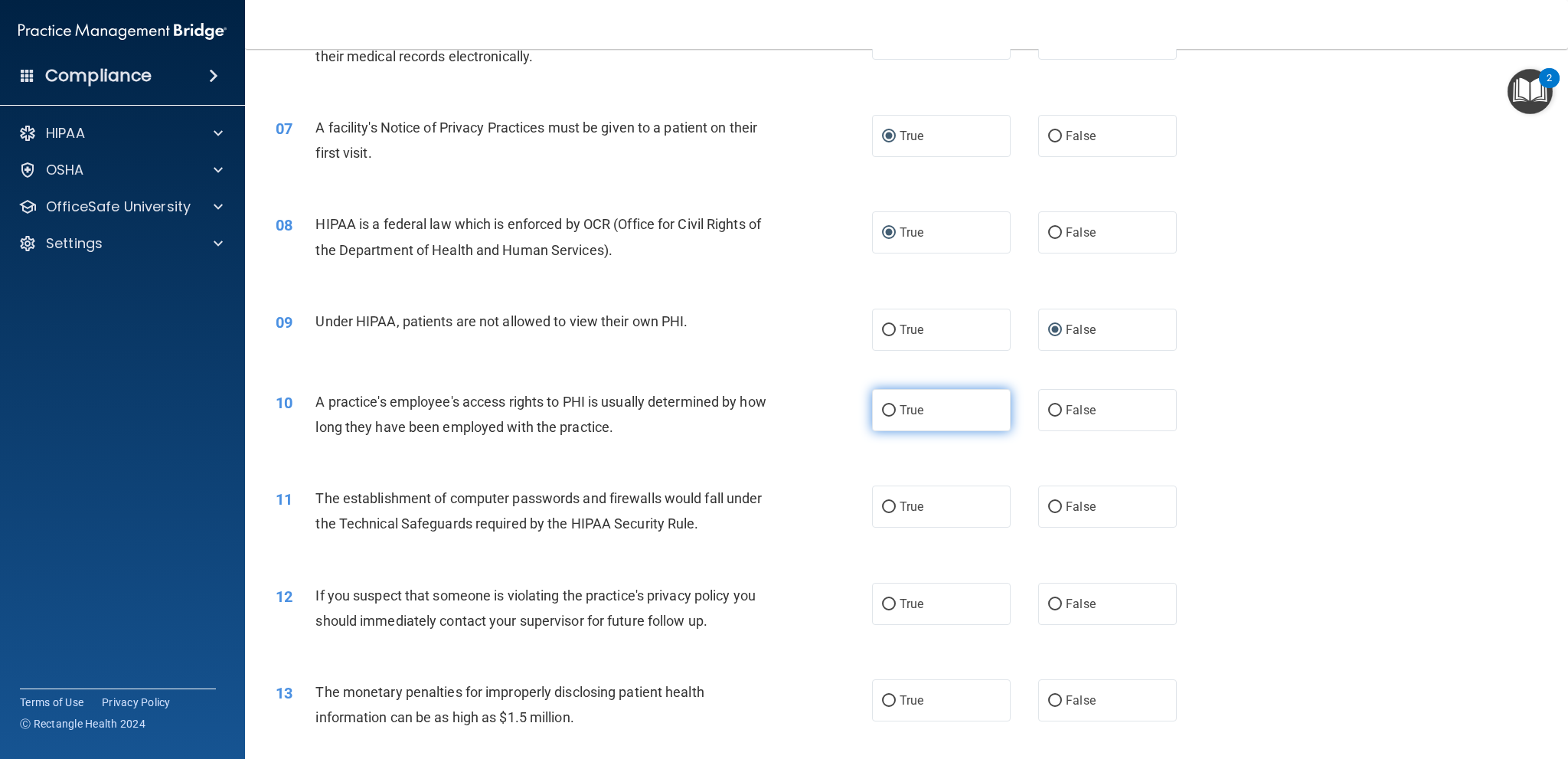
click at [882, 408] on input "True" at bounding box center [889, 411] width 14 height 12
radio input "true"
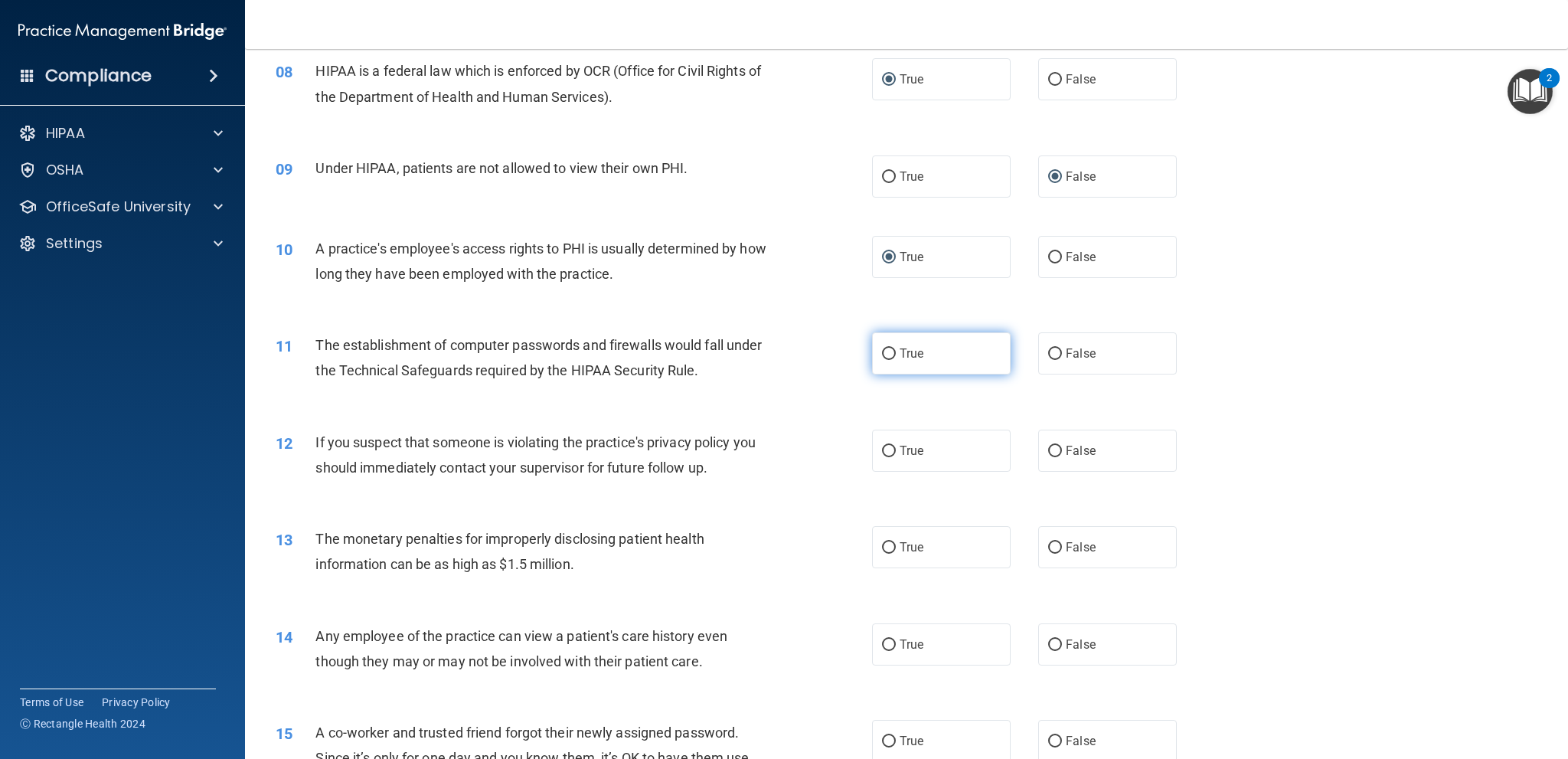
click at [886, 356] on input "True" at bounding box center [889, 354] width 14 height 12
radio input "true"
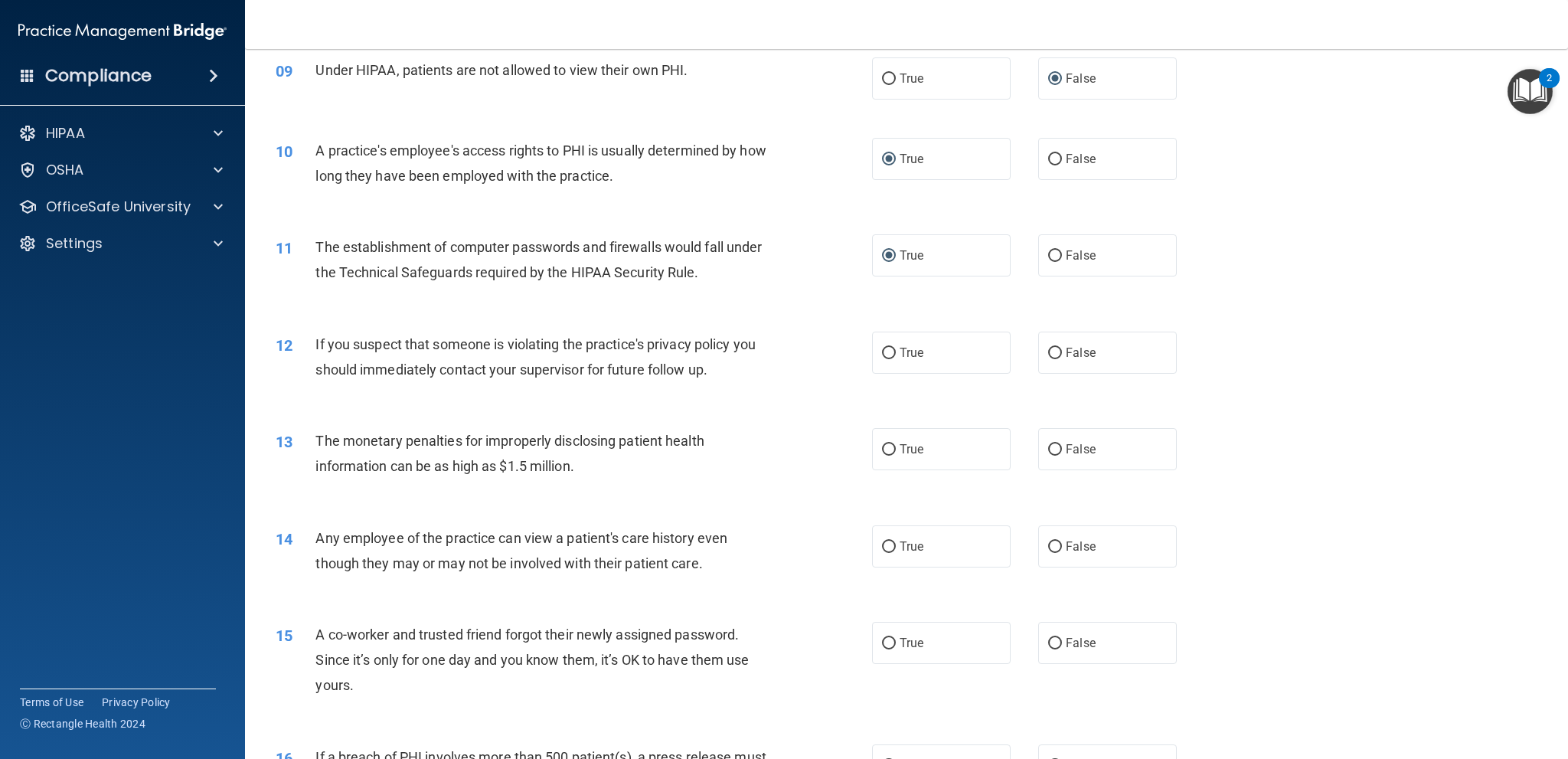
scroll to position [1072, 0]
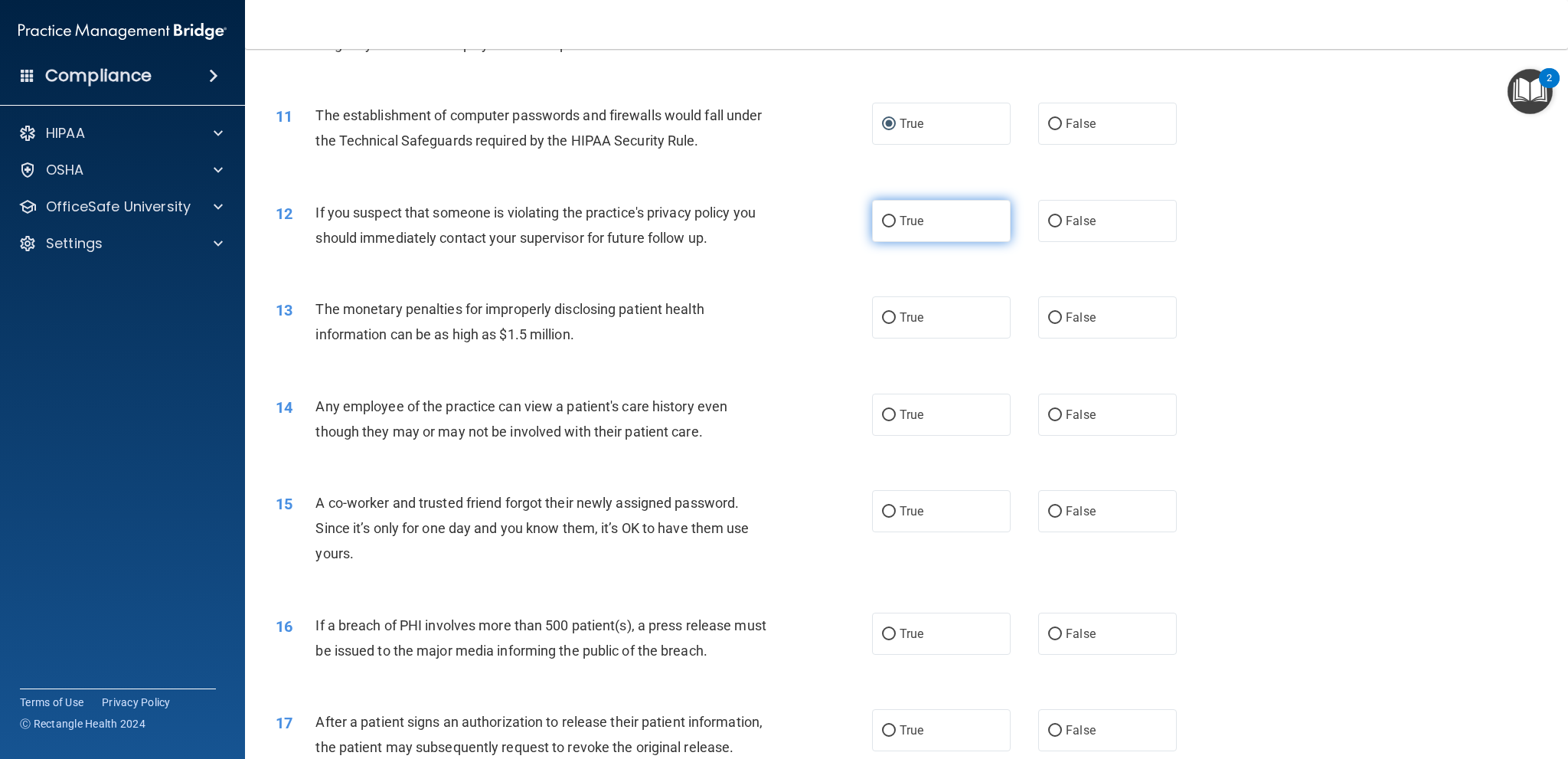
click at [887, 219] on input "True" at bounding box center [889, 222] width 14 height 12
radio input "true"
click at [886, 319] on input "True" at bounding box center [889, 318] width 14 height 12
radio input "true"
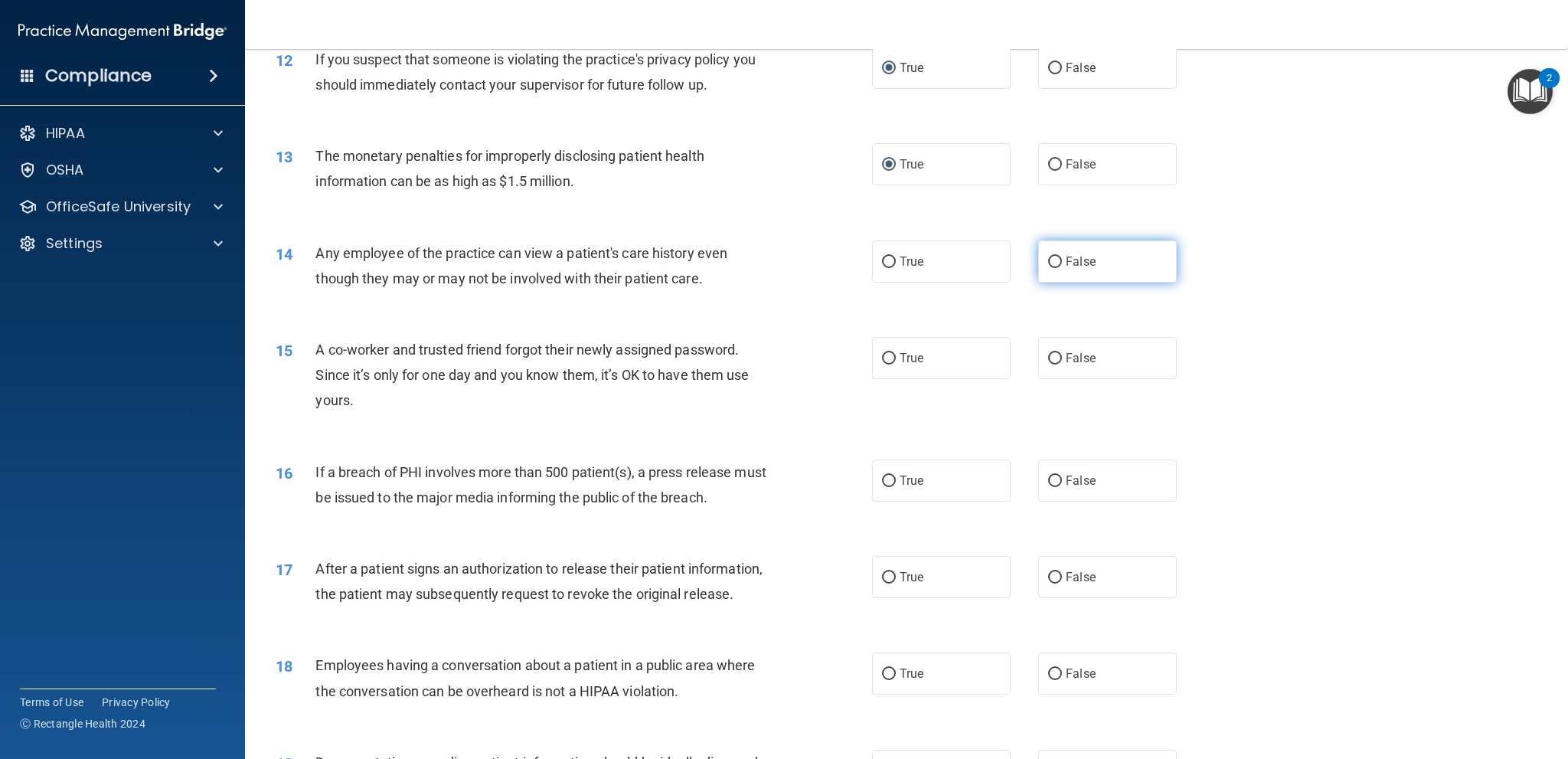
click at [1048, 263] on input "False" at bounding box center [1055, 262] width 14 height 12
radio input "true"
click at [1048, 355] on input "False" at bounding box center [1055, 359] width 14 height 12
radio input "true"
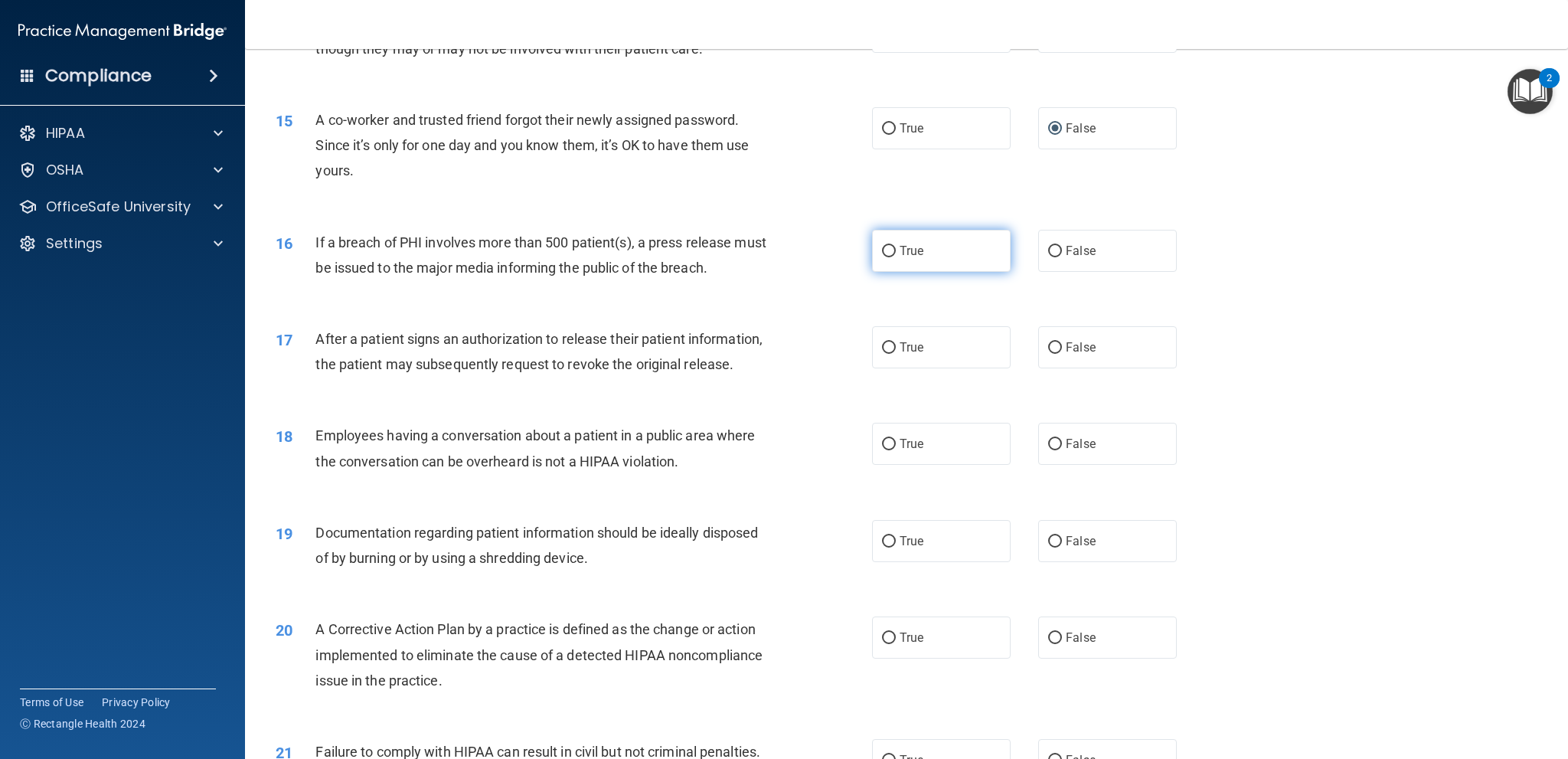
click at [888, 250] on input "True" at bounding box center [889, 252] width 14 height 12
radio input "true"
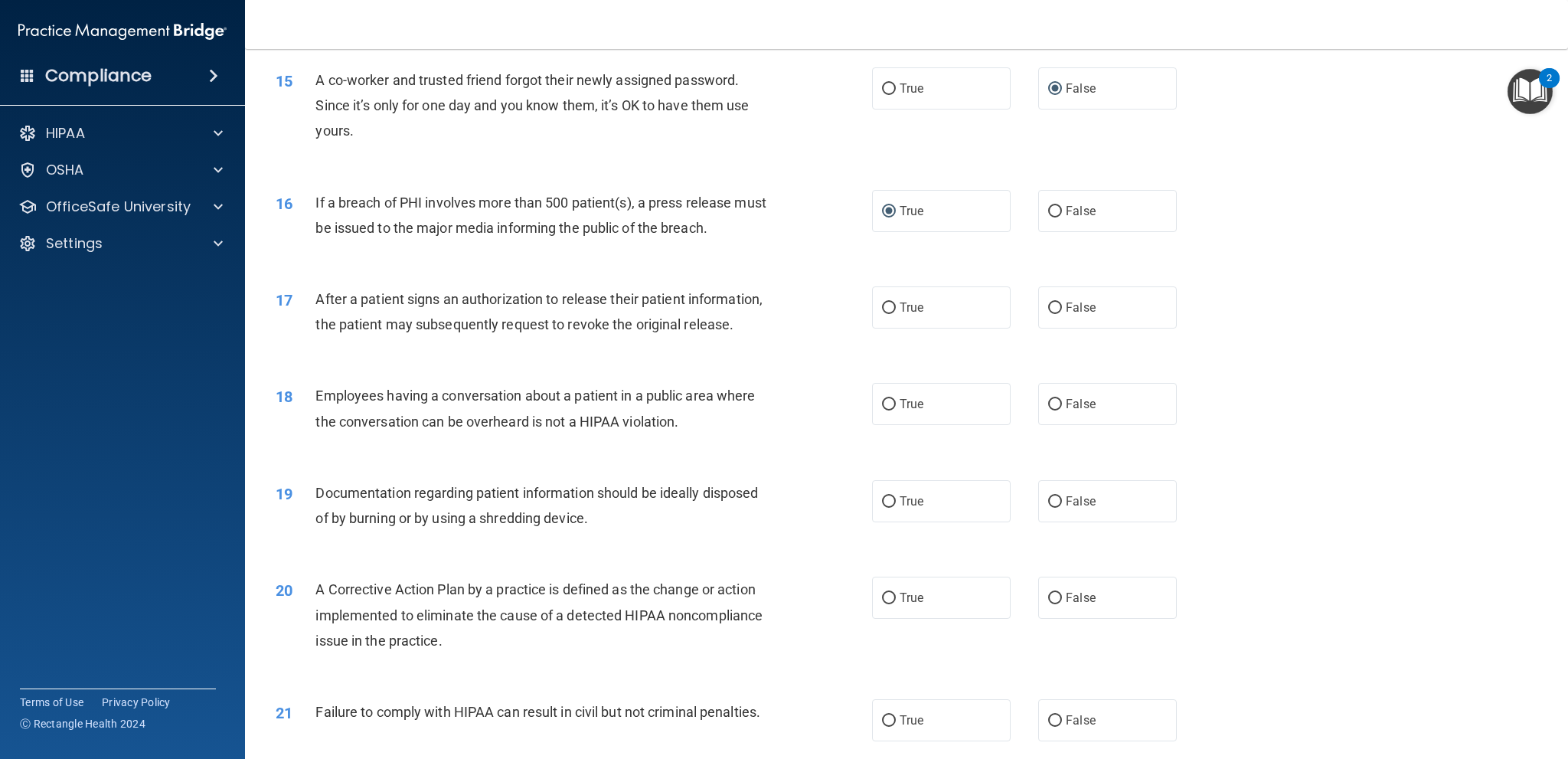
scroll to position [1532, 0]
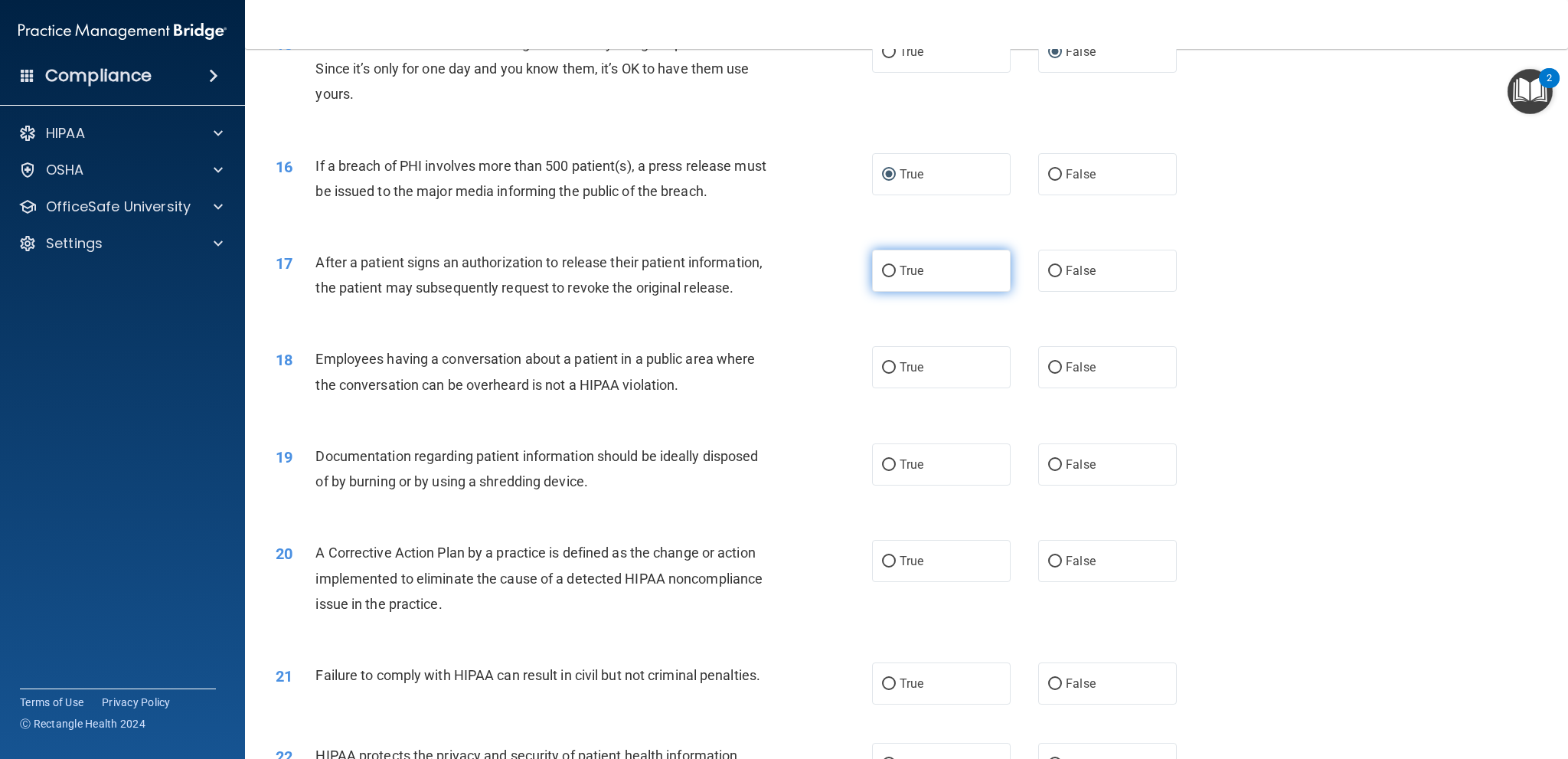
click at [886, 266] on input "True" at bounding box center [889, 272] width 14 height 12
radio input "true"
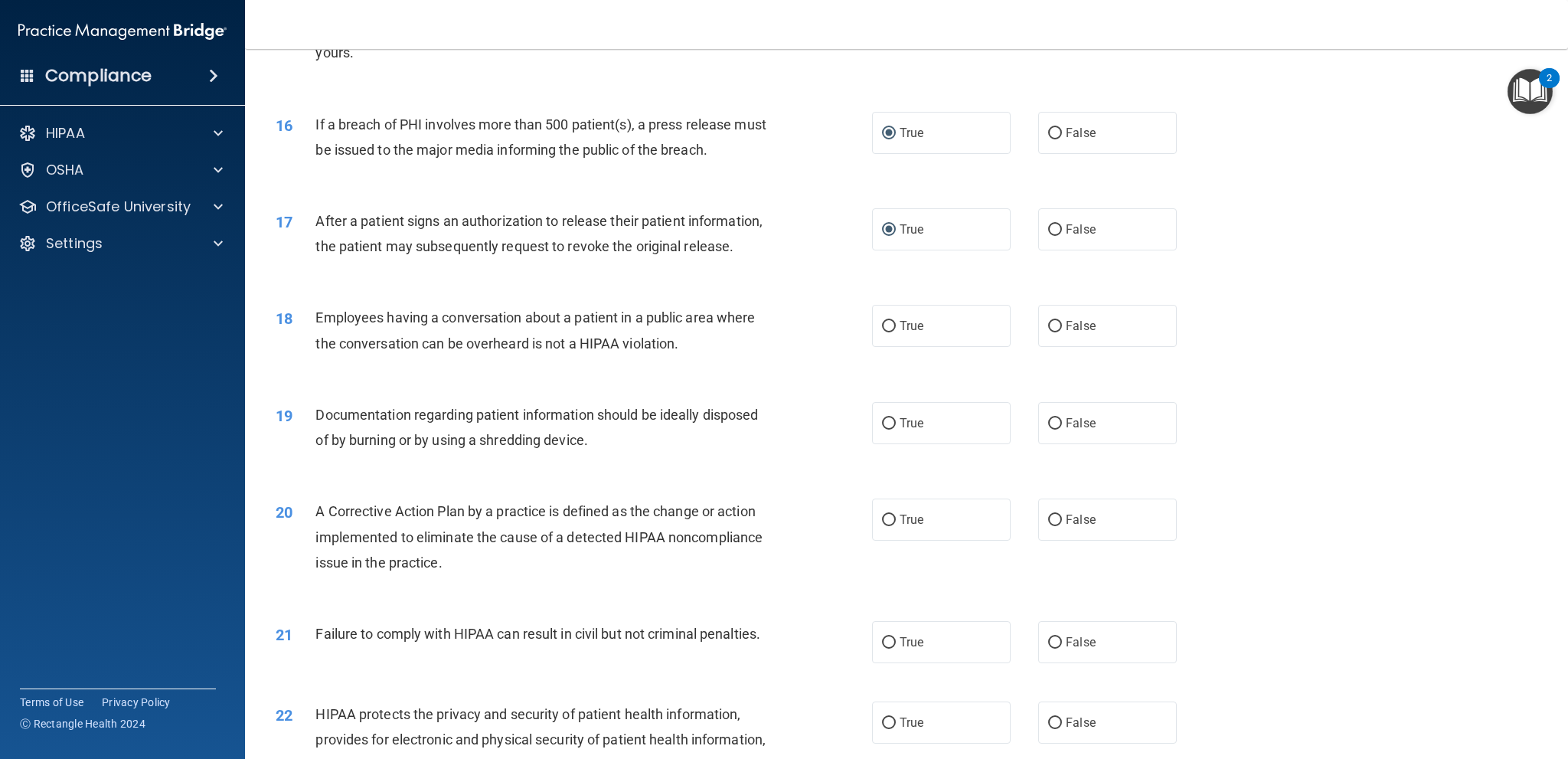
scroll to position [1609, 0]
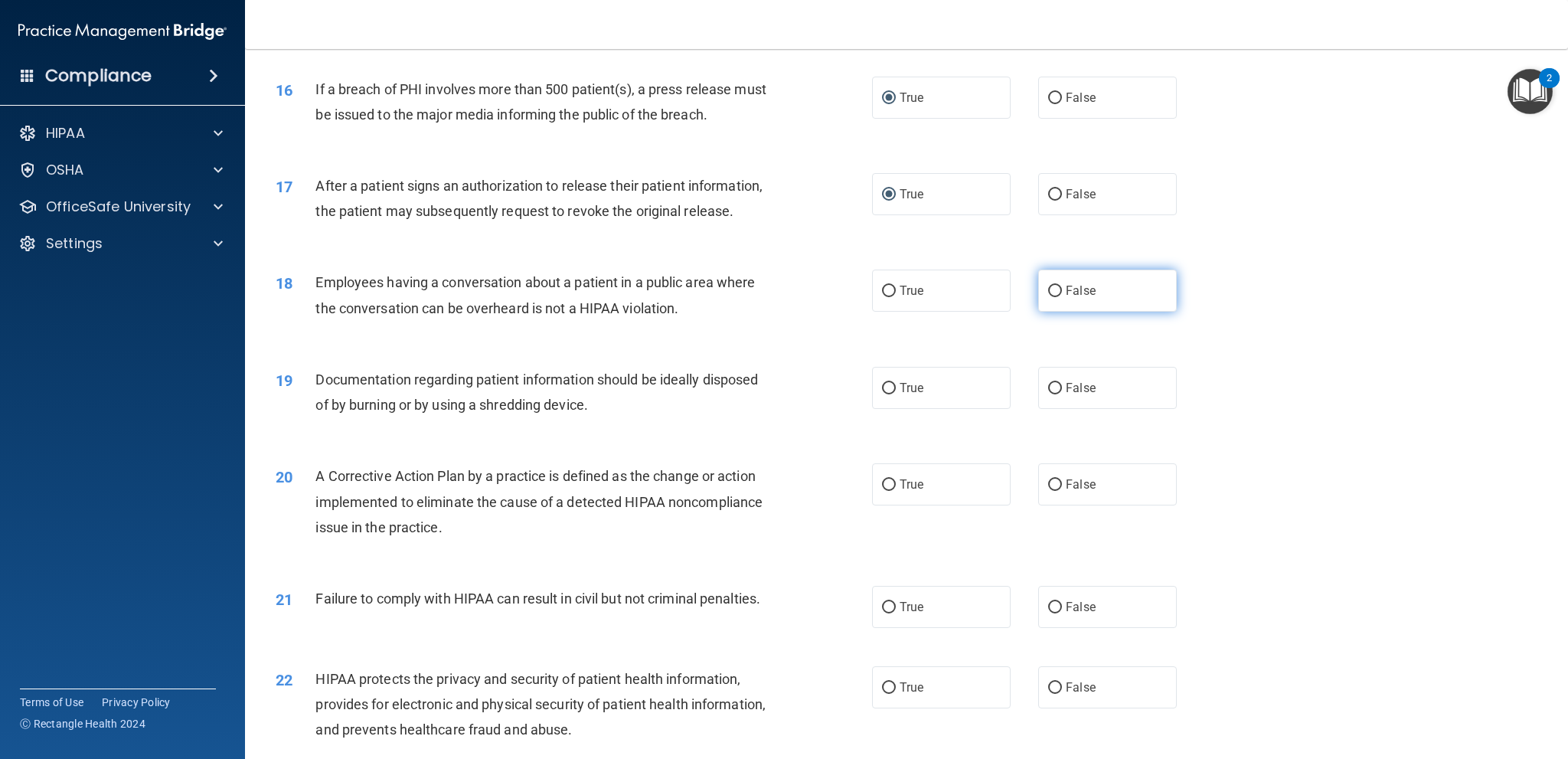
click at [1052, 297] on input "False" at bounding box center [1055, 291] width 14 height 12
radio input "true"
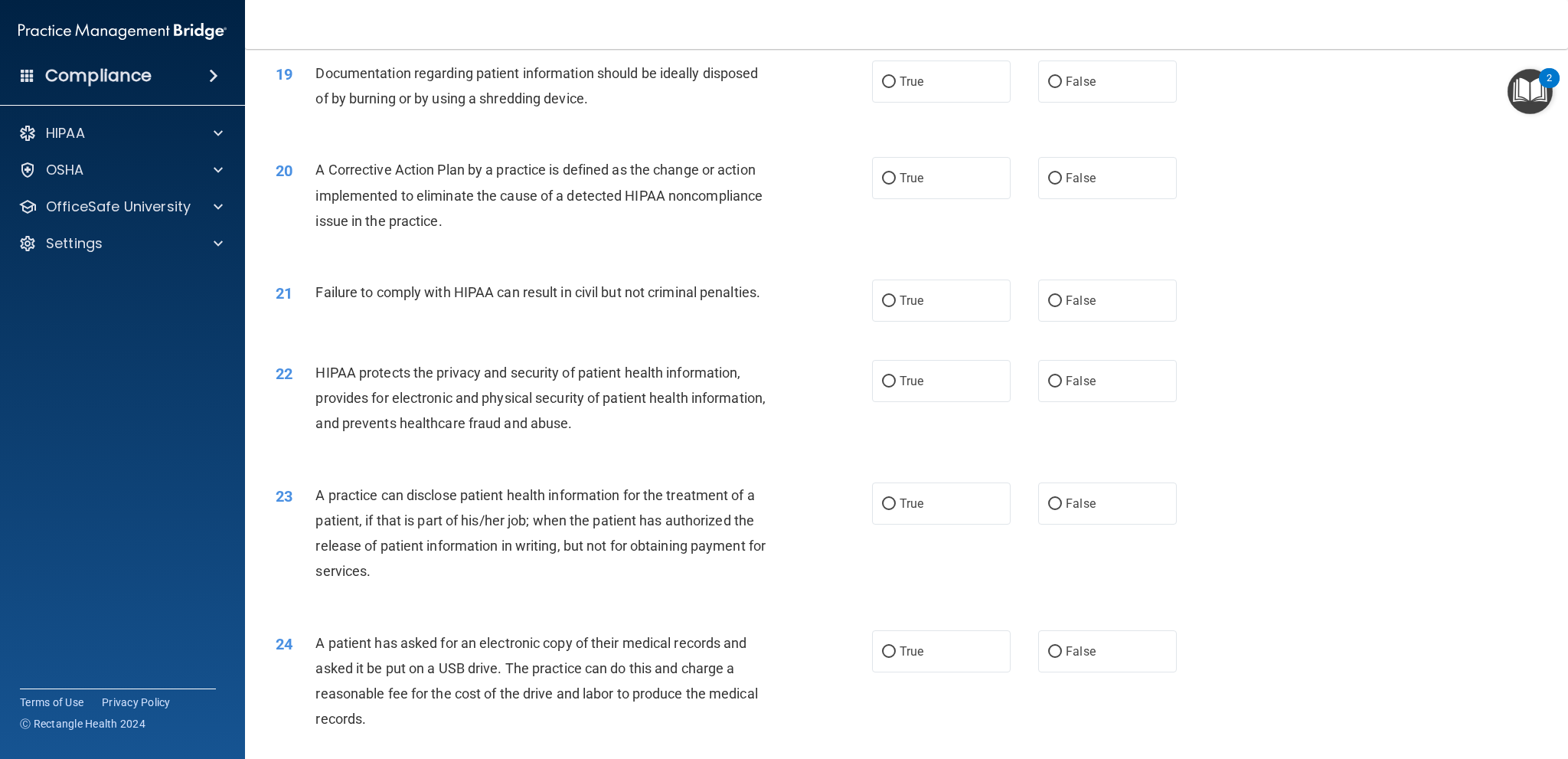
scroll to position [1532, 0]
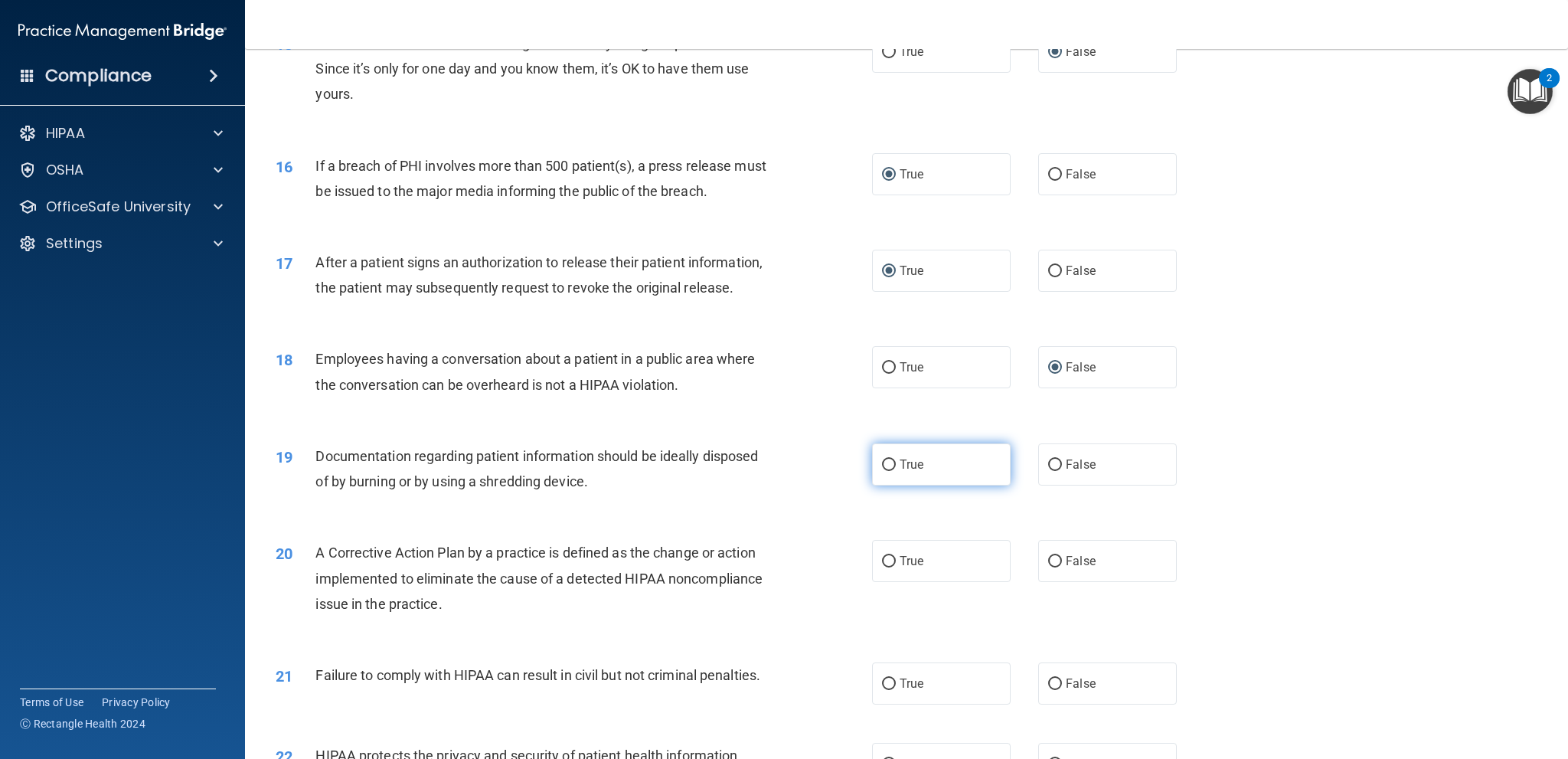
click at [890, 486] on label "True" at bounding box center [941, 465] width 139 height 42
click at [890, 471] on input "True" at bounding box center [889, 466] width 14 height 12
radio input "true"
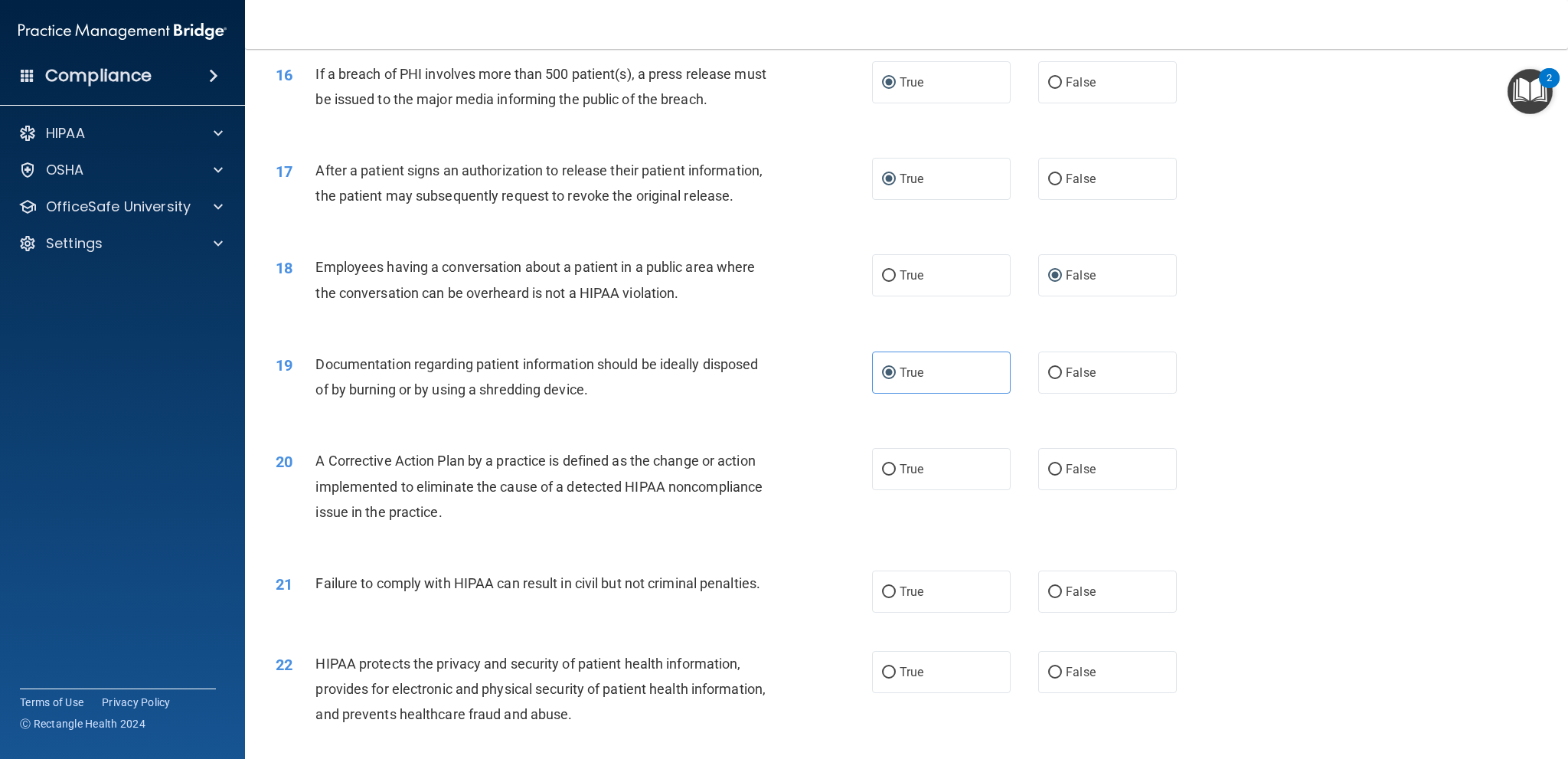
scroll to position [1686, 0]
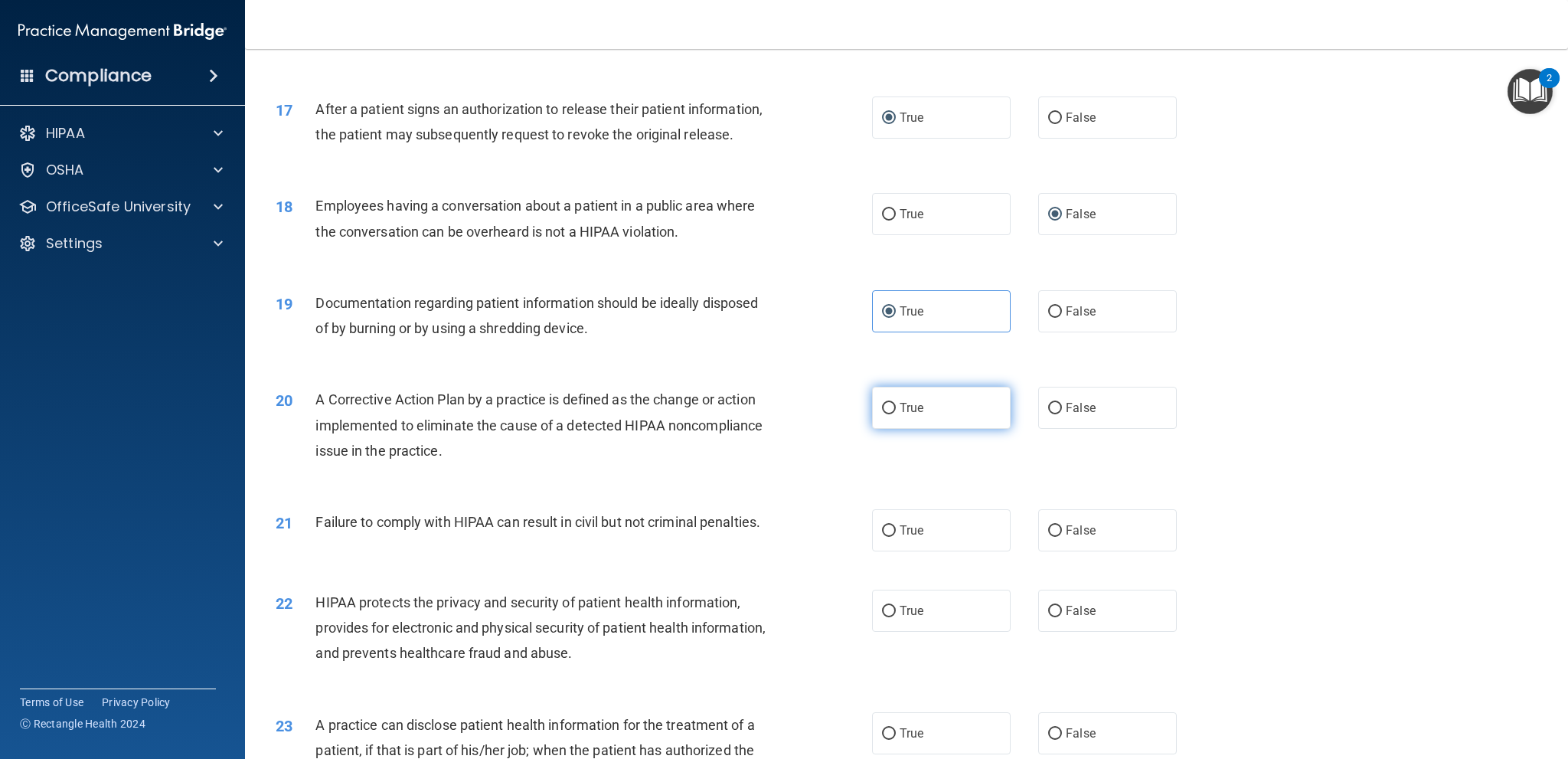
click at [885, 428] on label "True" at bounding box center [941, 408] width 139 height 42
click at [882, 415] on input "True" at bounding box center [889, 409] width 14 height 12
radio input "true"
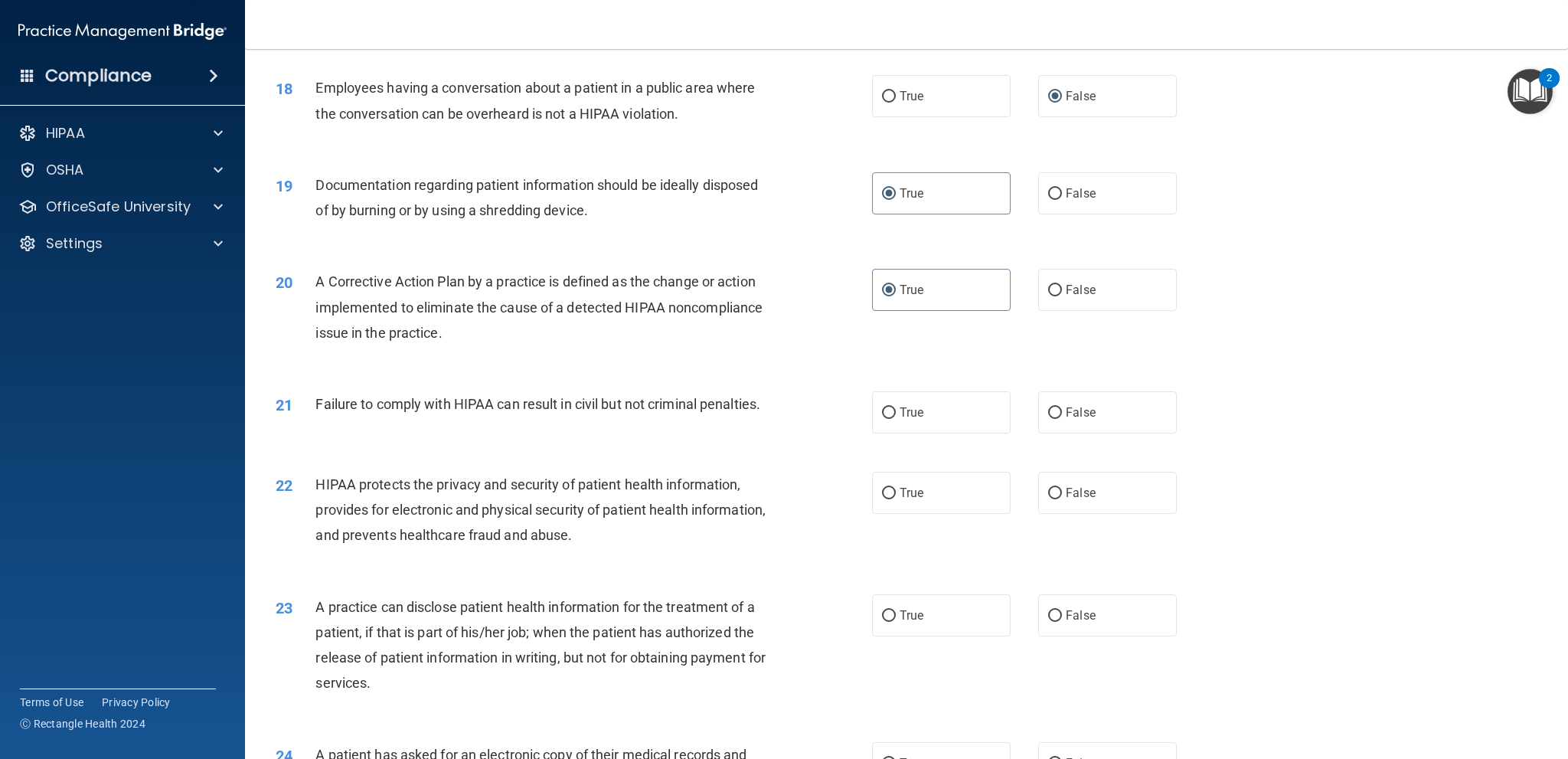
scroll to position [1915, 0]
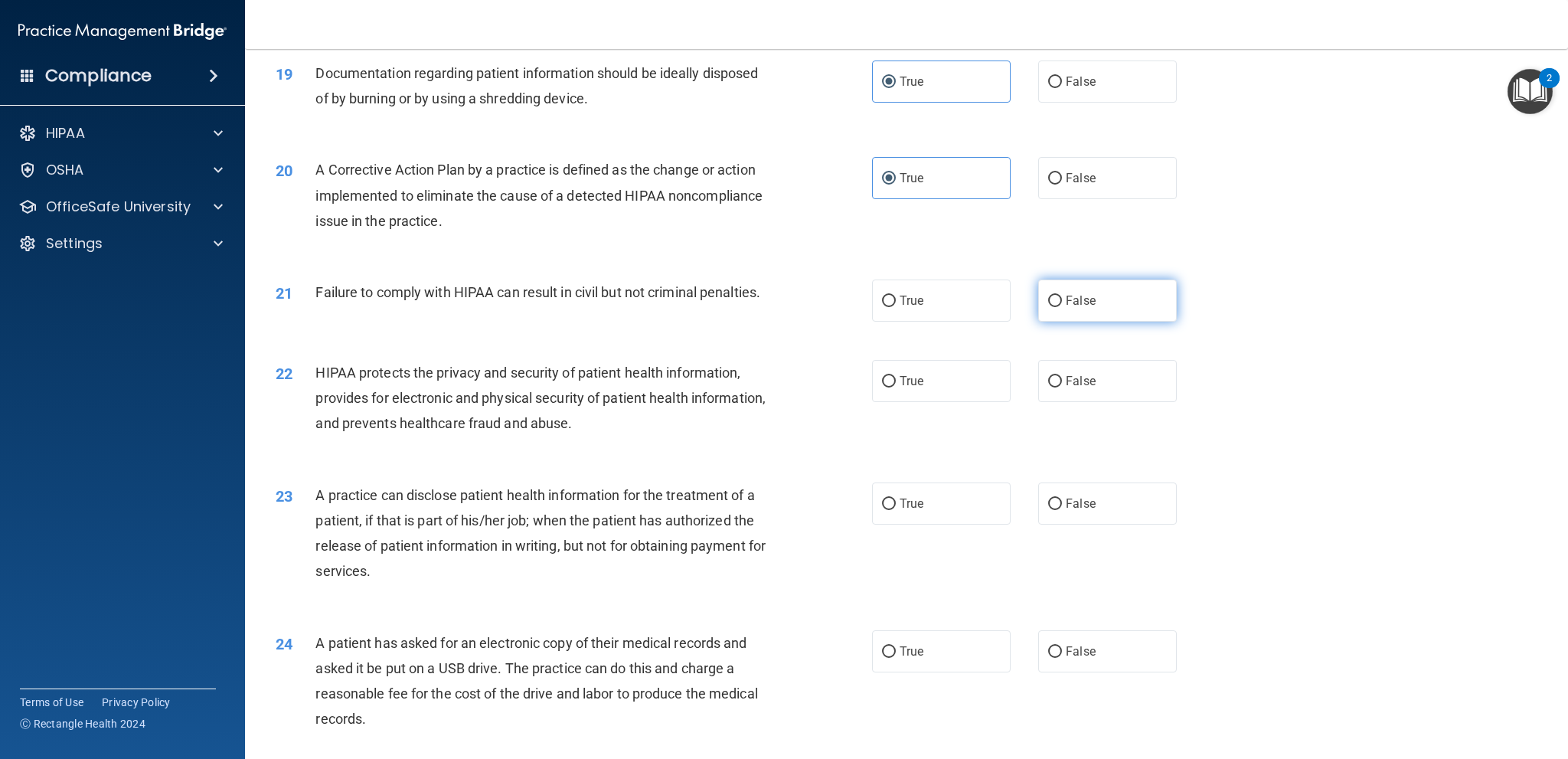
click at [1048, 307] on input "False" at bounding box center [1055, 301] width 14 height 12
radio input "true"
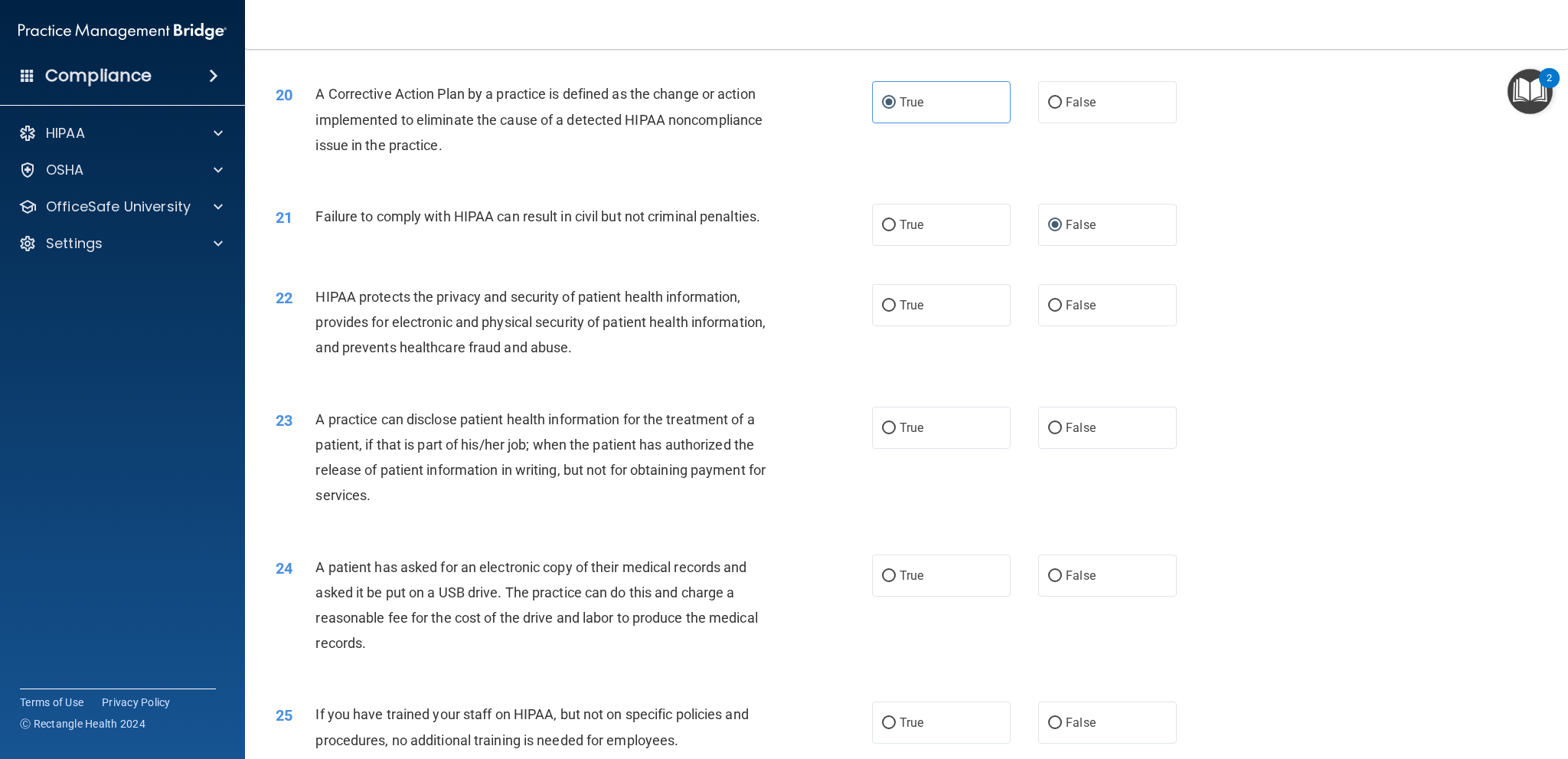
scroll to position [1992, 0]
click at [891, 325] on label "True" at bounding box center [941, 304] width 139 height 42
click at [891, 311] on input "True" at bounding box center [889, 305] width 14 height 12
radio input "true"
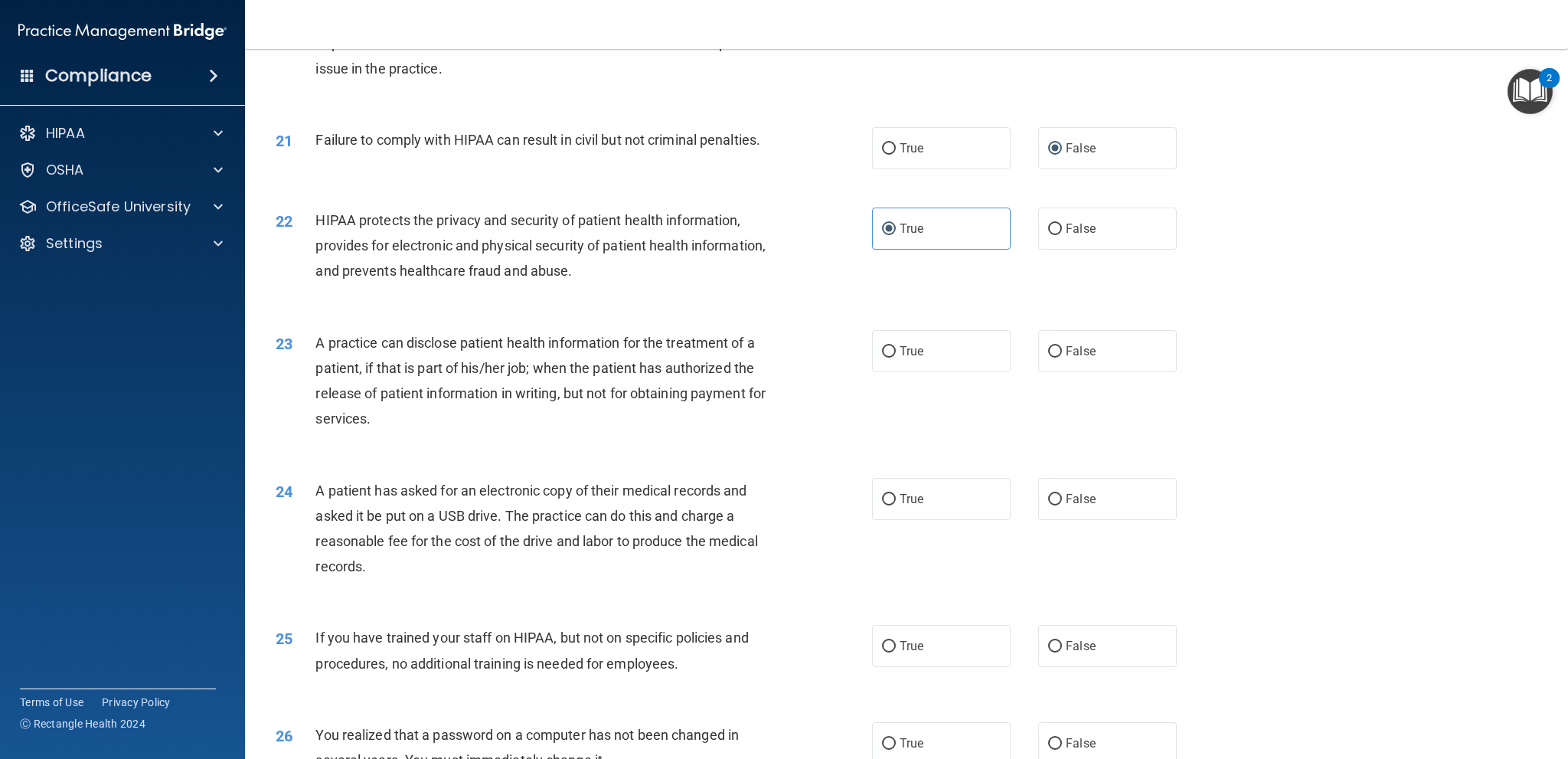
scroll to position [2069, 0]
click at [887, 357] on input "True" at bounding box center [889, 351] width 14 height 12
radio input "true"
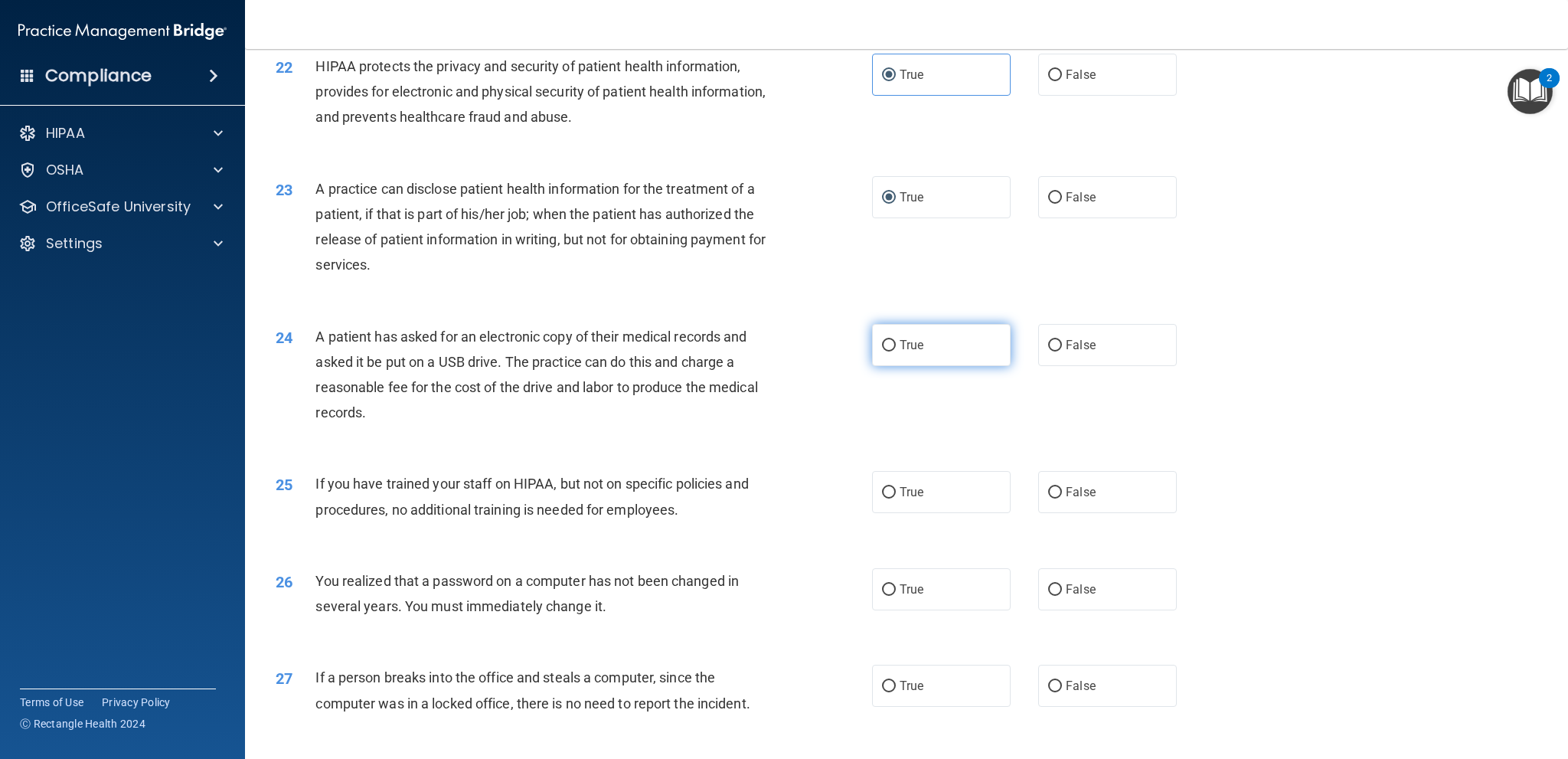
click at [883, 352] on input "True" at bounding box center [889, 346] width 14 height 12
radio input "true"
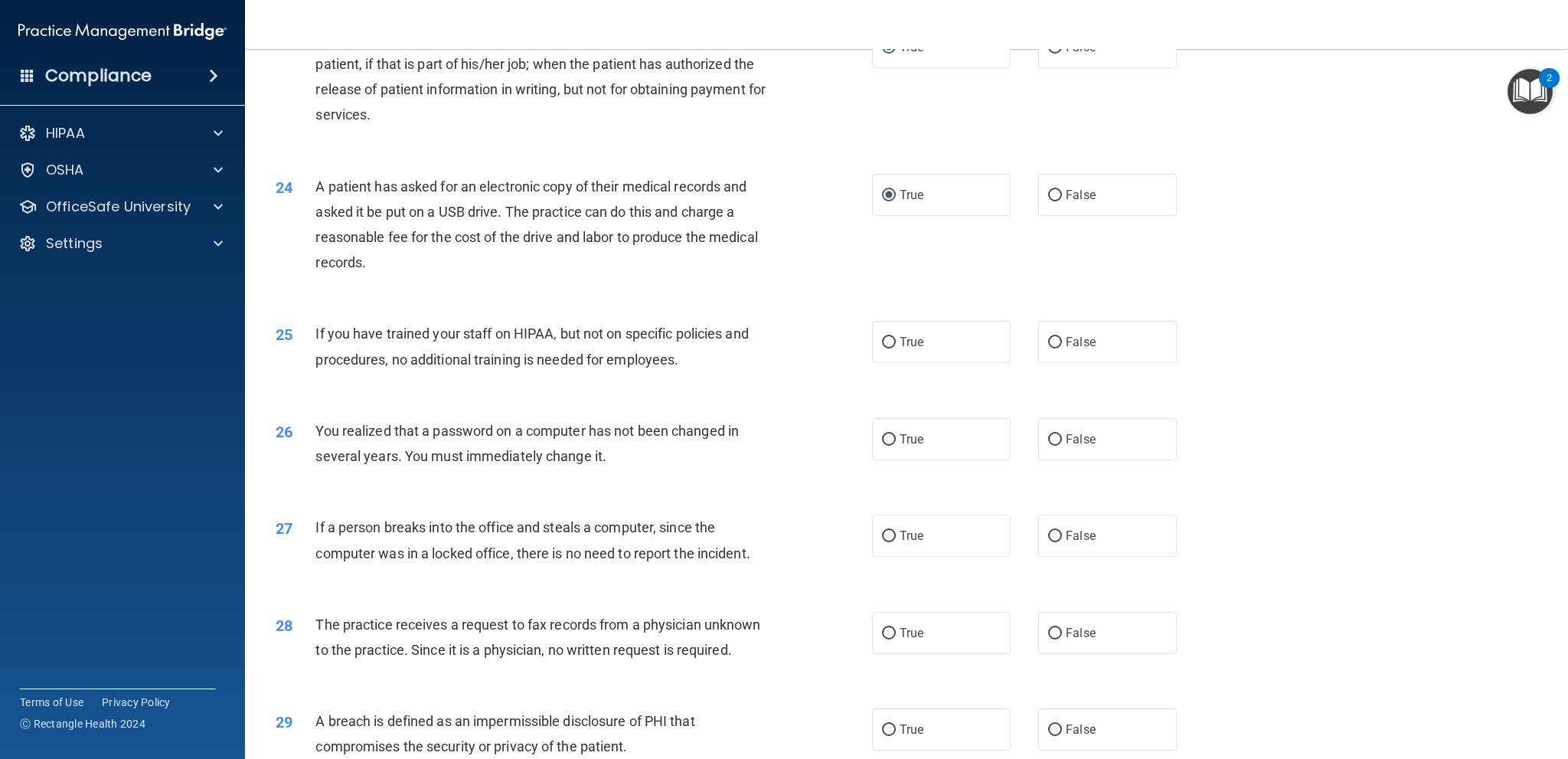
scroll to position [2375, 0]
click at [1056, 360] on label "False" at bounding box center [1107, 339] width 139 height 42
click at [1056, 345] on input "False" at bounding box center [1055, 340] width 14 height 12
radio input "true"
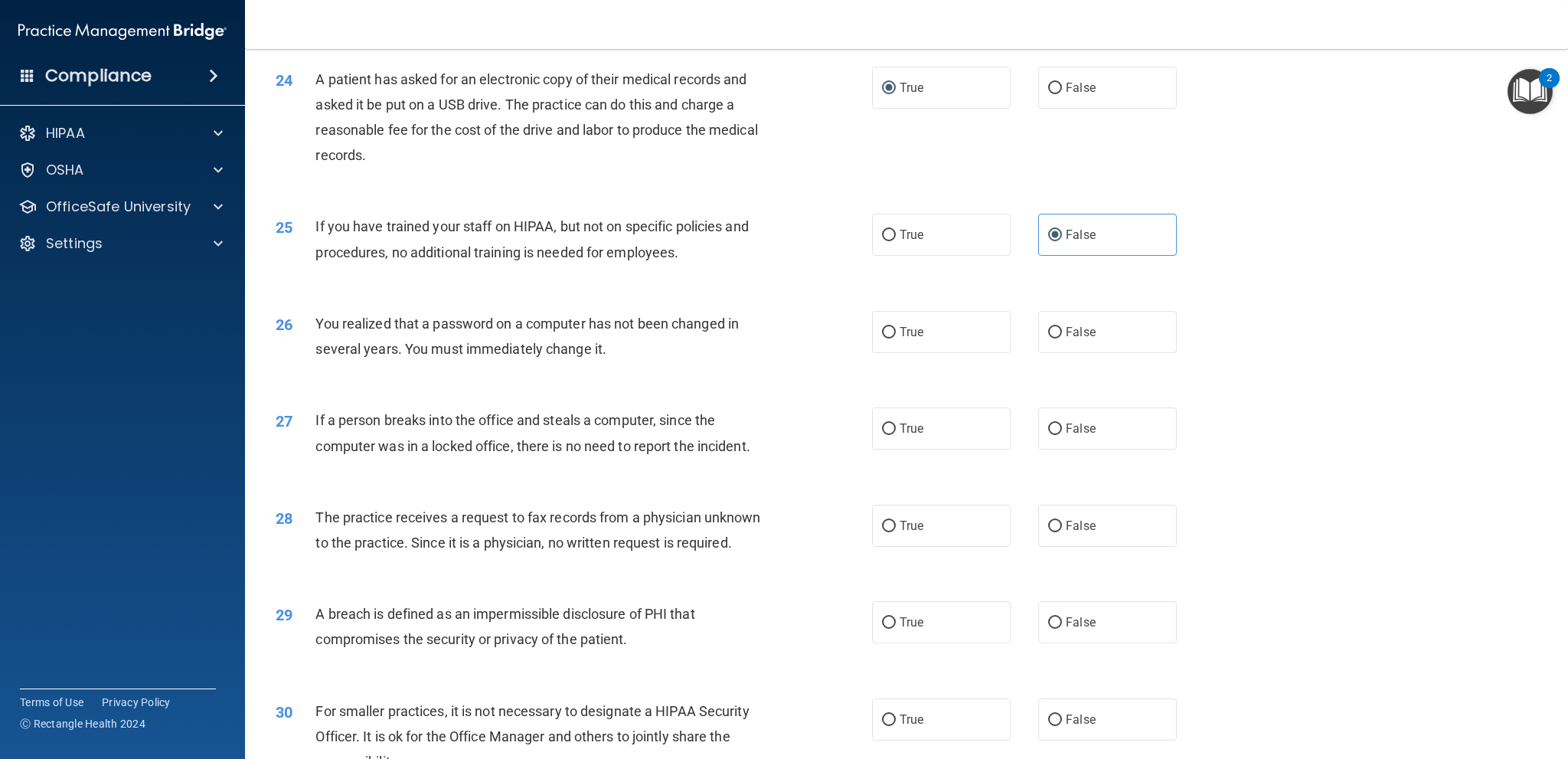
scroll to position [2604, 0]
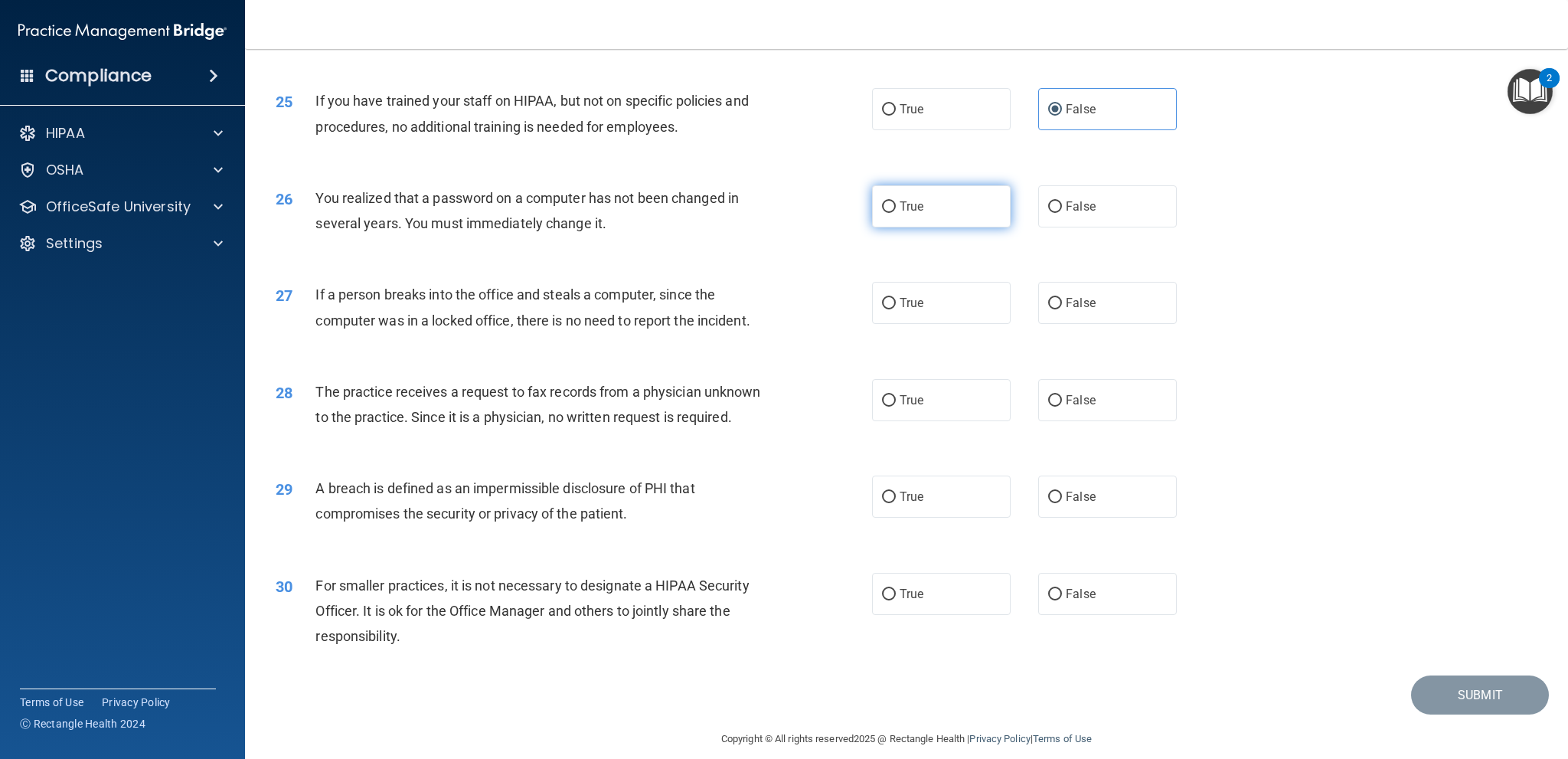
click at [883, 213] on input "True" at bounding box center [889, 207] width 14 height 12
radio input "true"
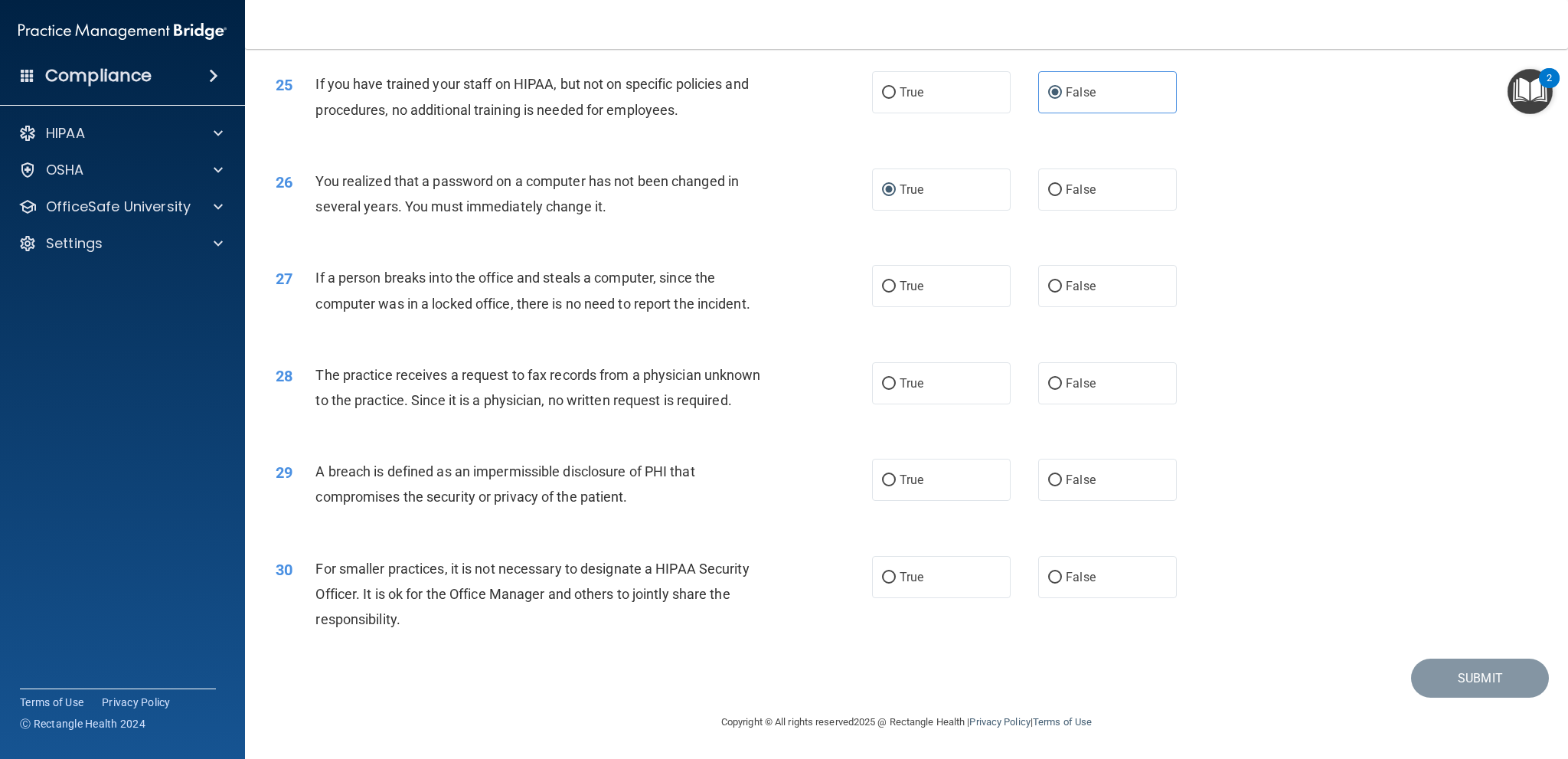
scroll to position [2663, 0]
click at [1048, 285] on input "False" at bounding box center [1055, 287] width 14 height 12
radio input "true"
click at [1048, 382] on input "False" at bounding box center [1055, 384] width 14 height 12
radio input "true"
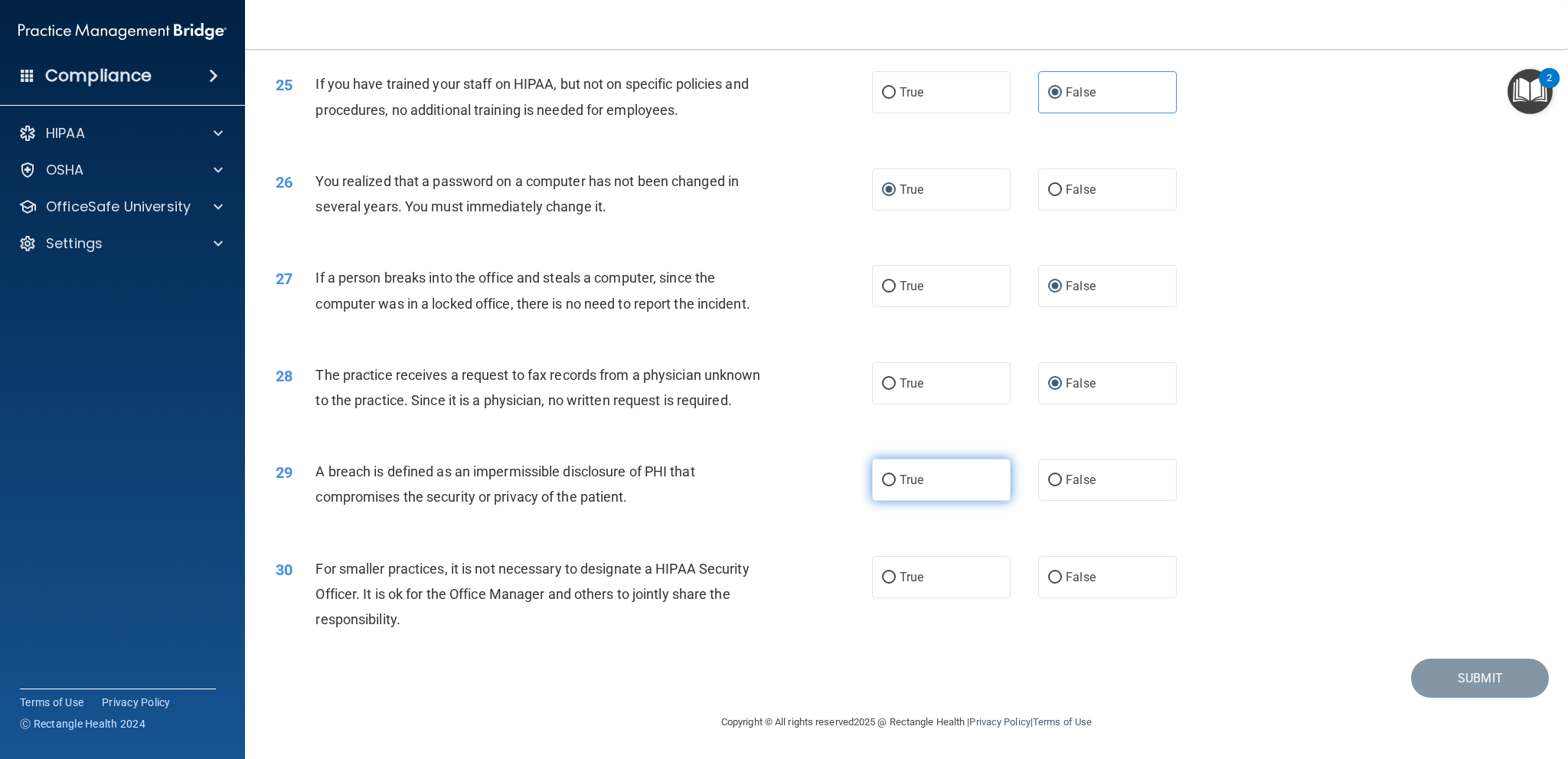
click at [886, 484] on input "True" at bounding box center [889, 481] width 14 height 12
radio input "true"
click at [1048, 577] on input "False" at bounding box center [1055, 578] width 14 height 12
radio input "true"
click at [1448, 662] on button "Submit" at bounding box center [1480, 678] width 138 height 39
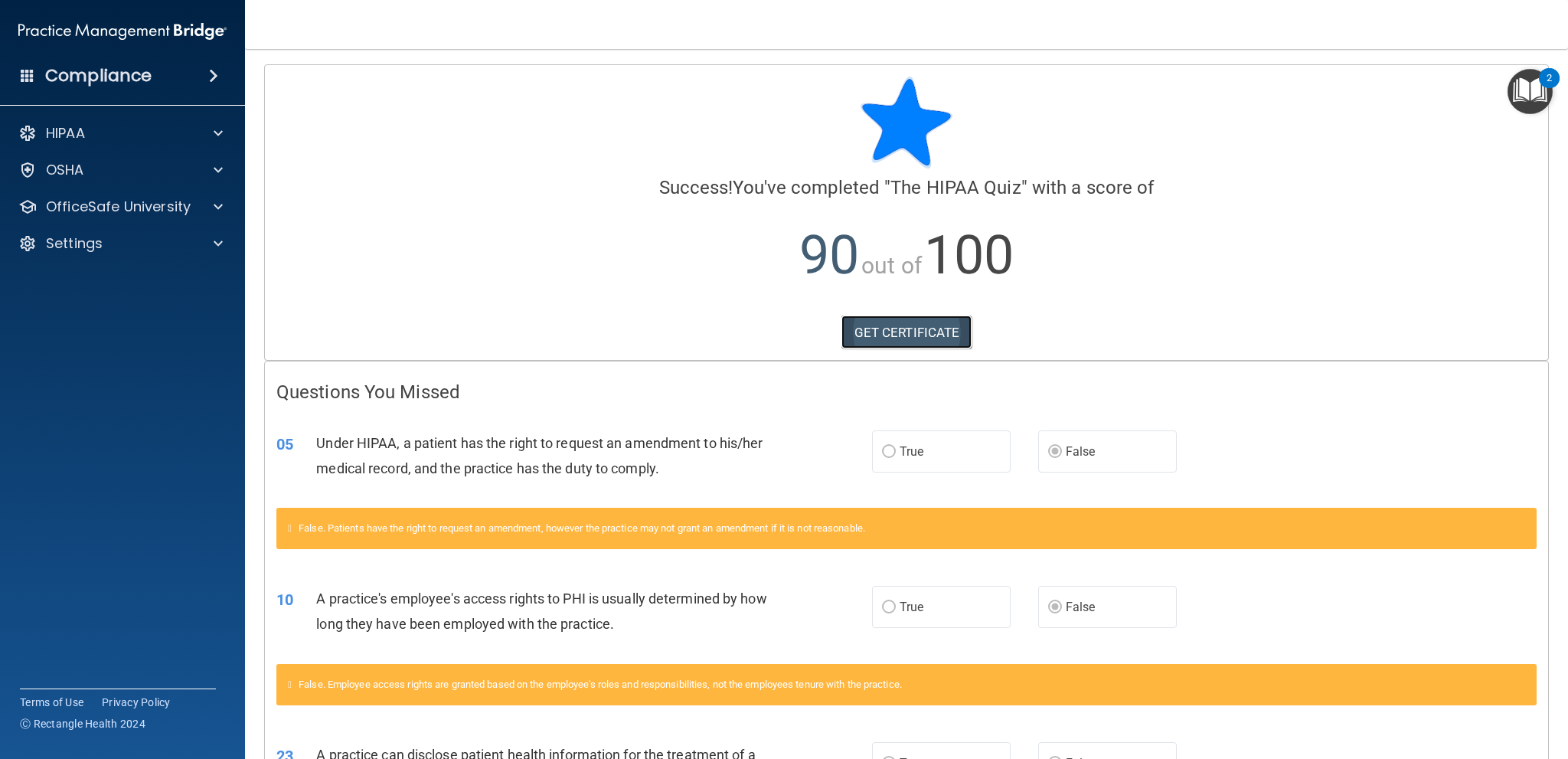
click at [937, 329] on link "GET CERTIFICATE" at bounding box center [906, 332] width 131 height 34
click at [225, 203] on div at bounding box center [215, 206] width 38 height 18
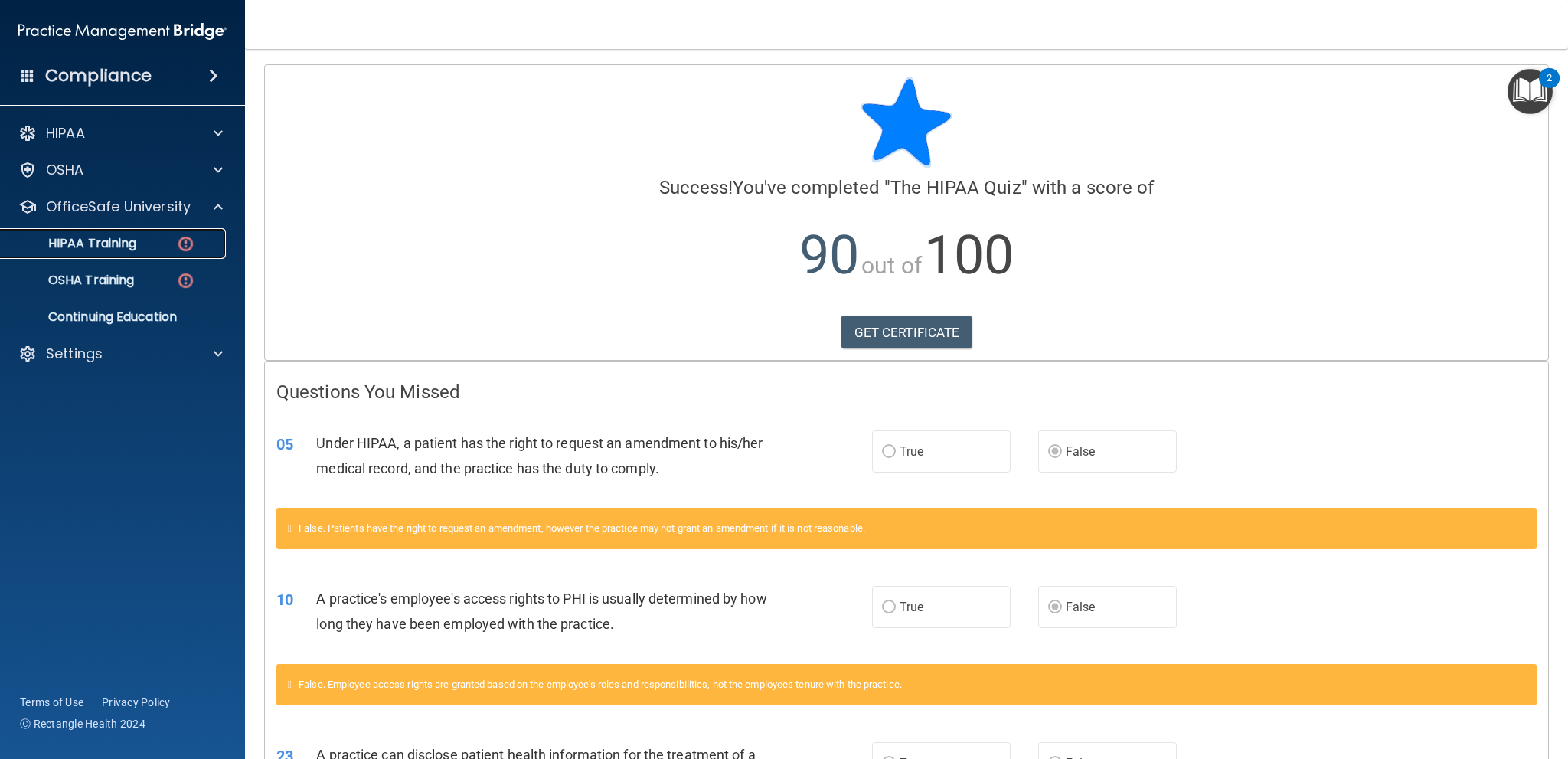
click at [188, 238] on img at bounding box center [185, 243] width 19 height 19
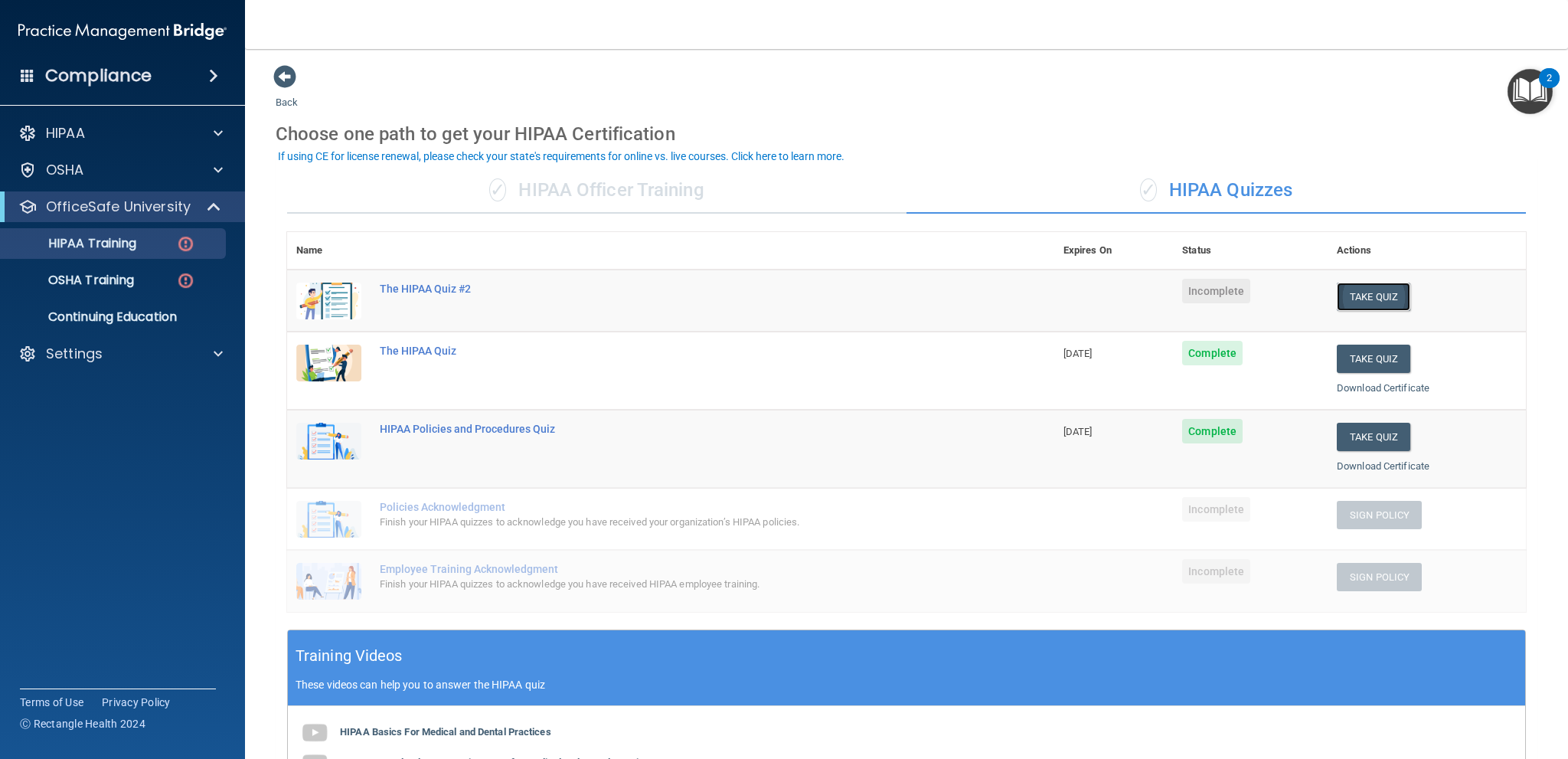
click at [1362, 294] on button "Take Quiz" at bounding box center [1374, 296] width 74 height 28
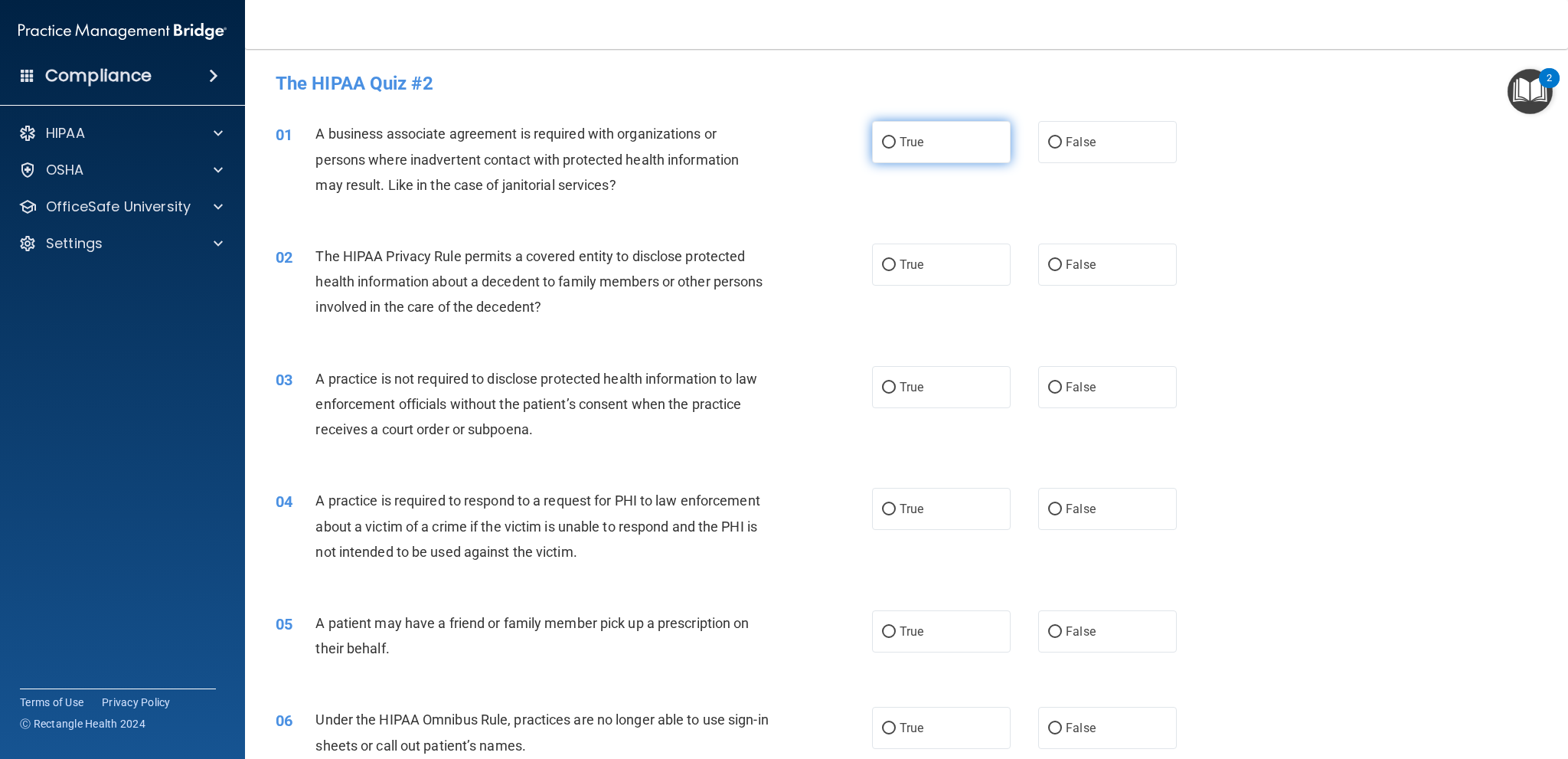
click at [882, 139] on input "True" at bounding box center [889, 143] width 14 height 12
radio input "true"
click at [882, 263] on input "True" at bounding box center [889, 265] width 14 height 12
radio input "true"
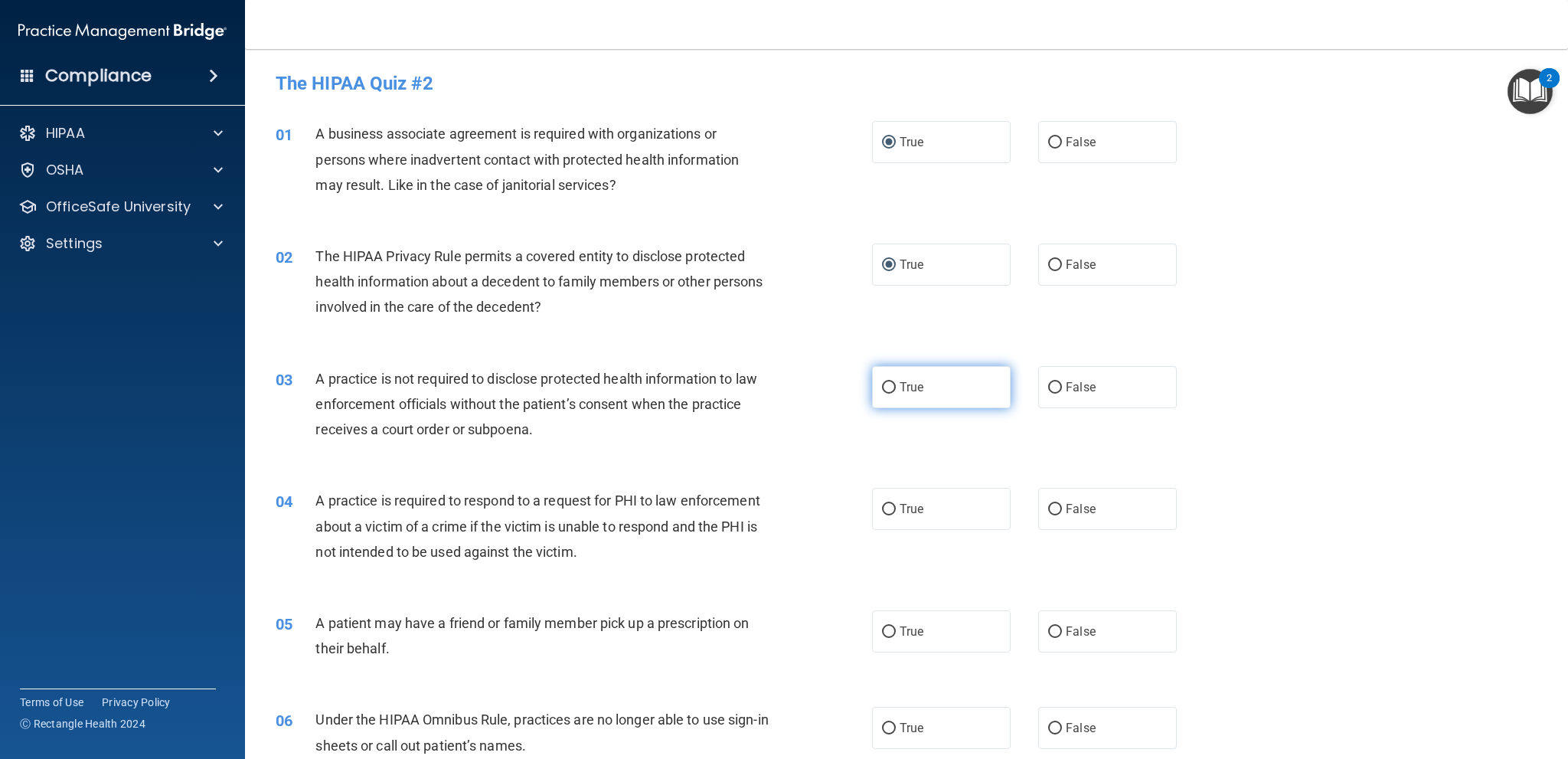
click at [892, 382] on label "True" at bounding box center [941, 387] width 139 height 42
click at [892, 382] on input "True" at bounding box center [889, 388] width 14 height 12
radio input "true"
click at [884, 505] on input "True" at bounding box center [889, 510] width 14 height 12
radio input "true"
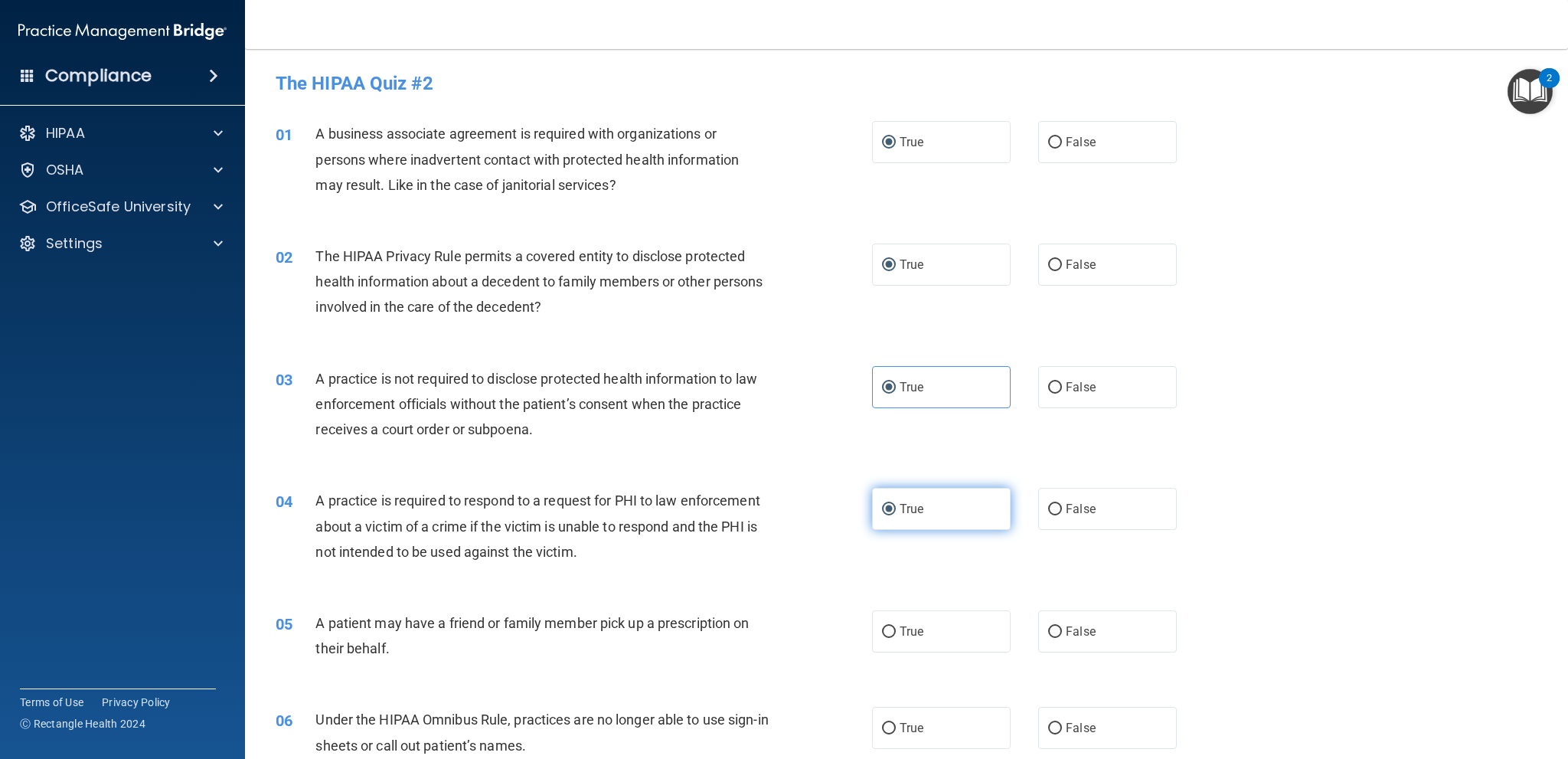
scroll to position [383, 0]
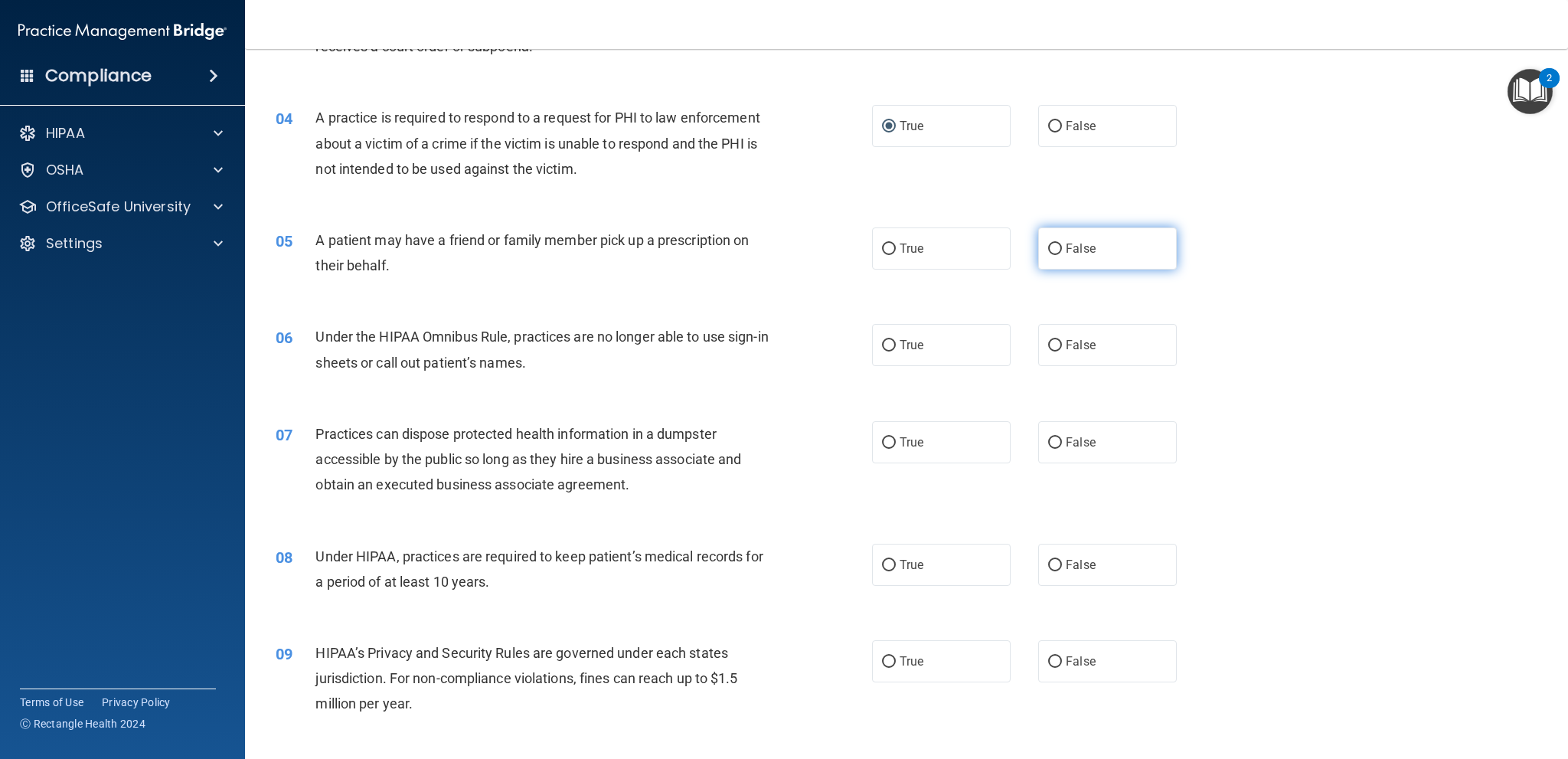
click at [1052, 245] on input "False" at bounding box center [1055, 249] width 14 height 12
radio input "true"
click at [886, 346] on input "True" at bounding box center [889, 346] width 14 height 12
radio input "true"
click at [1053, 441] on input "False" at bounding box center [1055, 444] width 14 height 12
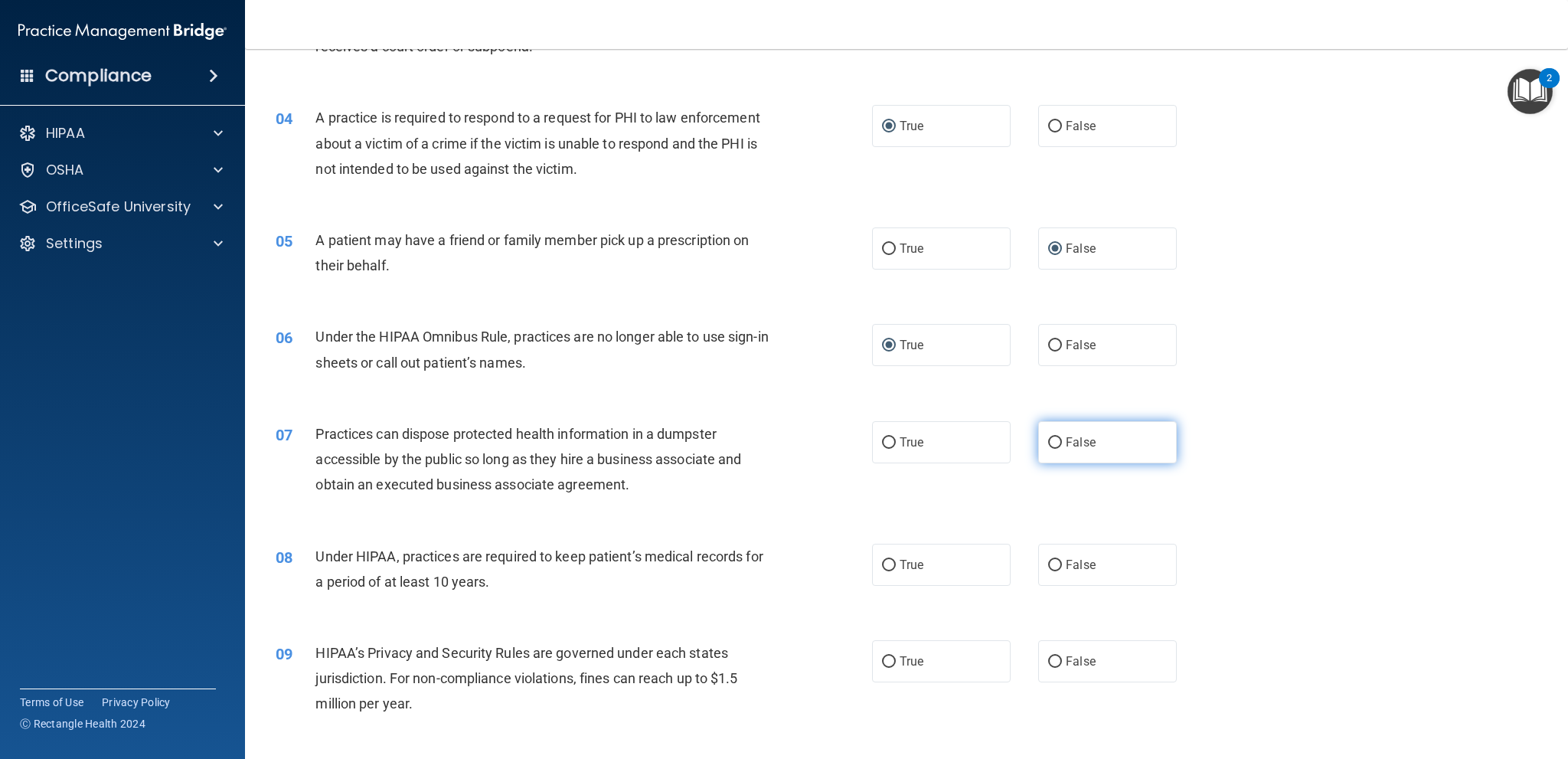
radio input "true"
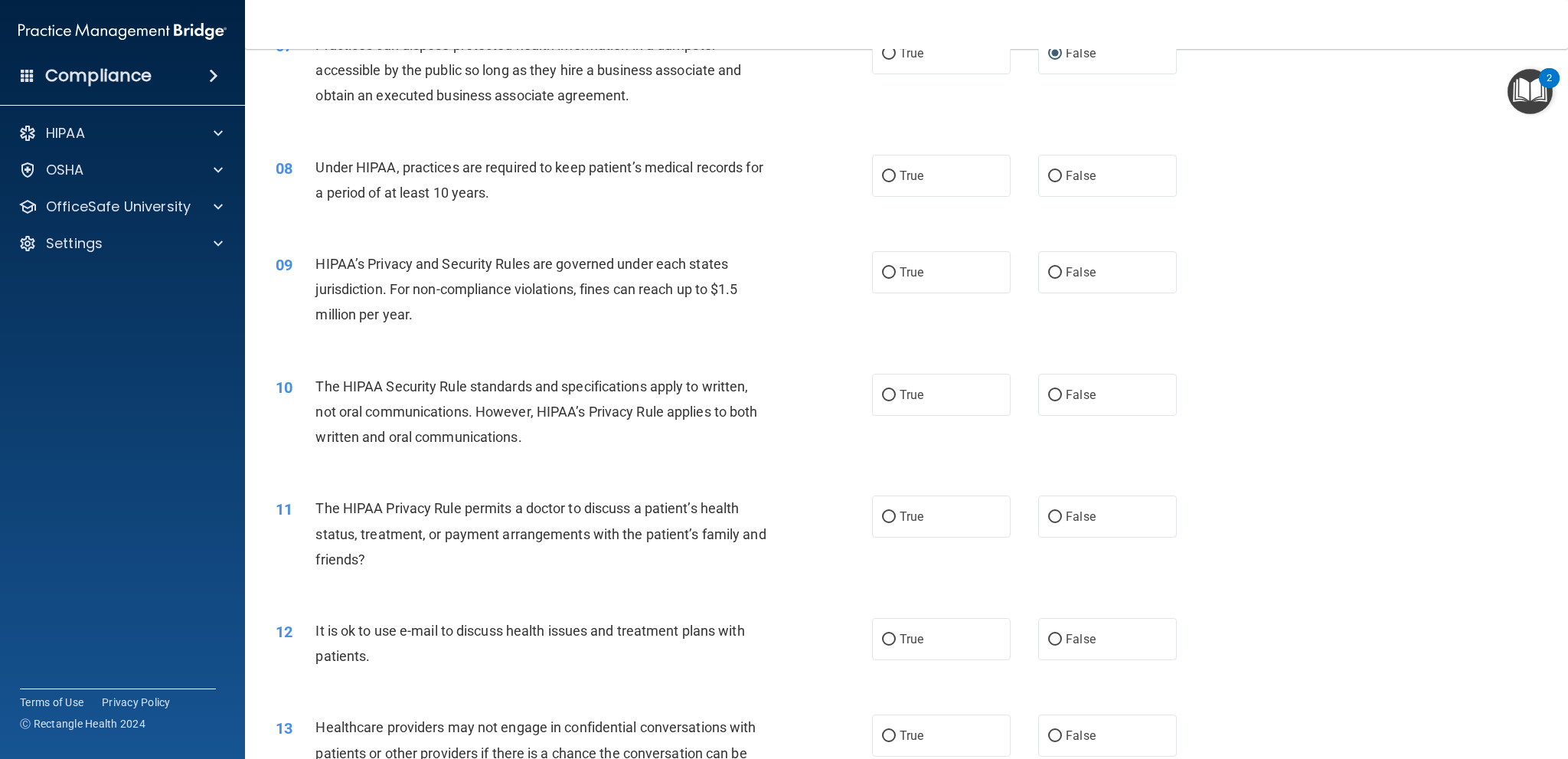
scroll to position [843, 0]
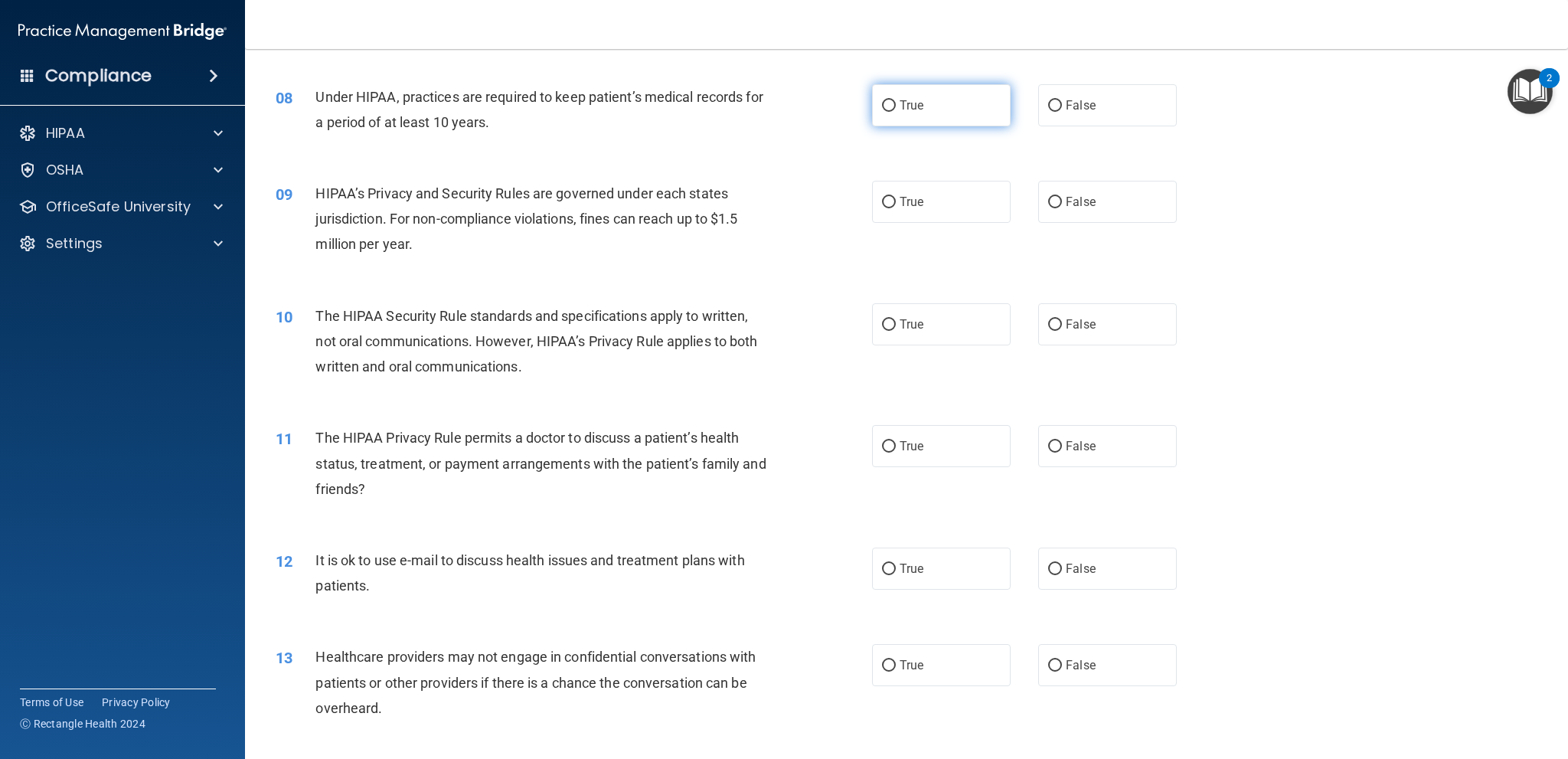
click at [886, 106] on input "True" at bounding box center [889, 107] width 14 height 12
radio input "true"
click at [882, 196] on input "True" at bounding box center [889, 202] width 14 height 12
radio input "true"
click at [888, 323] on input "True" at bounding box center [889, 325] width 14 height 12
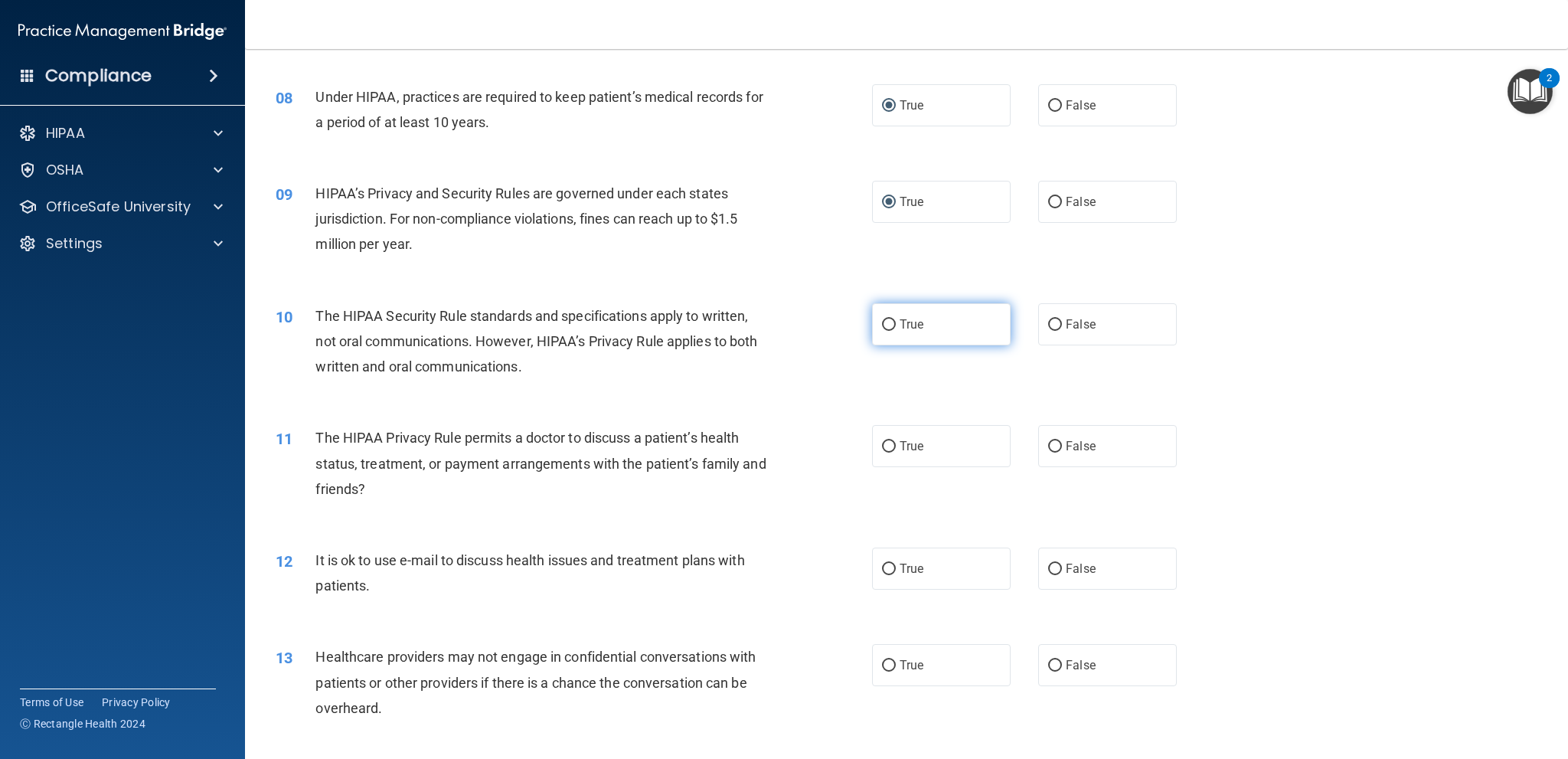
radio input "true"
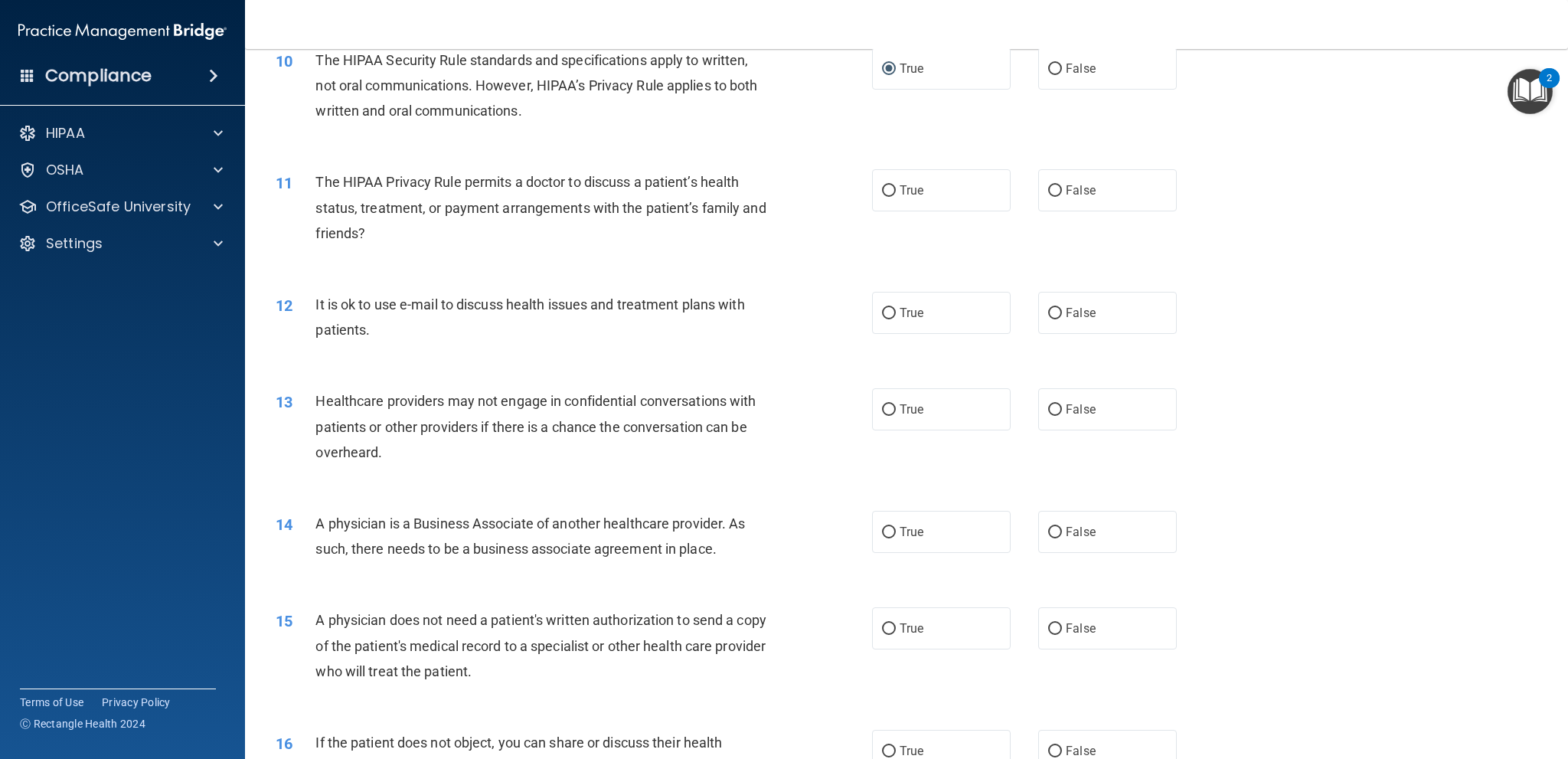
scroll to position [1072, 0]
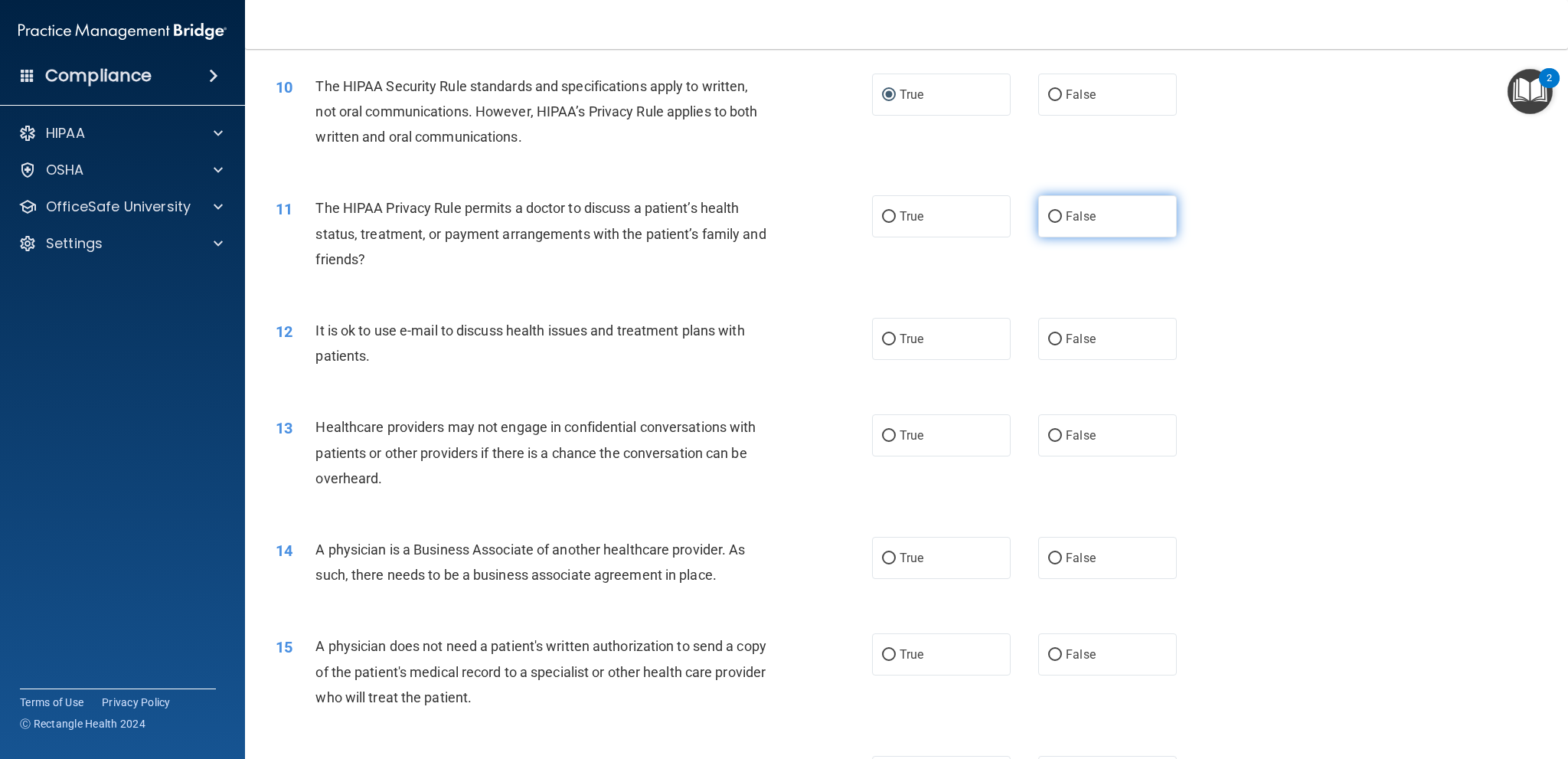
click at [1051, 213] on input "False" at bounding box center [1055, 217] width 14 height 12
radio input "true"
click at [1048, 335] on input "False" at bounding box center [1055, 340] width 14 height 12
radio input "true"
click at [899, 438] on span "True" at bounding box center [911, 435] width 24 height 15
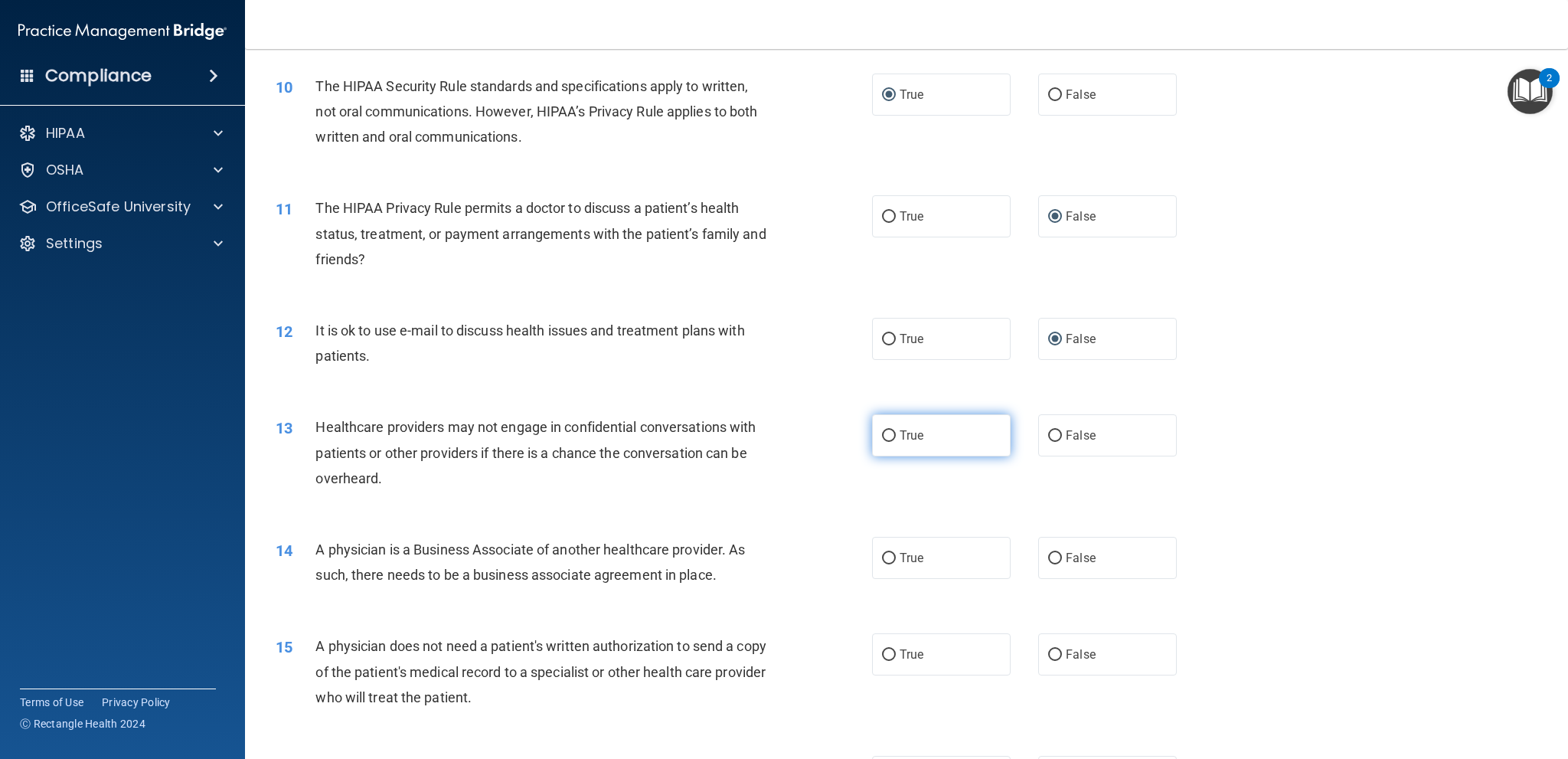
click at [894, 438] on input "True" at bounding box center [889, 437] width 14 height 12
radio input "true"
click at [886, 560] on input "True" at bounding box center [889, 560] width 14 height 12
radio input "true"
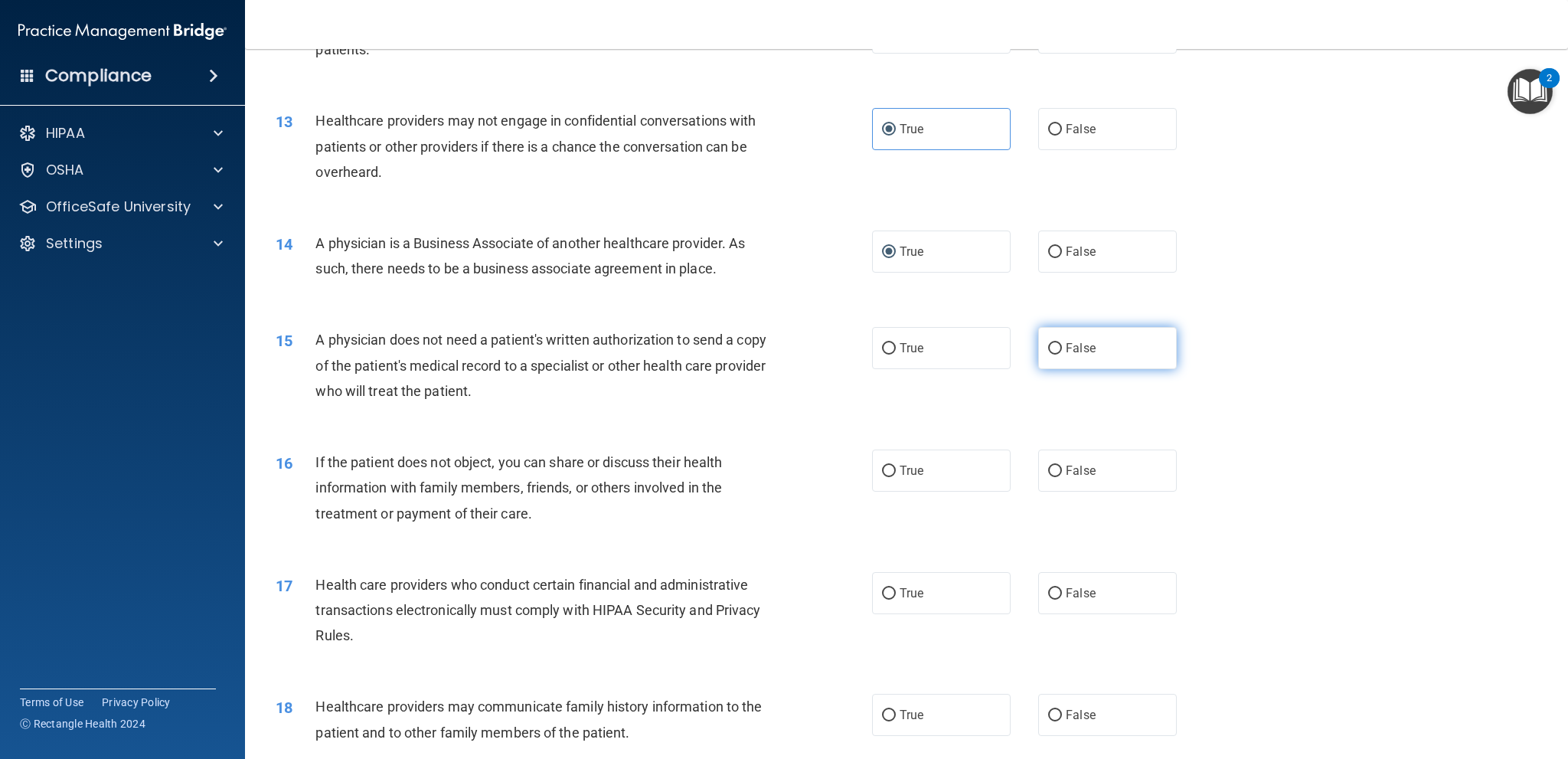
click at [1054, 350] on label "False" at bounding box center [1107, 348] width 139 height 42
click at [1048, 347] on input "False" at bounding box center [1055, 349] width 14 height 12
radio input "true"
click at [1048, 468] on input "False" at bounding box center [1055, 472] width 14 height 12
radio input "true"
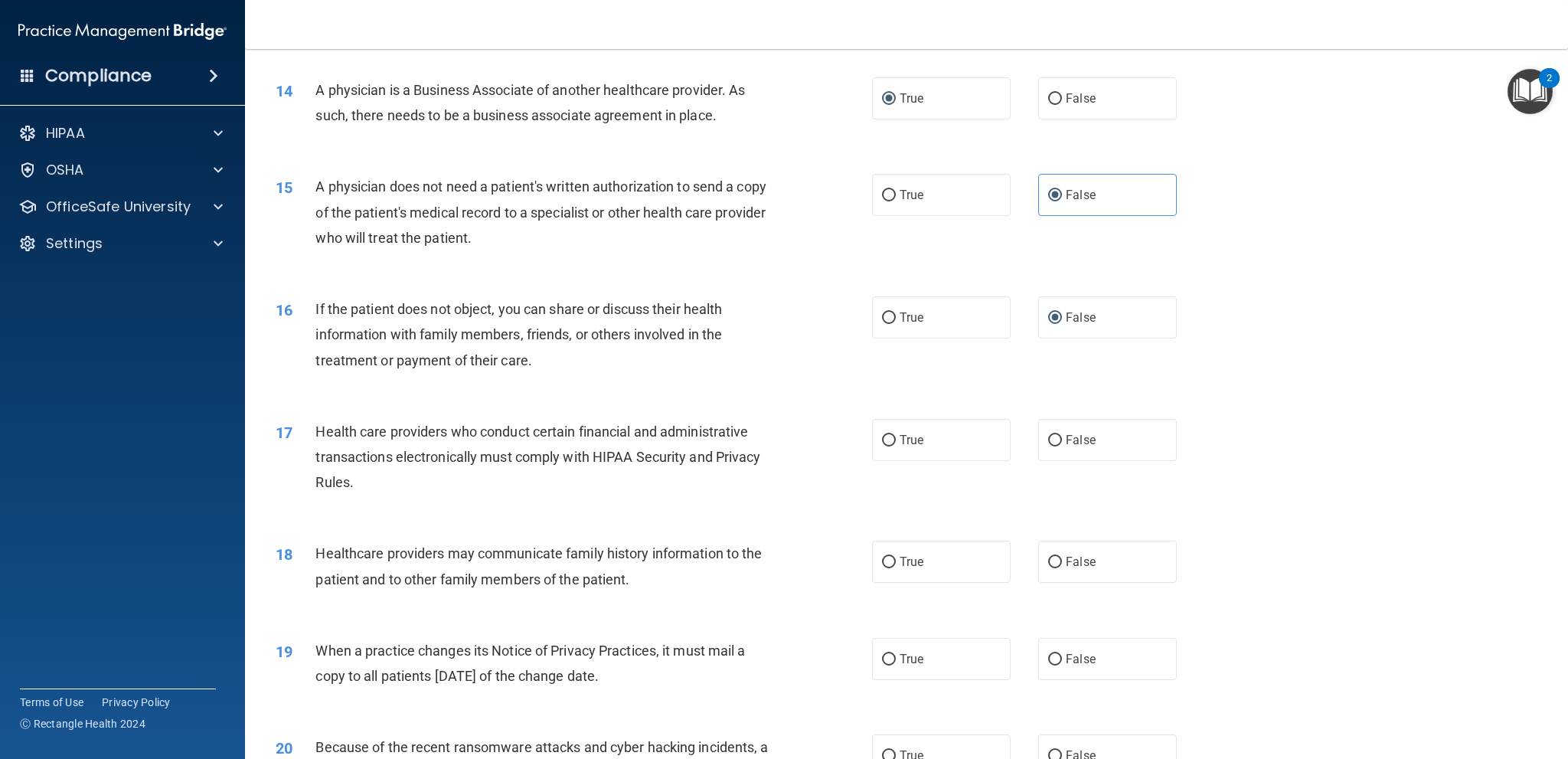
scroll to position [1762, 0]
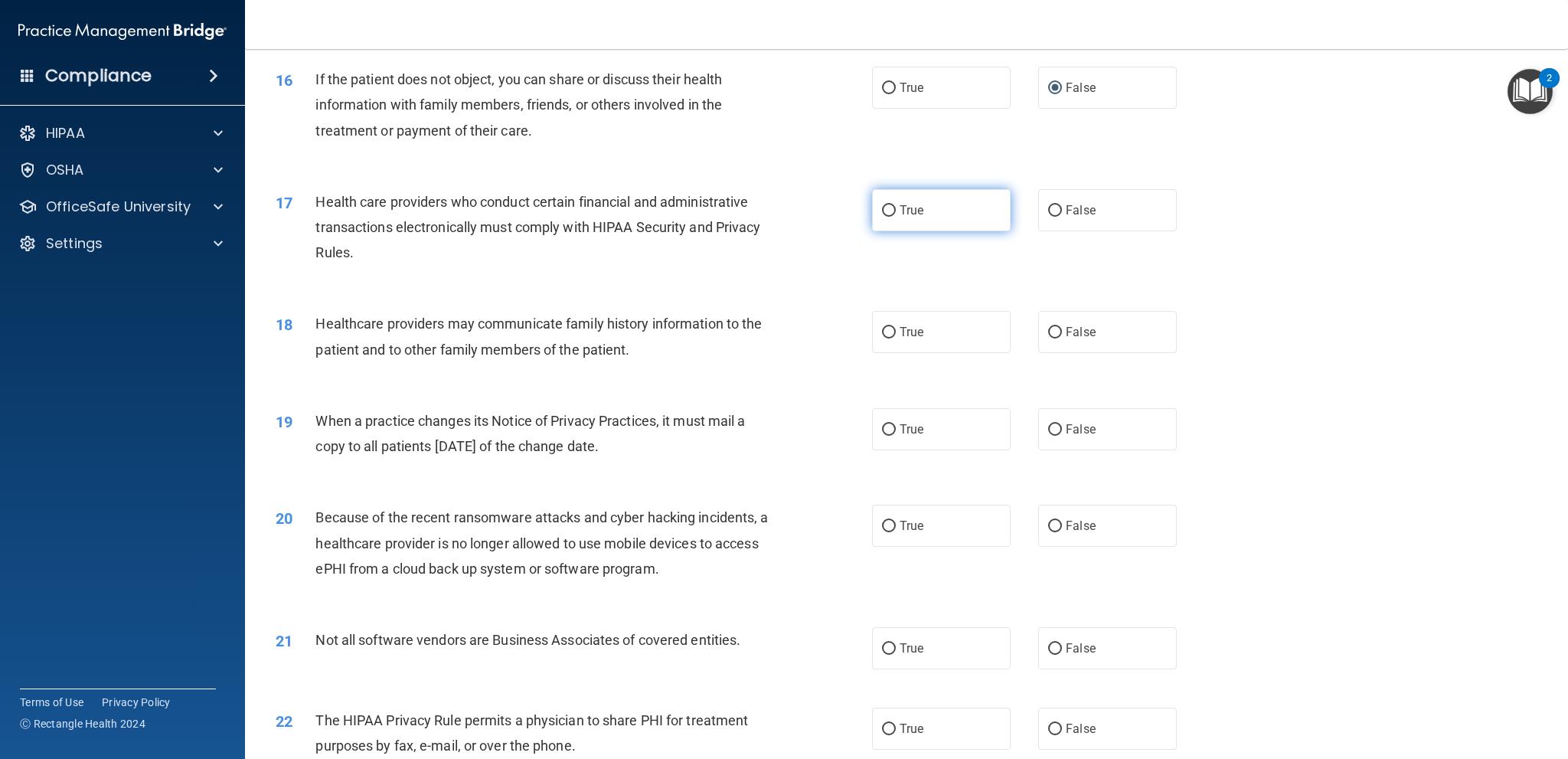
click at [885, 199] on label "True" at bounding box center [941, 210] width 139 height 42
click at [885, 205] on input "True" at bounding box center [889, 211] width 14 height 12
radio input "true"
click at [1066, 331] on span "False" at bounding box center [1081, 332] width 30 height 15
click at [1060, 331] on input "False" at bounding box center [1055, 333] width 14 height 12
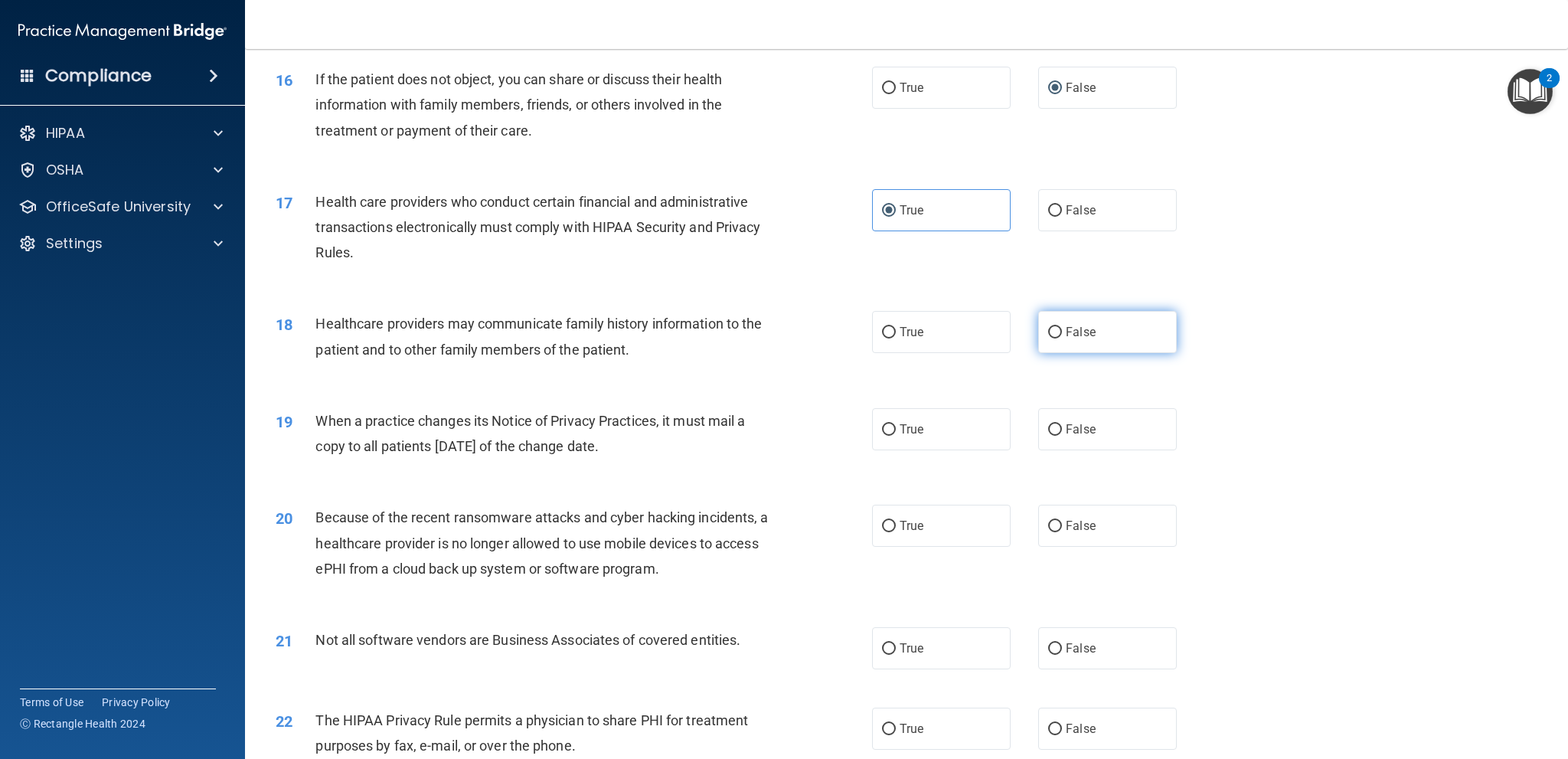
radio input "true"
click at [899, 429] on span "True" at bounding box center [911, 429] width 24 height 15
click at [893, 429] on input "True" at bounding box center [889, 431] width 14 height 12
radio input "true"
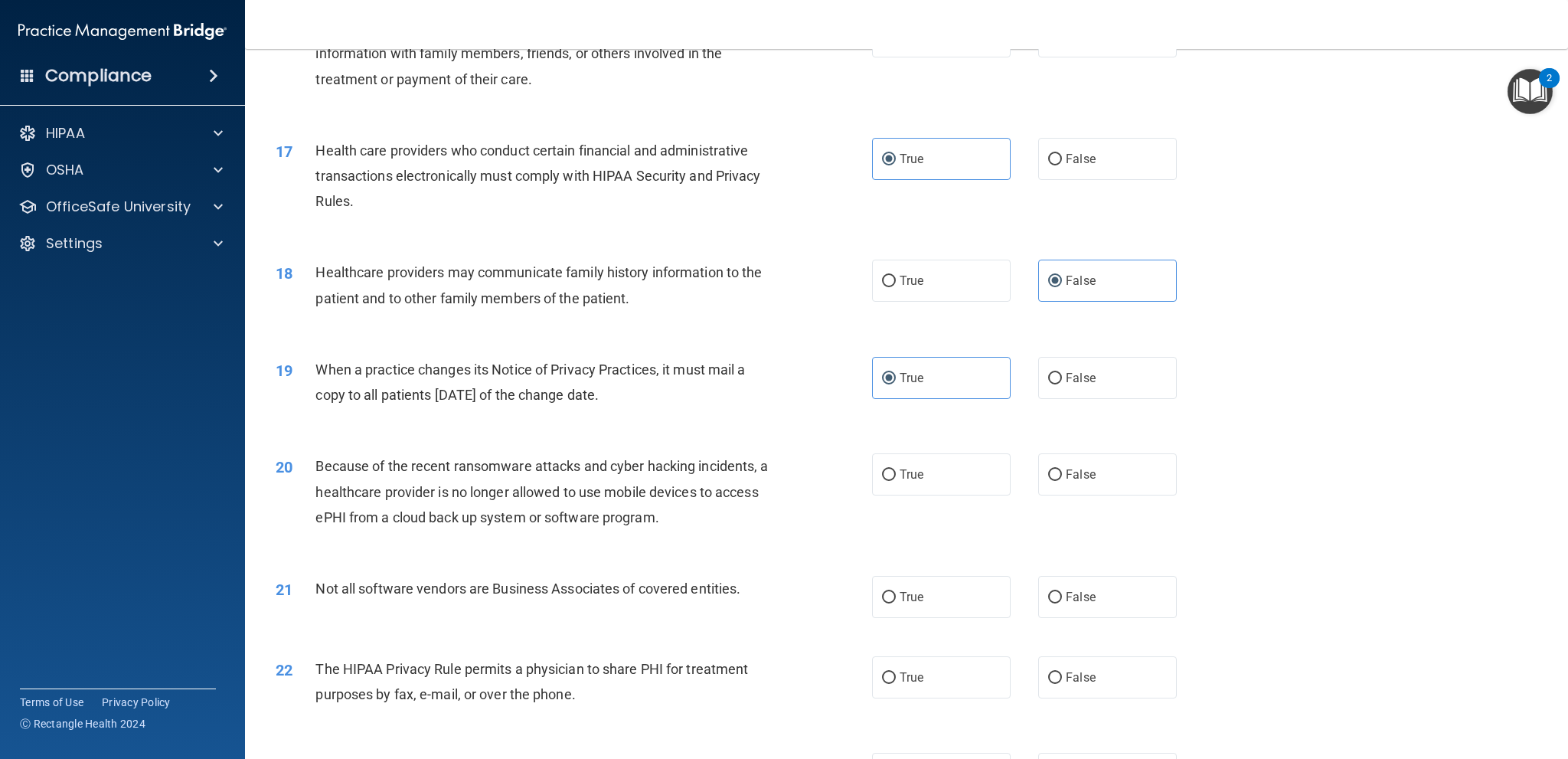
scroll to position [1915, 0]
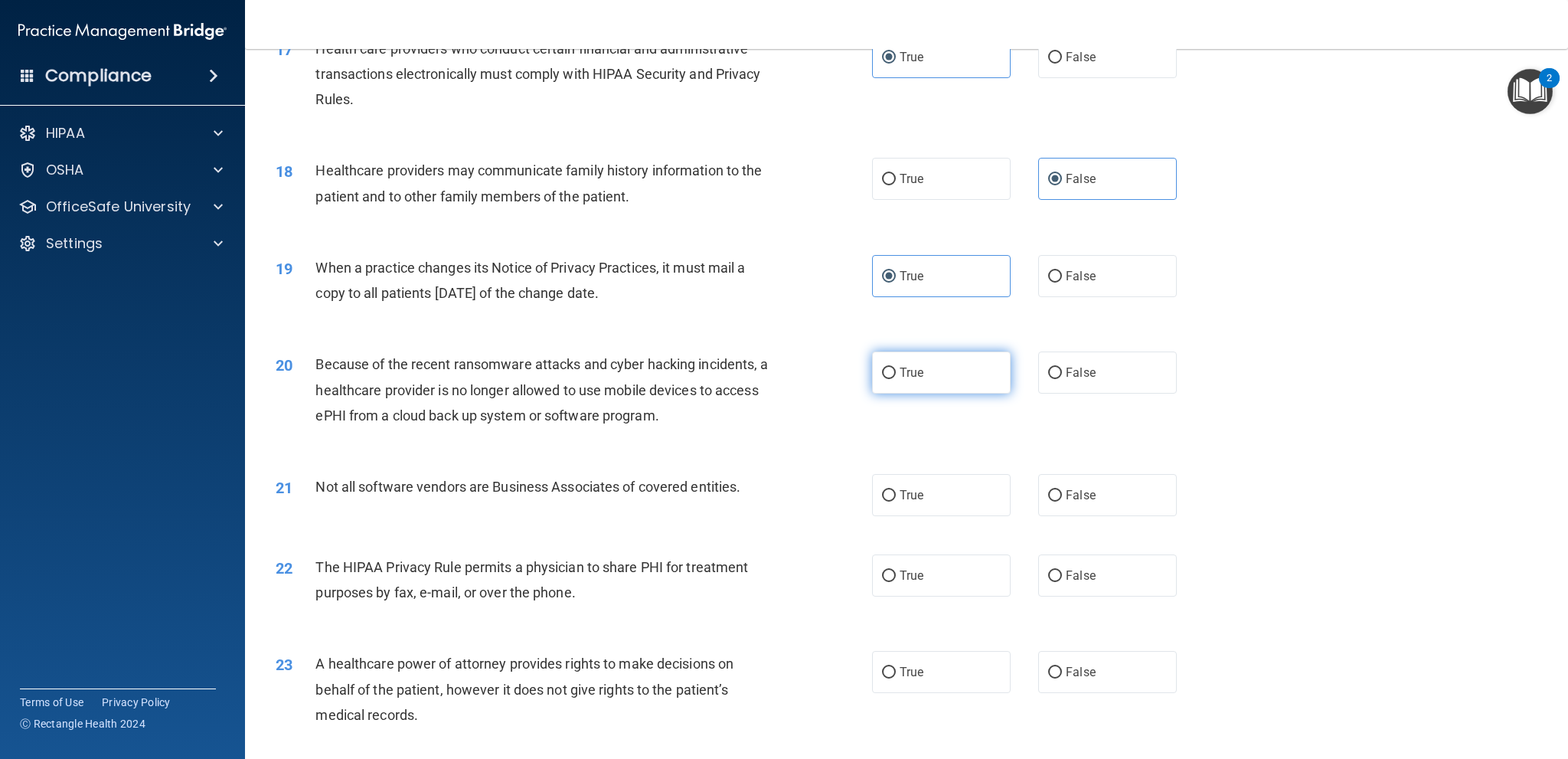
drag, startPoint x: 882, startPoint y: 376, endPoint x: 942, endPoint y: 372, distance: 60.1
click at [882, 376] on input "True" at bounding box center [889, 374] width 14 height 12
radio input "true"
click at [882, 494] on input "True" at bounding box center [889, 497] width 14 height 12
radio input "true"
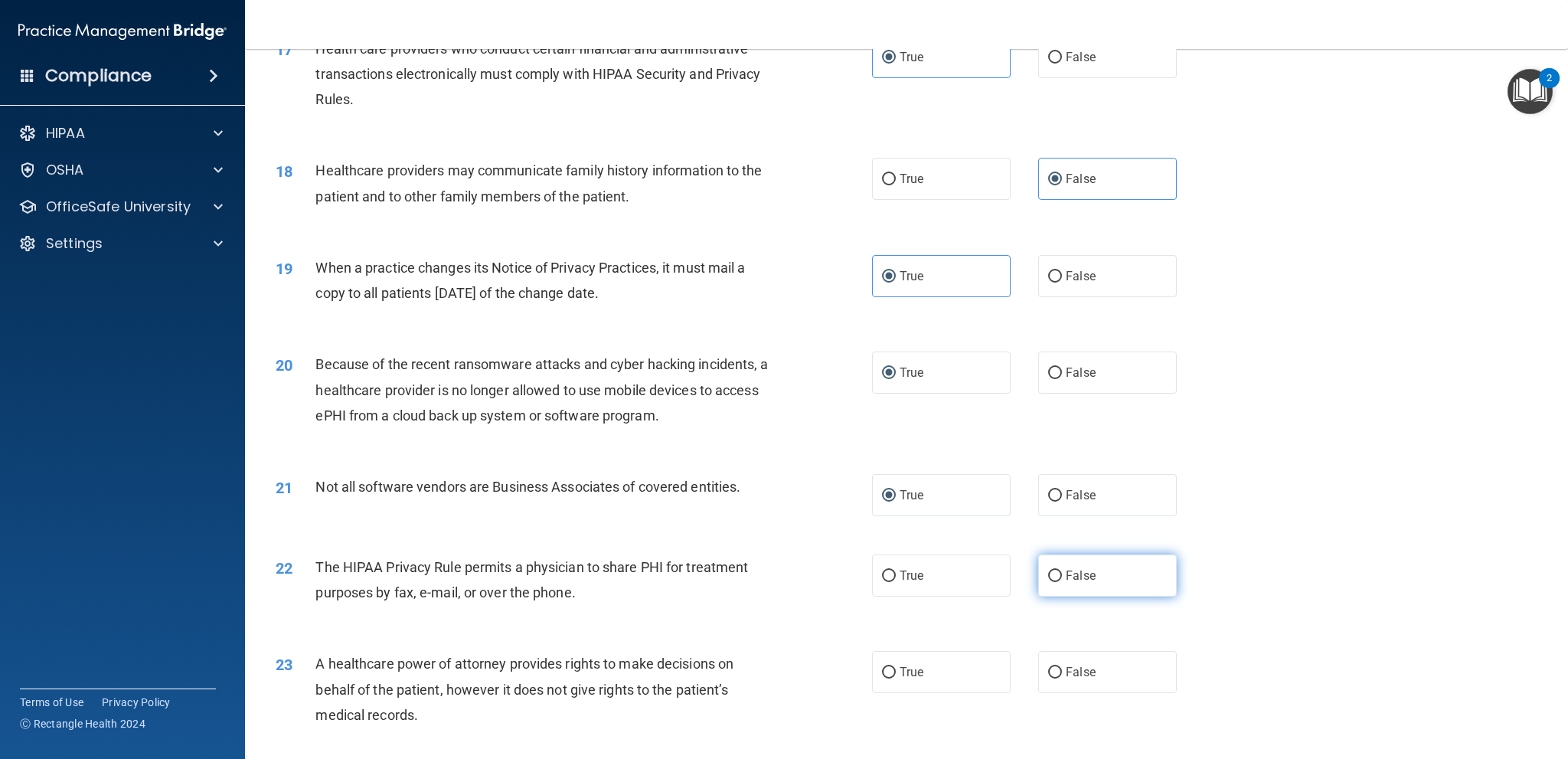
click at [1051, 574] on input "False" at bounding box center [1055, 576] width 14 height 12
radio input "true"
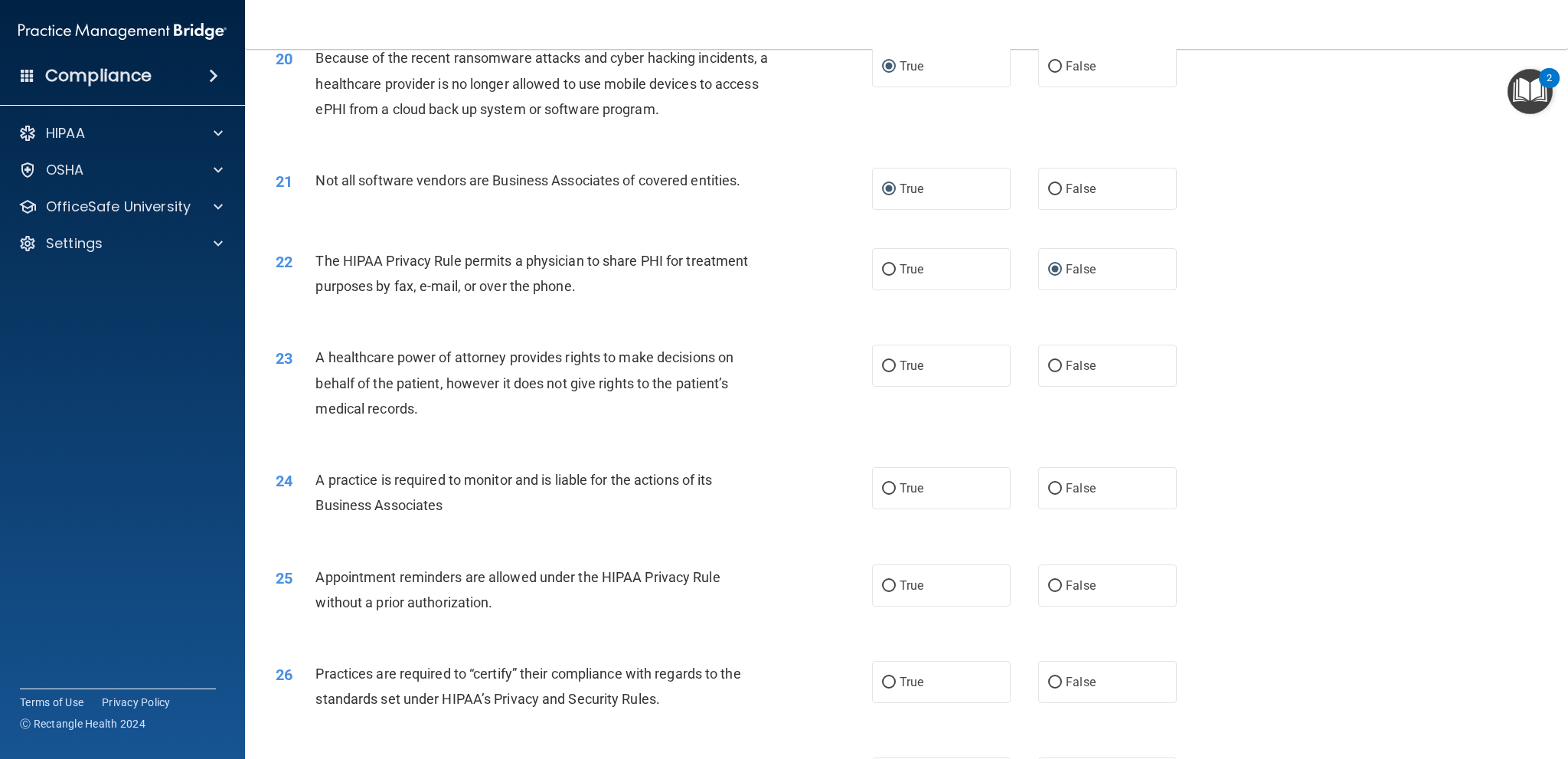
scroll to position [2298, 0]
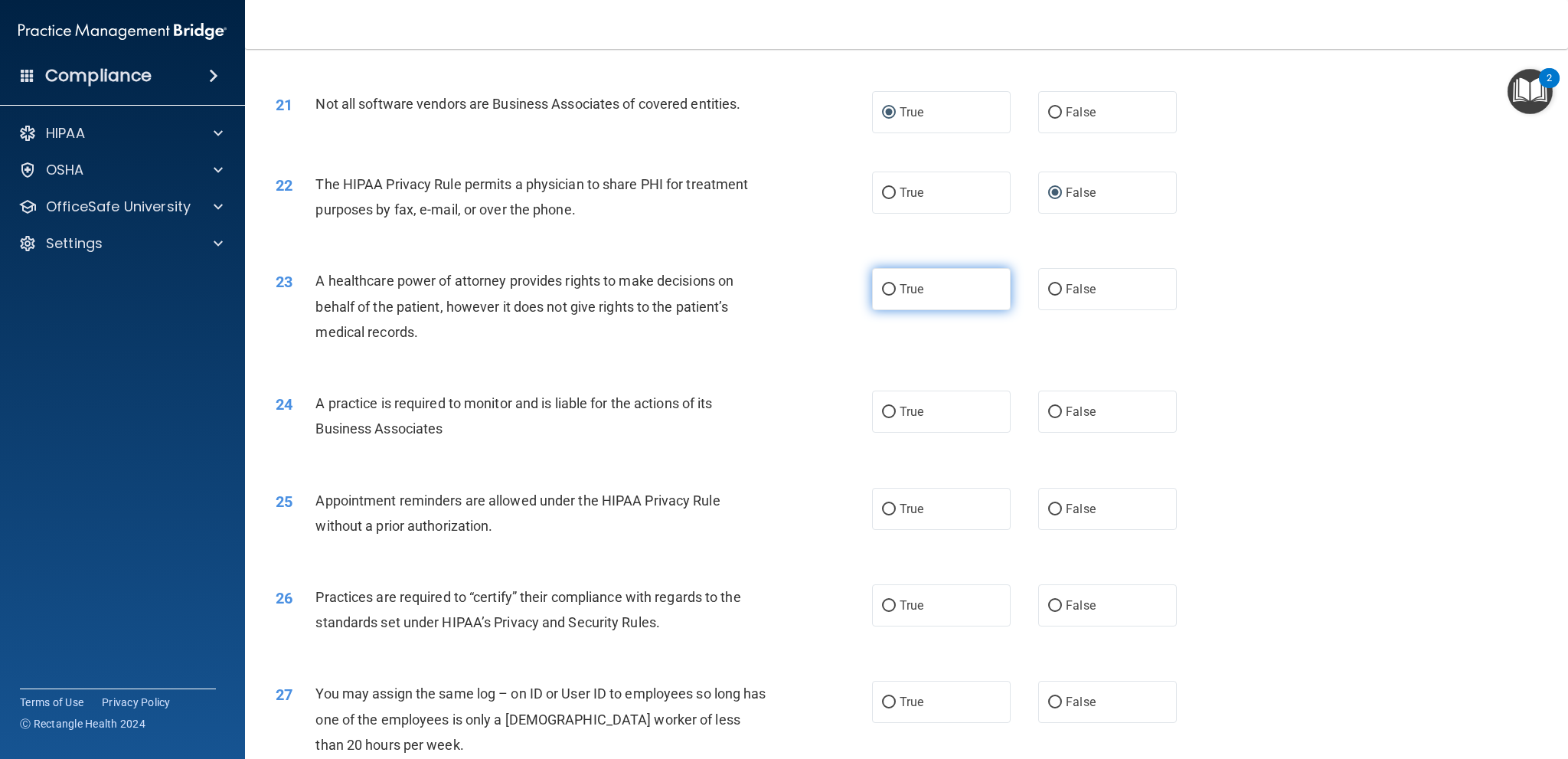
click at [882, 284] on input "True" at bounding box center [889, 290] width 14 height 12
radio input "true"
click at [884, 410] on input "True" at bounding box center [889, 413] width 14 height 12
radio input "true"
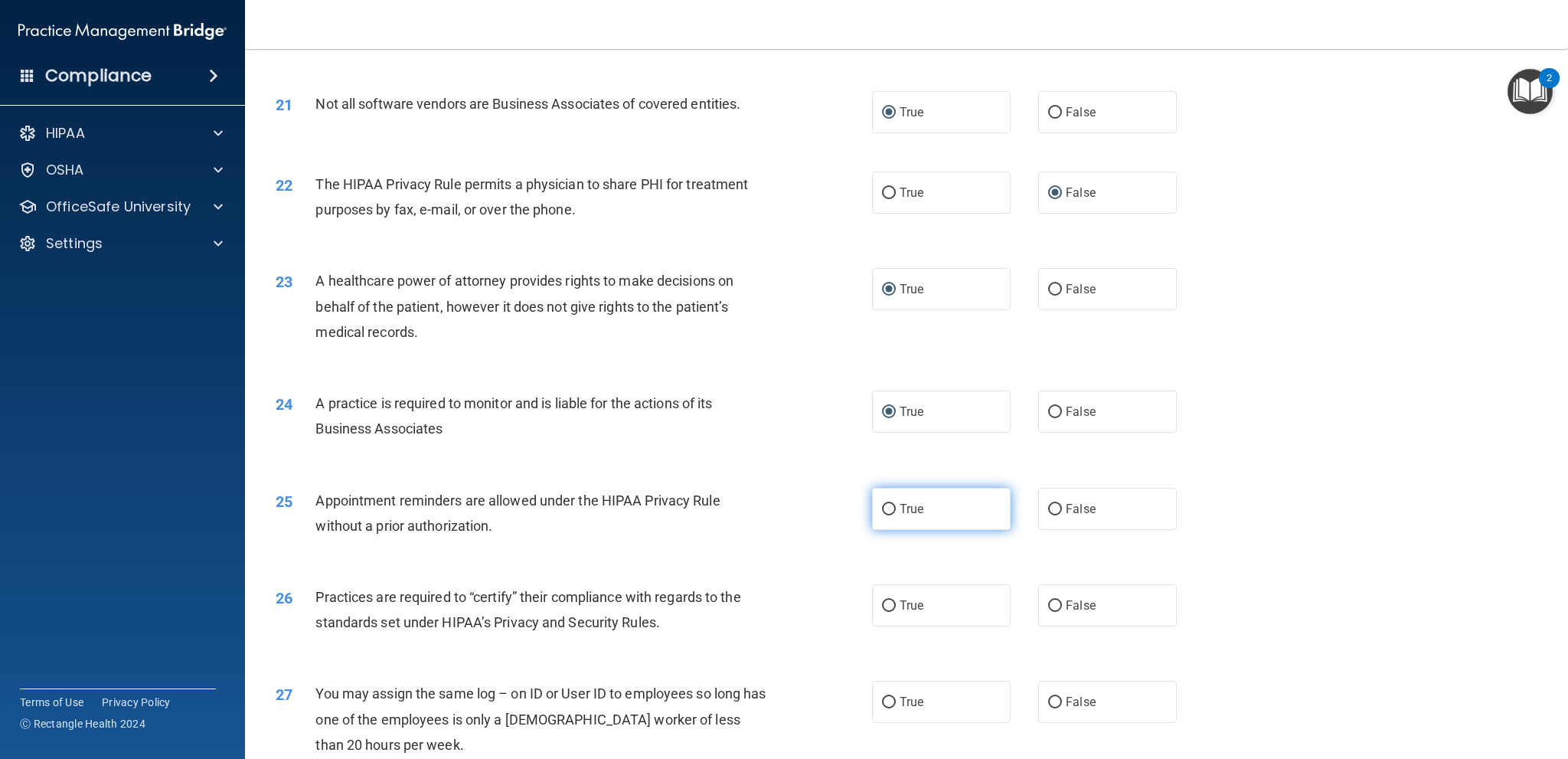
click at [886, 506] on input "True" at bounding box center [889, 510] width 14 height 12
radio input "true"
drag, startPoint x: 896, startPoint y: 608, endPoint x: 1112, endPoint y: 602, distance: 216.1
click at [899, 608] on span "True" at bounding box center [911, 605] width 24 height 15
click at [891, 606] on label "True" at bounding box center [941, 605] width 139 height 42
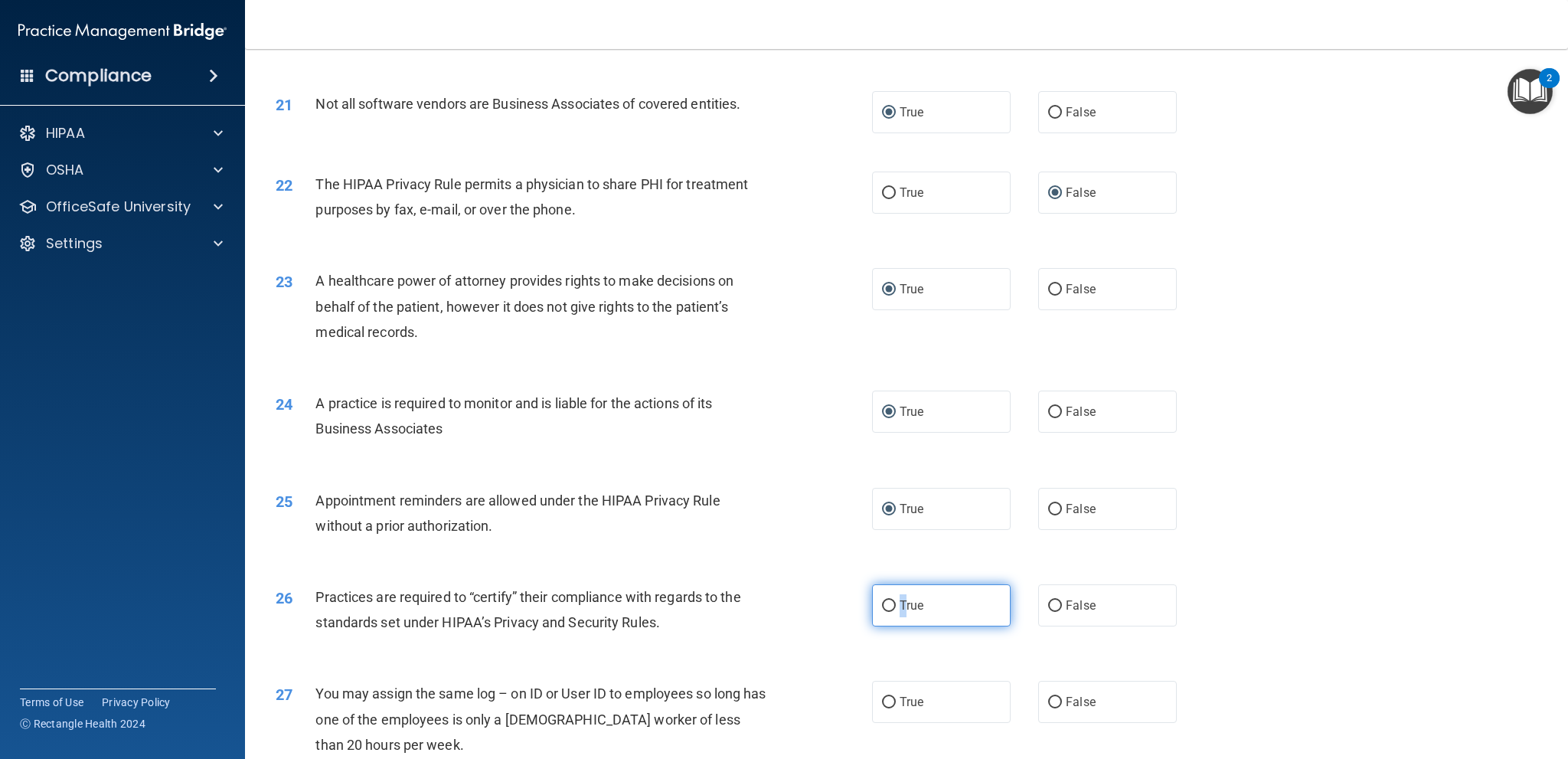
click at [891, 606] on input "True" at bounding box center [889, 606] width 14 height 12
radio input "true"
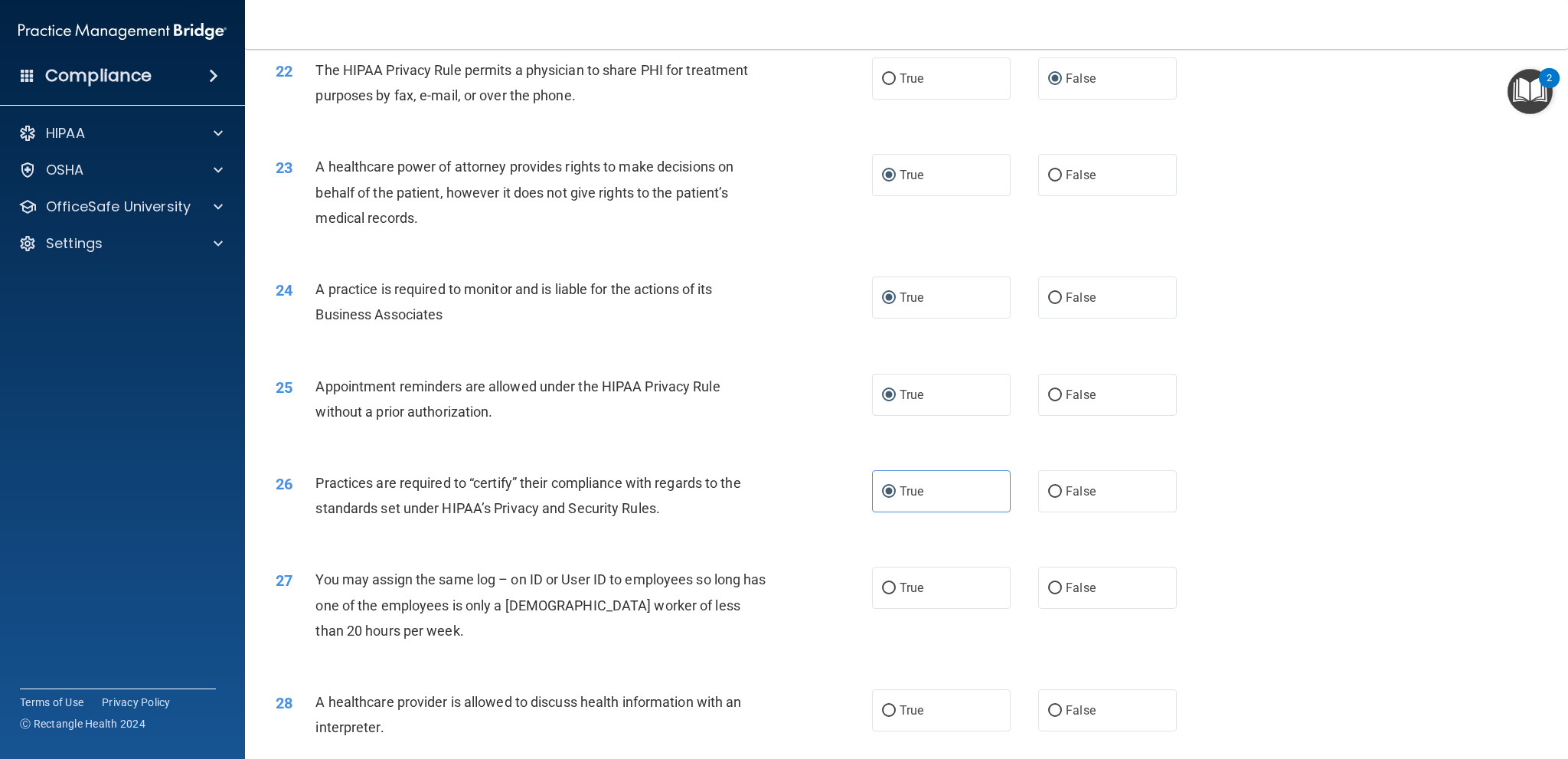
scroll to position [2604, 0]
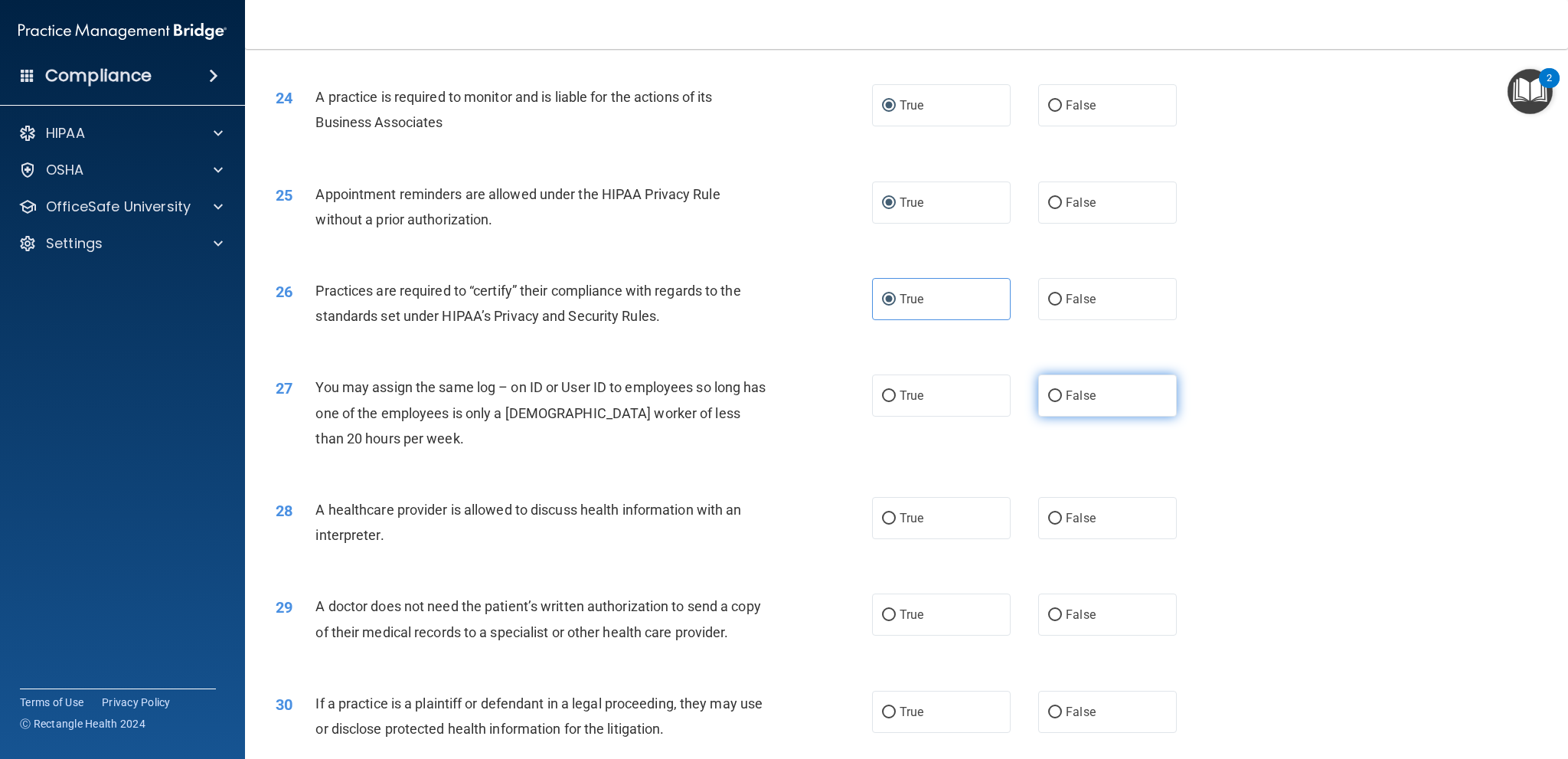
click at [1051, 398] on input "False" at bounding box center [1055, 397] width 14 height 12
radio input "true"
click at [882, 517] on input "True" at bounding box center [889, 520] width 14 height 12
radio input "true"
click at [882, 611] on input "True" at bounding box center [889, 615] width 14 height 12
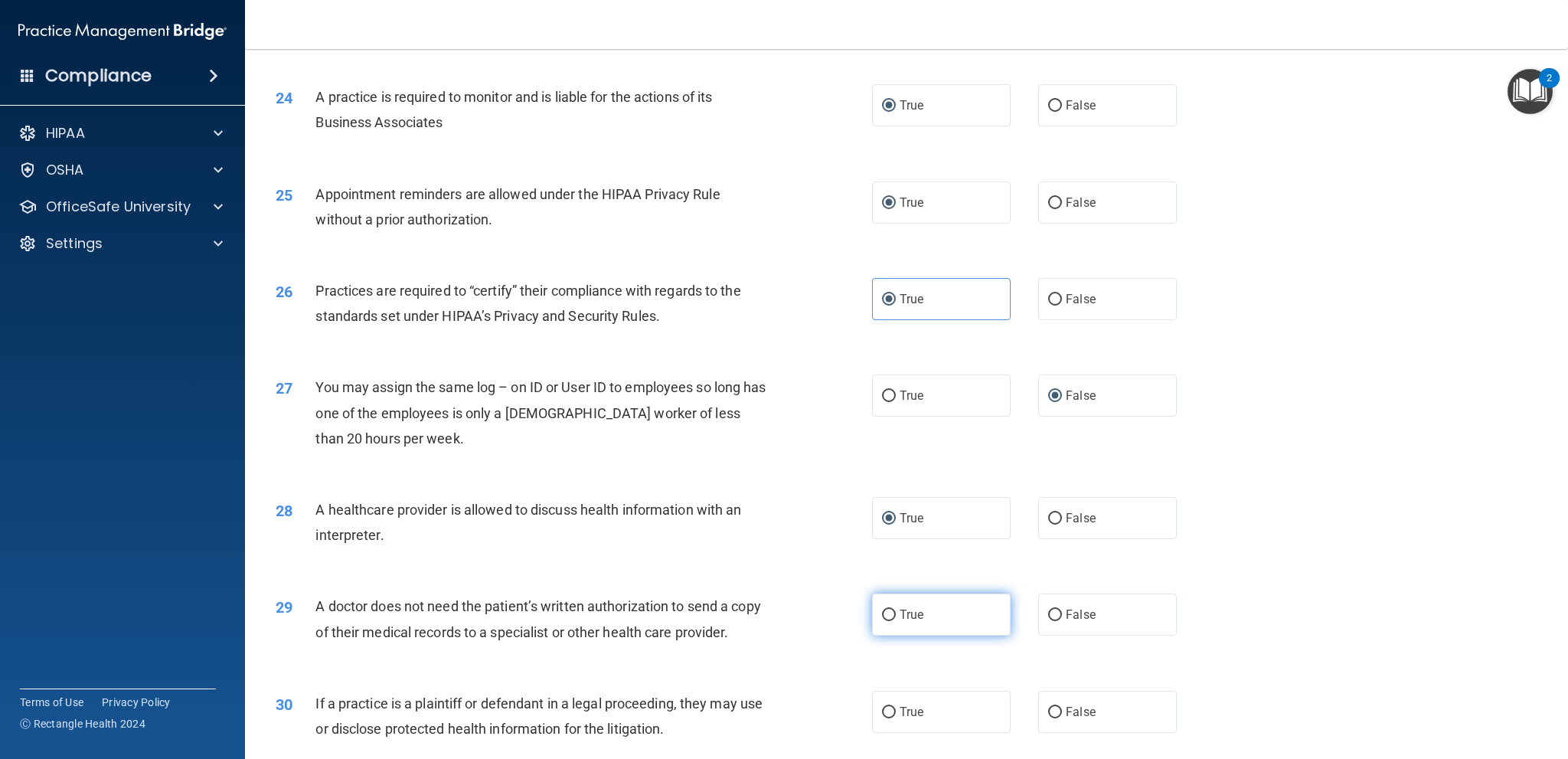
radio input "true"
click at [883, 714] on input "True" at bounding box center [889, 713] width 14 height 12
radio input "true"
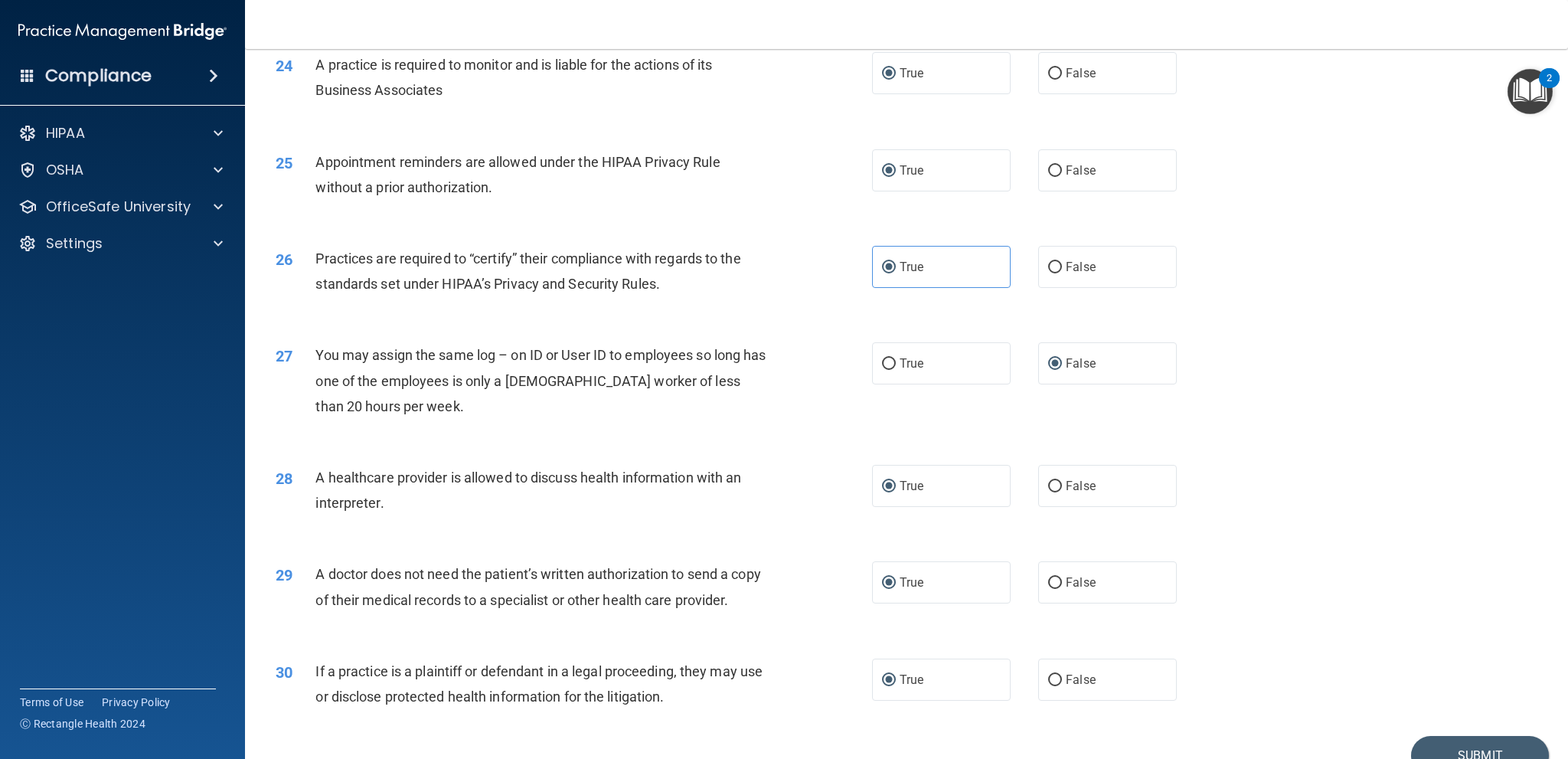
scroll to position [2714, 0]
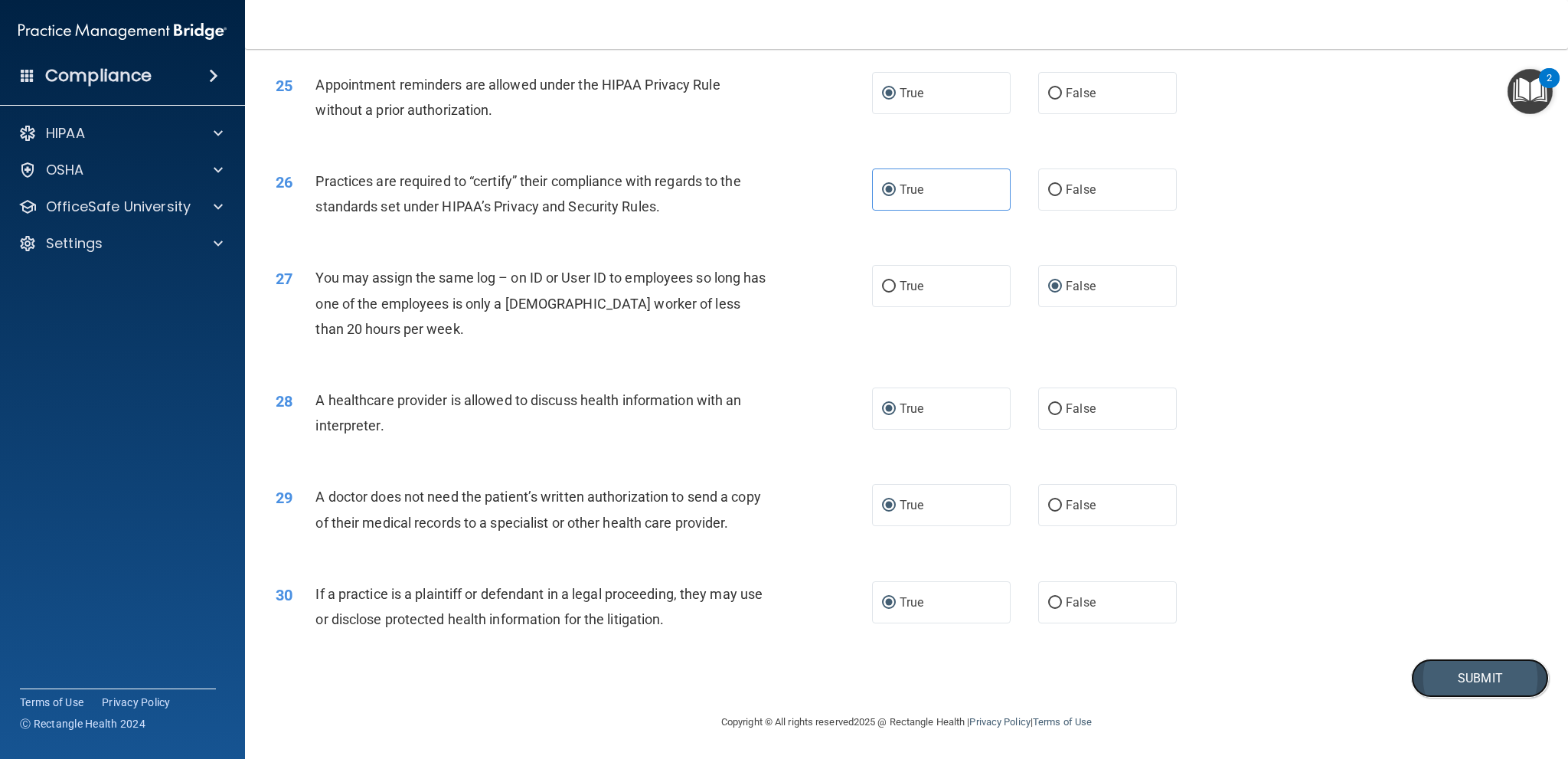
click at [1458, 678] on button "Submit" at bounding box center [1480, 678] width 138 height 39
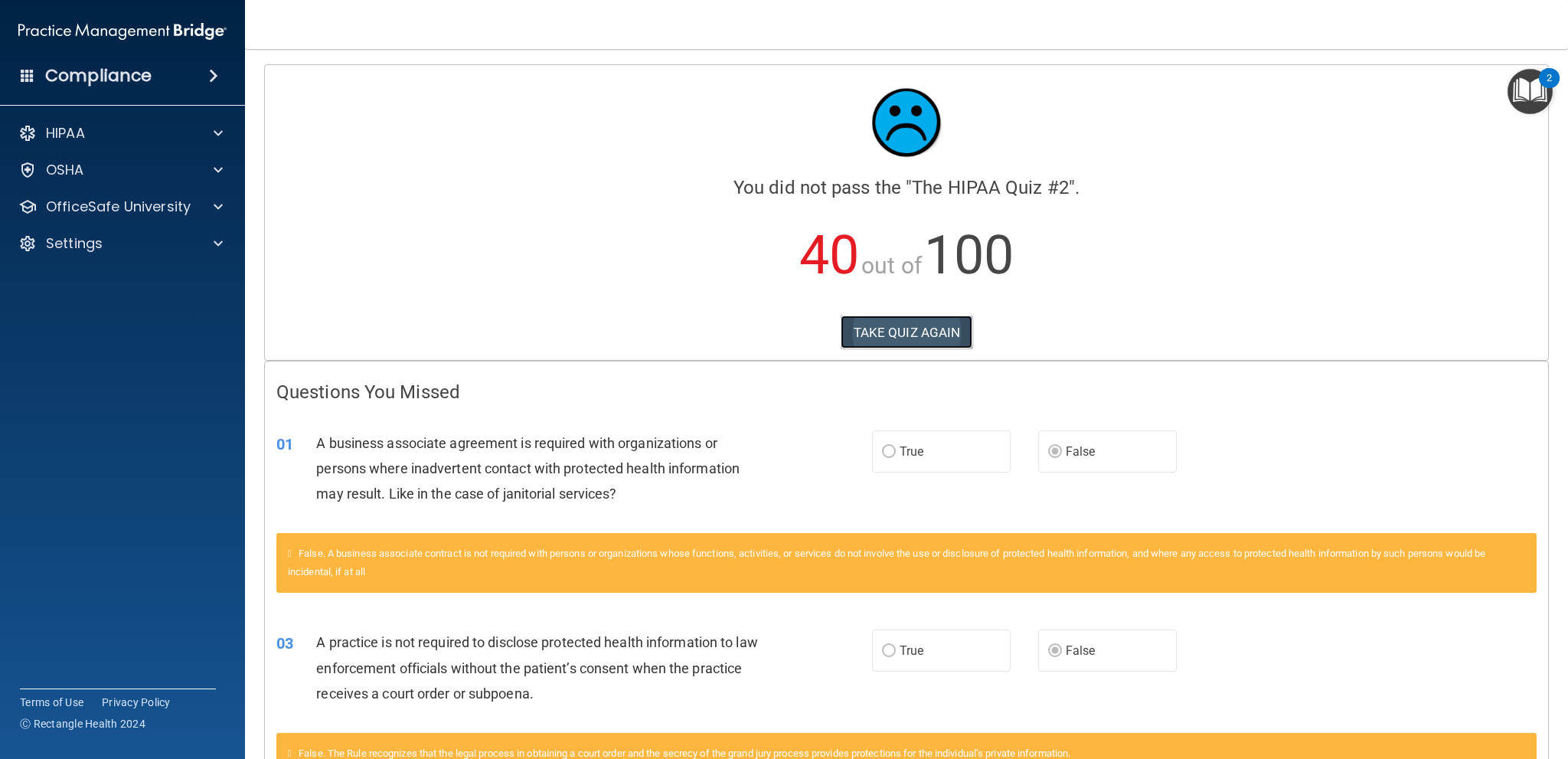
click at [932, 333] on button "TAKE QUIZ AGAIN" at bounding box center [906, 332] width 133 height 34
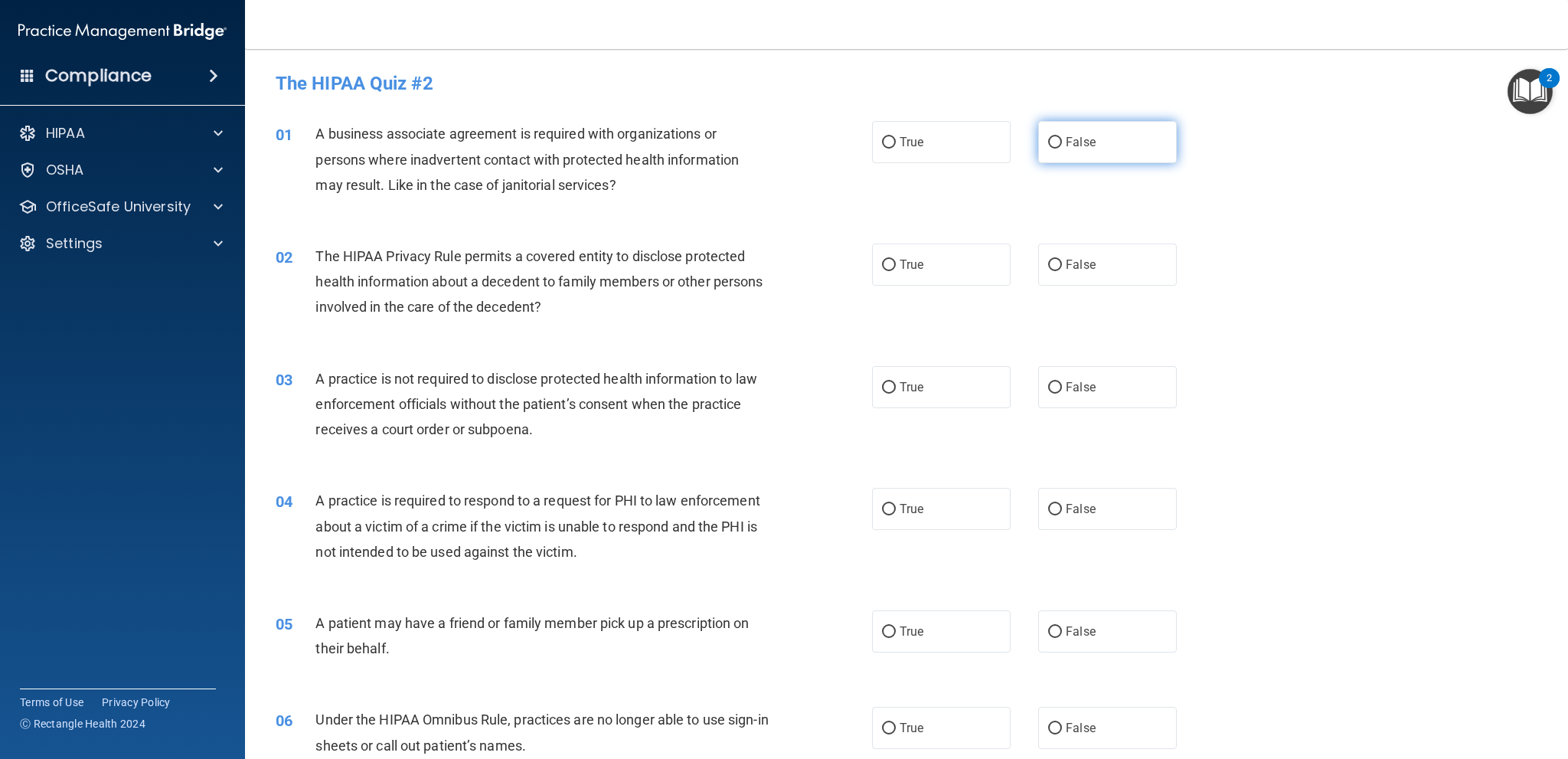
click at [1050, 137] on input "False" at bounding box center [1055, 143] width 14 height 12
radio input "true"
click at [899, 262] on span "True" at bounding box center [911, 264] width 24 height 15
click at [896, 262] on input "True" at bounding box center [889, 265] width 14 height 12
radio input "true"
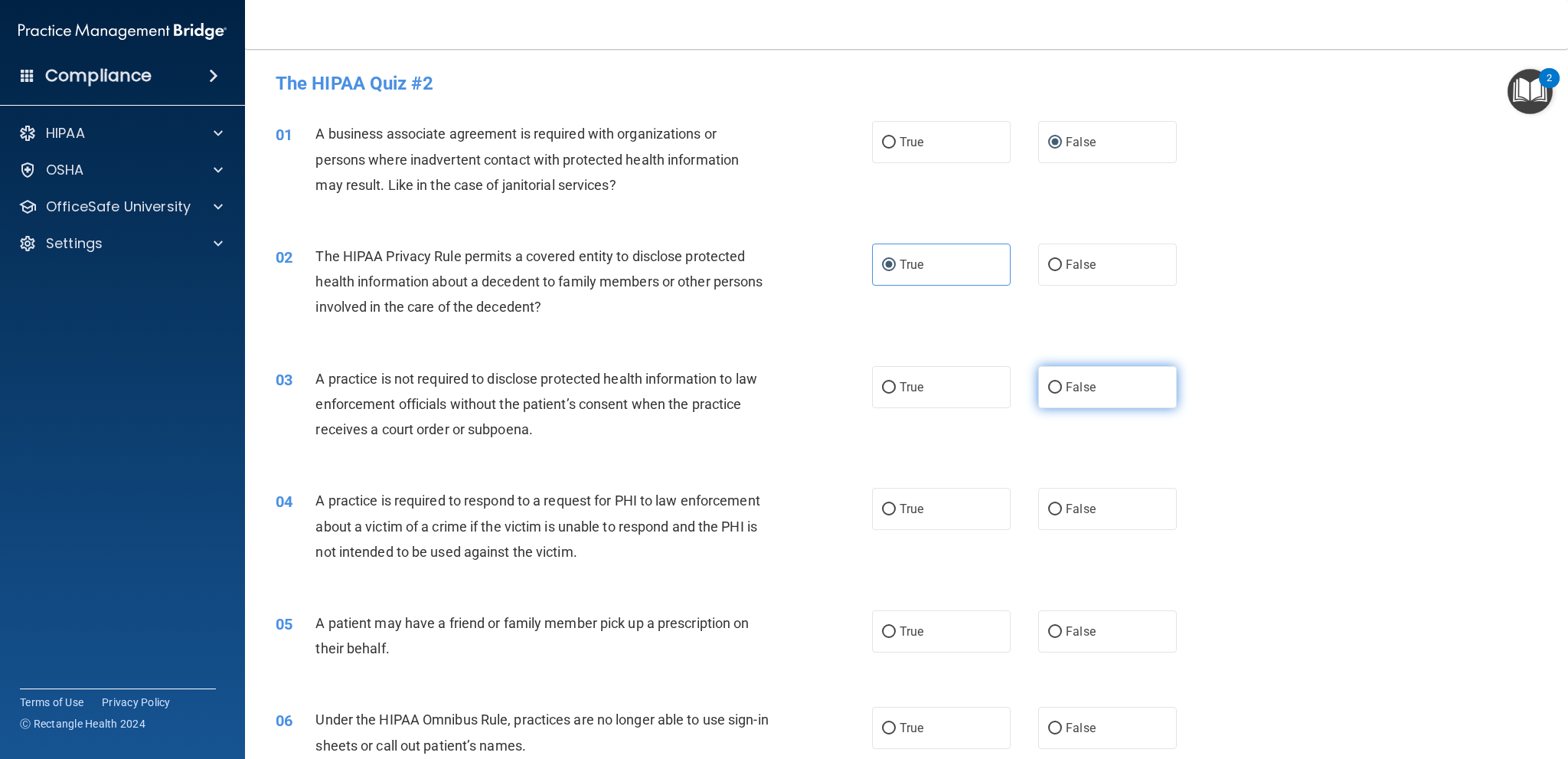
click at [1055, 391] on label "False" at bounding box center [1107, 387] width 139 height 42
click at [1055, 391] on input "False" at bounding box center [1055, 388] width 14 height 12
radio input "true"
drag, startPoint x: 892, startPoint y: 511, endPoint x: 913, endPoint y: 503, distance: 22.5
click at [891, 511] on label "True" at bounding box center [941, 509] width 139 height 42
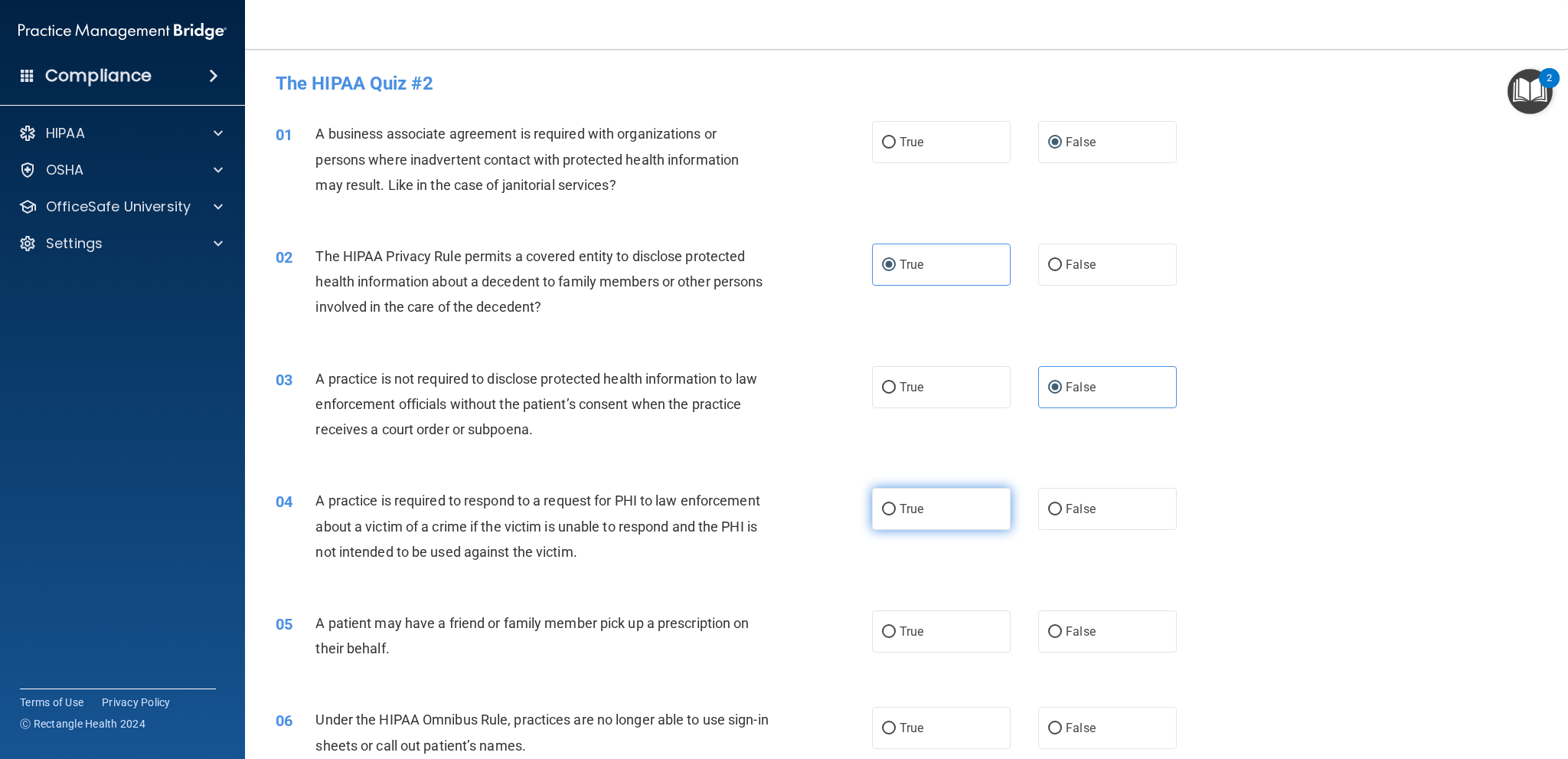
click at [891, 511] on input "True" at bounding box center [889, 510] width 14 height 12
radio input "true"
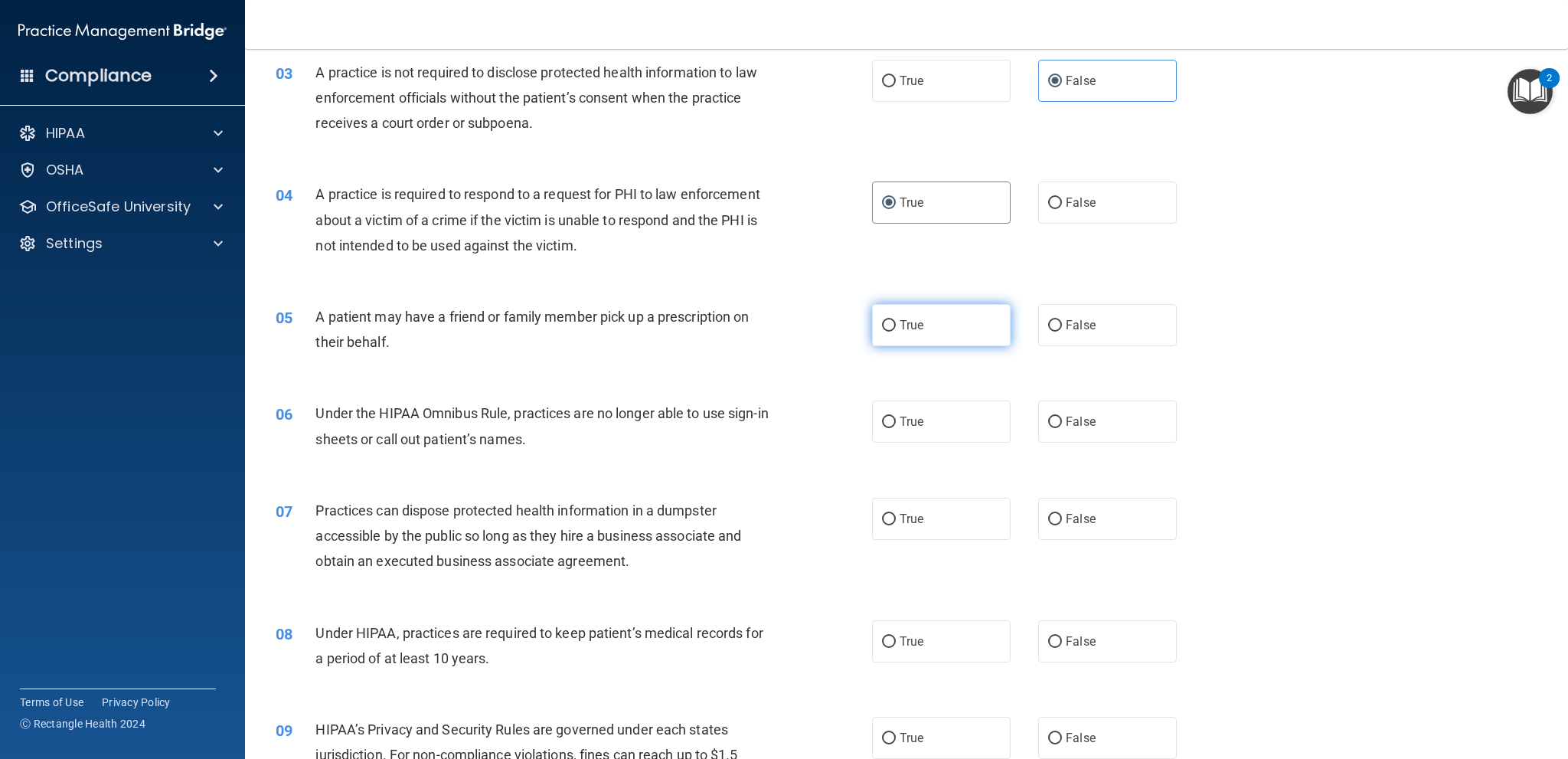
scroll to position [460, 0]
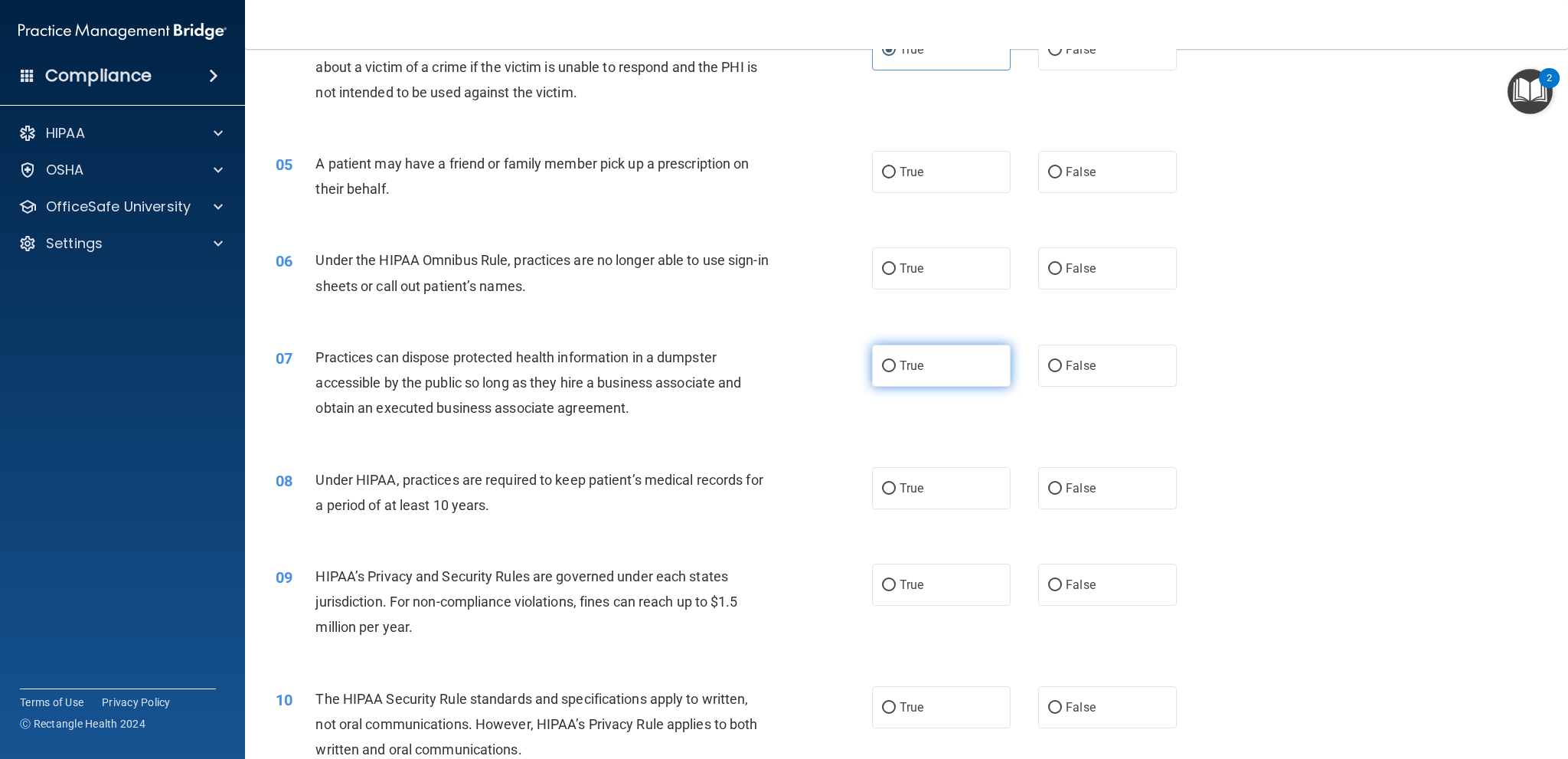
click at [888, 366] on input "True" at bounding box center [889, 367] width 14 height 12
radio input "true"
click at [883, 174] on input "True" at bounding box center [889, 173] width 14 height 12
radio input "true"
click at [1048, 266] on input "False" at bounding box center [1055, 269] width 14 height 12
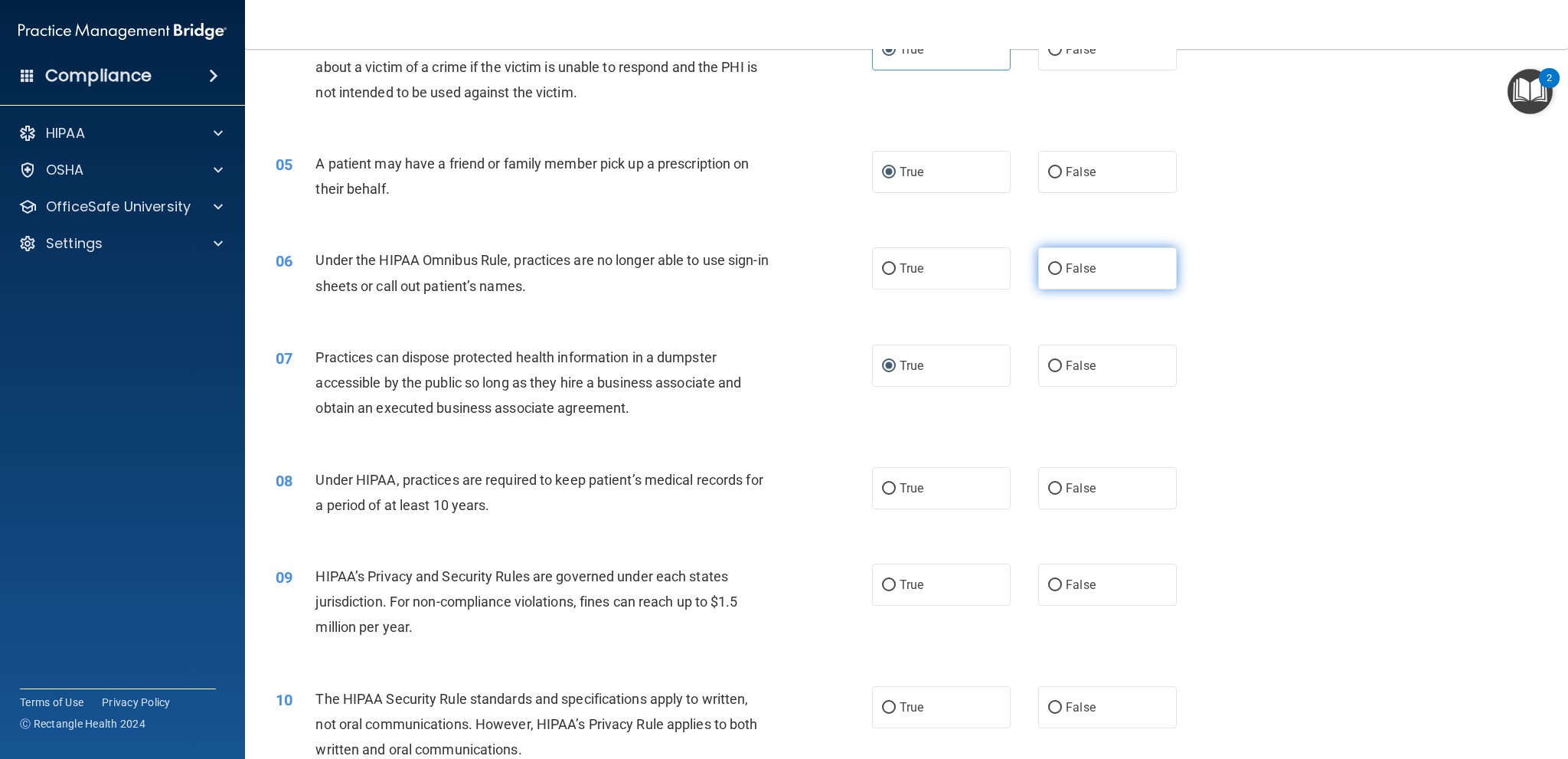
radio input "true"
click at [1050, 364] on input "False" at bounding box center [1055, 367] width 14 height 12
radio input "true"
radio input "false"
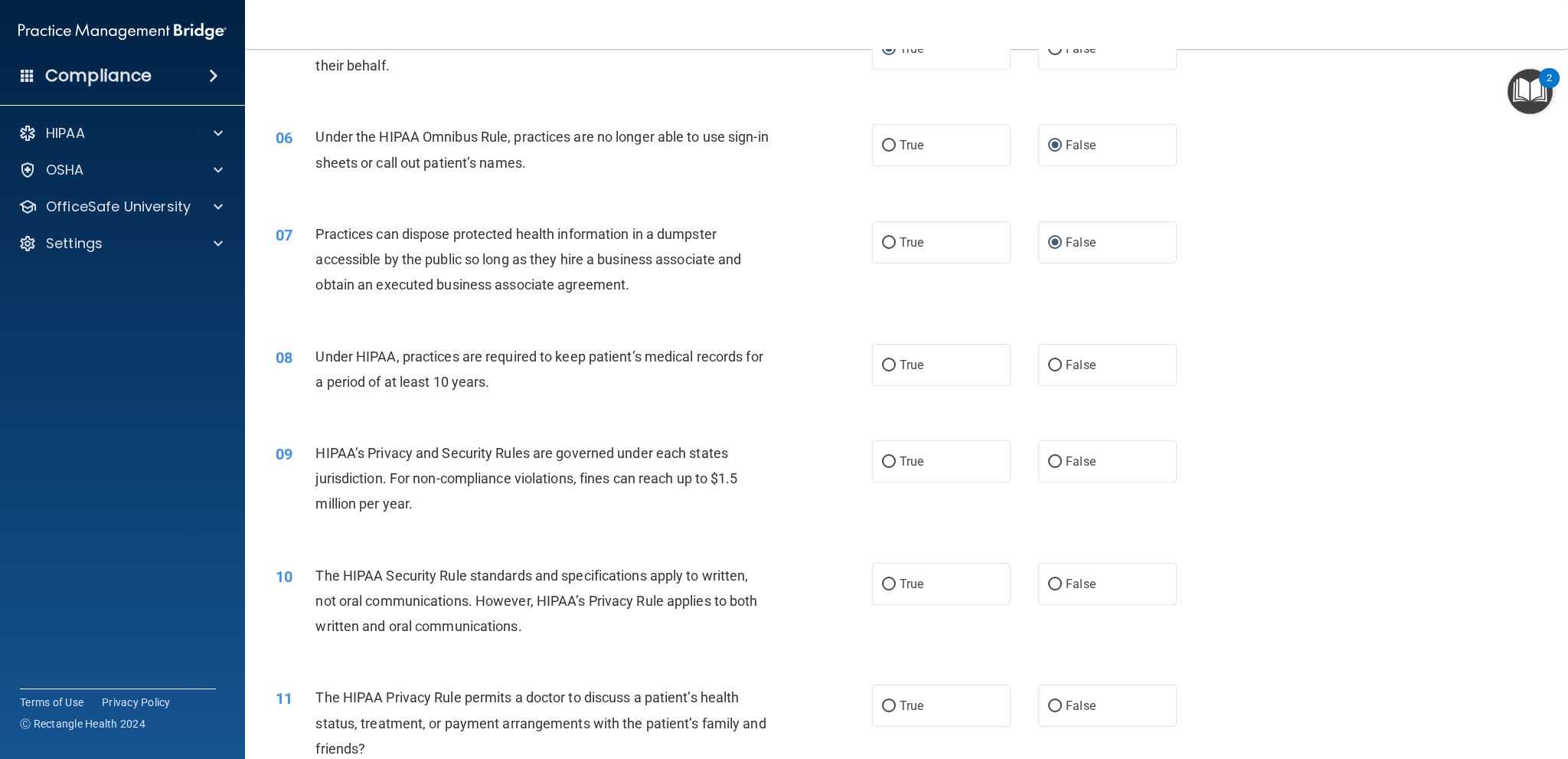
scroll to position [689, 0]
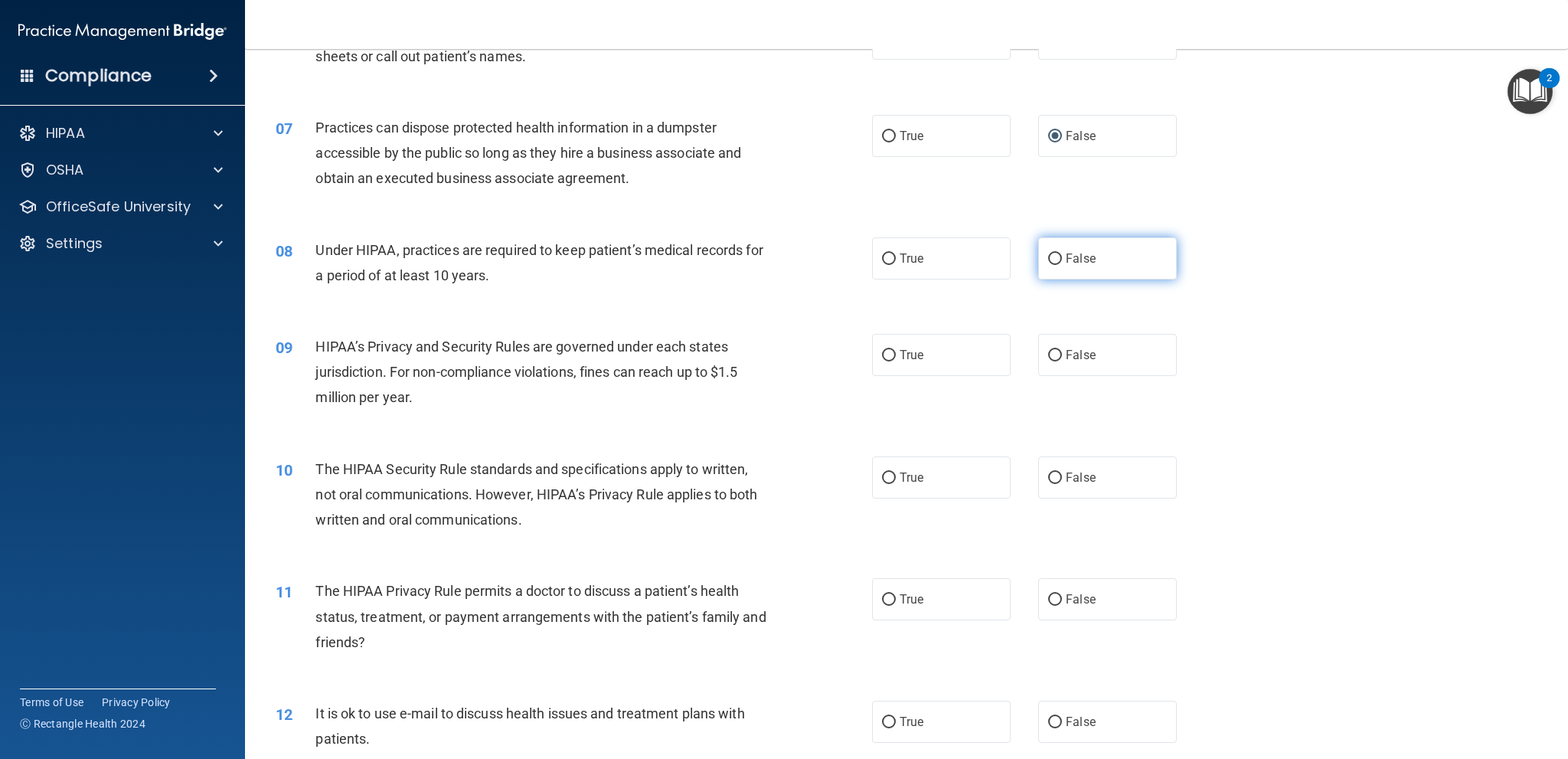
click at [1051, 256] on input "False" at bounding box center [1055, 259] width 14 height 12
radio input "true"
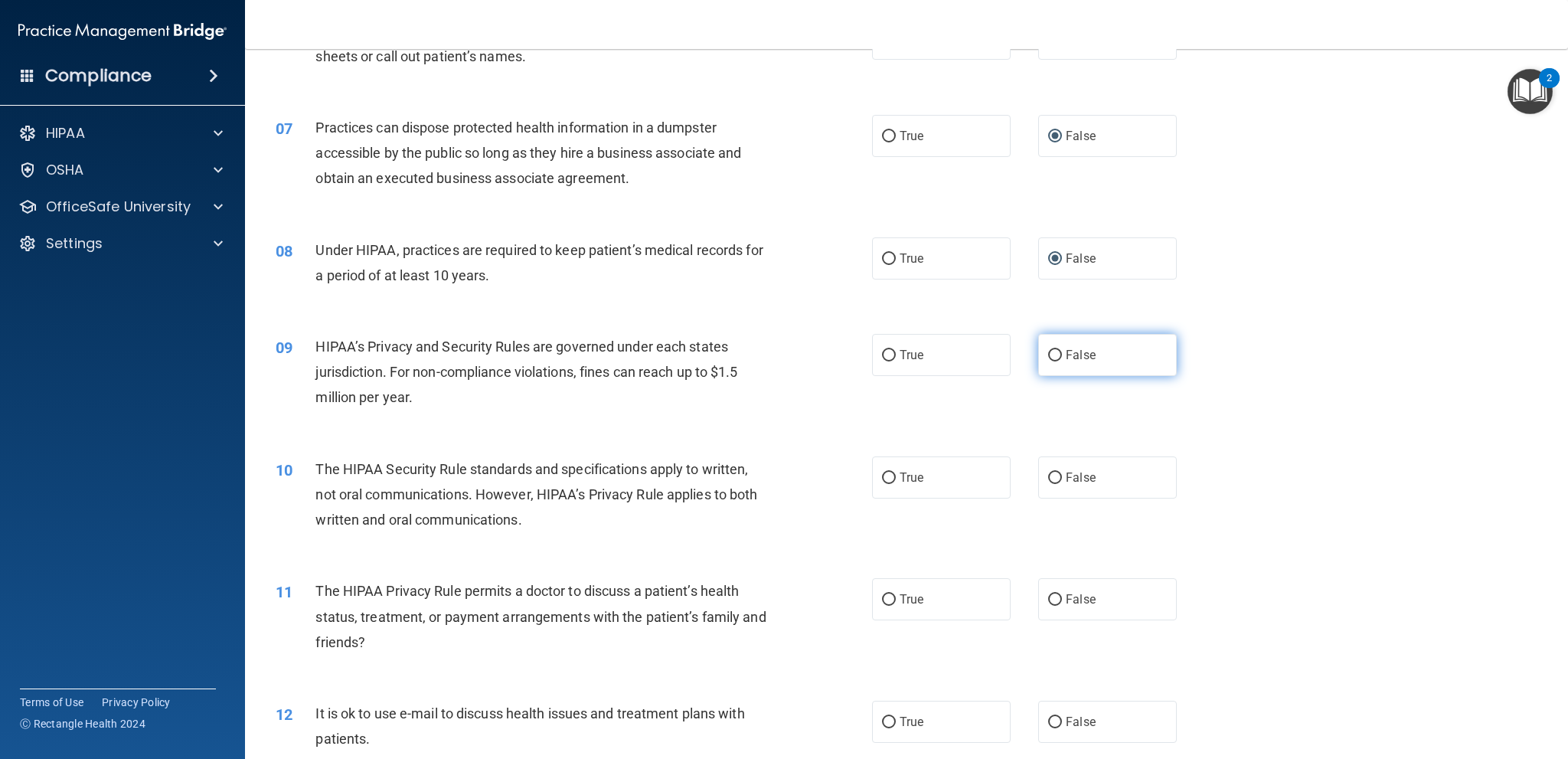
click at [1052, 354] on input "False" at bounding box center [1055, 356] width 14 height 12
radio input "true"
click at [882, 480] on input "True" at bounding box center [889, 479] width 14 height 12
radio input "true"
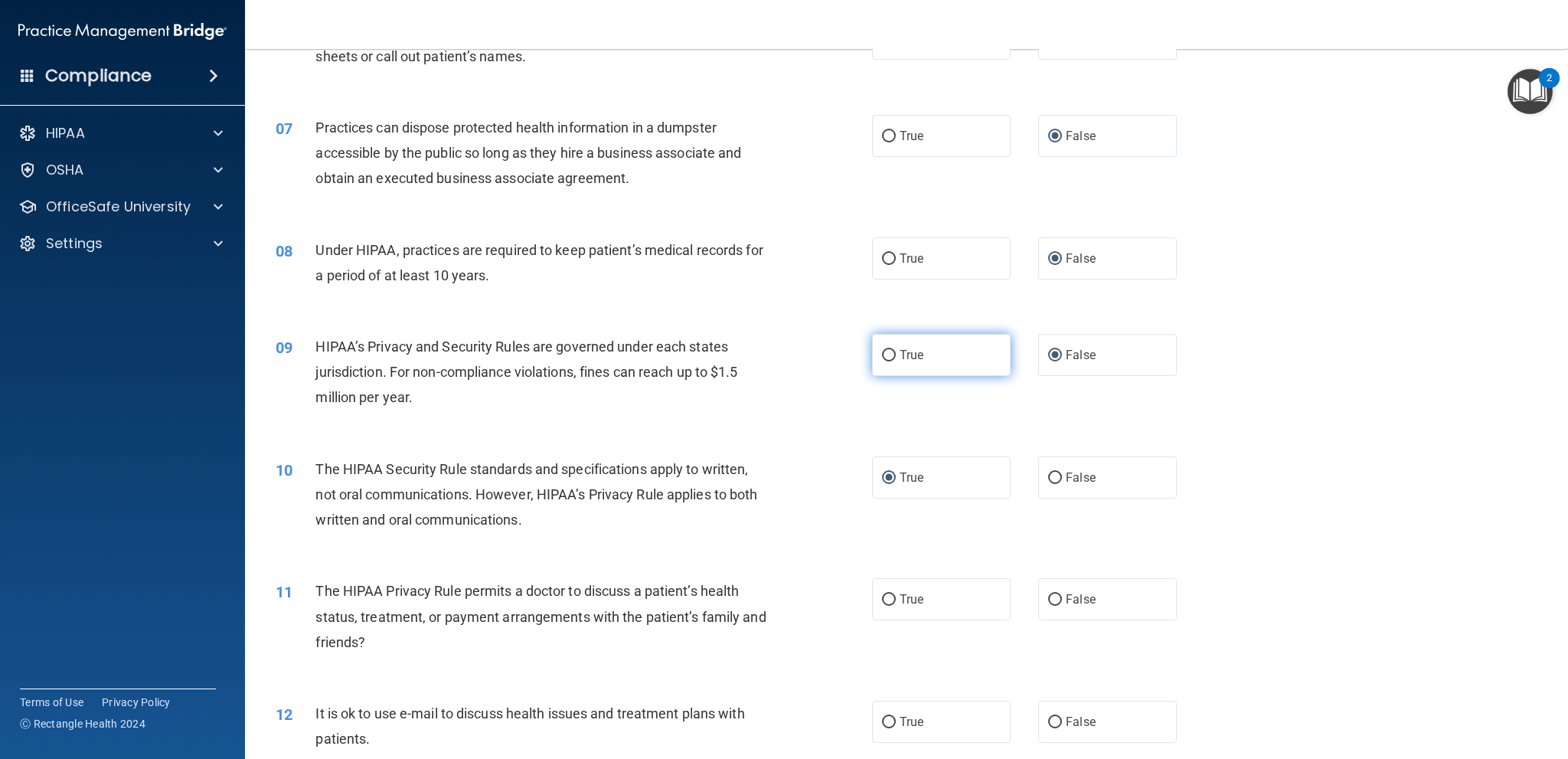
scroll to position [1072, 0]
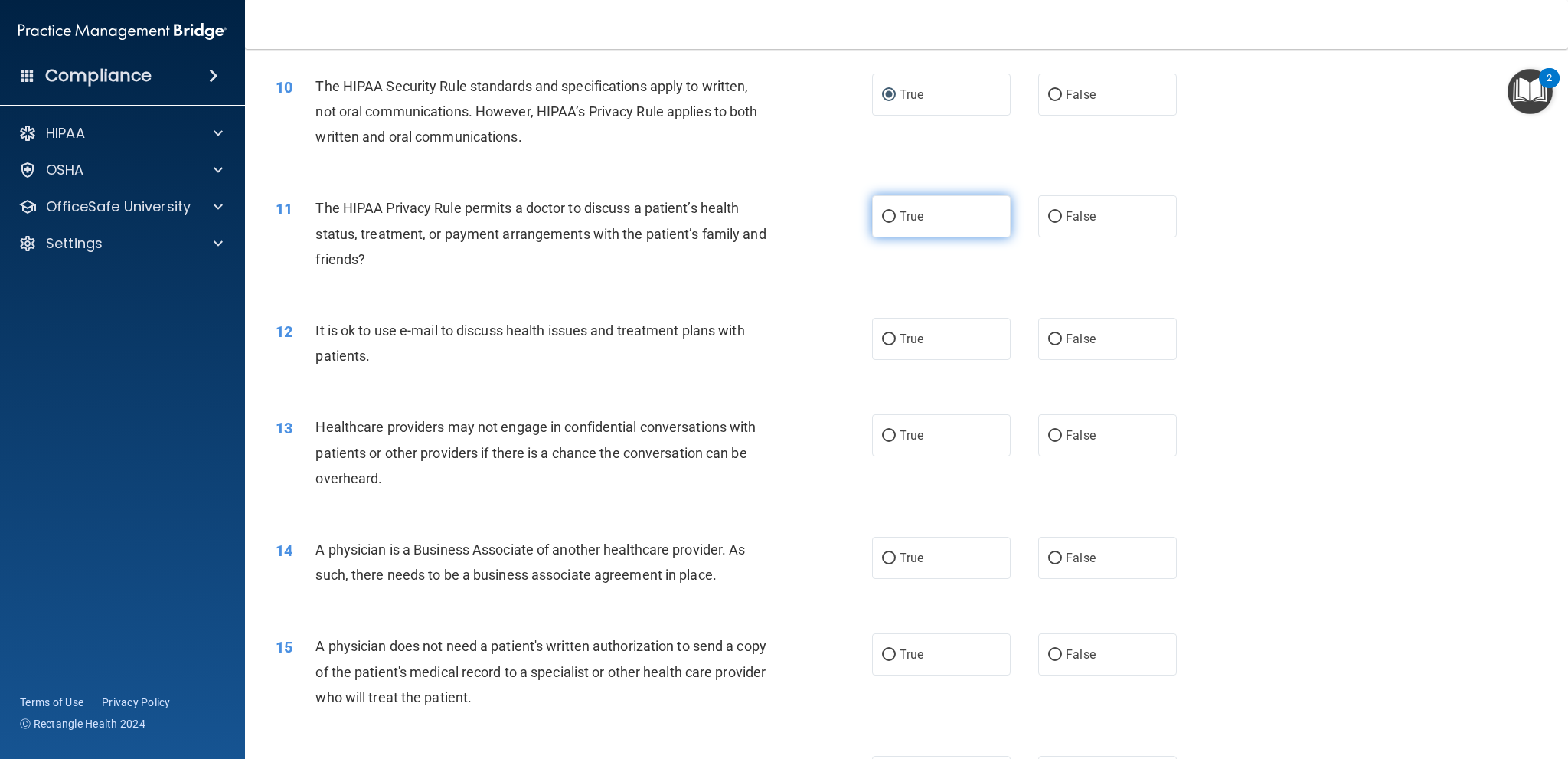
click at [893, 216] on label "True" at bounding box center [941, 216] width 139 height 42
click at [893, 216] on input "True" at bounding box center [889, 217] width 14 height 12
radio input "true"
click at [887, 336] on input "True" at bounding box center [889, 340] width 14 height 12
radio input "true"
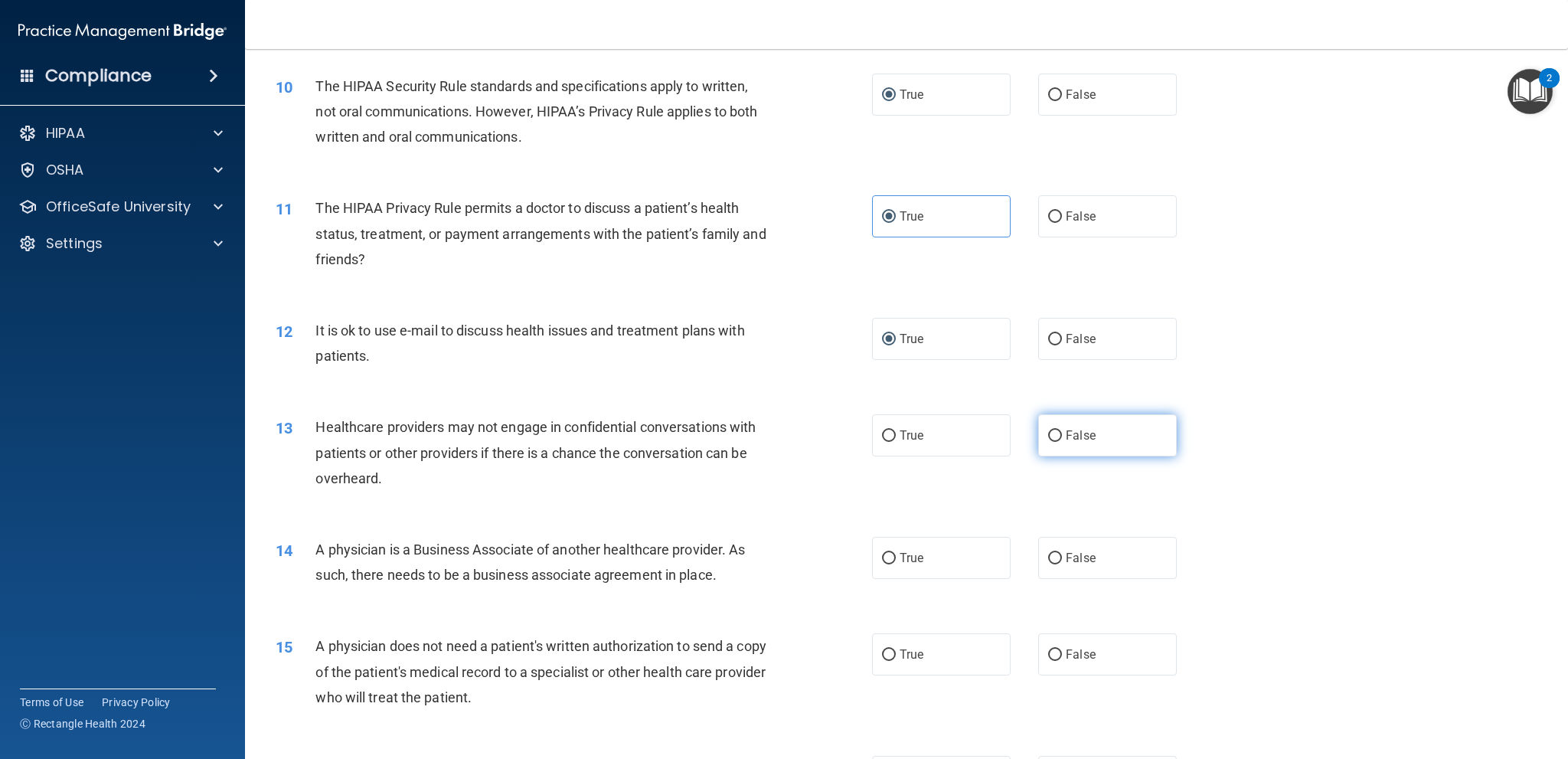
click at [1056, 440] on label "False" at bounding box center [1107, 436] width 139 height 42
click at [1056, 440] on input "False" at bounding box center [1055, 437] width 14 height 12
radio input "true"
click at [1050, 550] on label "False" at bounding box center [1107, 558] width 139 height 42
click at [1050, 554] on input "False" at bounding box center [1055, 560] width 14 height 12
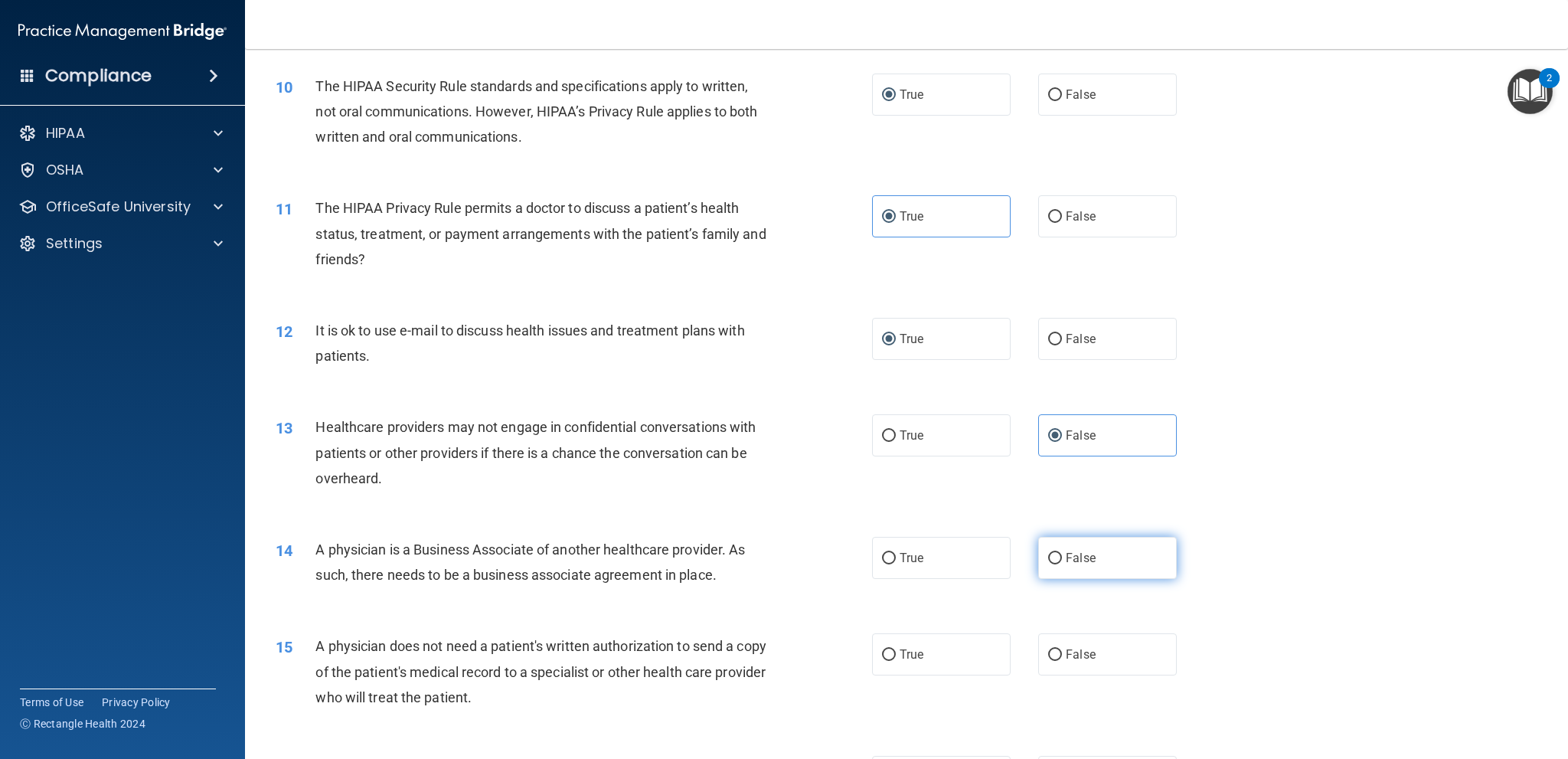
radio input "true"
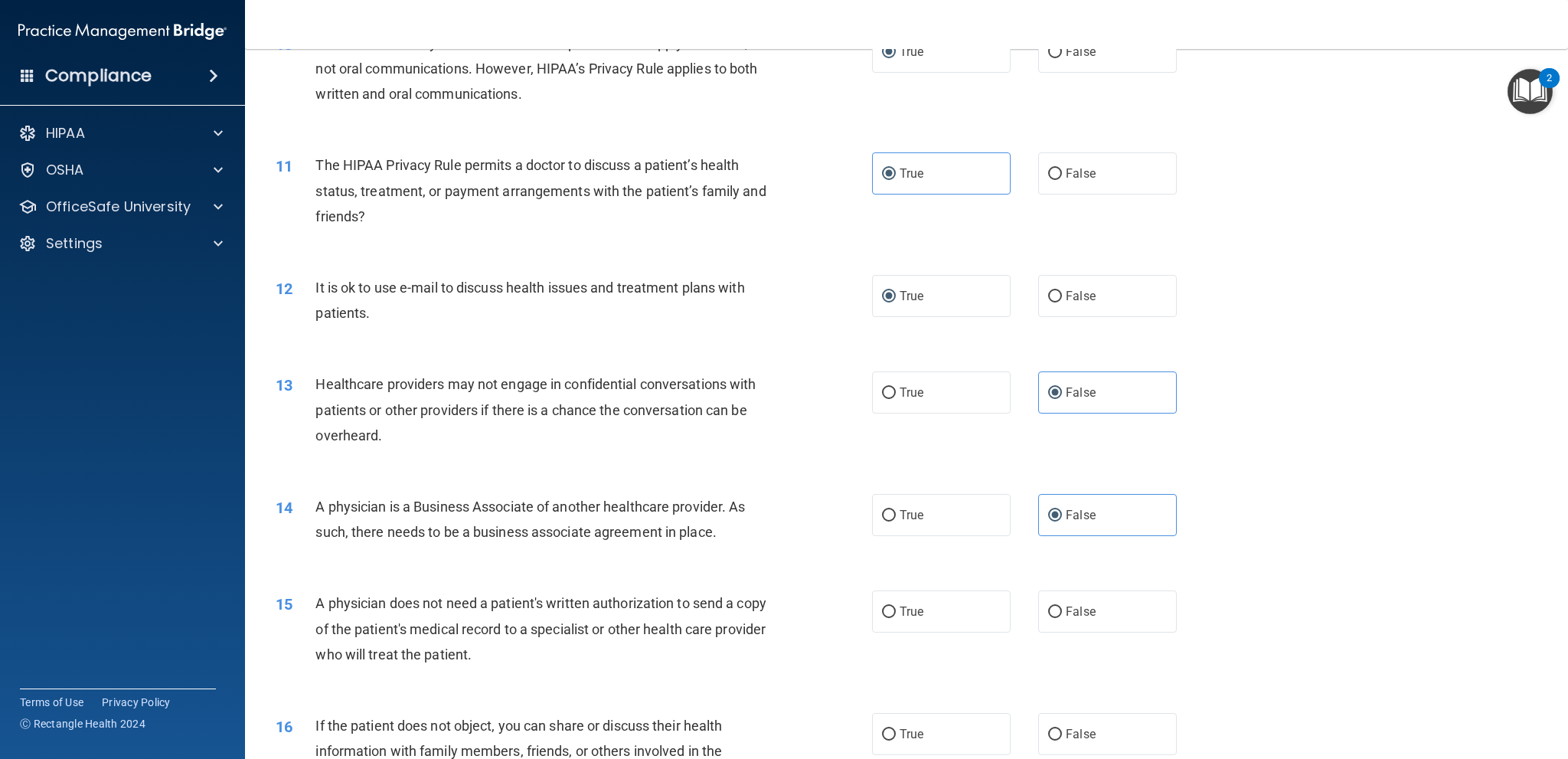
scroll to position [1149, 0]
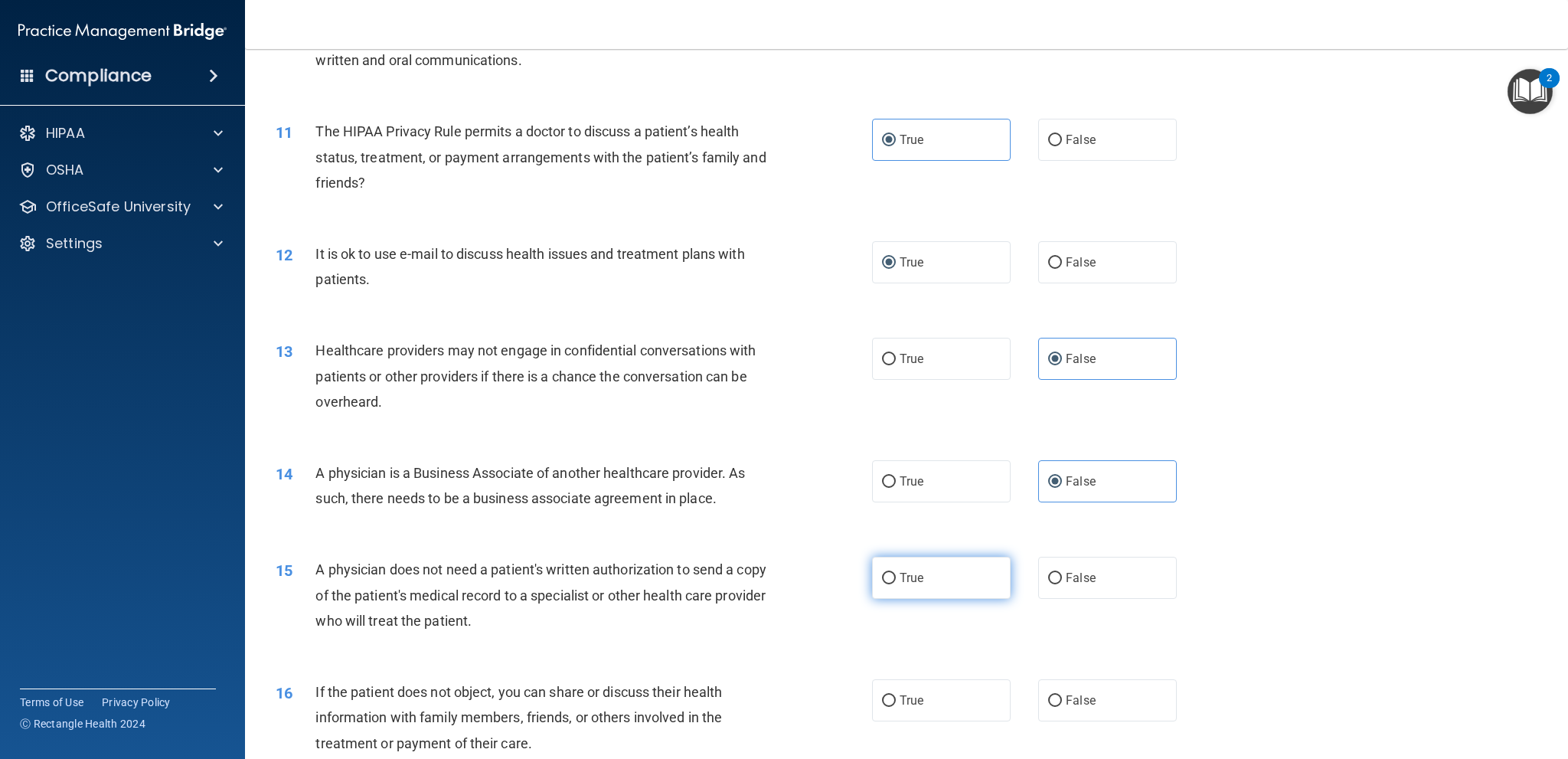
click at [888, 574] on input "True" at bounding box center [889, 579] width 14 height 12
radio input "true"
click at [888, 574] on input "True" at bounding box center [889, 579] width 14 height 12
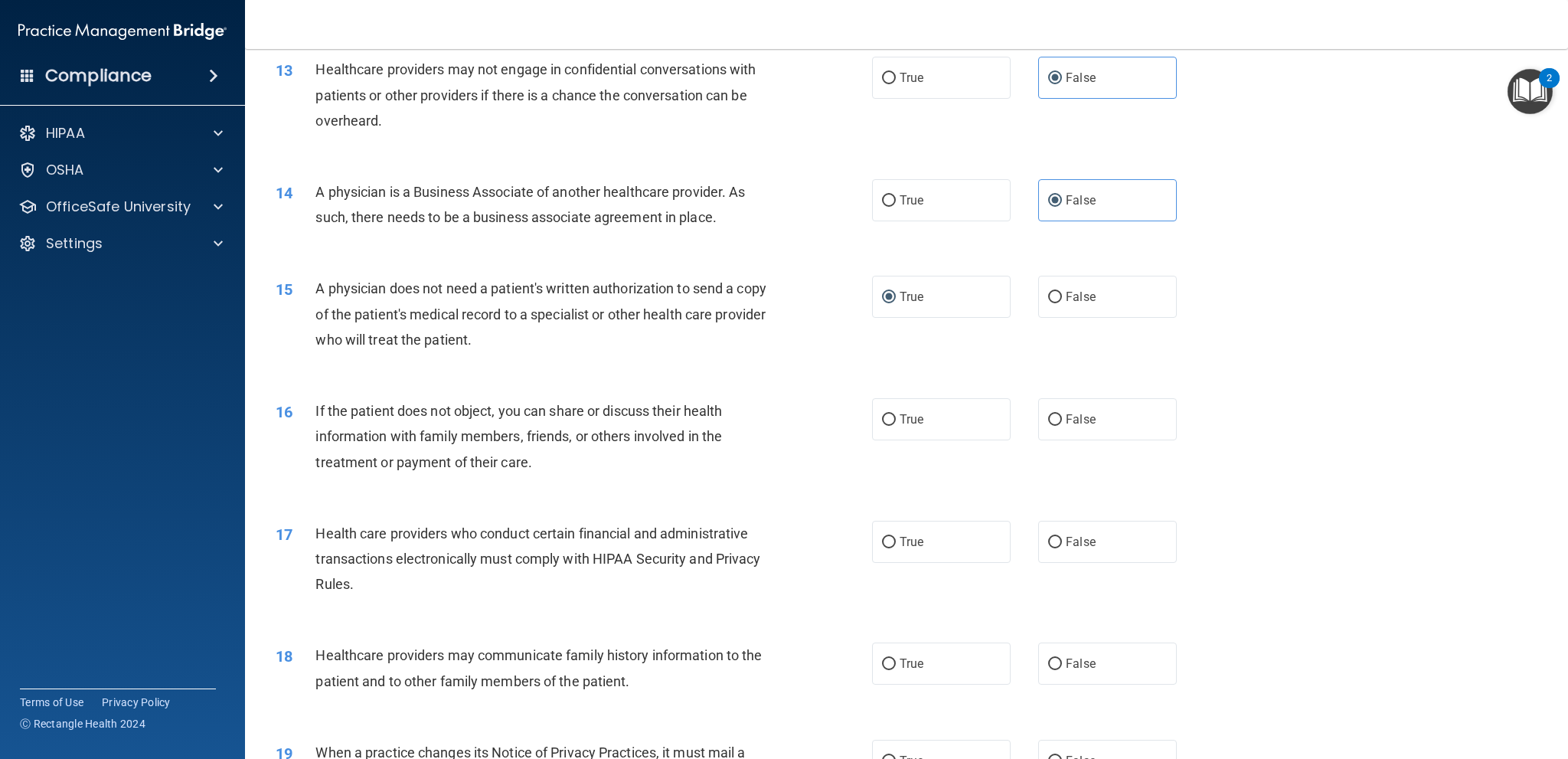
scroll to position [1532, 0]
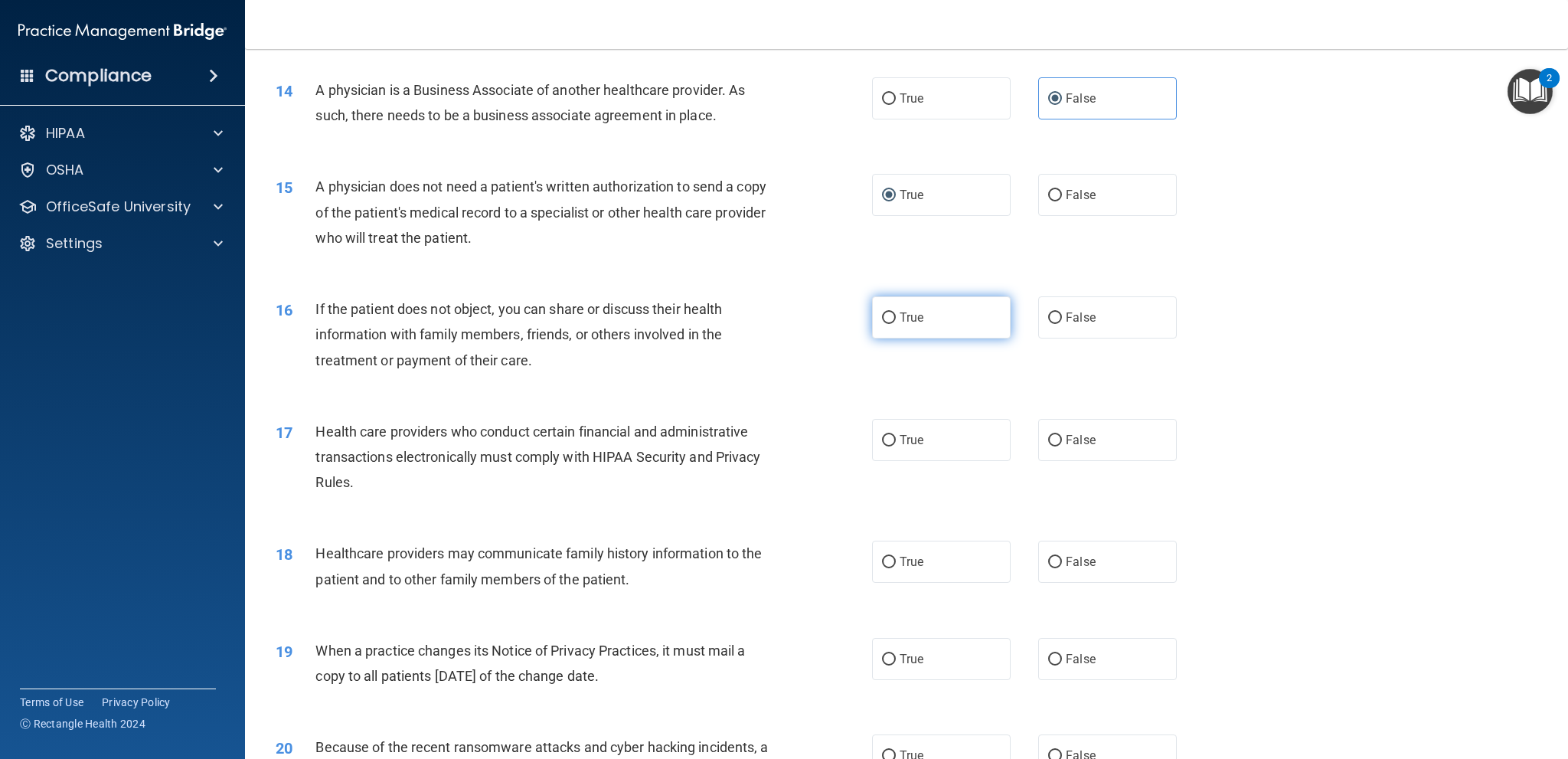
click at [888, 319] on label "True" at bounding box center [941, 317] width 139 height 42
click at [885, 316] on input "True" at bounding box center [889, 318] width 14 height 12
radio input "true"
click at [882, 438] on input "True" at bounding box center [889, 441] width 14 height 12
radio input "true"
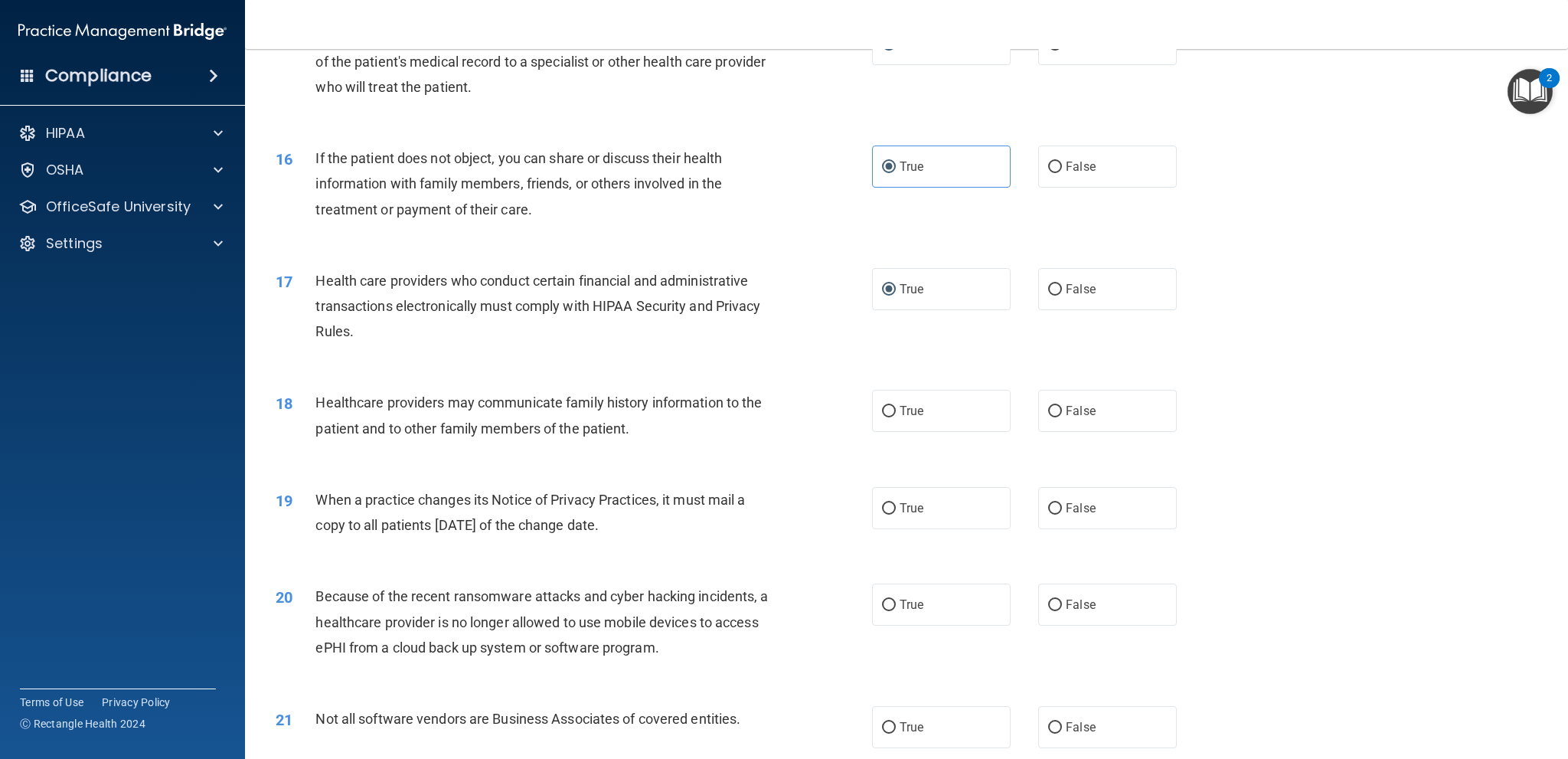
scroll to position [1686, 0]
click at [1048, 404] on input "False" at bounding box center [1055, 410] width 14 height 12
radio input "true"
click at [1048, 502] on input "False" at bounding box center [1055, 507] width 14 height 12
radio input "true"
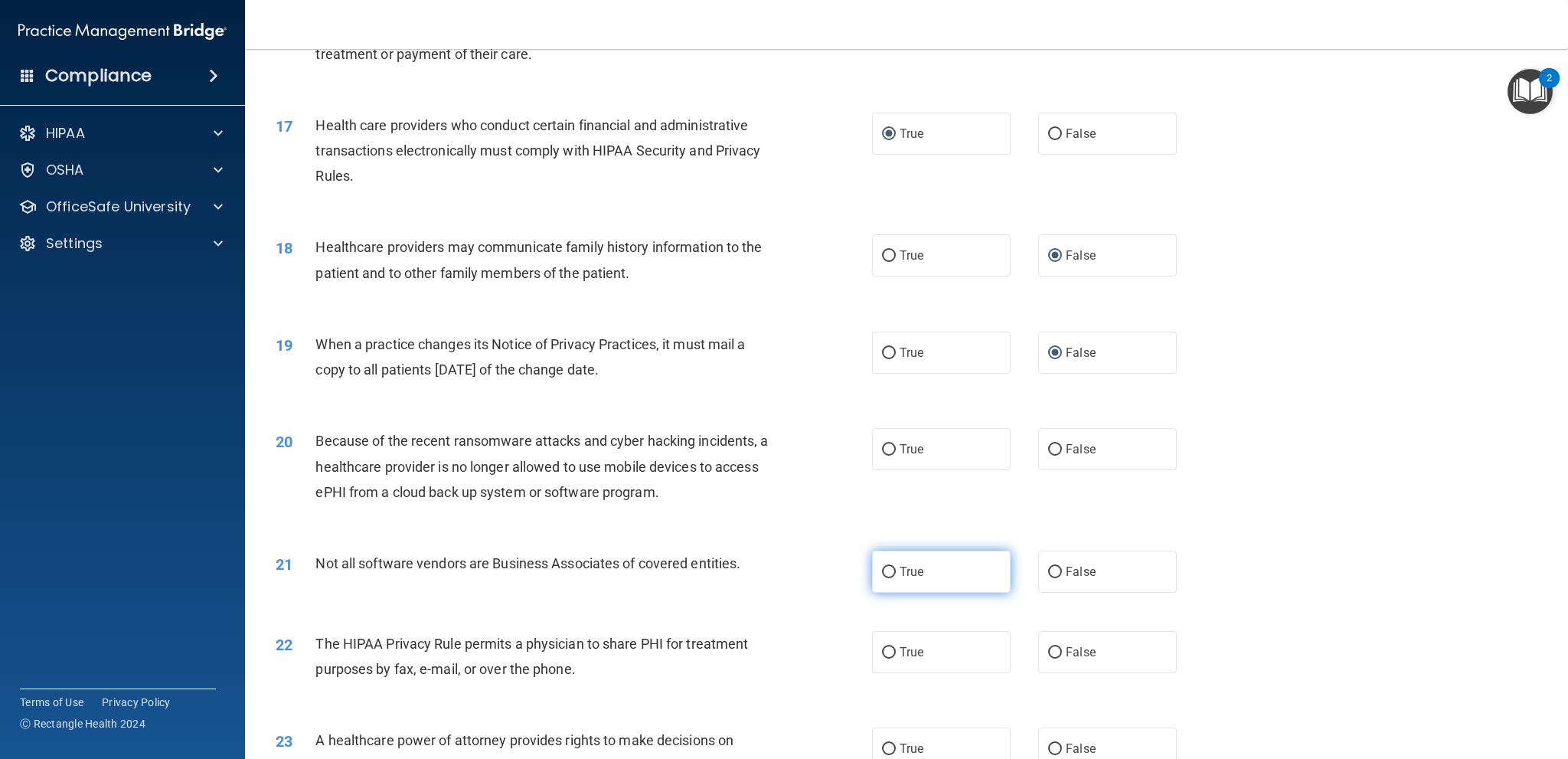
scroll to position [1992, 0]
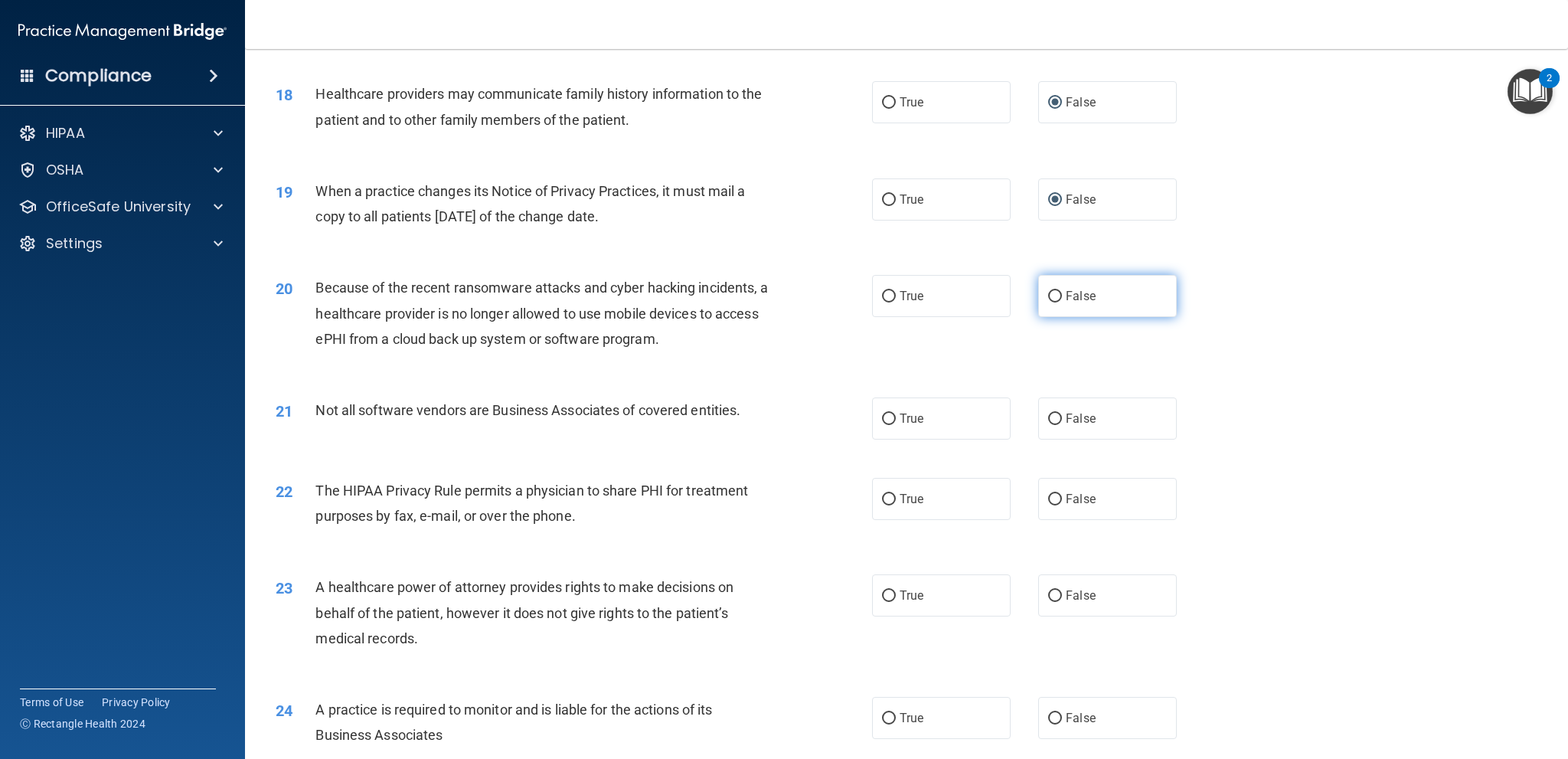
click at [1054, 287] on label "False" at bounding box center [1107, 296] width 139 height 42
click at [1054, 291] on input "False" at bounding box center [1055, 297] width 14 height 12
radio input "true"
click at [886, 418] on input "True" at bounding box center [889, 420] width 14 height 12
radio input "true"
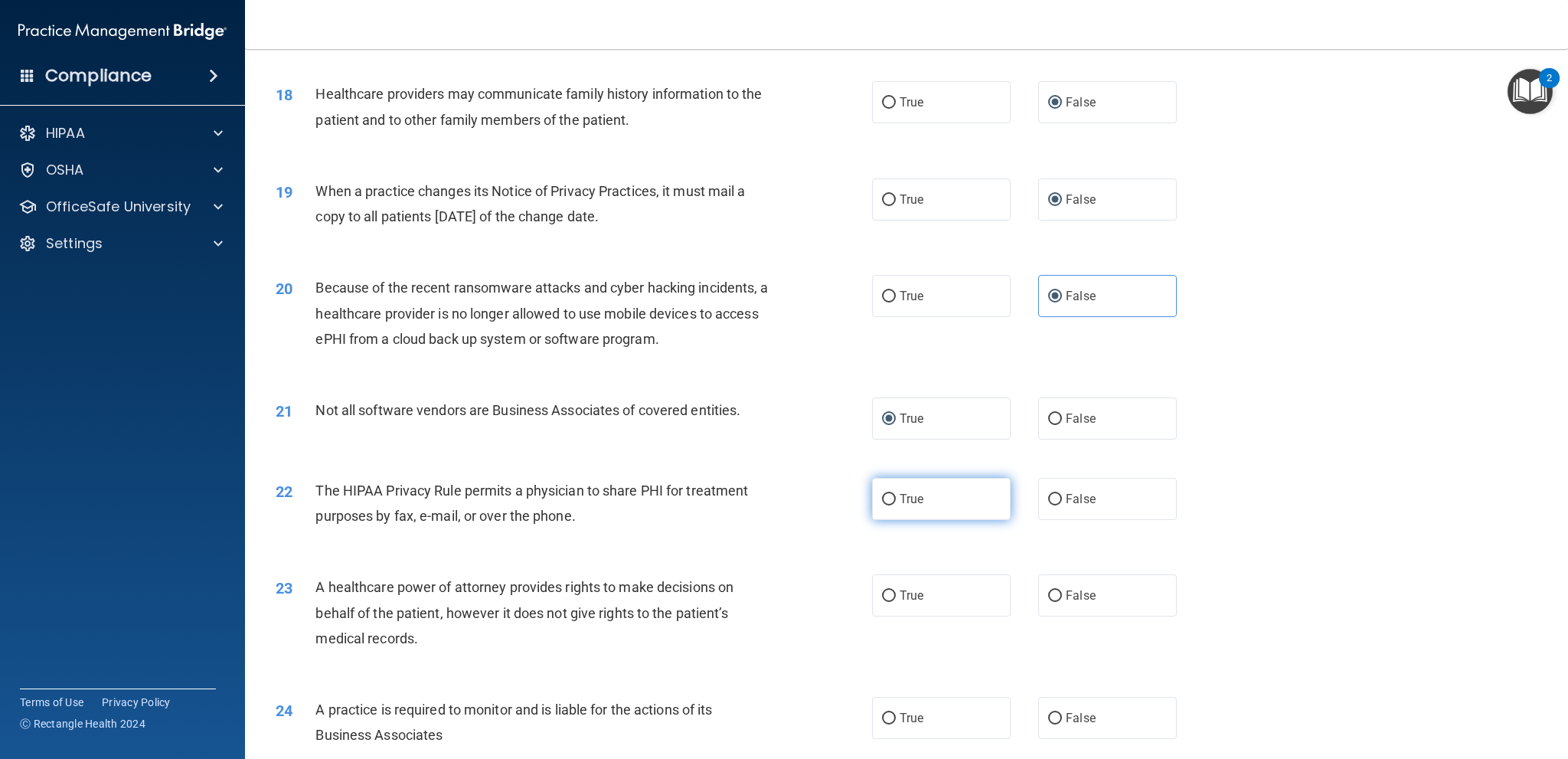
click at [891, 502] on label "True" at bounding box center [941, 499] width 139 height 42
click at [891, 502] on input "True" at bounding box center [889, 500] width 14 height 12
radio input "true"
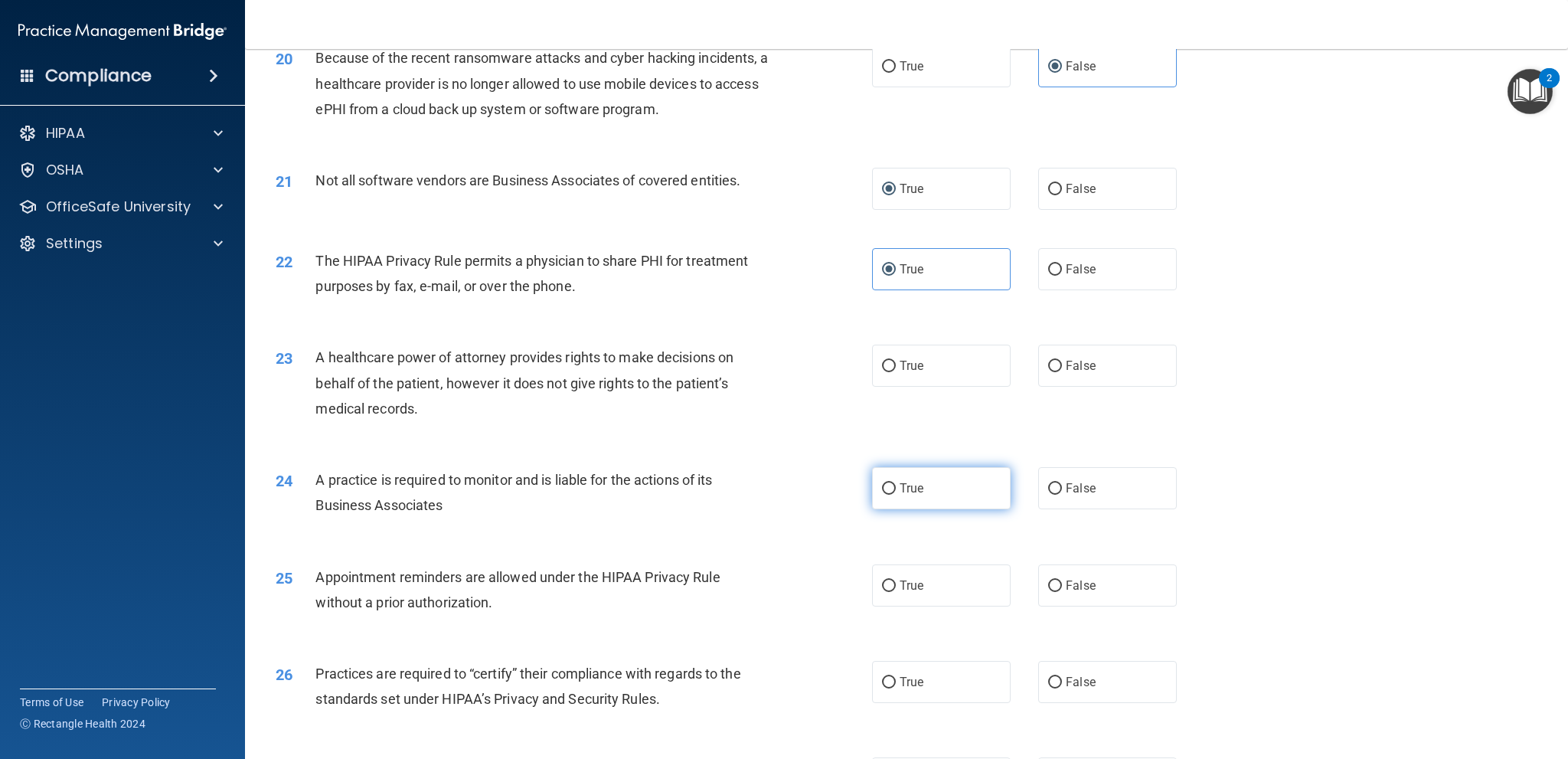
scroll to position [2452, 0]
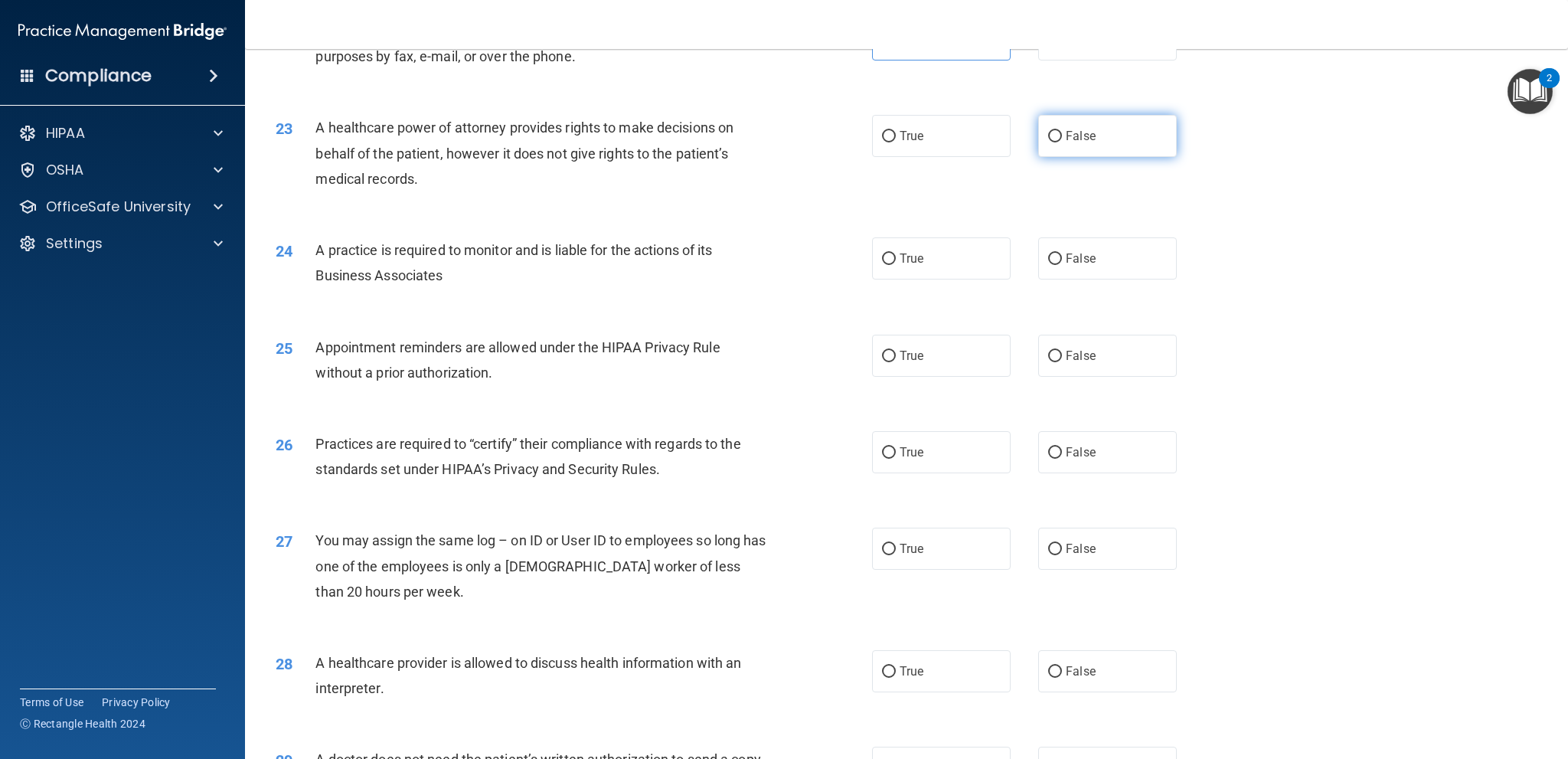
click at [1050, 142] on input "False" at bounding box center [1055, 137] width 14 height 12
radio input "true"
click at [1054, 256] on input "False" at bounding box center [1055, 259] width 14 height 12
radio input "true"
click at [888, 358] on input "True" at bounding box center [889, 357] width 14 height 12
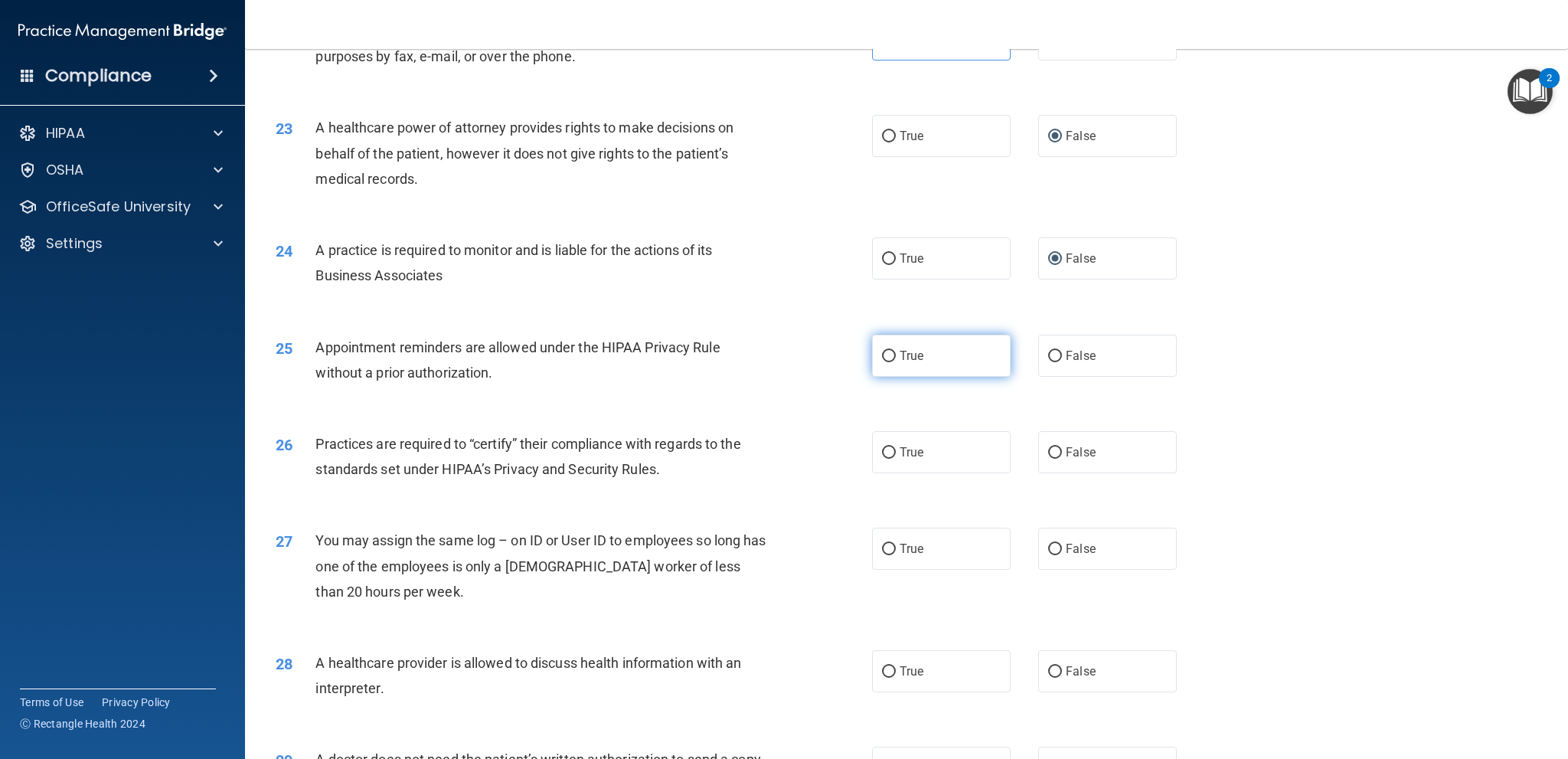
radio input "true"
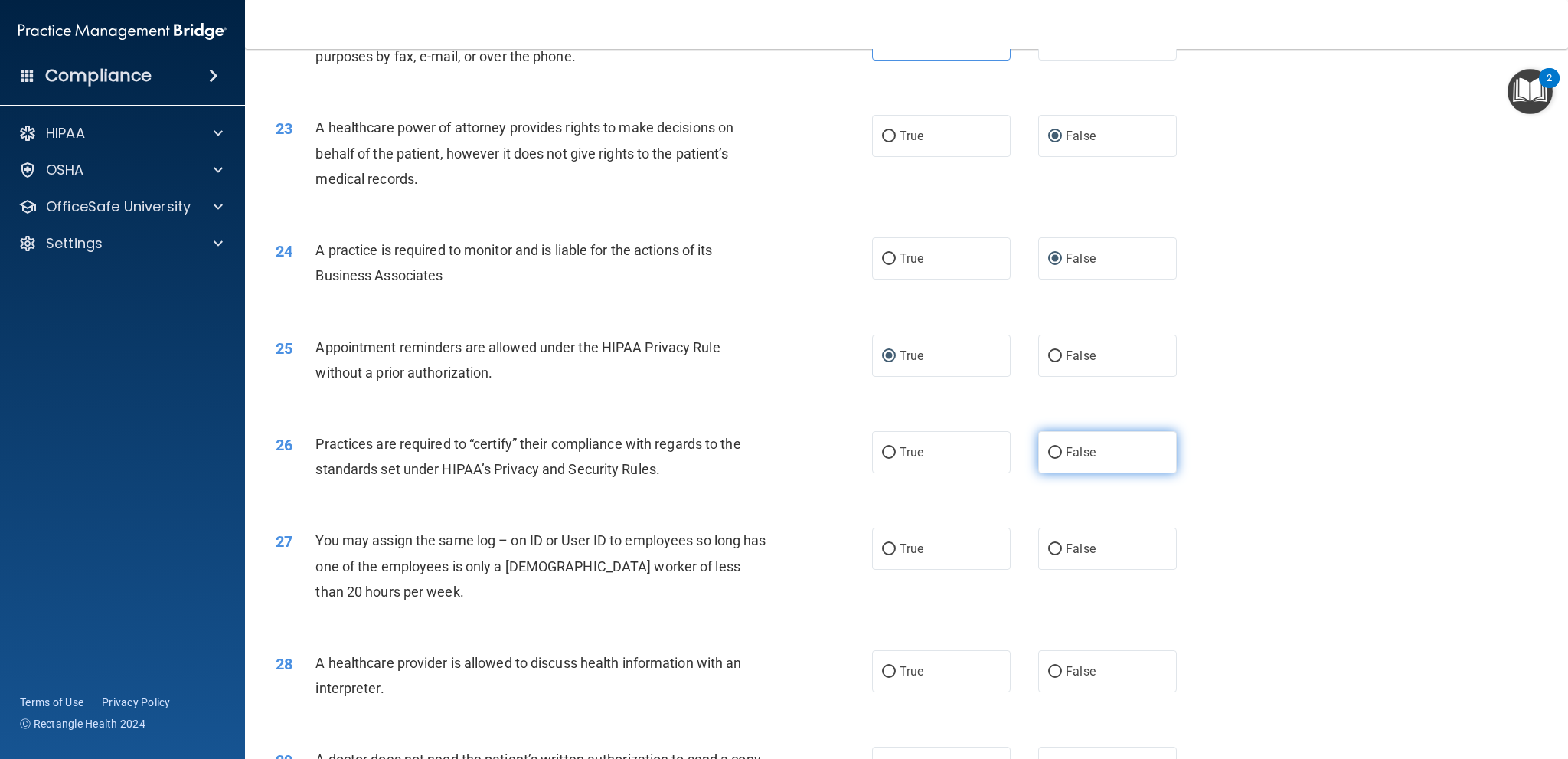
click at [1052, 450] on input "False" at bounding box center [1055, 454] width 14 height 12
radio input "true"
click at [1051, 540] on label "False" at bounding box center [1107, 549] width 139 height 42
click at [1051, 544] on input "False" at bounding box center [1055, 550] width 14 height 12
radio input "true"
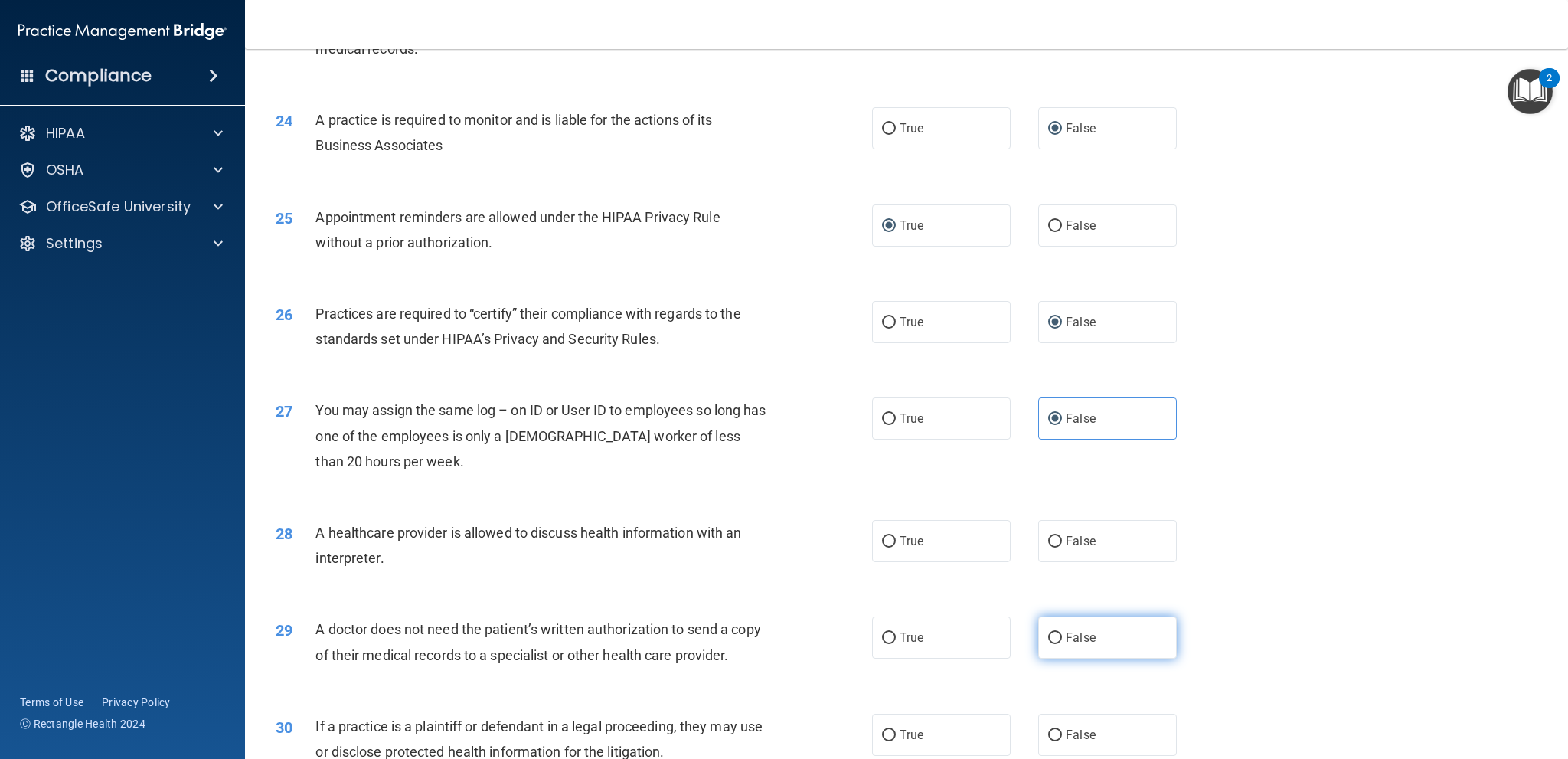
scroll to position [2681, 0]
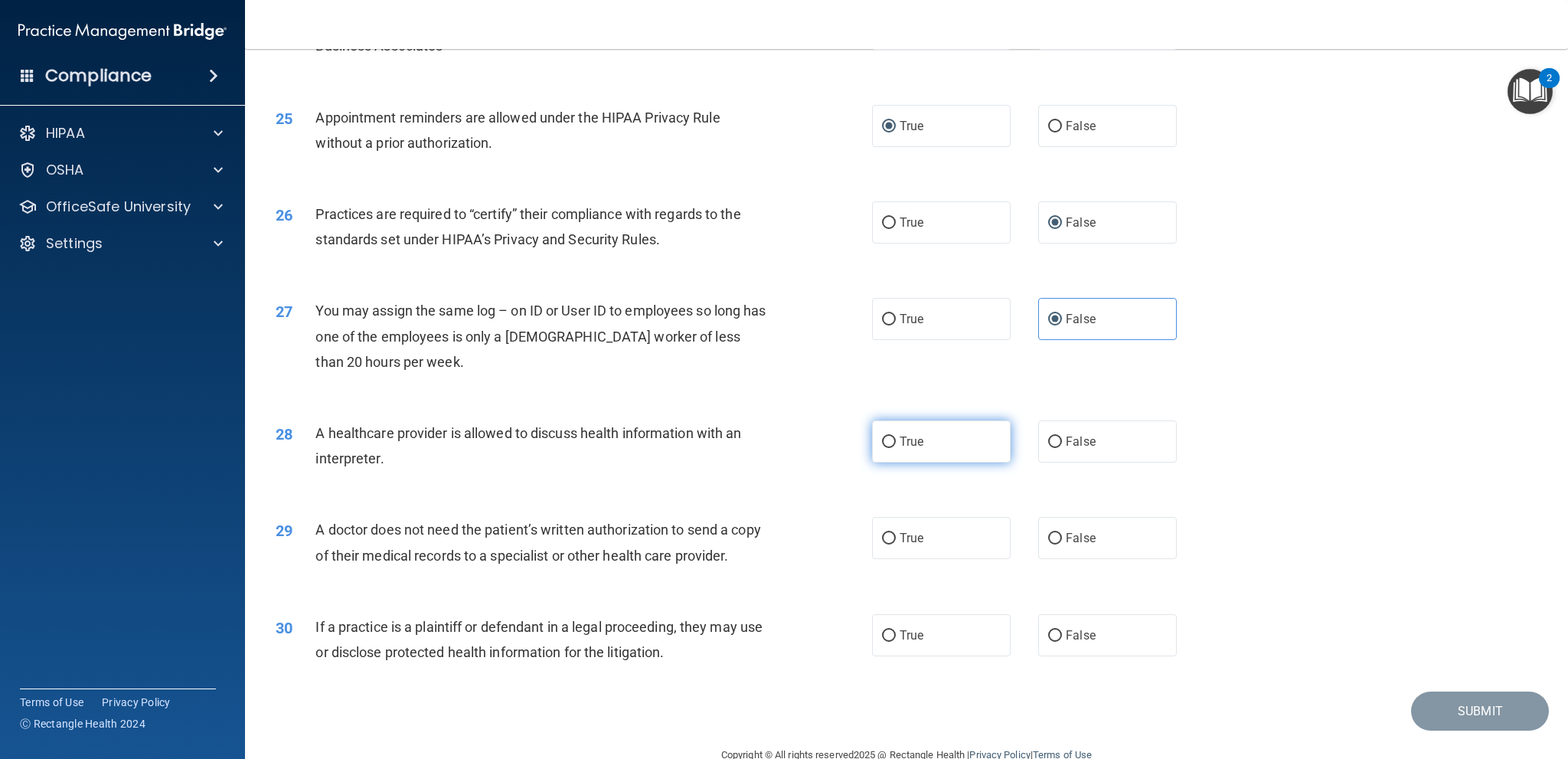
click at [886, 443] on input "True" at bounding box center [889, 443] width 14 height 12
radio input "true"
click at [882, 537] on input "True" at bounding box center [889, 540] width 14 height 12
radio input "true"
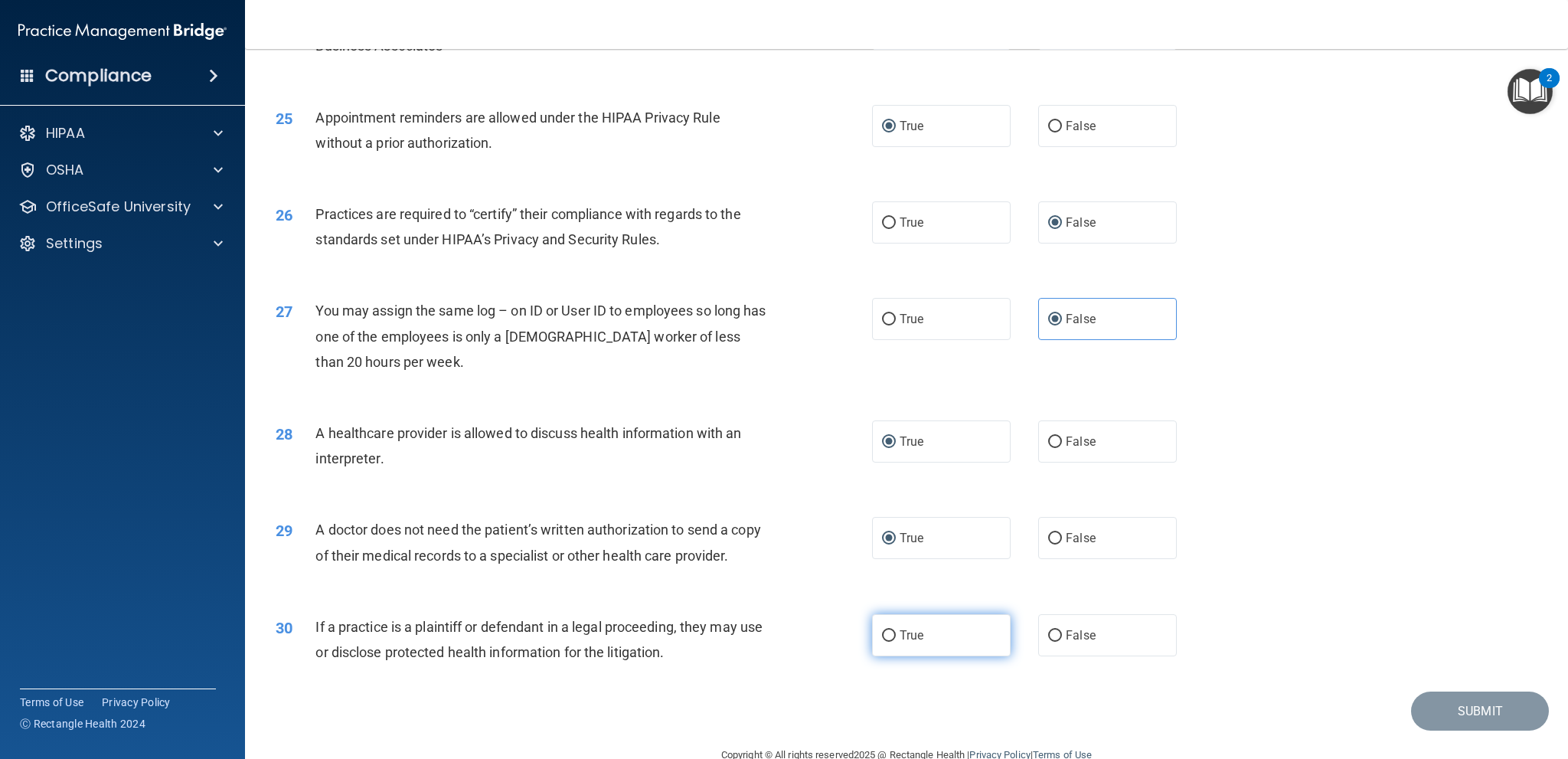
click at [886, 630] on input "True" at bounding box center [889, 636] width 14 height 12
radio input "true"
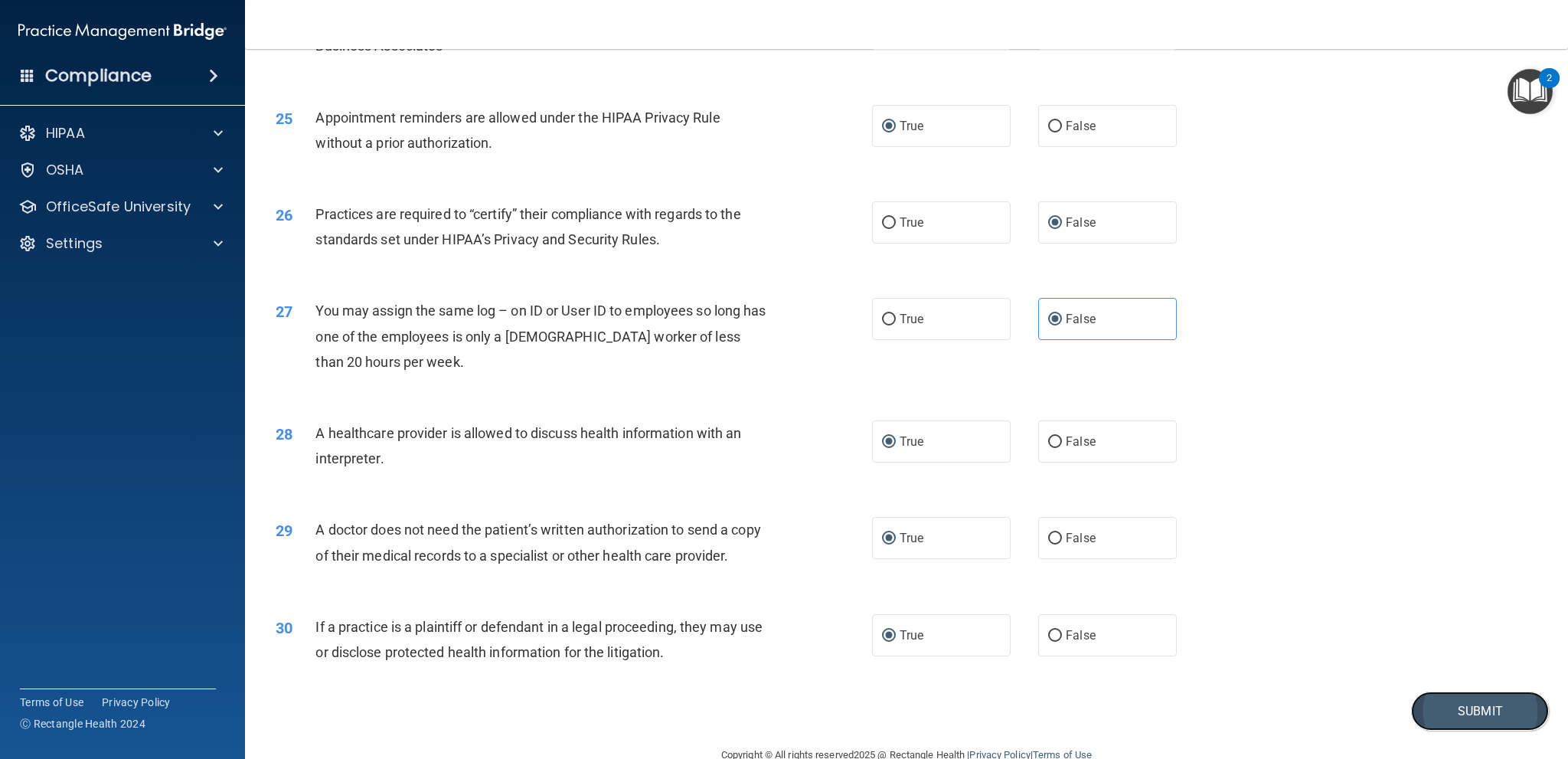
click at [1448, 712] on button "Submit" at bounding box center [1480, 711] width 138 height 39
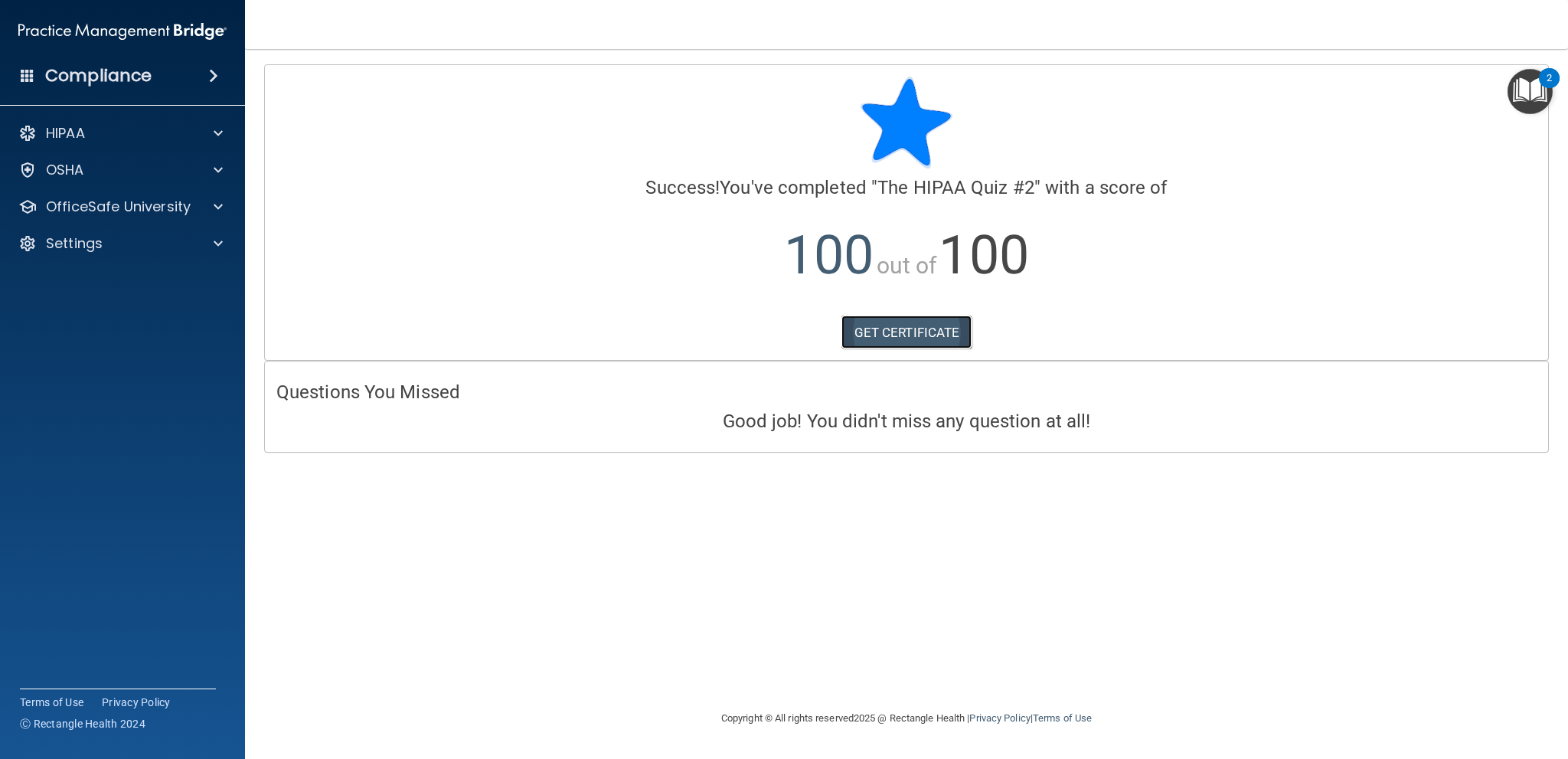
click at [902, 325] on link "GET CERTIFICATE" at bounding box center [906, 332] width 131 height 34
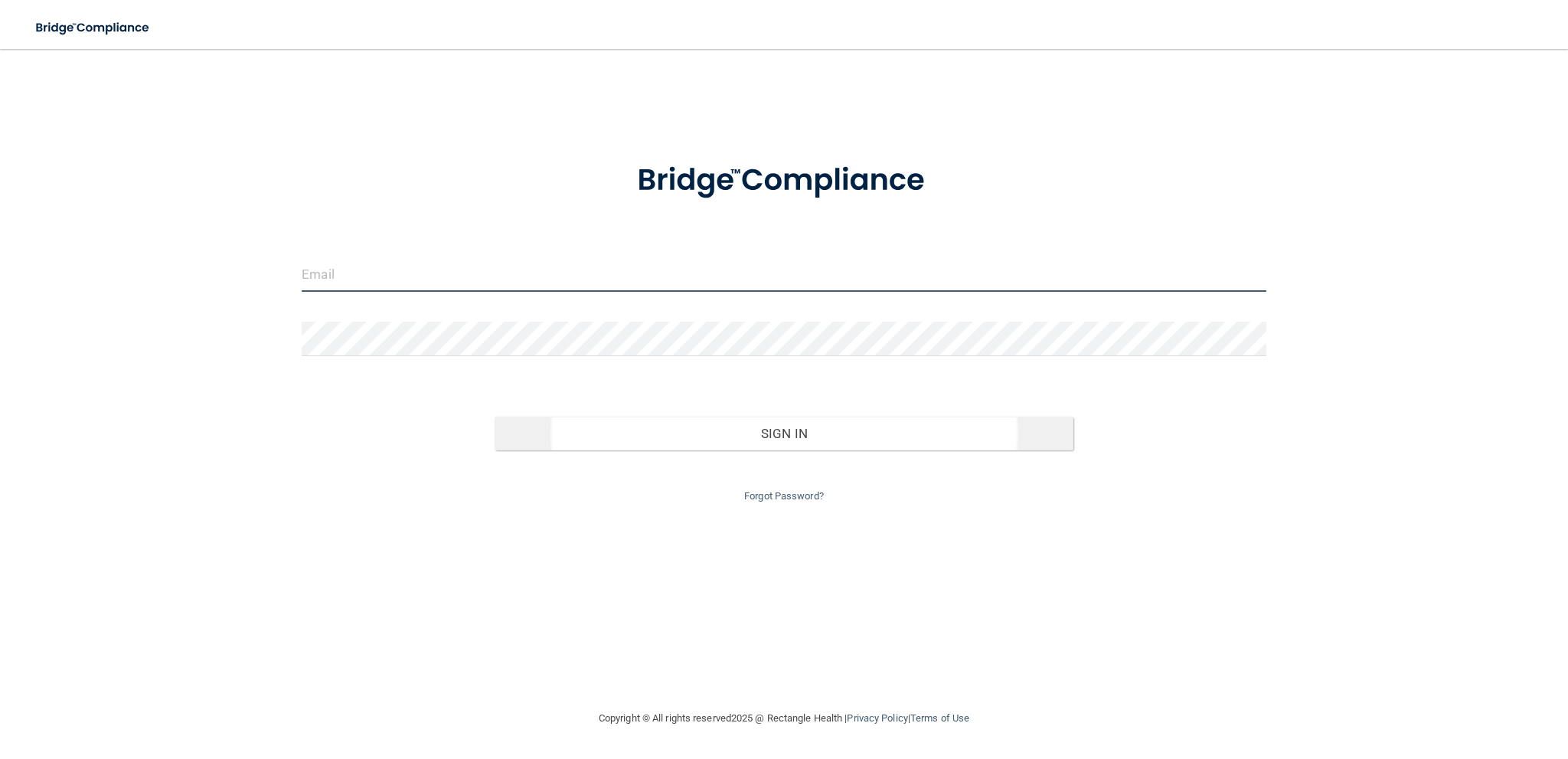
type input "[EMAIL_ADDRESS][DOMAIN_NAME]"
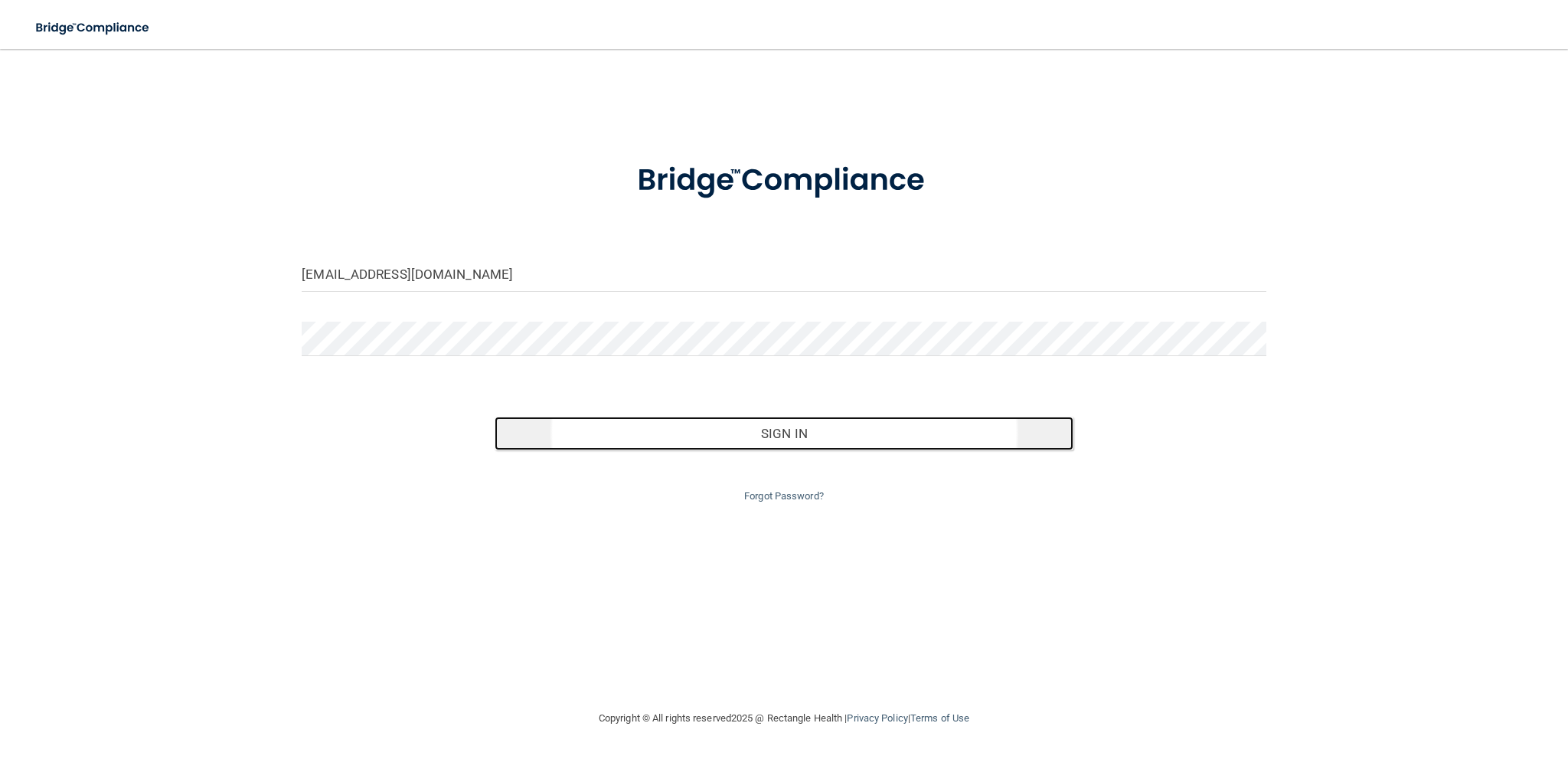
click at [794, 435] on button "Sign In" at bounding box center [784, 434] width 579 height 34
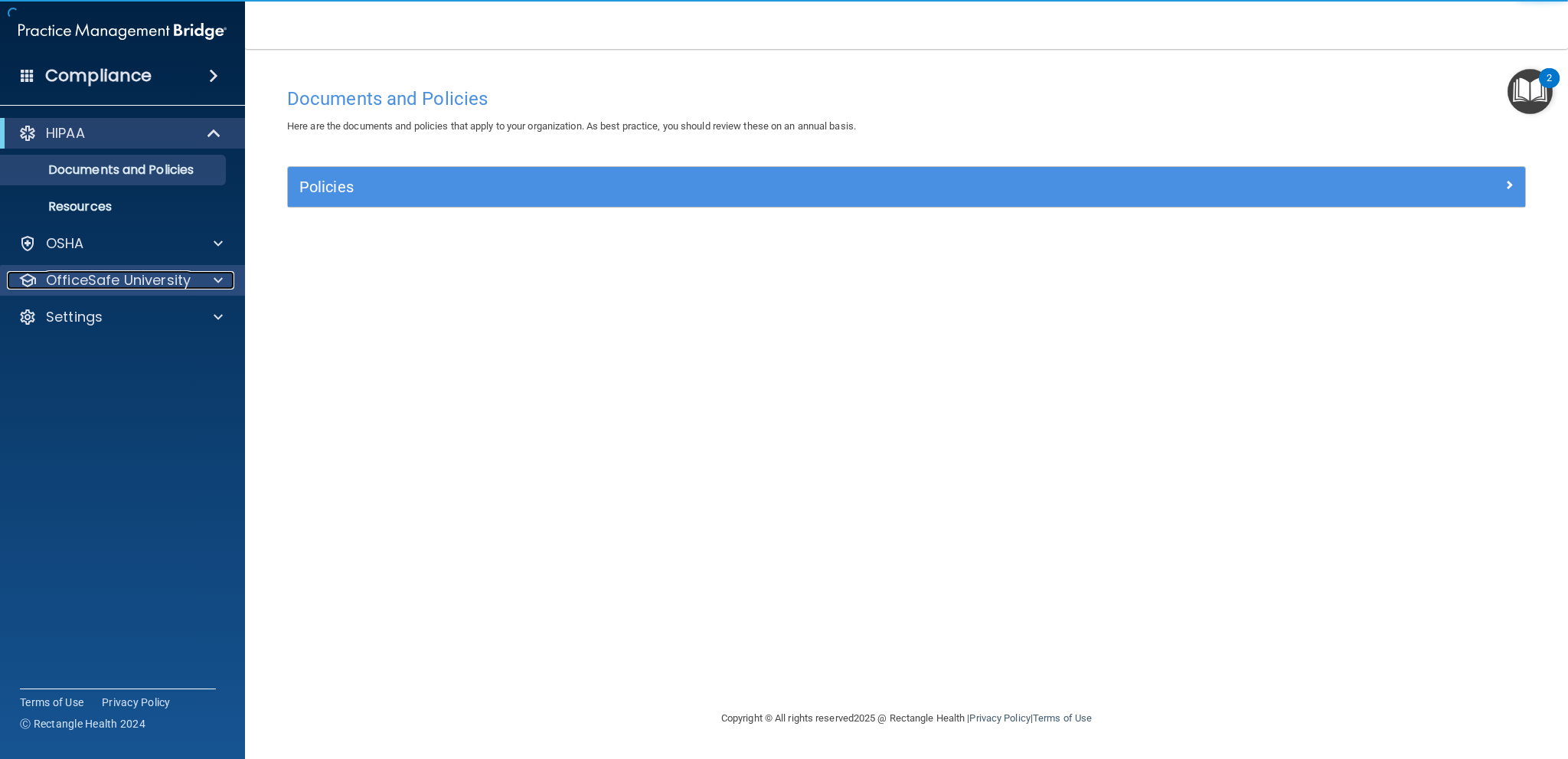
click at [137, 284] on p "OfficeSafe University" at bounding box center [118, 280] width 145 height 18
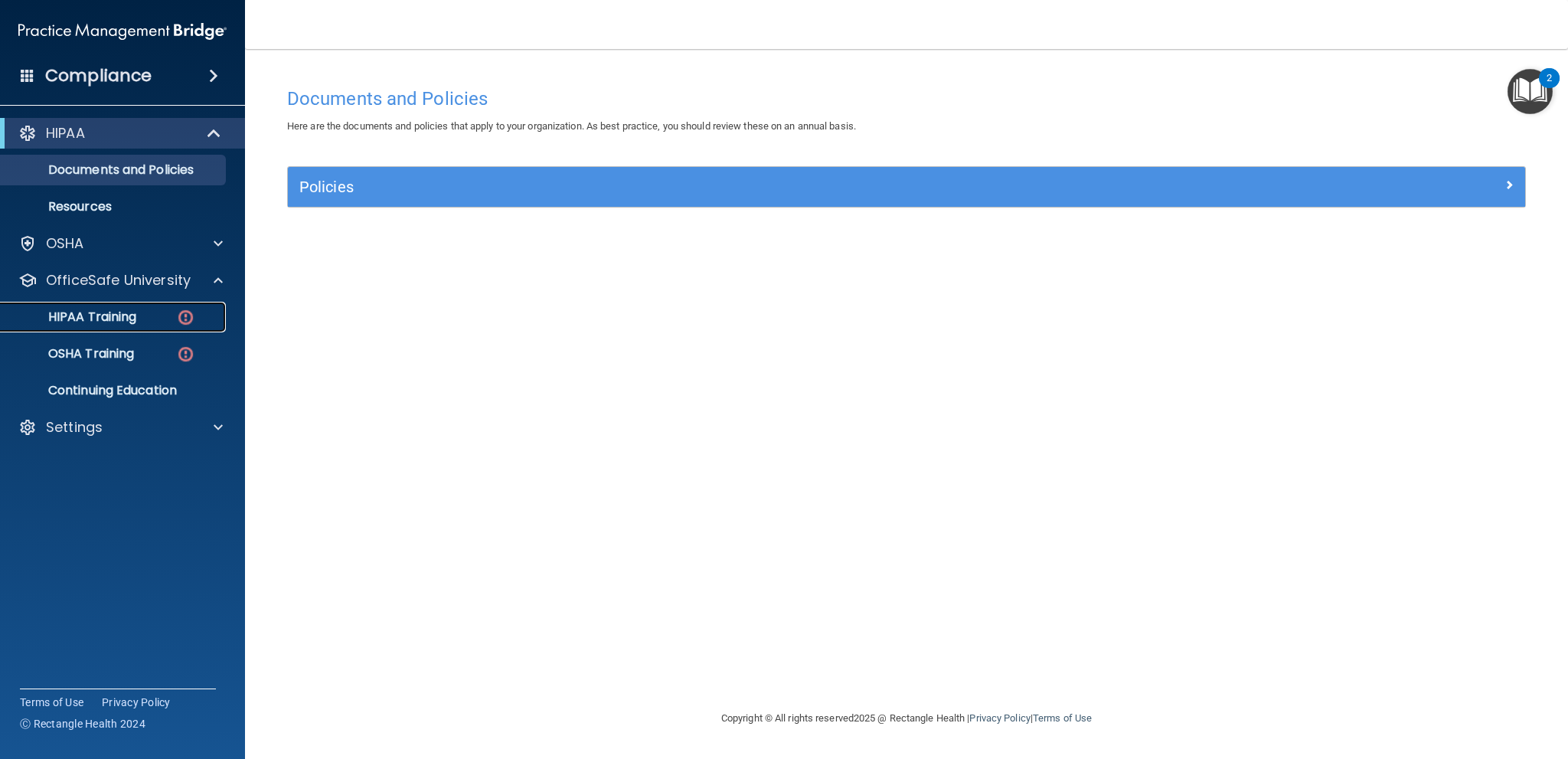
click at [116, 312] on p "HIPAA Training" at bounding box center [73, 316] width 127 height 15
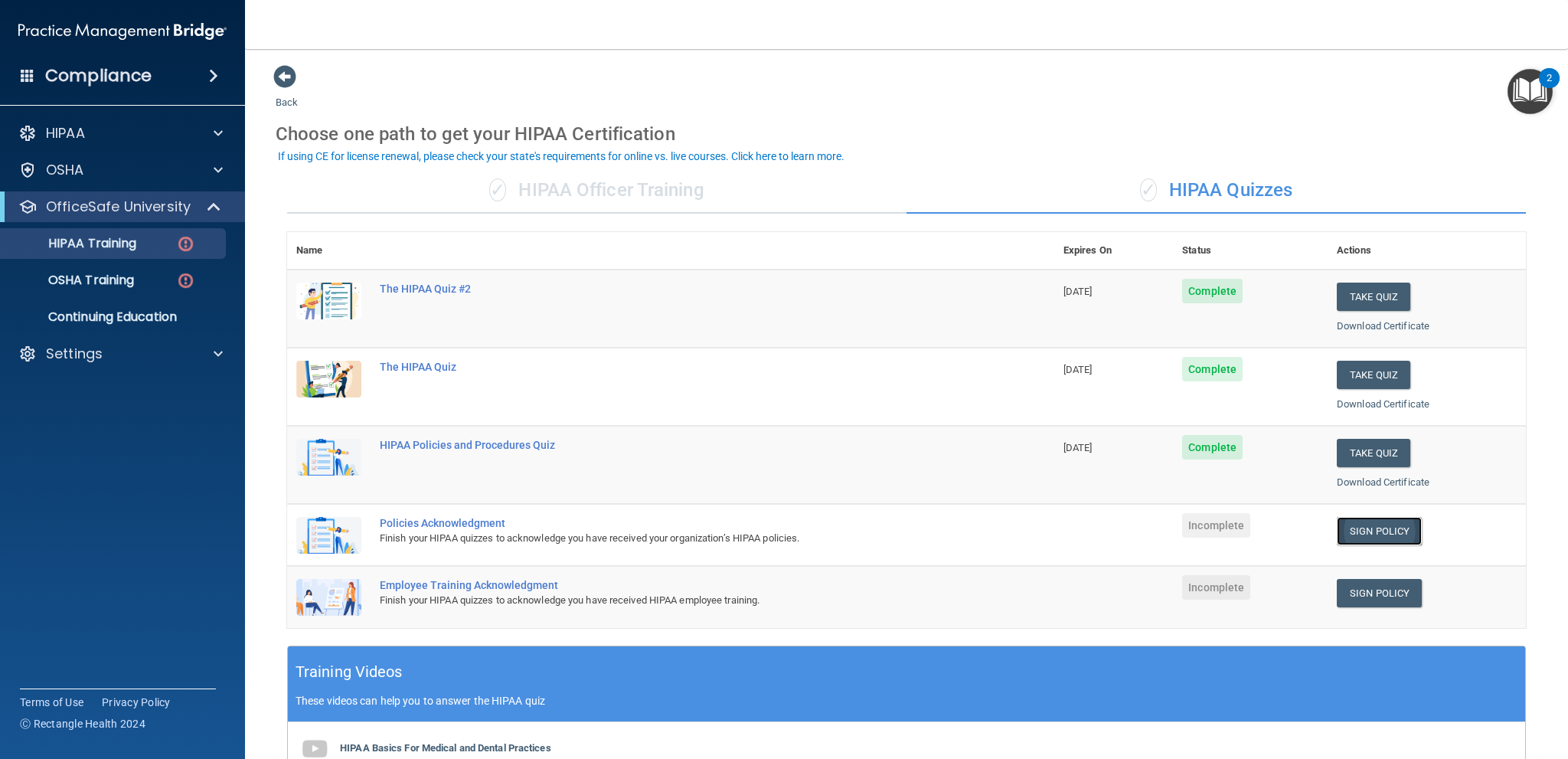
click at [1380, 524] on link "Sign Policy" at bounding box center [1379, 531] width 85 height 28
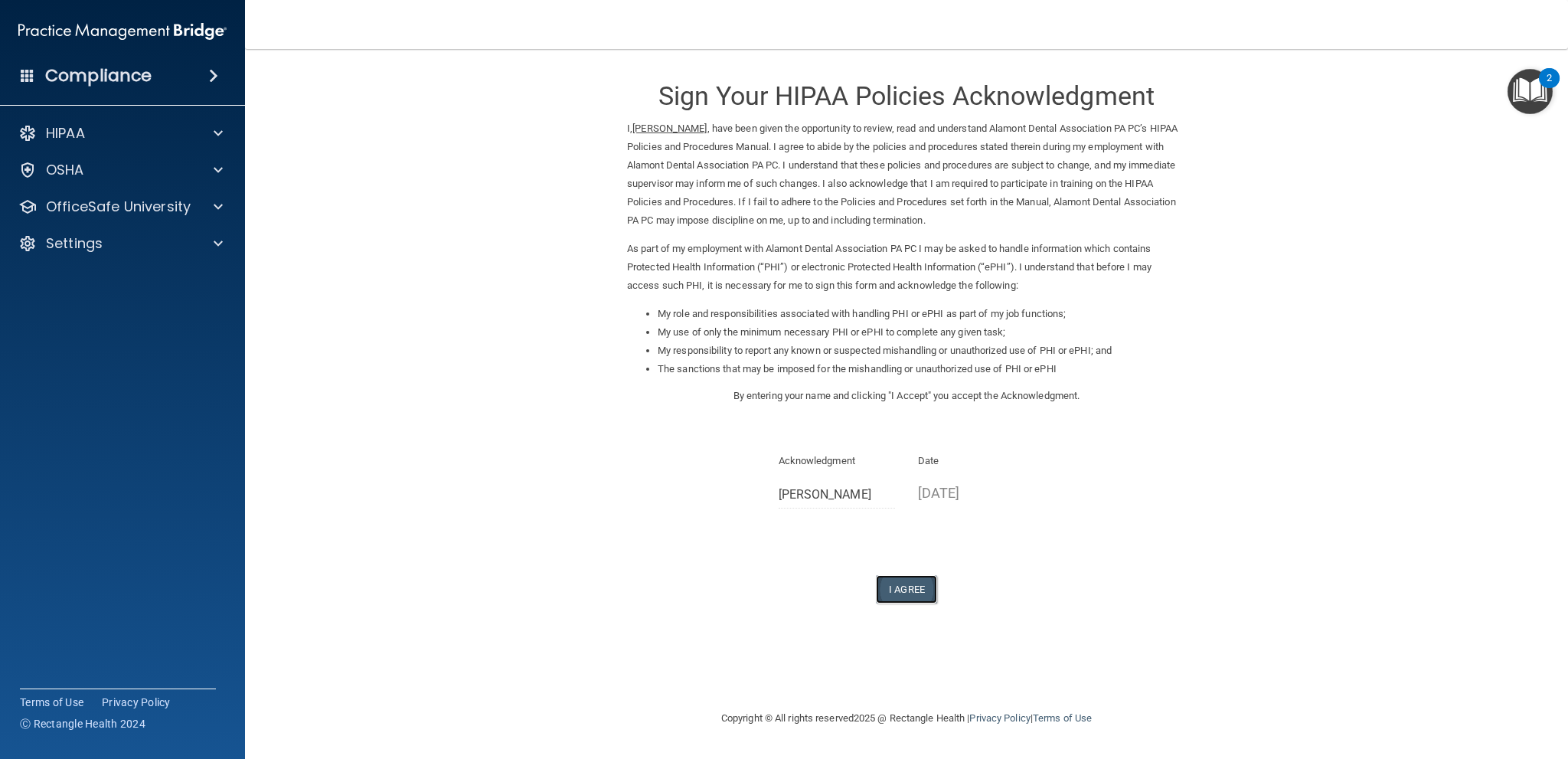
click at [906, 584] on button "I Agree" at bounding box center [906, 589] width 61 height 28
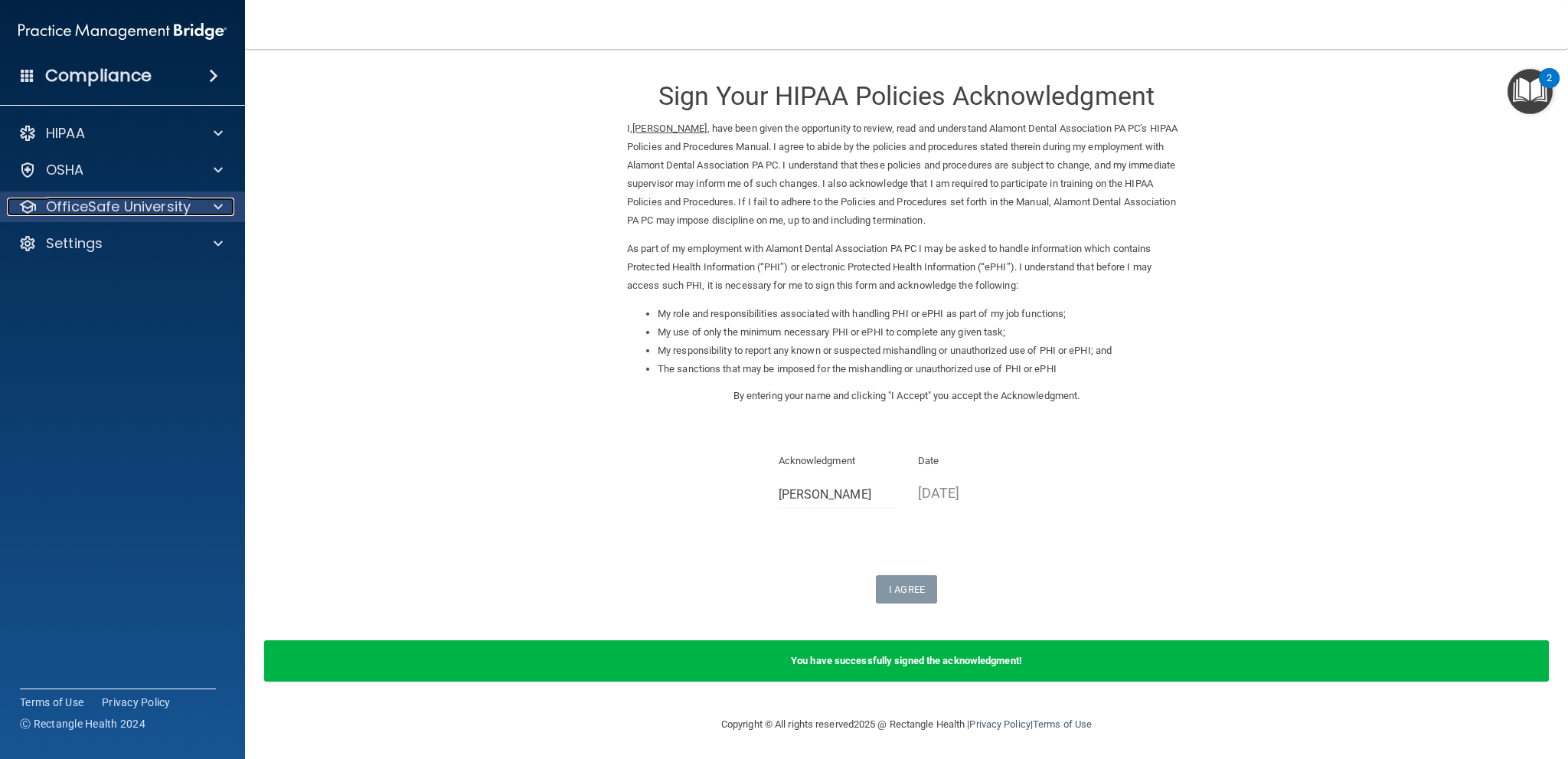
click at [169, 203] on p "OfficeSafe University" at bounding box center [118, 206] width 145 height 18
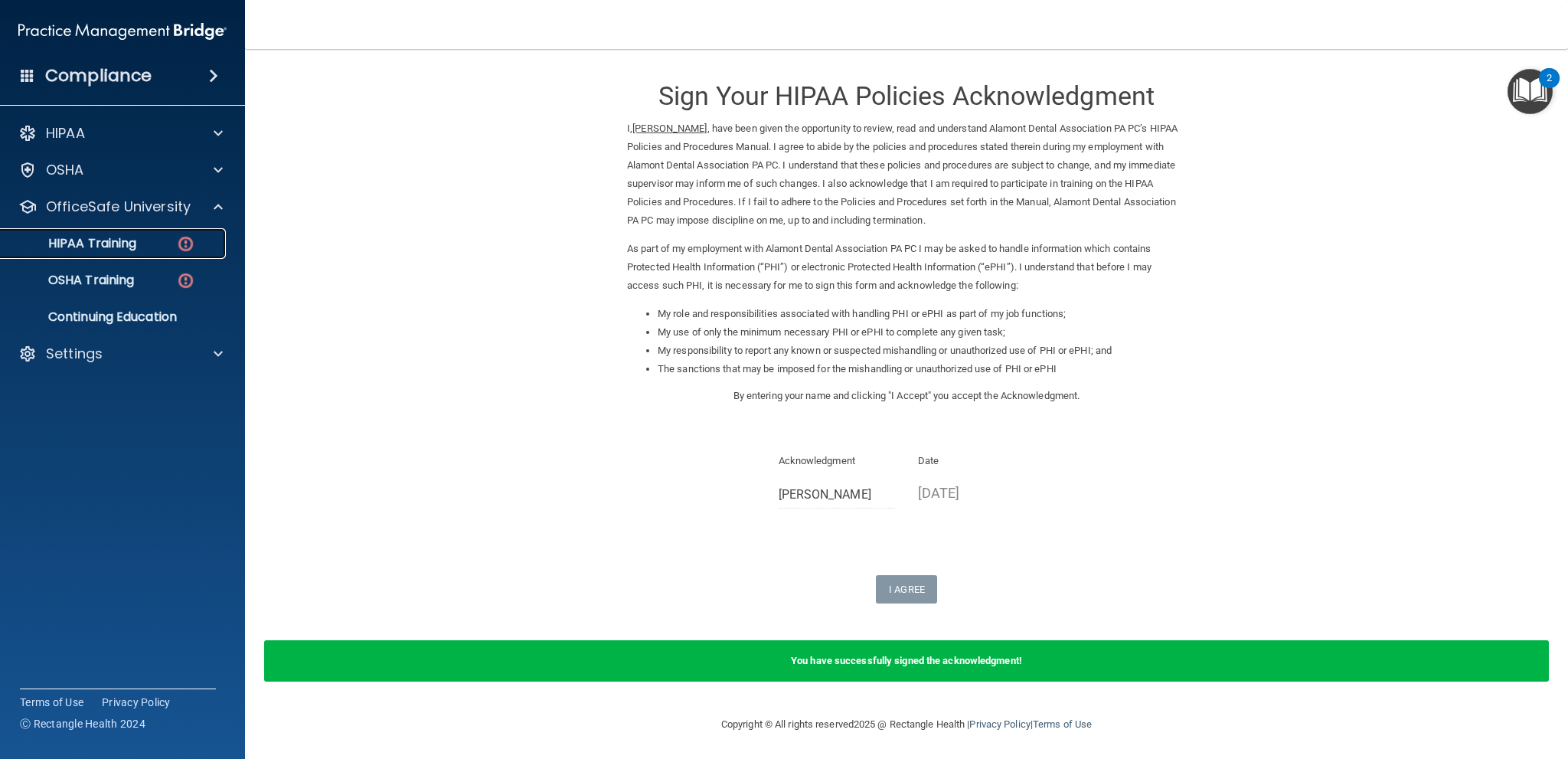
click at [179, 241] on img at bounding box center [185, 243] width 19 height 19
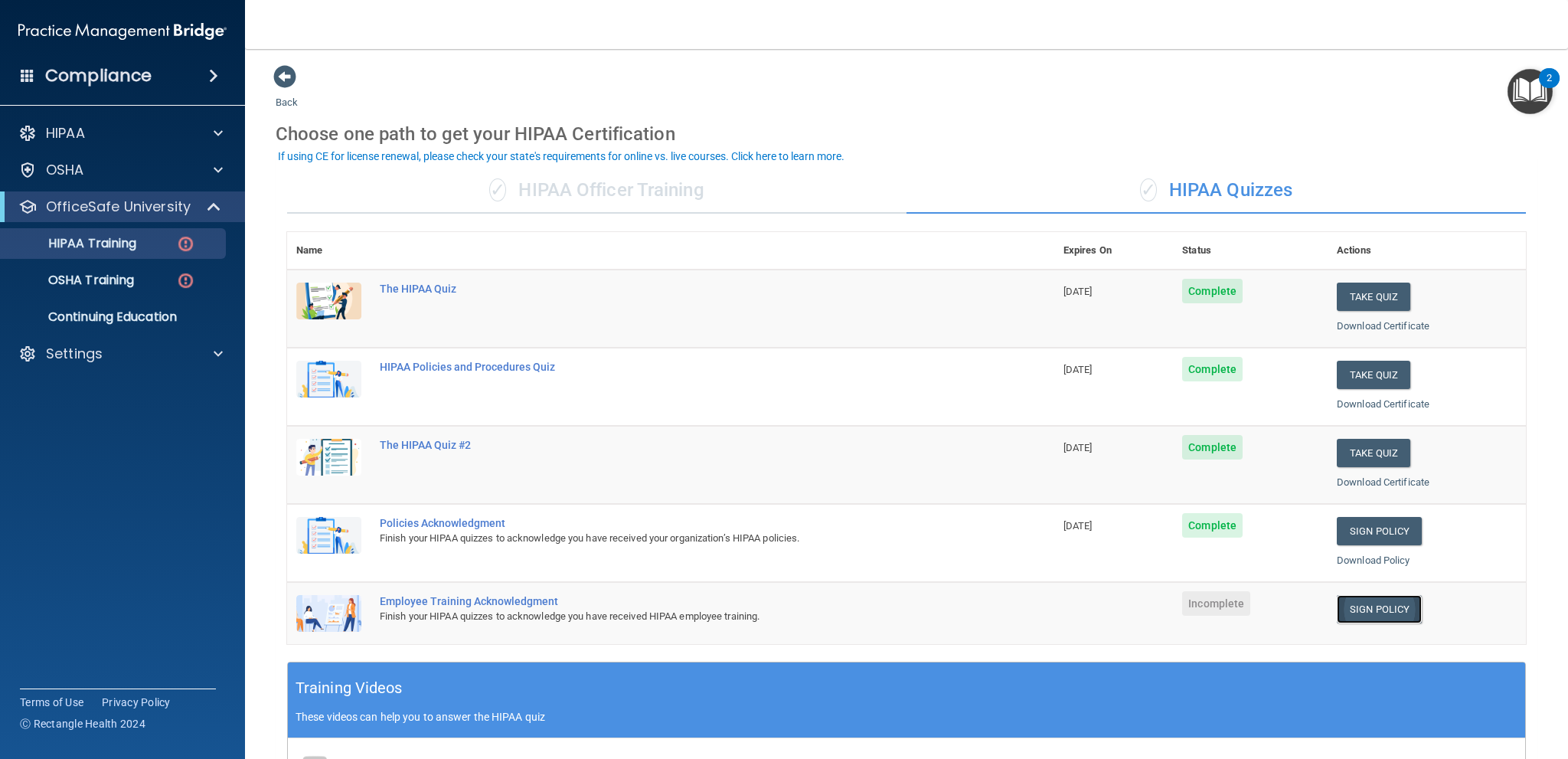
click at [1369, 603] on link "Sign Policy" at bounding box center [1379, 609] width 85 height 28
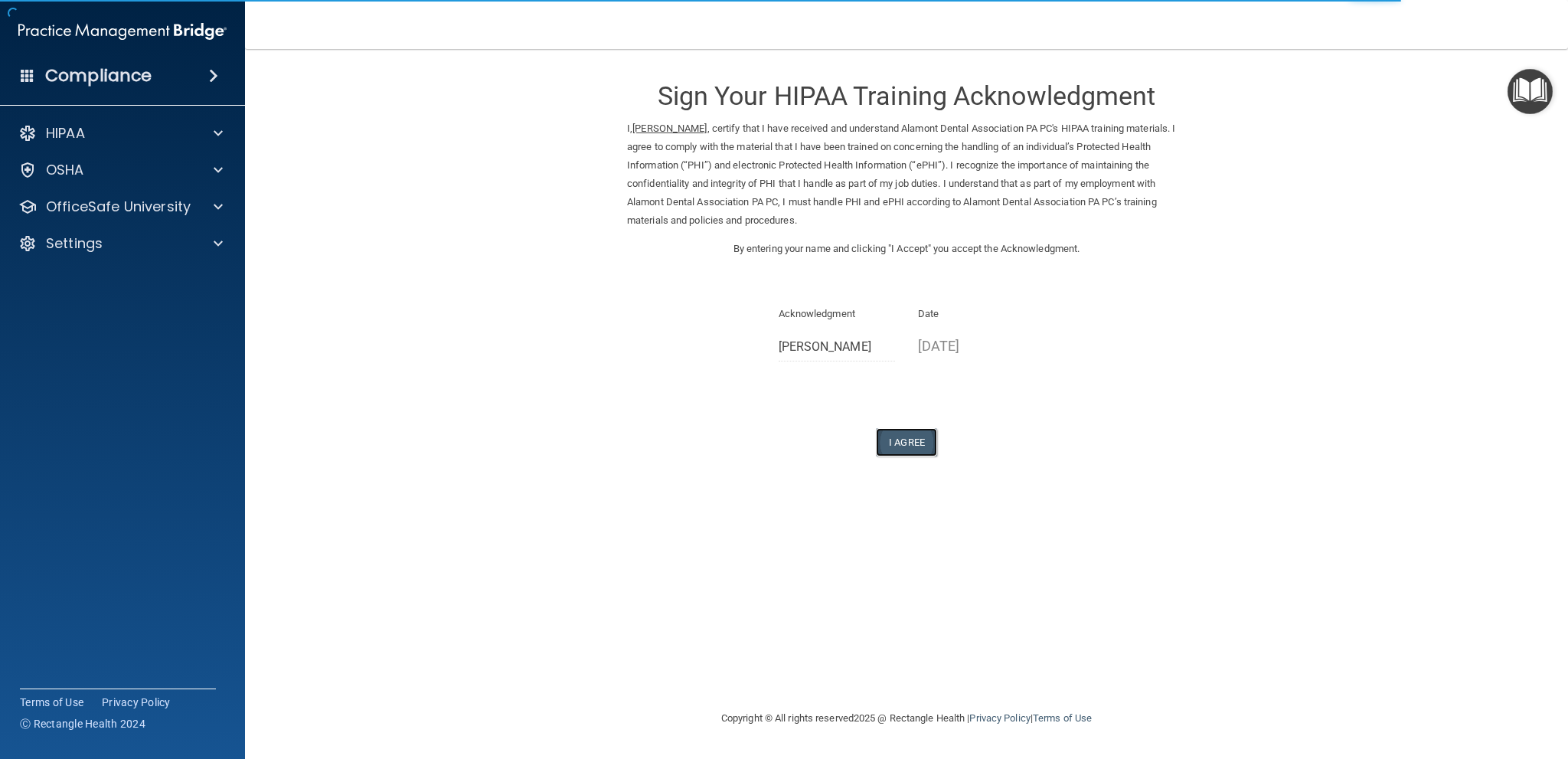
click at [913, 440] on button "I Agree" at bounding box center [906, 442] width 61 height 28
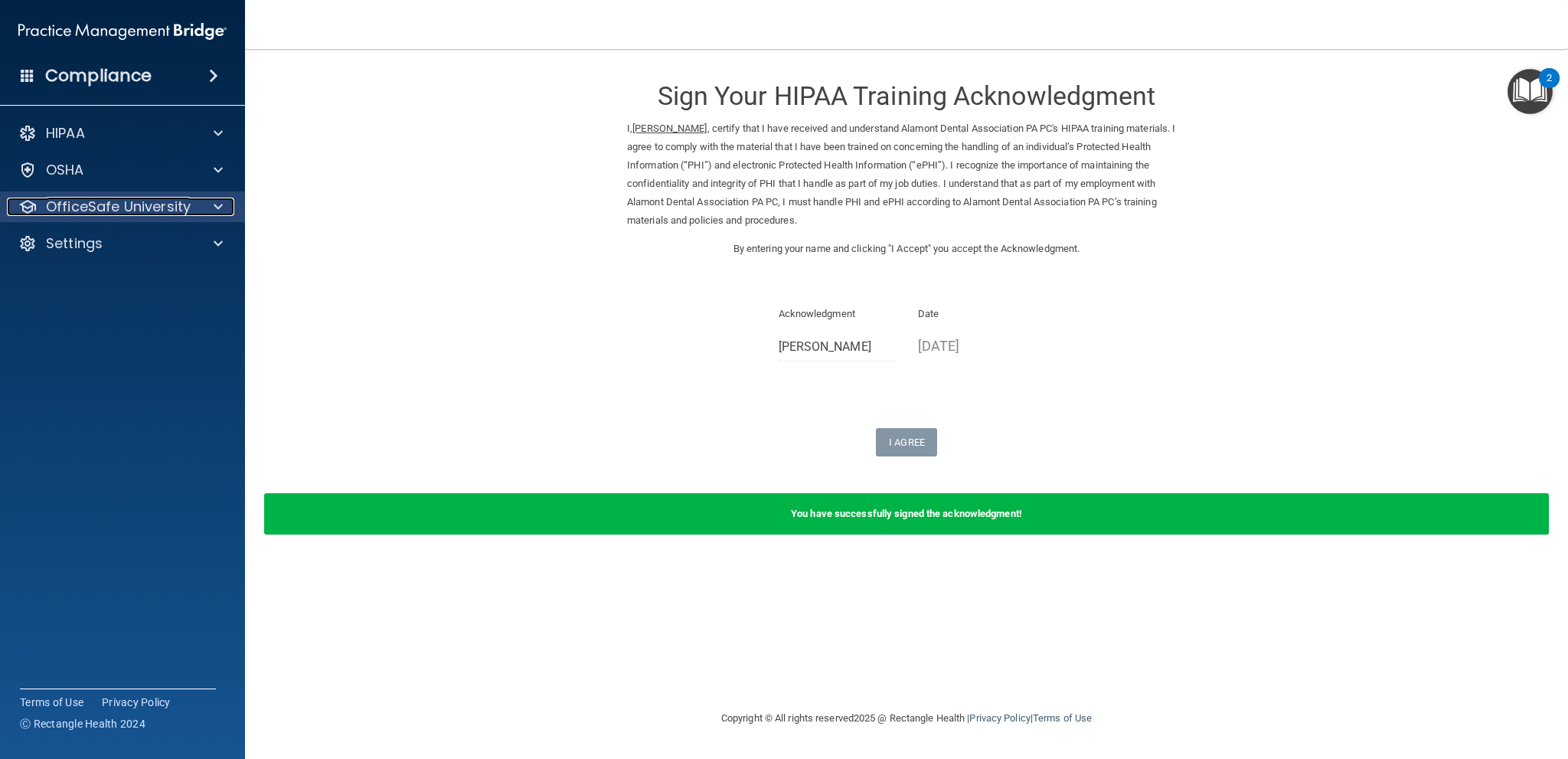
click at [129, 209] on p "OfficeSafe University" at bounding box center [118, 206] width 145 height 18
